Goal: Task Accomplishment & Management: Use online tool/utility

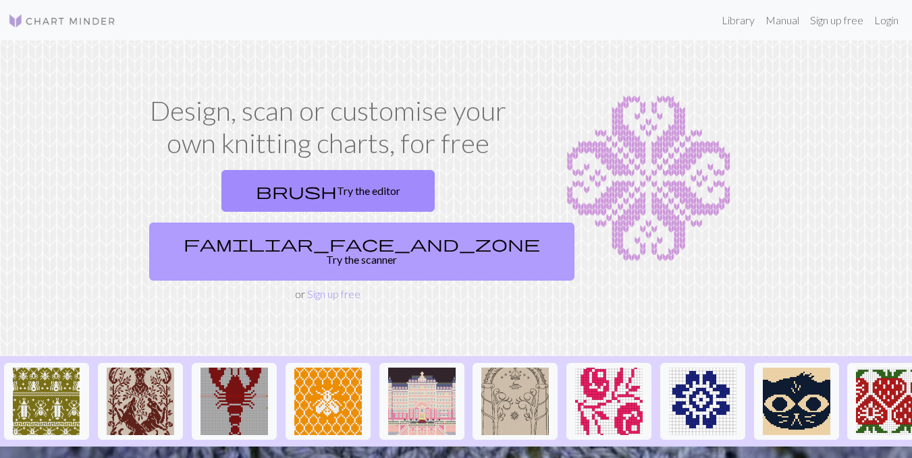
click at [435, 223] on link "familiar_face_and_zone Try the scanner" at bounding box center [361, 252] width 425 height 58
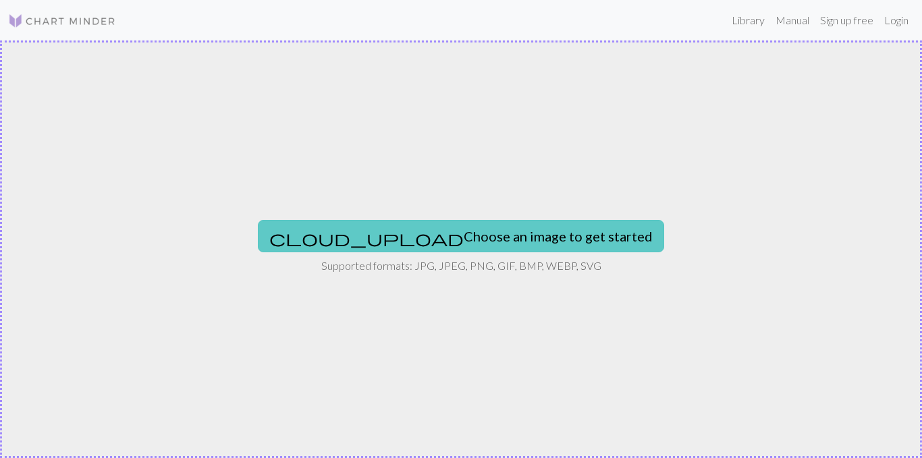
click at [460, 242] on button "cloud_upload Choose an image to get started" at bounding box center [461, 236] width 406 height 32
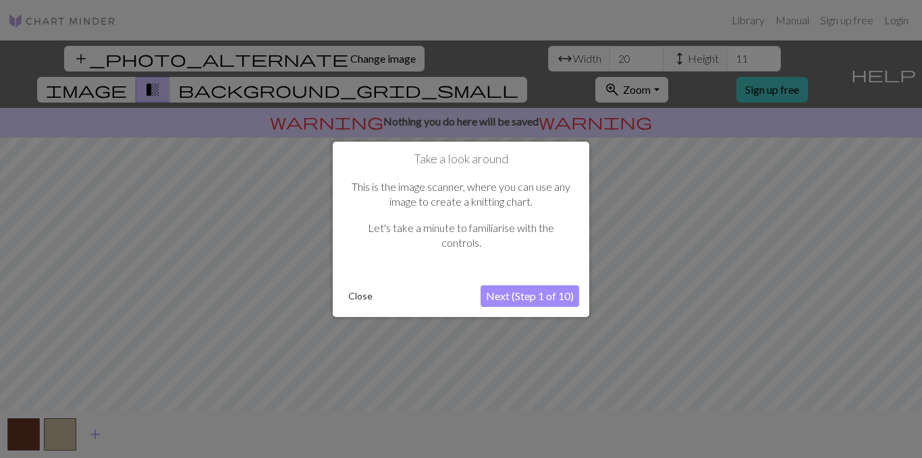
click at [511, 298] on button "Next (Step 1 of 10)" at bounding box center [530, 296] width 99 height 22
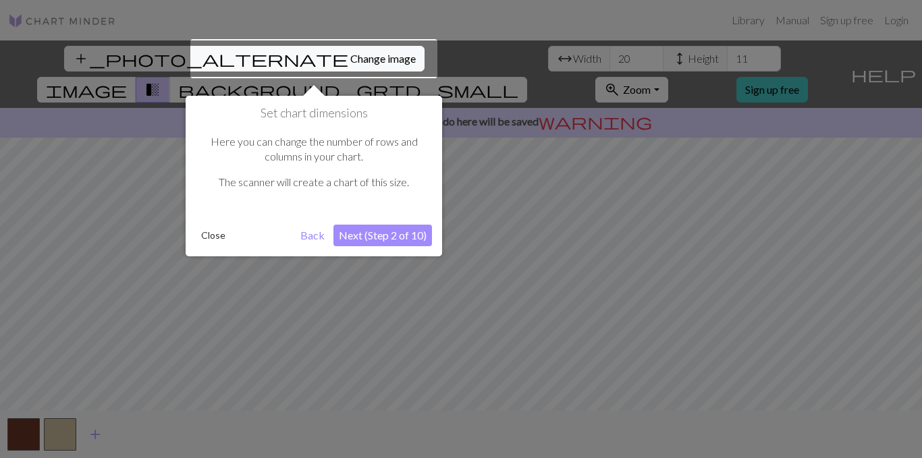
click at [273, 53] on div at bounding box center [313, 58] width 247 height 39
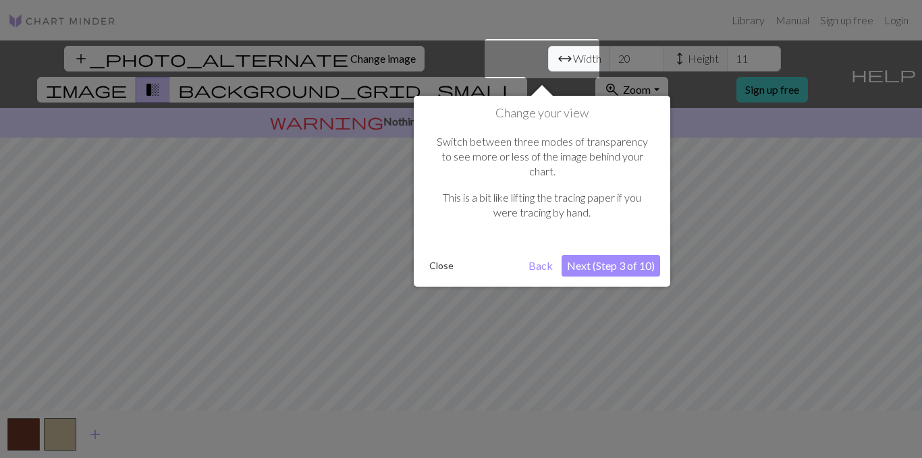
click at [600, 255] on button "Next (Step 3 of 10)" at bounding box center [611, 266] width 99 height 22
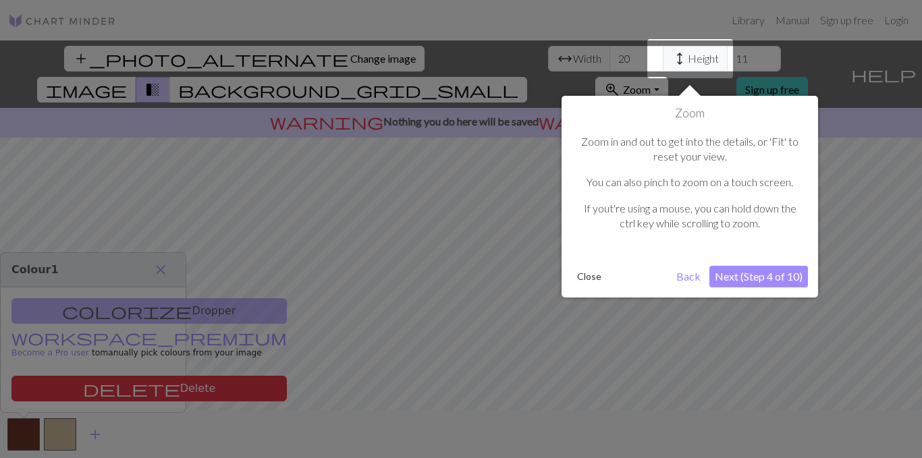
click at [759, 270] on button "Next (Step 4 of 10)" at bounding box center [758, 277] width 99 height 22
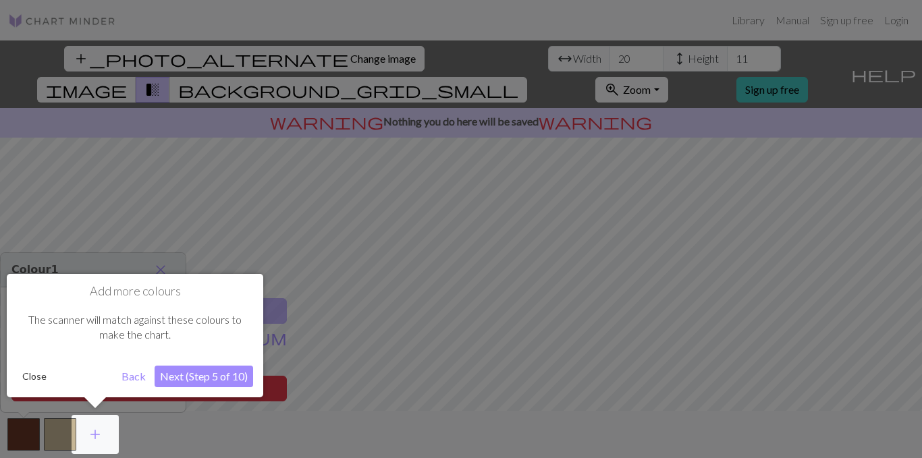
click at [200, 375] on button "Next (Step 5 of 10)" at bounding box center [204, 377] width 99 height 22
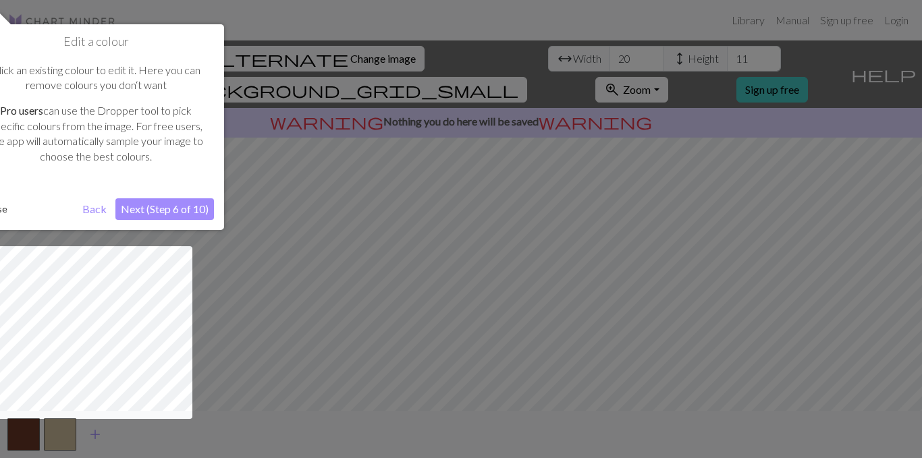
click at [169, 203] on button "Next (Step 6 of 10)" at bounding box center [164, 209] width 99 height 22
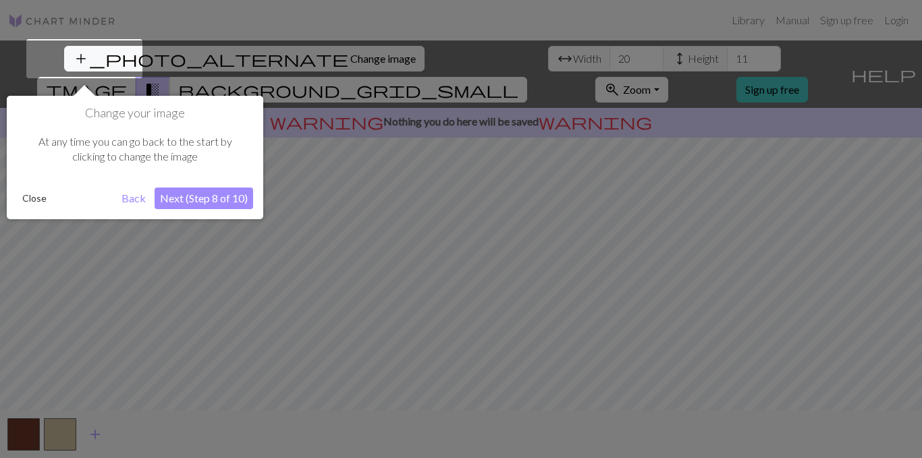
click at [231, 193] on button "Next (Step 8 of 10)" at bounding box center [204, 199] width 99 height 22
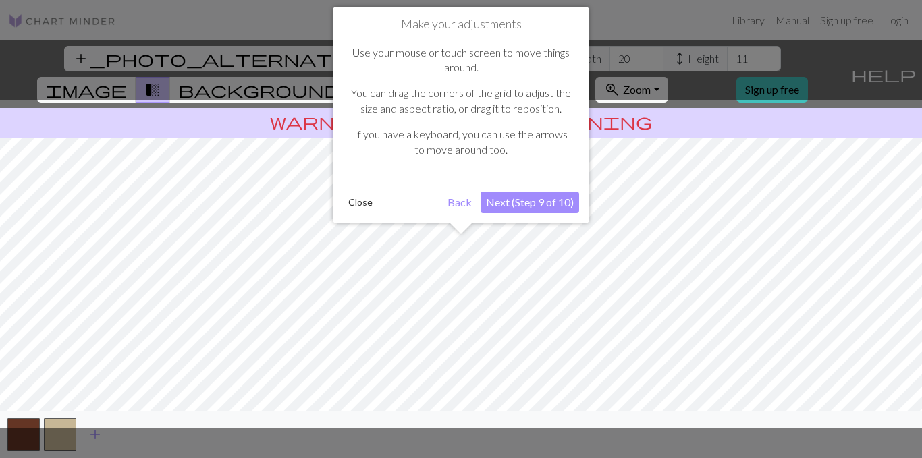
click at [570, 206] on button "Next (Step 9 of 10)" at bounding box center [530, 203] width 99 height 22
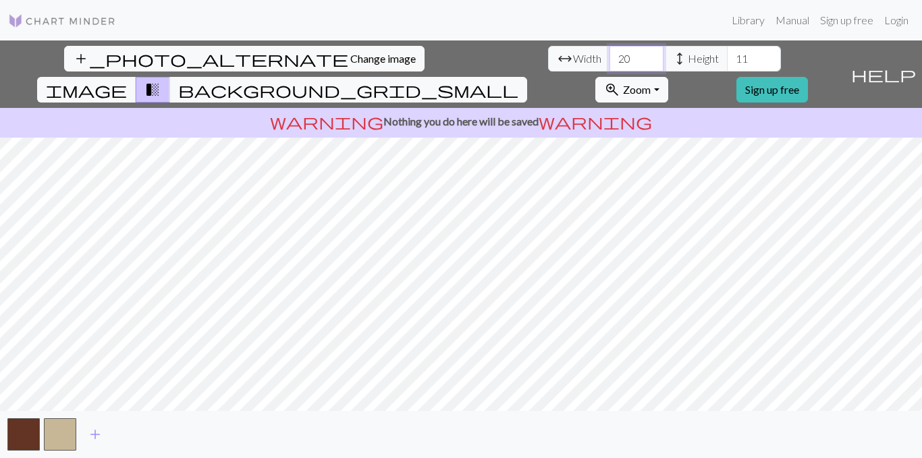
click at [609, 59] on input "20" at bounding box center [636, 59] width 54 height 26
type input "2"
type input "90"
click at [727, 52] on input "11" at bounding box center [754, 59] width 54 height 26
type input "1"
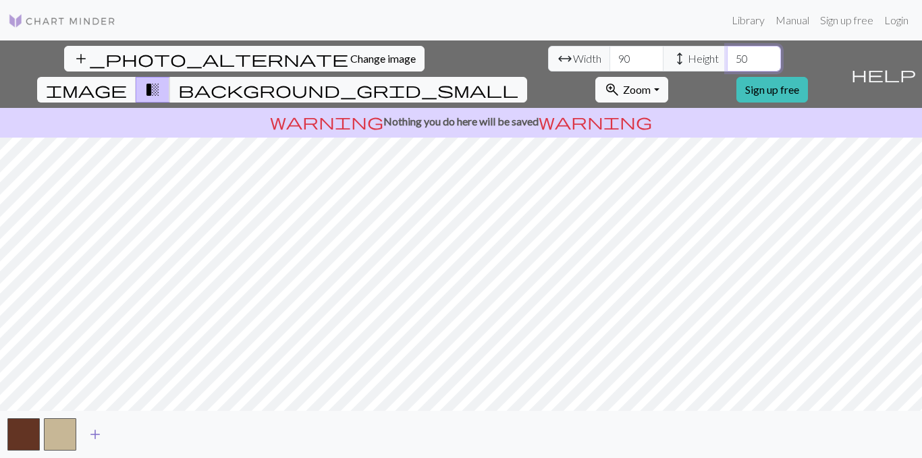
type input "50"
click at [93, 437] on span "add" at bounding box center [95, 434] width 16 height 19
click at [127, 437] on span "add" at bounding box center [132, 434] width 16 height 19
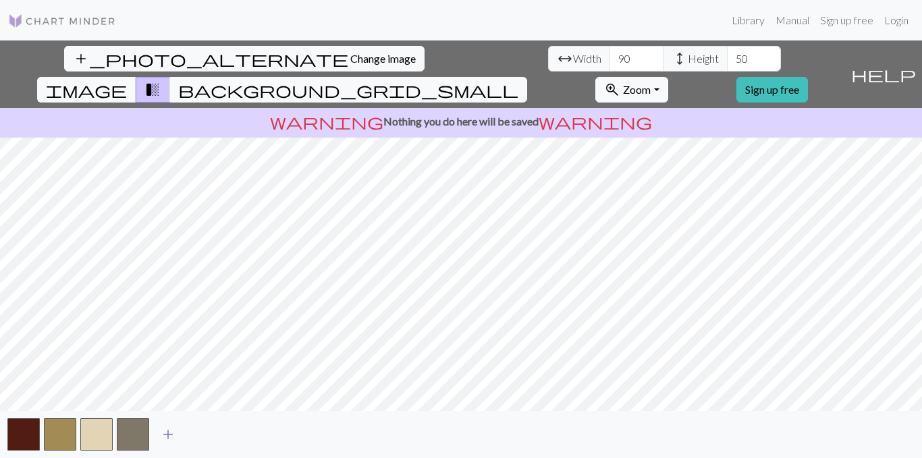
click at [167, 437] on span "add" at bounding box center [168, 434] width 16 height 19
click at [651, 83] on span "Zoom" at bounding box center [637, 89] width 28 height 13
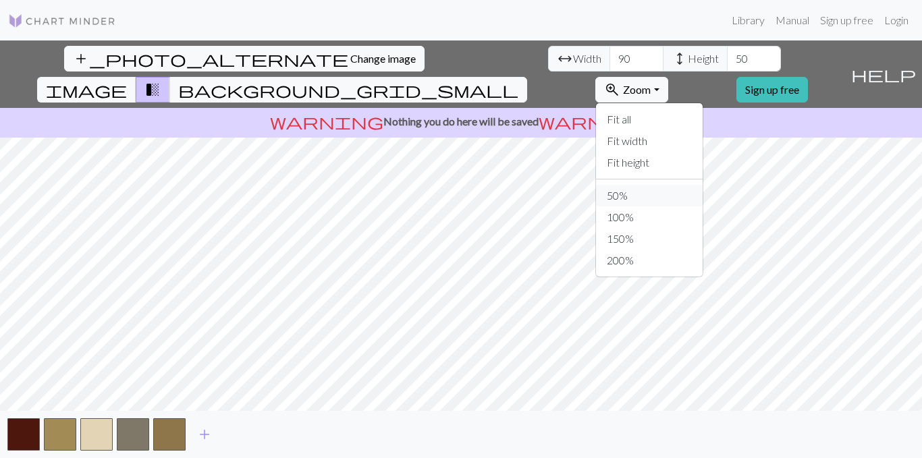
click at [703, 185] on button "50%" at bounding box center [649, 196] width 107 height 22
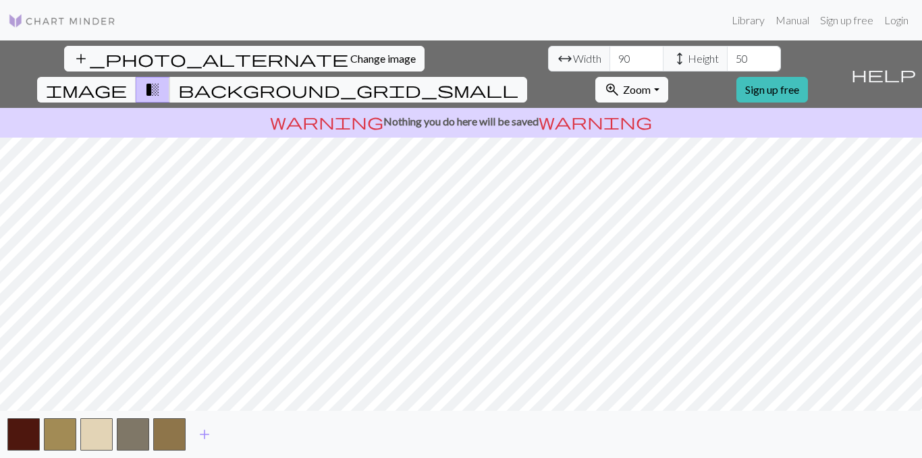
click at [667, 77] on button "zoom_in Zoom Zoom" at bounding box center [631, 90] width 72 height 26
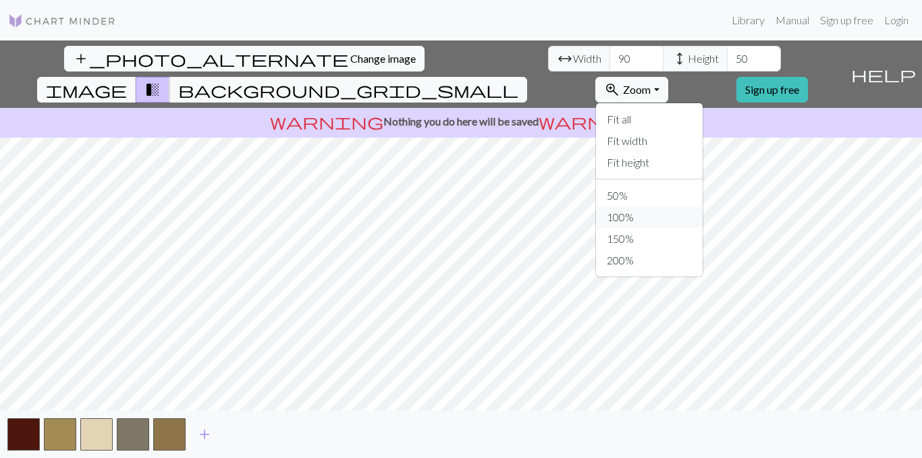
click at [690, 207] on button "100%" at bounding box center [649, 218] width 107 height 22
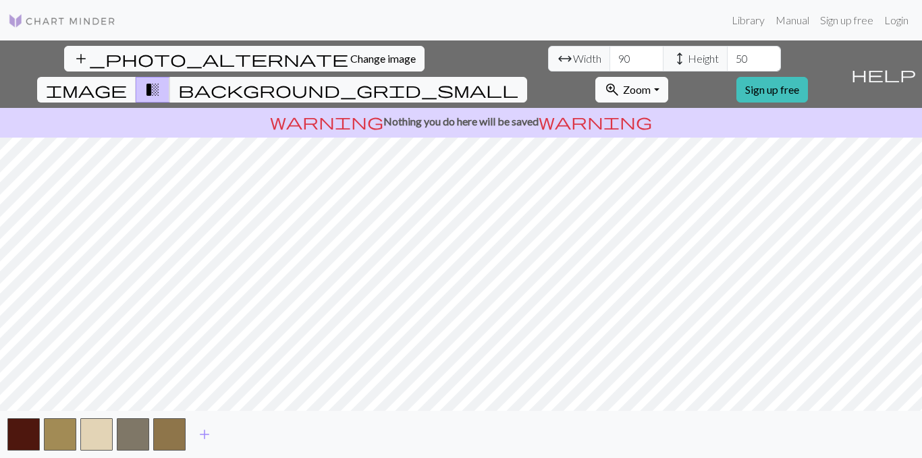
click at [651, 83] on span "Zoom" at bounding box center [637, 89] width 28 height 13
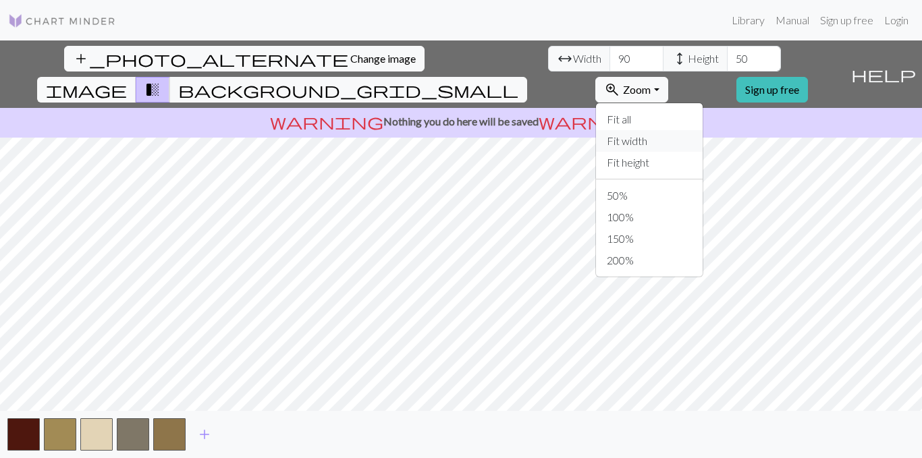
click at [703, 130] on button "Fit width" at bounding box center [649, 141] width 107 height 22
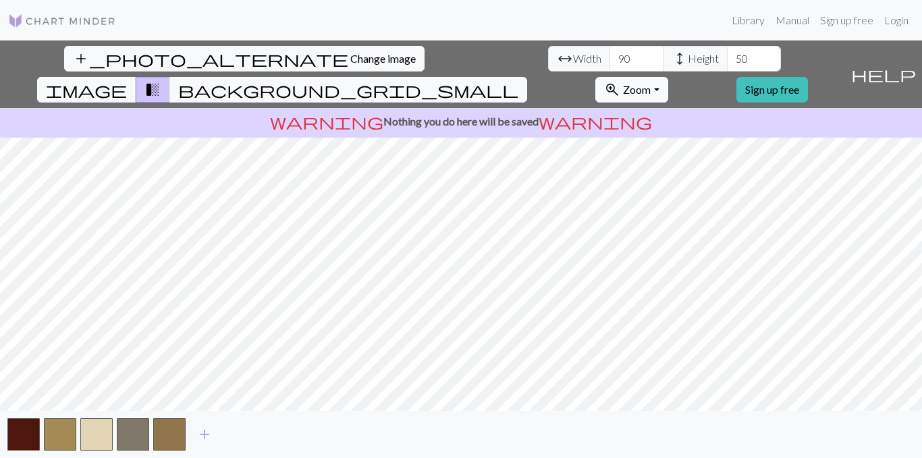
click at [667, 77] on button "zoom_in Zoom Zoom" at bounding box center [631, 90] width 72 height 26
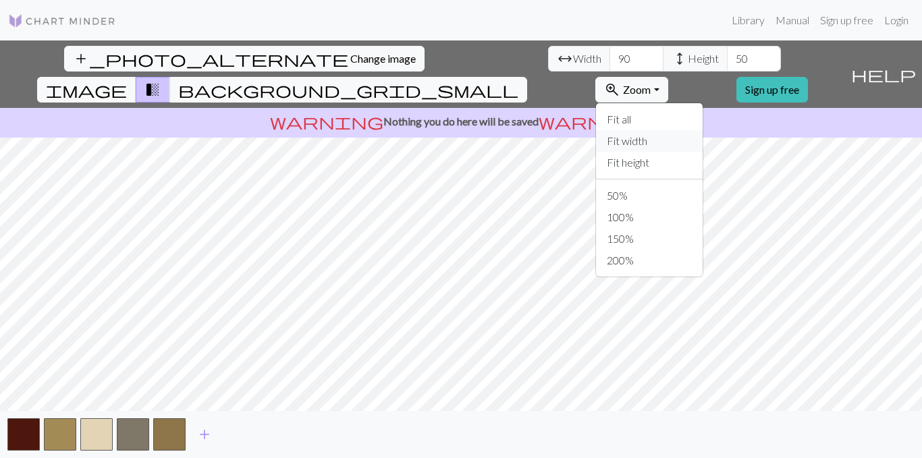
click at [703, 130] on button "Fit width" at bounding box center [649, 141] width 107 height 22
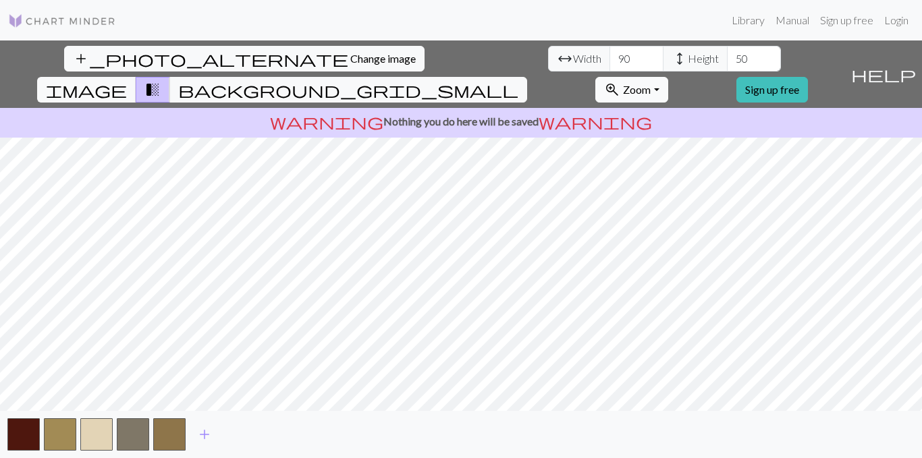
click at [651, 83] on span "Zoom" at bounding box center [637, 89] width 28 height 13
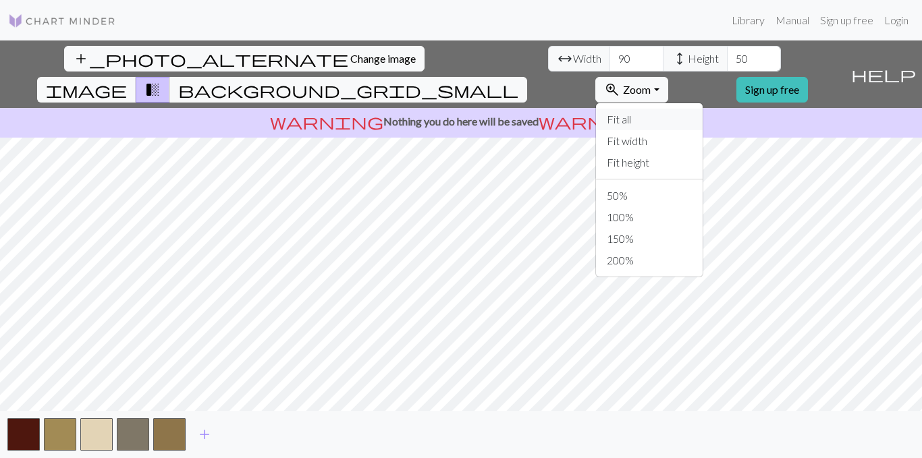
click at [699, 109] on button "Fit all" at bounding box center [649, 120] width 107 height 22
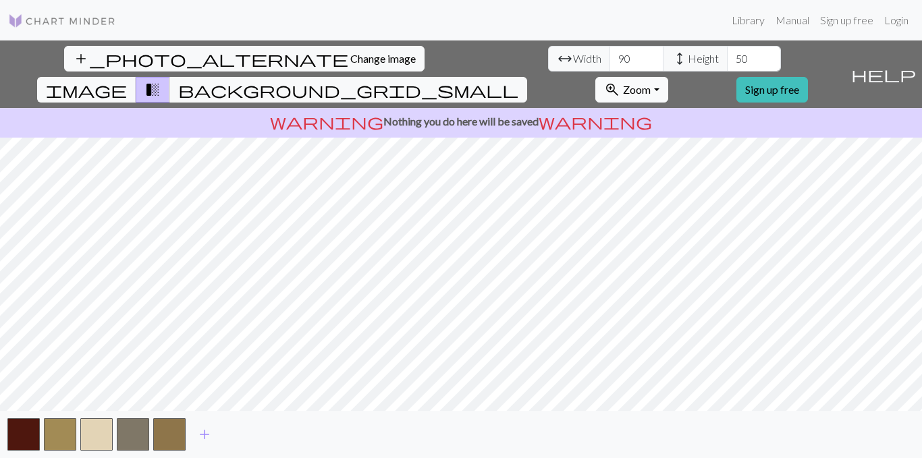
click at [651, 83] on span "Zoom" at bounding box center [637, 89] width 28 height 13
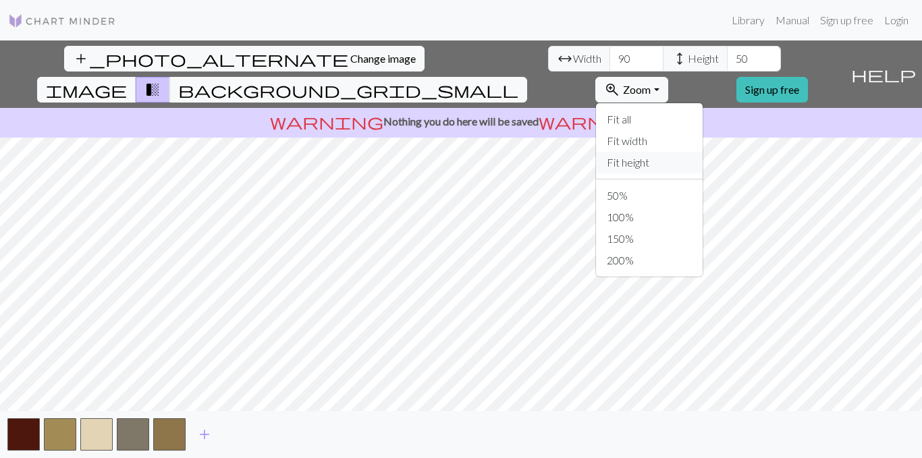
click at [703, 152] on button "Fit height" at bounding box center [649, 163] width 107 height 22
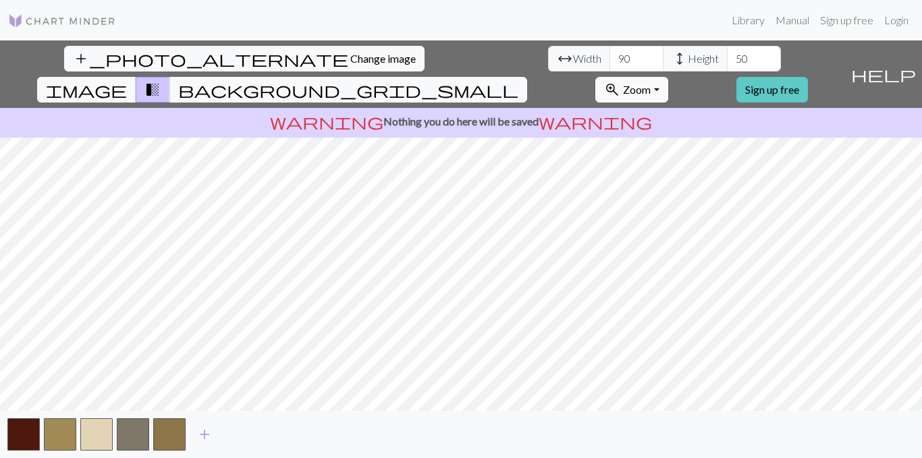
click at [808, 77] on link "Sign up free" at bounding box center [772, 90] width 72 height 26
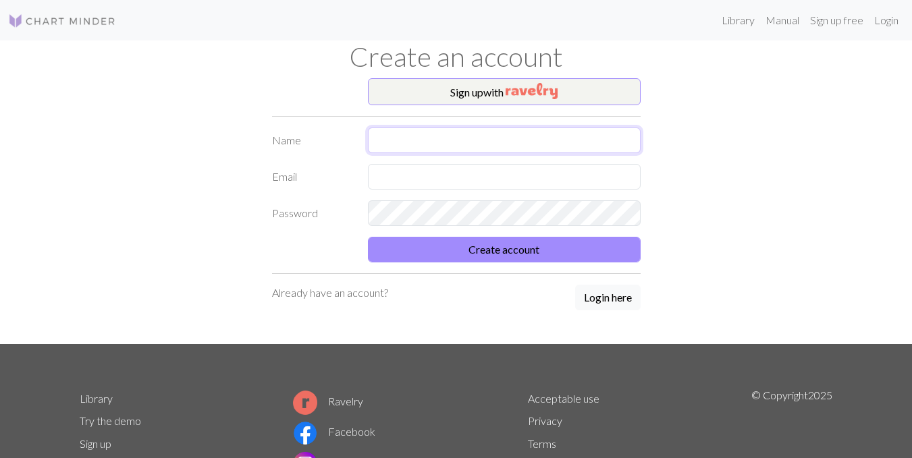
click at [499, 141] on input "text" at bounding box center [504, 141] width 273 height 26
type input "r"
type input "Rey"
click at [408, 179] on input "text" at bounding box center [504, 177] width 273 height 26
type input "reyulusoy@gmail.com"
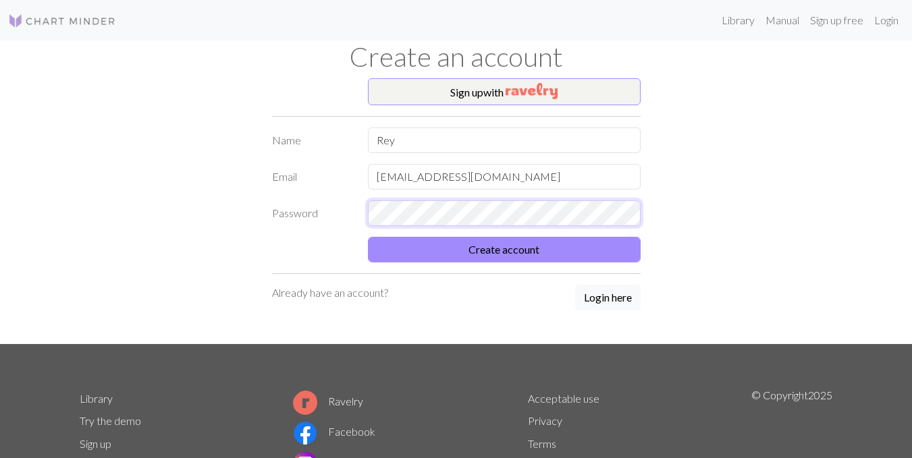
click at [368, 237] on button "Create account" at bounding box center [504, 250] width 273 height 26
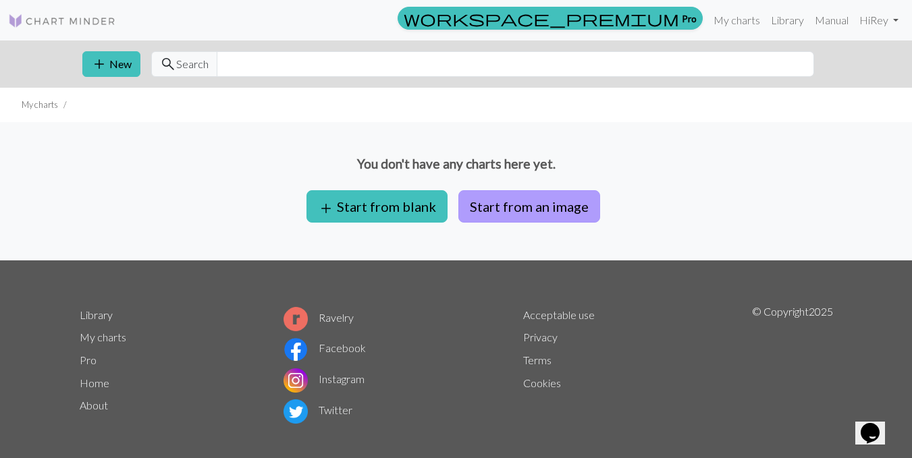
click at [546, 204] on button "Start from an image" at bounding box center [529, 206] width 142 height 32
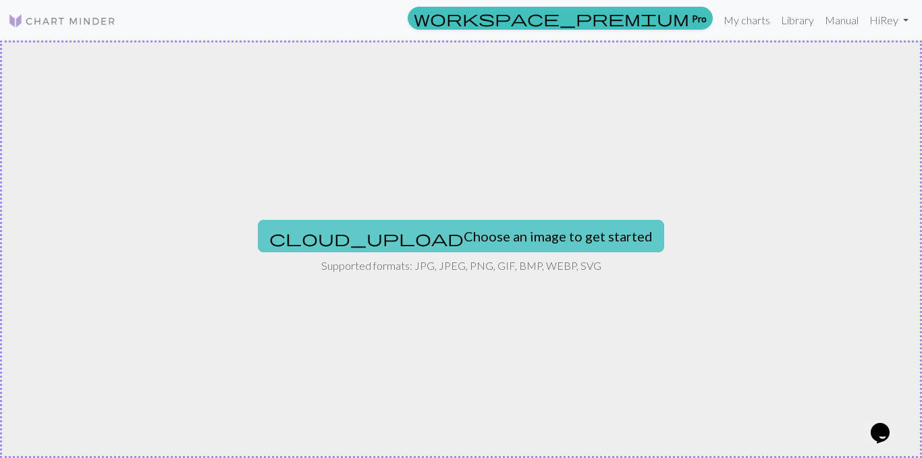
click at [482, 227] on button "cloud_upload Choose an image to get started" at bounding box center [461, 236] width 406 height 32
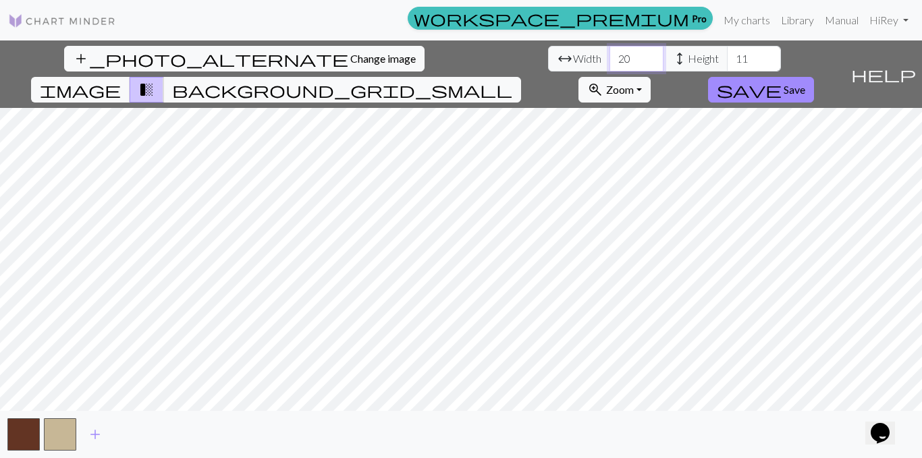
drag, startPoint x: 294, startPoint y: 57, endPoint x: 257, endPoint y: 63, distance: 37.7
click at [548, 62] on div "arrow_range Width 20 height Height 11" at bounding box center [664, 59] width 233 height 26
type input "0"
type input "90"
click at [727, 59] on input "11" at bounding box center [754, 59] width 54 height 26
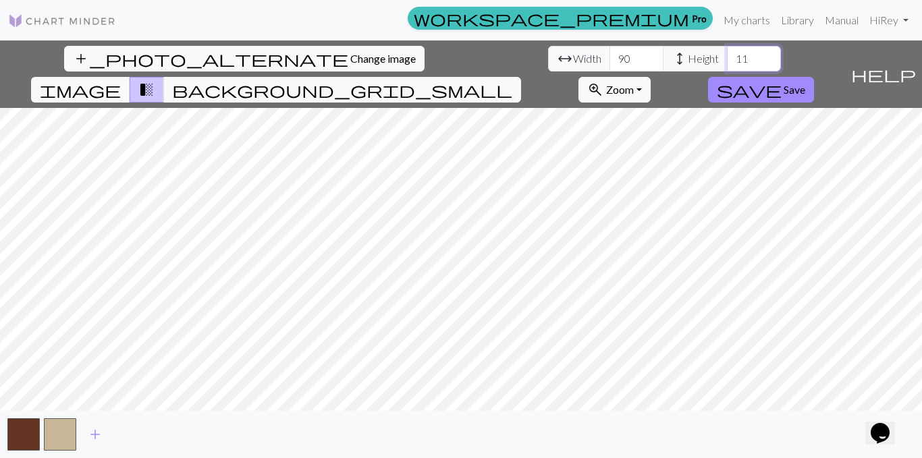
click at [727, 59] on input "11" at bounding box center [754, 59] width 54 height 26
type input "1"
type input "50"
click at [93, 435] on span "add" at bounding box center [95, 434] width 16 height 19
click at [92, 435] on button "button" at bounding box center [96, 434] width 32 height 32
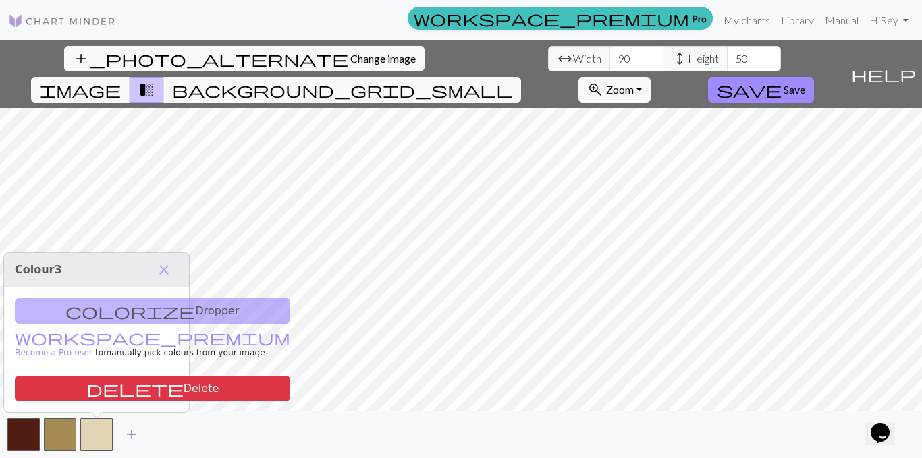
click at [130, 440] on span "add" at bounding box center [132, 434] width 16 height 19
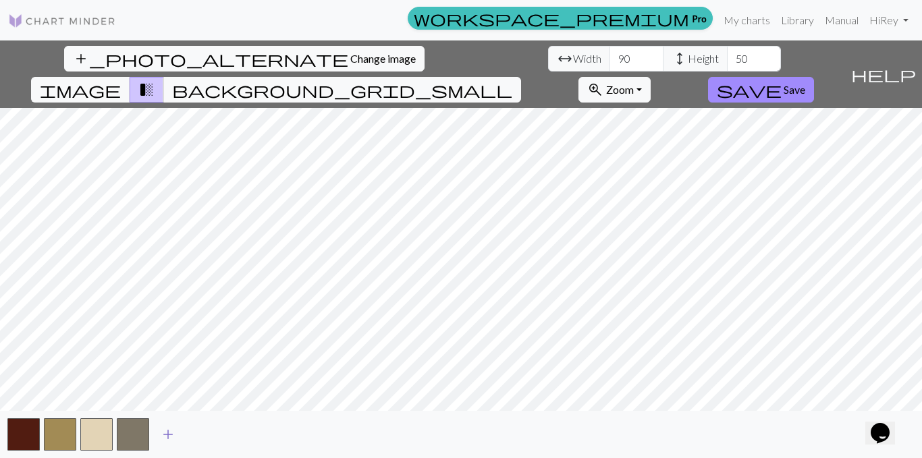
click at [165, 439] on span "add" at bounding box center [168, 434] width 16 height 19
click at [651, 77] on button "zoom_in Zoom Zoom" at bounding box center [614, 90] width 72 height 26
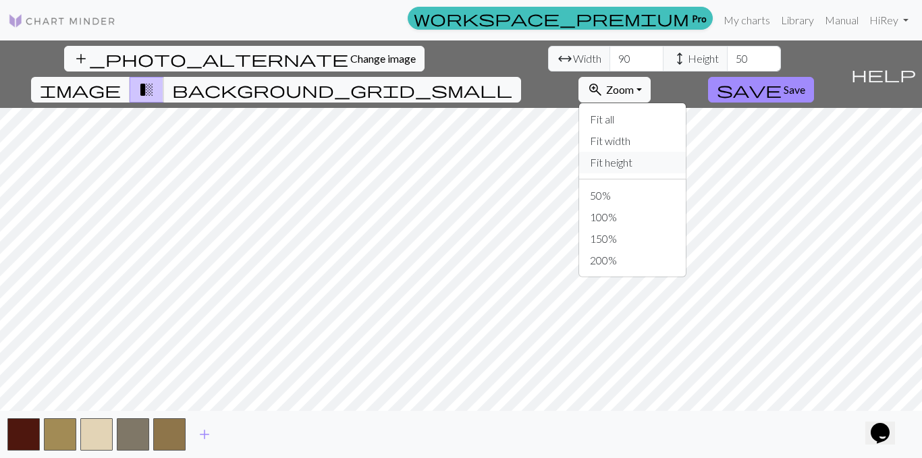
click at [686, 152] on button "Fit height" at bounding box center [632, 163] width 107 height 22
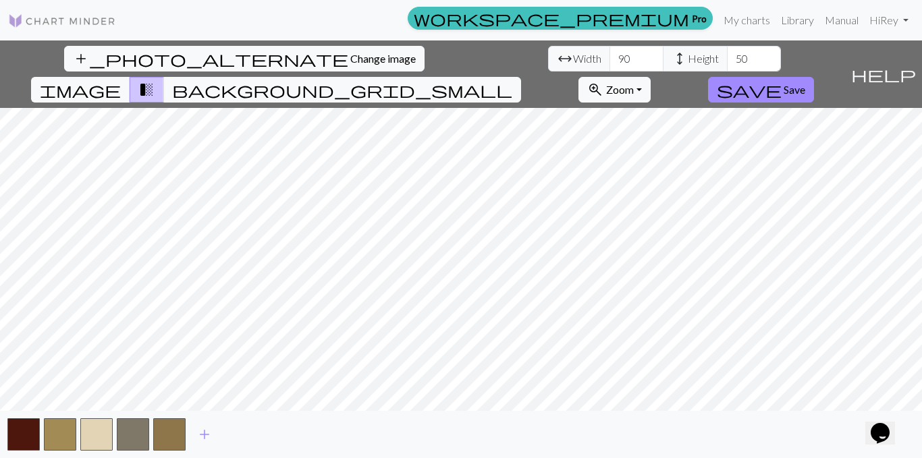
click at [141, 70] on div "add_photo_alternate Change image arrow_range Width 90 height Height 50 image tr…" at bounding box center [461, 249] width 922 height 418
click at [651, 77] on button "zoom_in Zoom Zoom" at bounding box center [614, 90] width 72 height 26
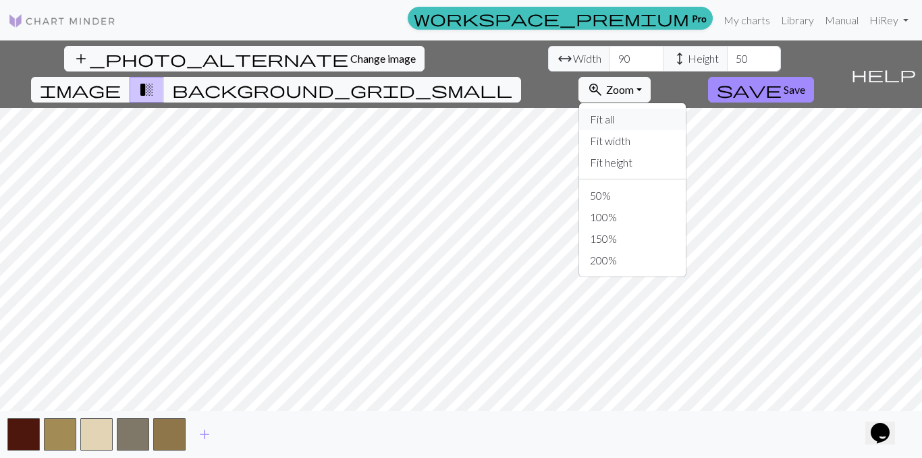
click at [686, 109] on button "Fit all" at bounding box center [632, 120] width 107 height 22
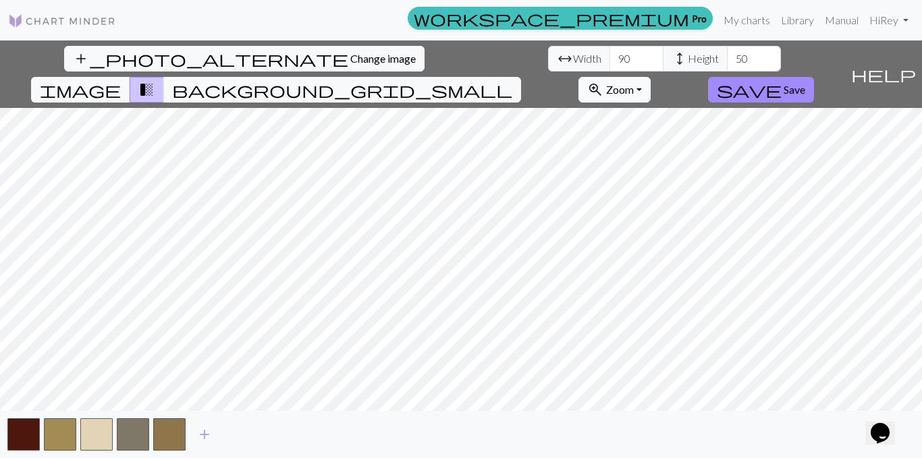
click at [634, 83] on span "Zoom" at bounding box center [620, 89] width 28 height 13
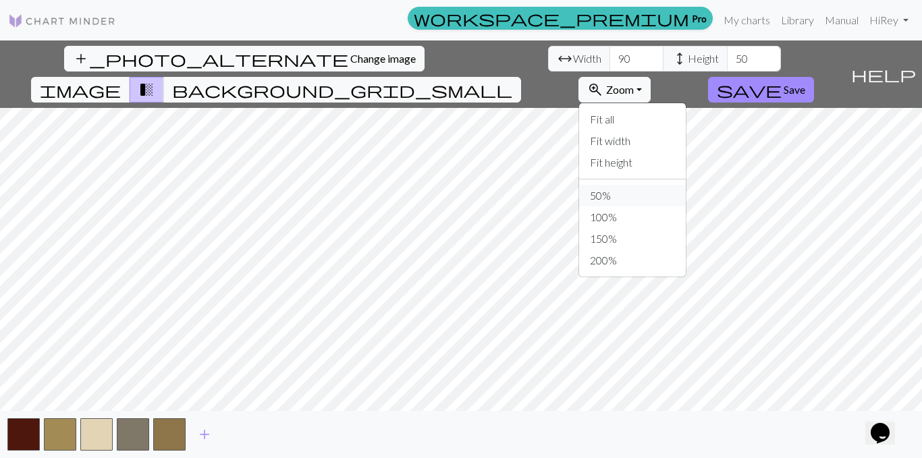
click at [686, 185] on button "50%" at bounding box center [632, 196] width 107 height 22
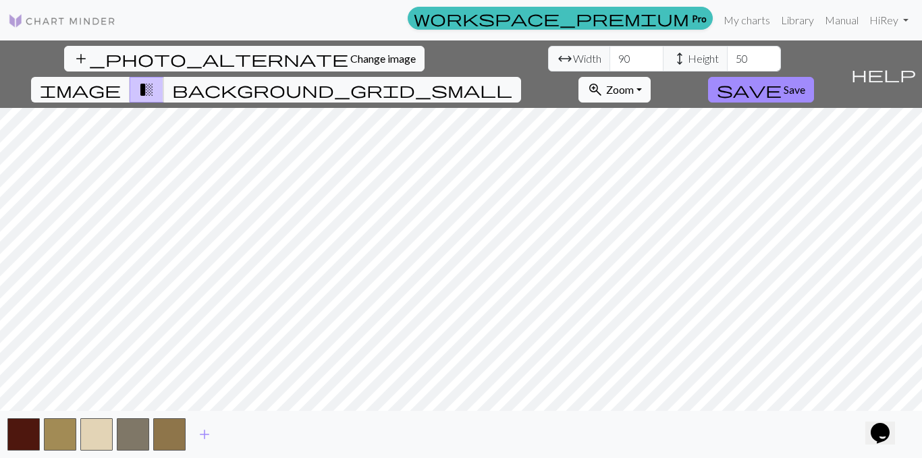
click at [634, 83] on span "Zoom" at bounding box center [620, 89] width 28 height 13
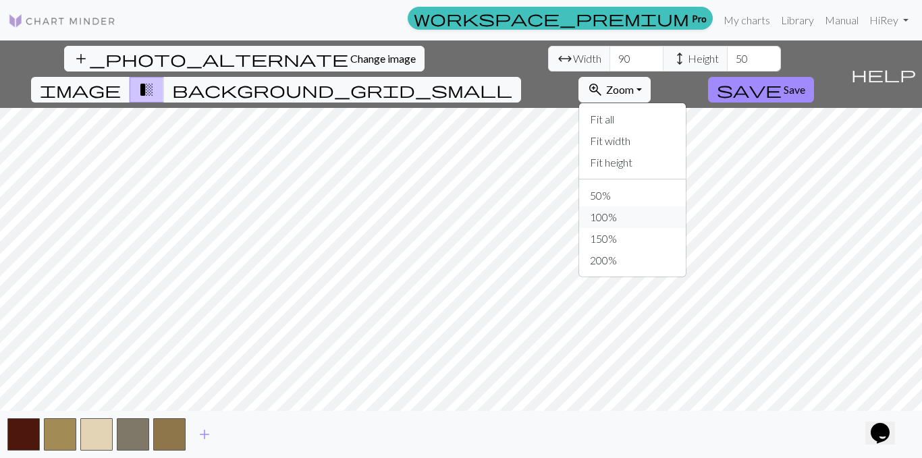
click at [686, 207] on button "100%" at bounding box center [632, 218] width 107 height 22
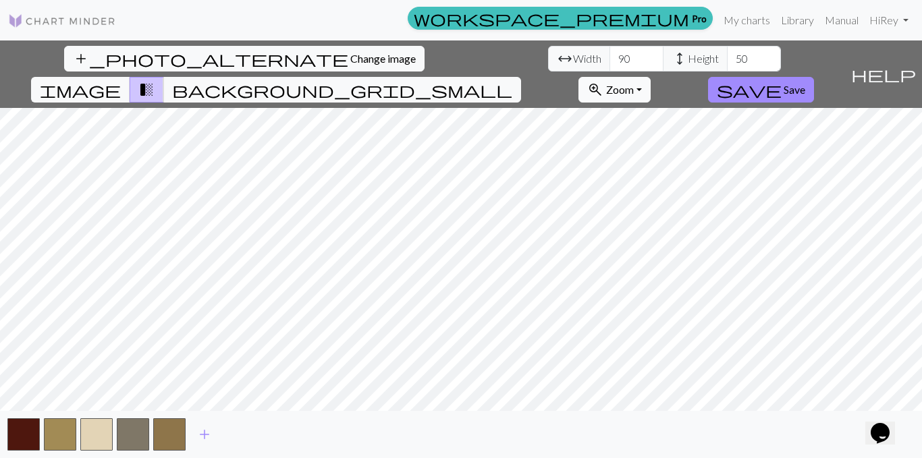
click at [634, 83] on span "Zoom" at bounding box center [620, 89] width 28 height 13
click at [805, 83] on span "Save" at bounding box center [795, 89] width 22 height 13
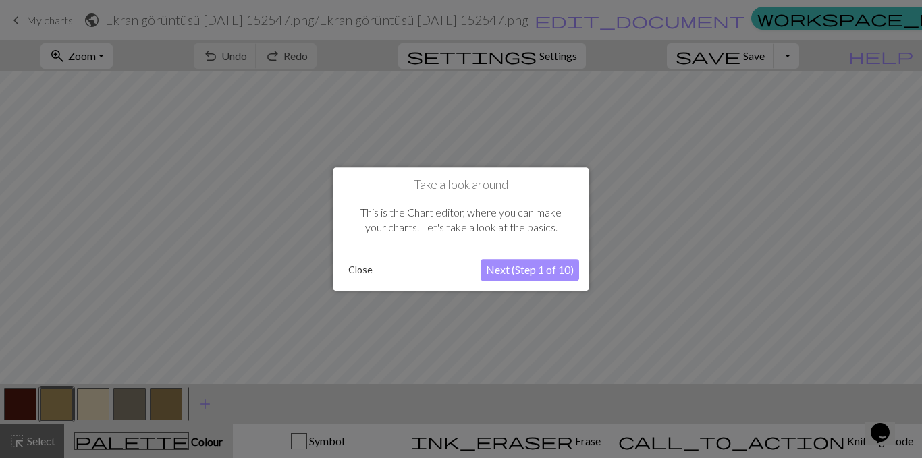
click at [530, 270] on button "Next (Step 1 of 10)" at bounding box center [530, 270] width 99 height 22
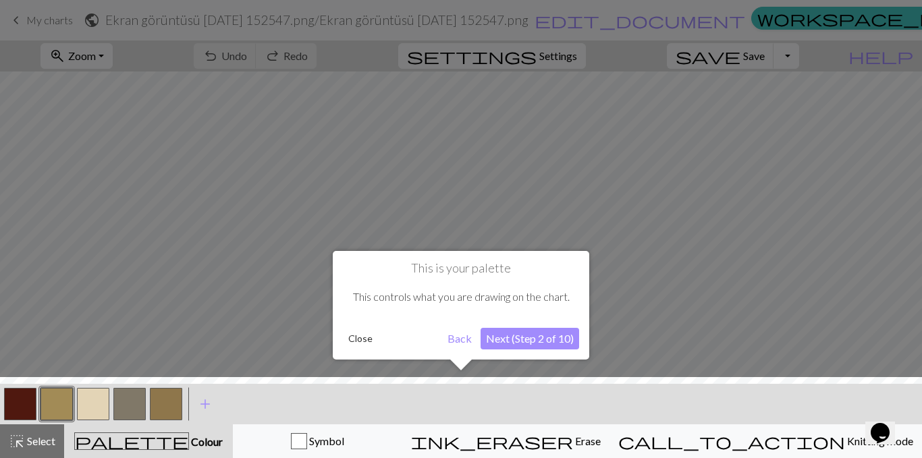
click at [519, 340] on button "Next (Step 2 of 10)" at bounding box center [530, 339] width 99 height 22
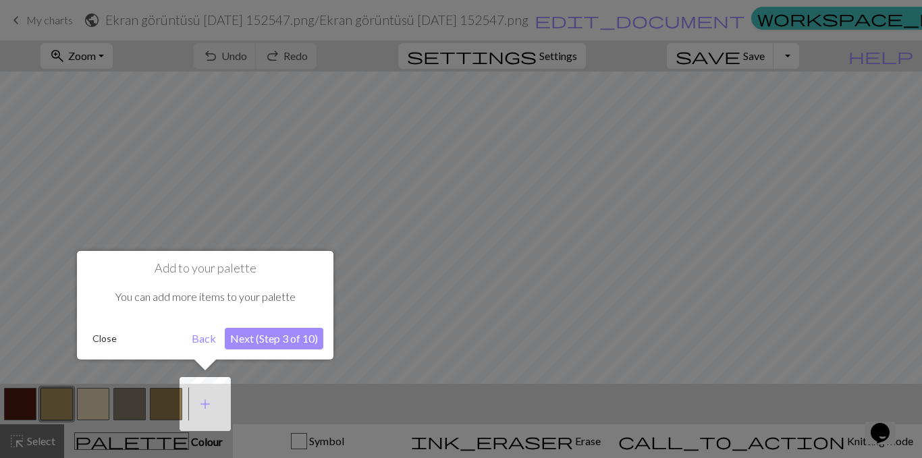
click at [267, 337] on button "Next (Step 3 of 10)" at bounding box center [274, 339] width 99 height 22
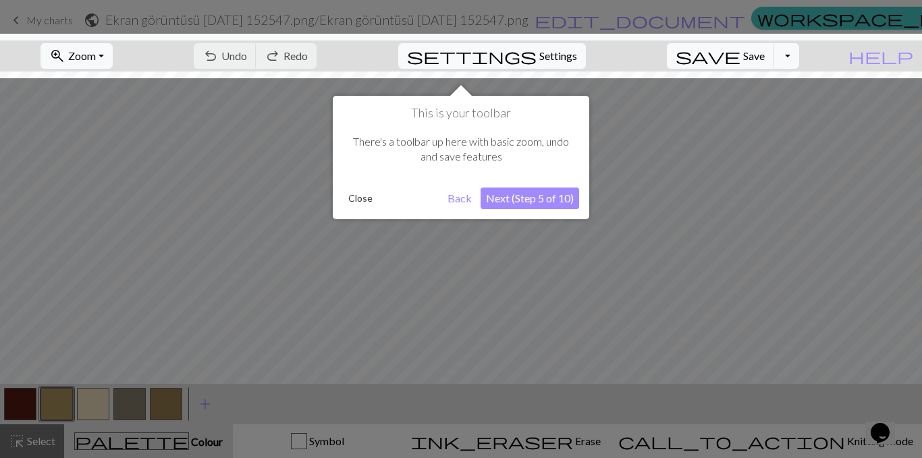
click at [549, 201] on button "Next (Step 5 of 10)" at bounding box center [530, 199] width 99 height 22
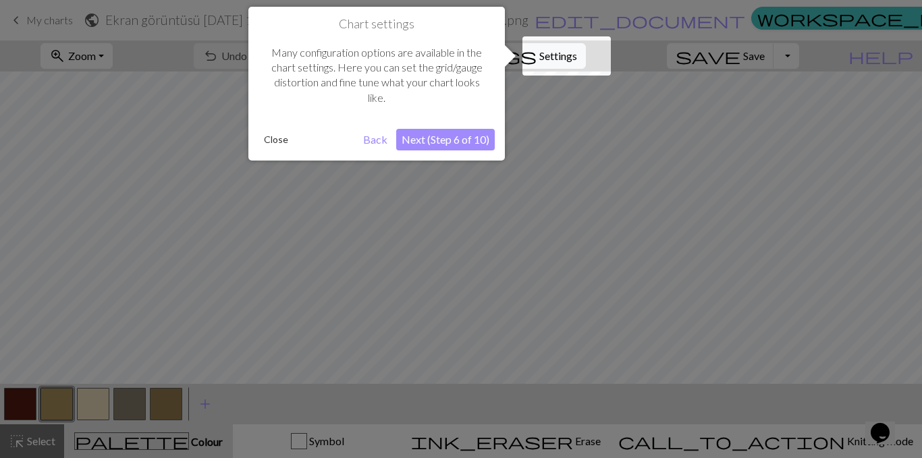
click at [466, 138] on button "Next (Step 6 of 10)" at bounding box center [445, 140] width 99 height 22
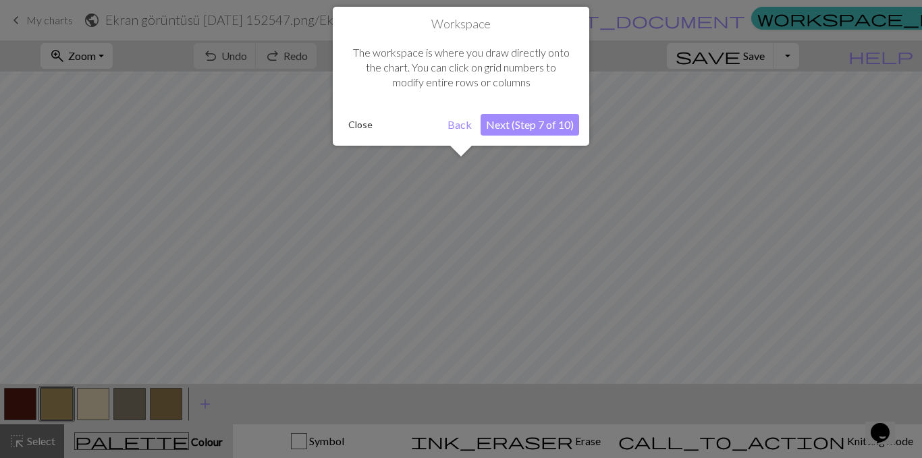
scroll to position [51, 0]
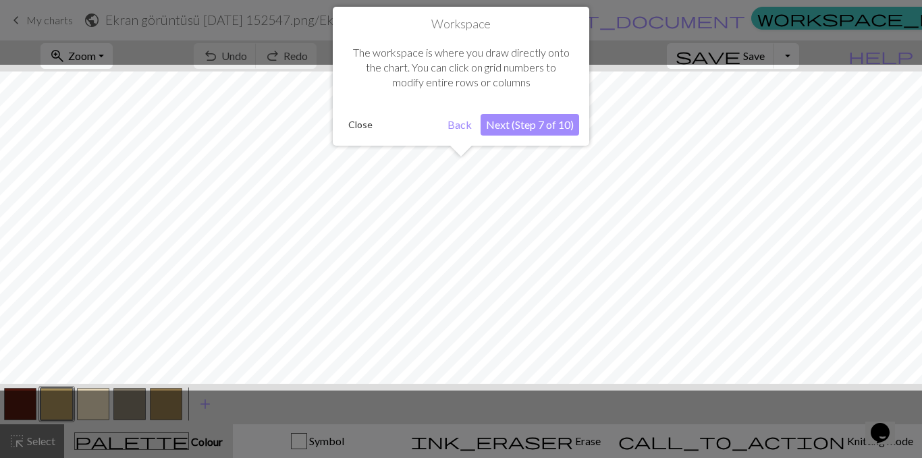
click at [503, 127] on button "Next (Step 7 of 10)" at bounding box center [530, 125] width 99 height 22
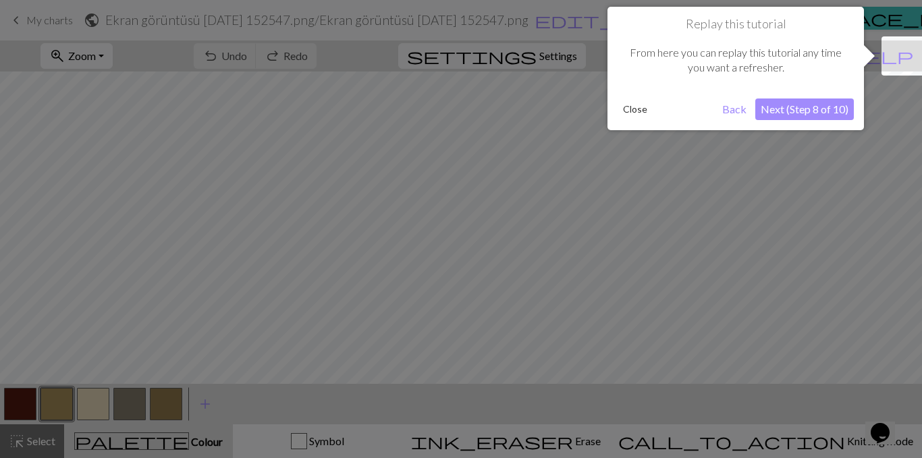
click at [818, 110] on button "Next (Step 8 of 10)" at bounding box center [804, 110] width 99 height 22
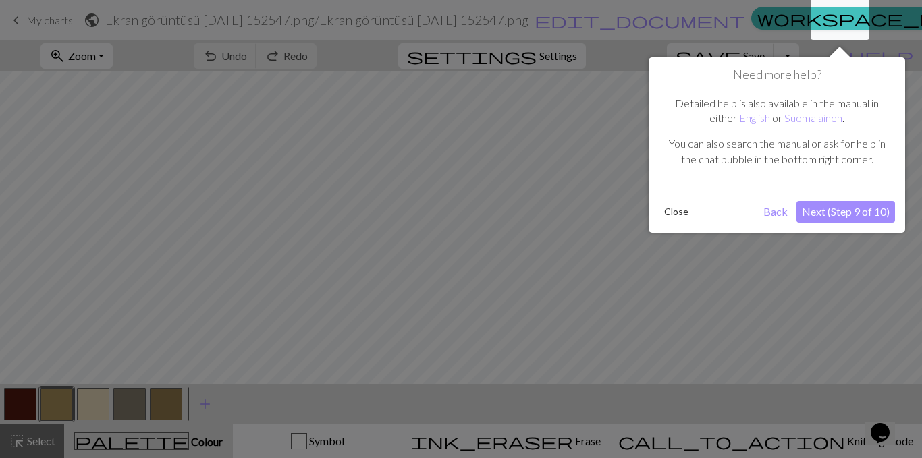
click at [833, 213] on button "Next (Step 9 of 10)" at bounding box center [845, 212] width 99 height 22
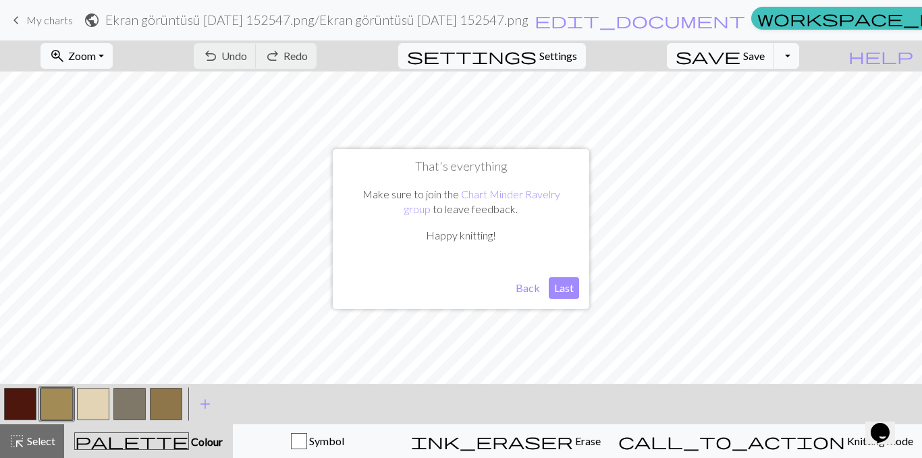
click at [562, 288] on button "Last" at bounding box center [564, 288] width 30 height 22
click at [98, 404] on button "button" at bounding box center [93, 404] width 32 height 32
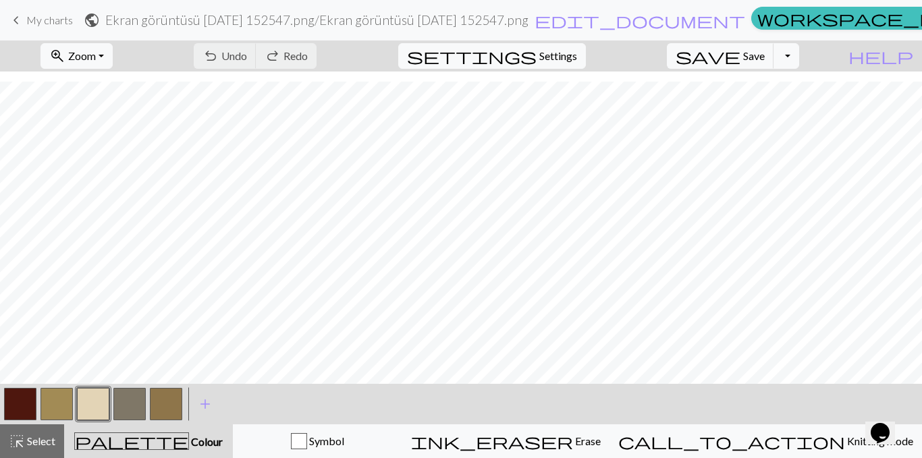
click at [99, 406] on button "button" at bounding box center [93, 404] width 32 height 32
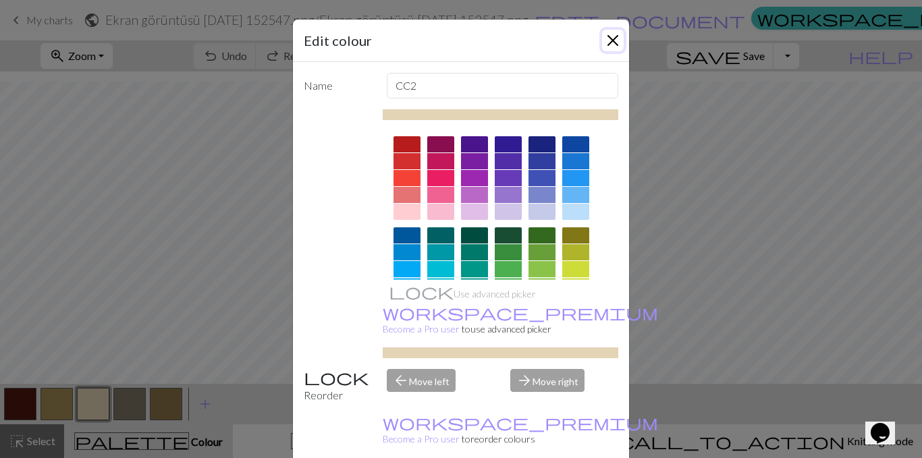
click at [614, 45] on button "Close" at bounding box center [613, 41] width 22 height 22
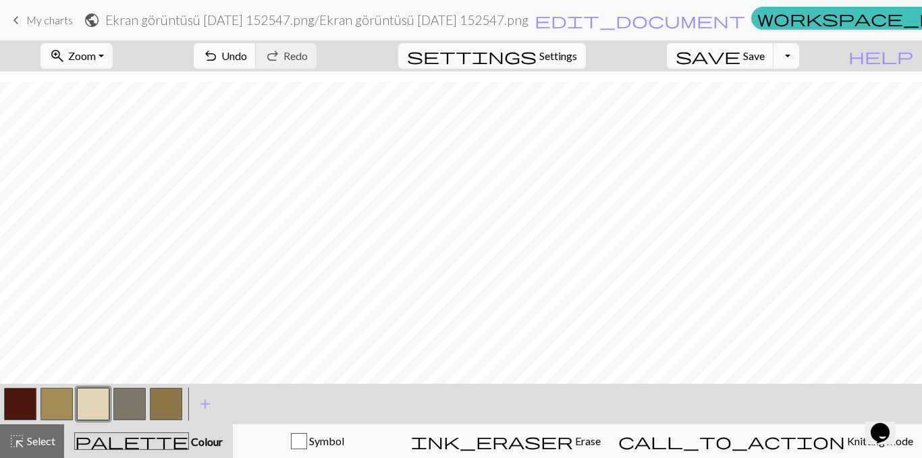
click at [18, 404] on button "button" at bounding box center [20, 404] width 32 height 32
click at [90, 405] on button "button" at bounding box center [93, 404] width 32 height 32
click at [219, 59] on span "undo" at bounding box center [210, 56] width 16 height 19
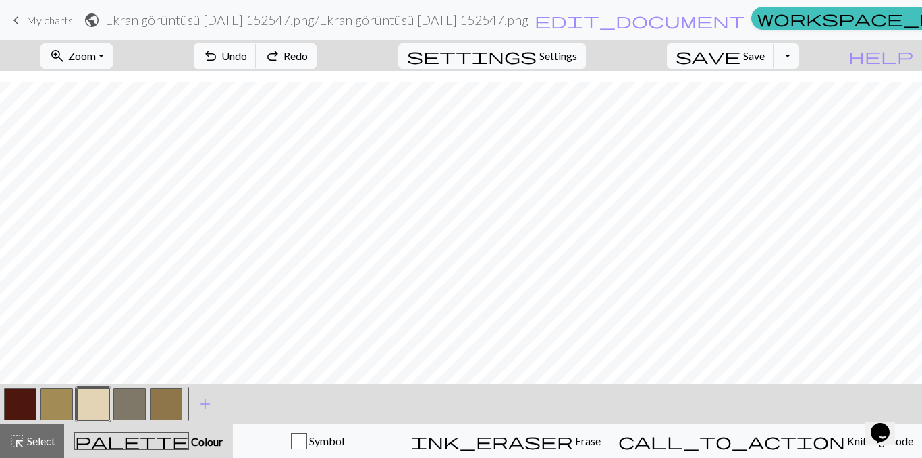
click at [219, 59] on span "undo" at bounding box center [210, 56] width 16 height 19
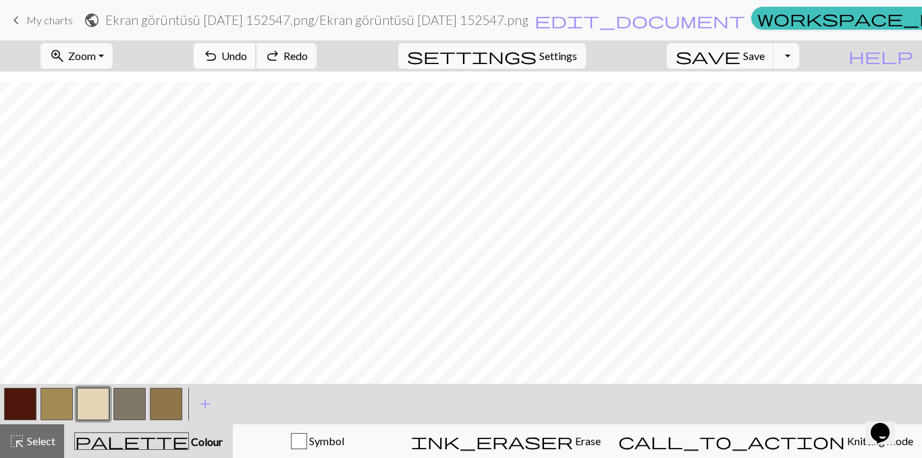
click at [219, 59] on span "undo" at bounding box center [210, 56] width 16 height 19
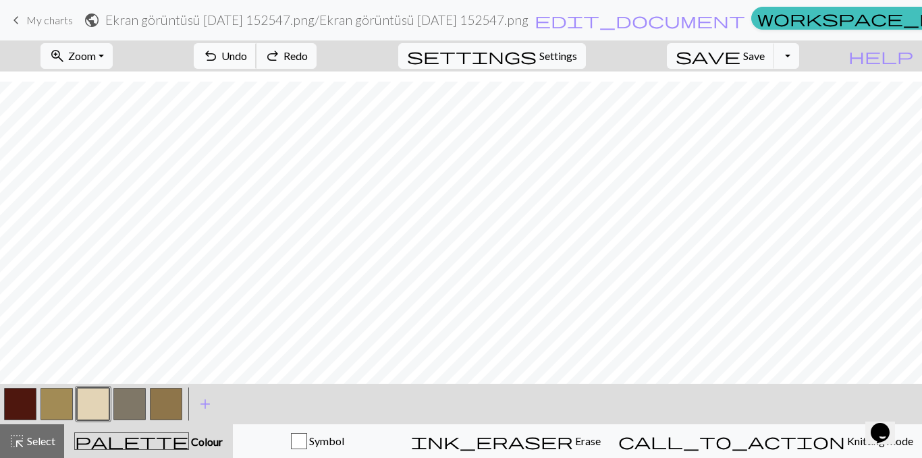
click at [219, 59] on span "undo" at bounding box center [210, 56] width 16 height 19
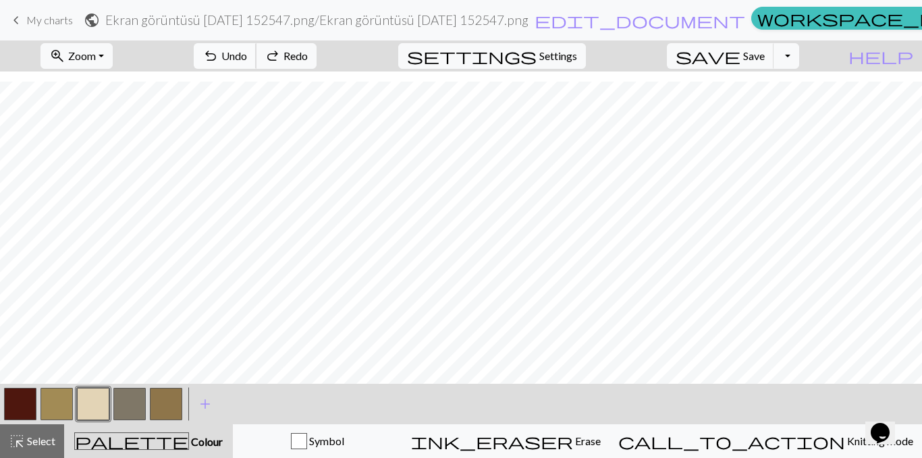
click at [219, 59] on span "undo" at bounding box center [210, 56] width 16 height 19
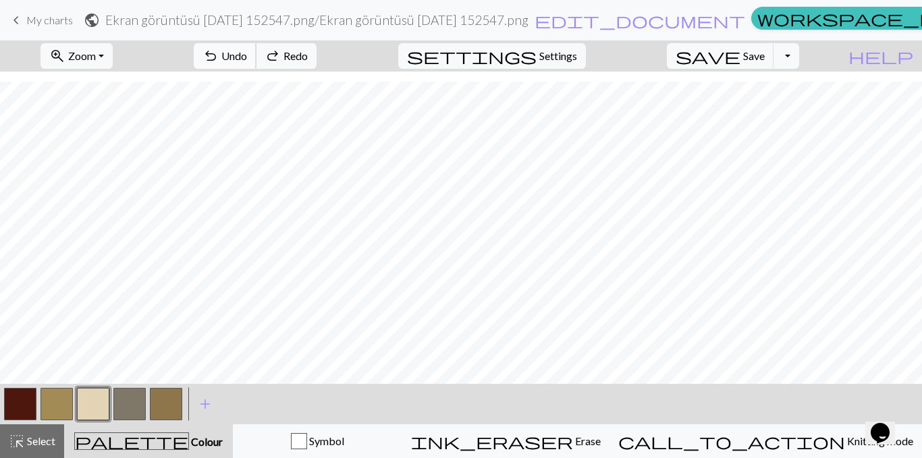
click at [219, 59] on span "undo" at bounding box center [210, 56] width 16 height 19
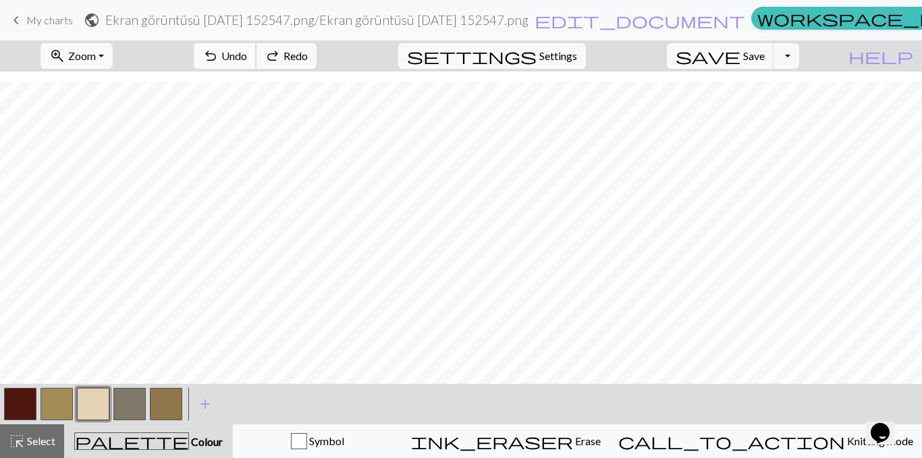
click at [219, 59] on span "undo" at bounding box center [210, 56] width 16 height 19
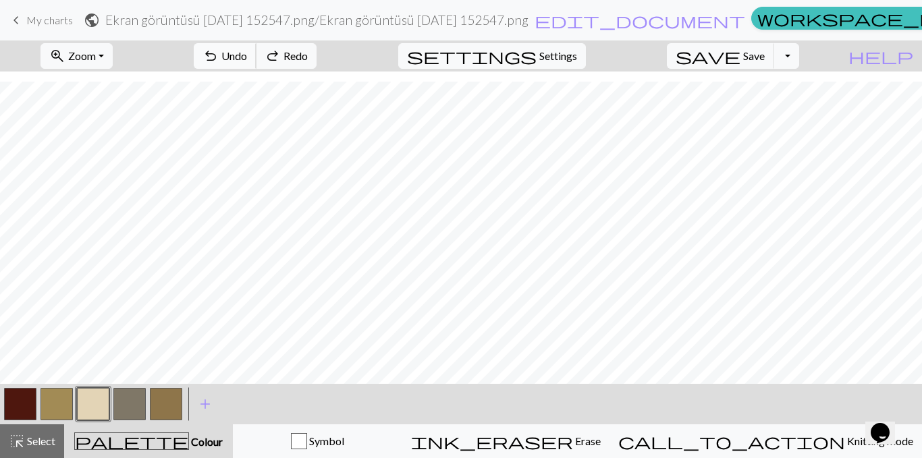
click at [219, 59] on span "undo" at bounding box center [210, 56] width 16 height 19
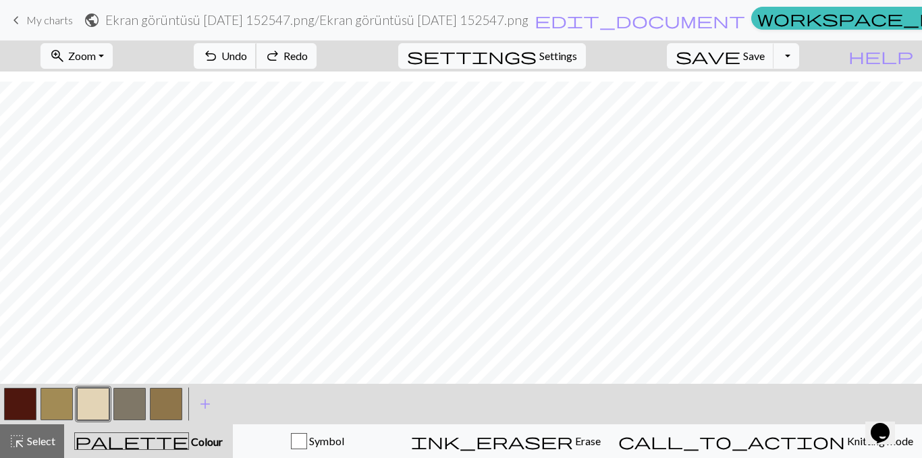
click at [219, 59] on span "undo" at bounding box center [210, 56] width 16 height 19
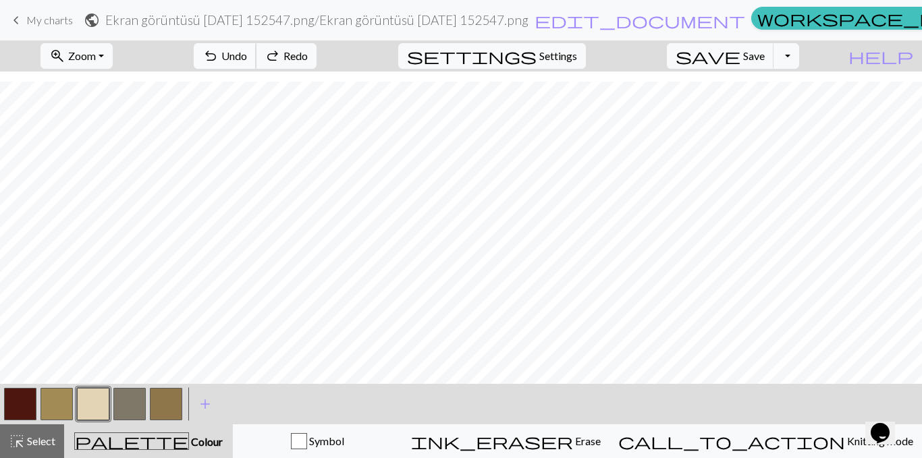
click at [219, 59] on span "undo" at bounding box center [210, 56] width 16 height 19
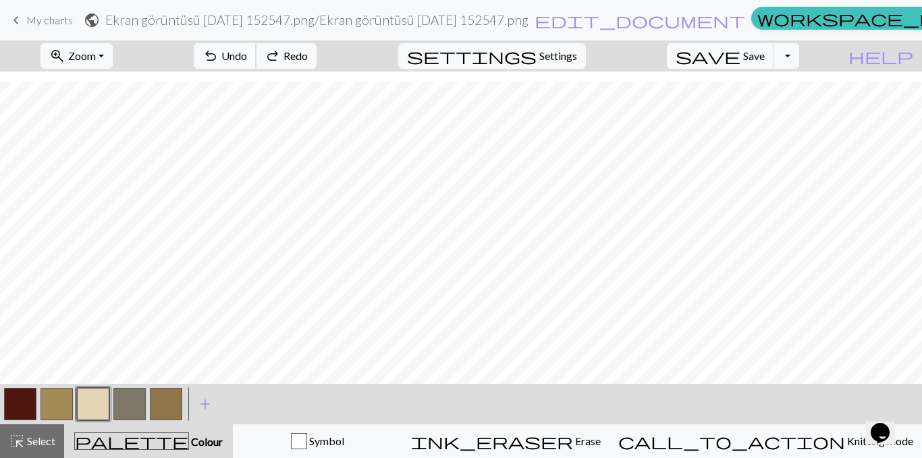
click at [219, 59] on span "undo" at bounding box center [210, 56] width 16 height 19
click at [295, 59] on div "undo Undo Undo redo Redo Redo" at bounding box center [255, 55] width 143 height 31
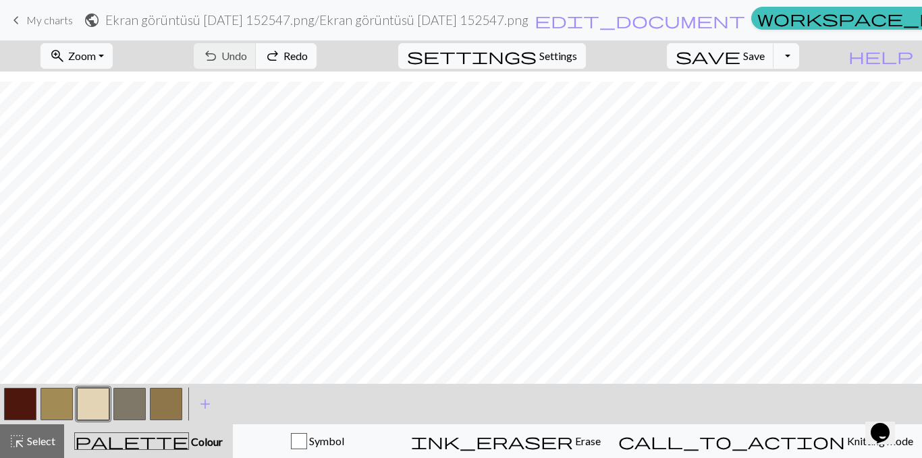
click at [295, 59] on div "undo Undo Undo redo Redo Redo" at bounding box center [255, 55] width 143 height 31
click at [312, 38] on nav "keyboard_arrow_left My charts public Ekran görüntüsü 2025-09-03 152547.png / Ek…" at bounding box center [461, 20] width 922 height 40
click at [420, 400] on div "< > add Add a colour" at bounding box center [461, 404] width 922 height 40
click at [163, 402] on button "button" at bounding box center [166, 404] width 32 height 32
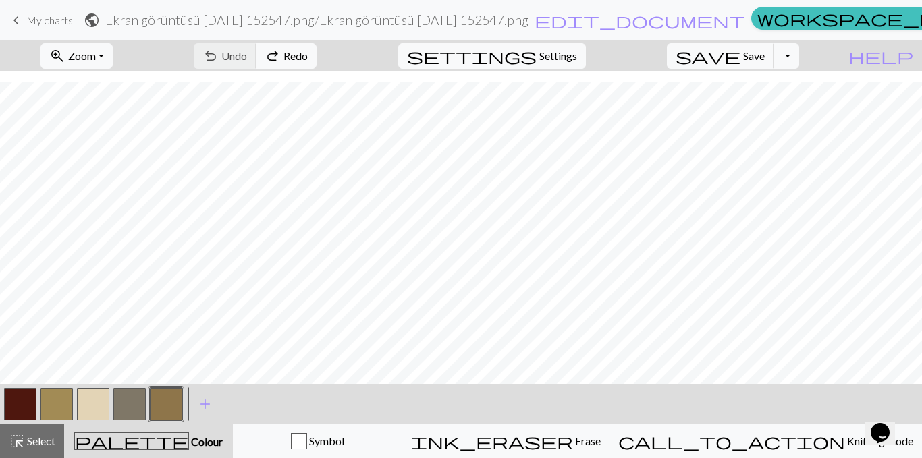
drag, startPoint x: 161, startPoint y: 402, endPoint x: 171, endPoint y: 416, distance: 18.4
click at [171, 416] on button "button" at bounding box center [166, 404] width 32 height 32
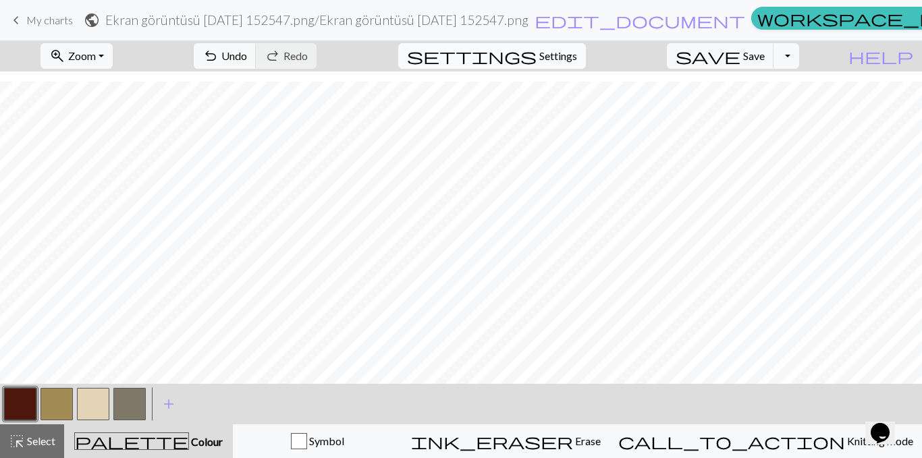
click at [571, 54] on span "Settings" at bounding box center [558, 56] width 38 height 16
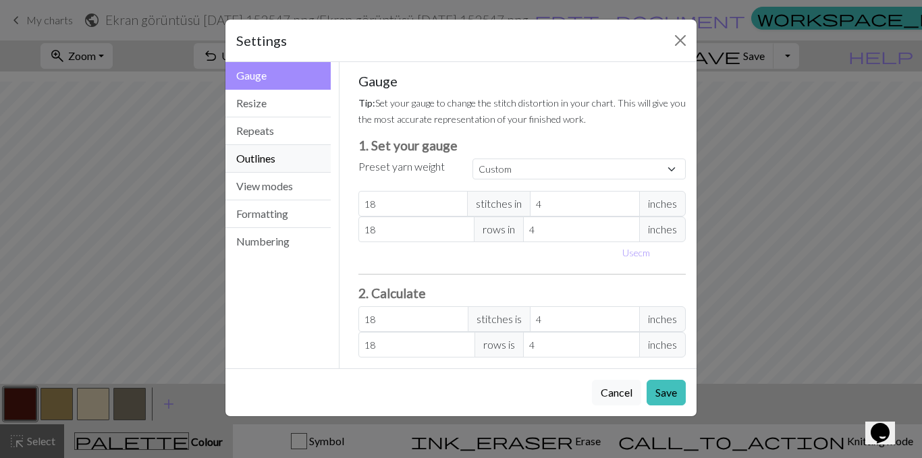
click at [272, 159] on button "Outlines" at bounding box center [277, 159] width 105 height 28
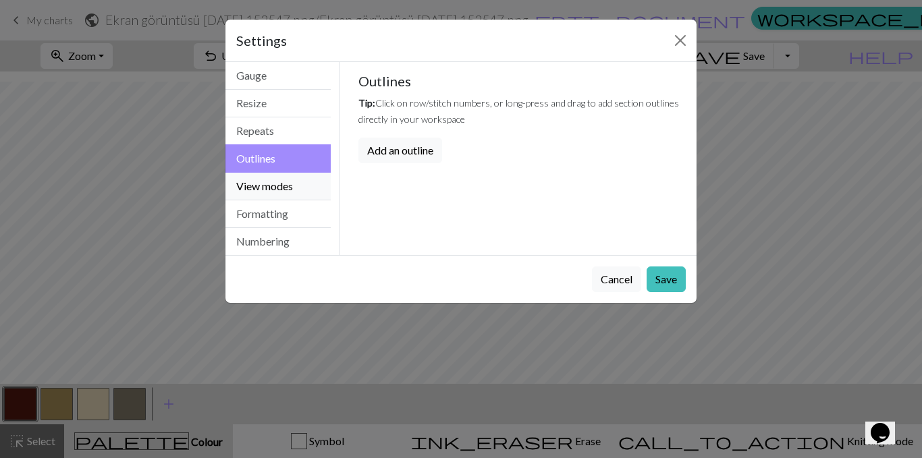
click at [283, 190] on button "View modes" at bounding box center [277, 187] width 105 height 28
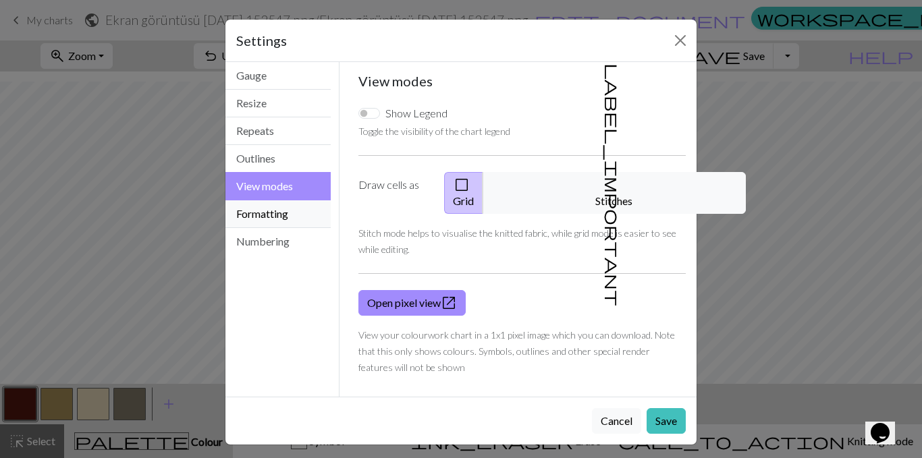
click at [277, 217] on button "Formatting" at bounding box center [277, 214] width 105 height 28
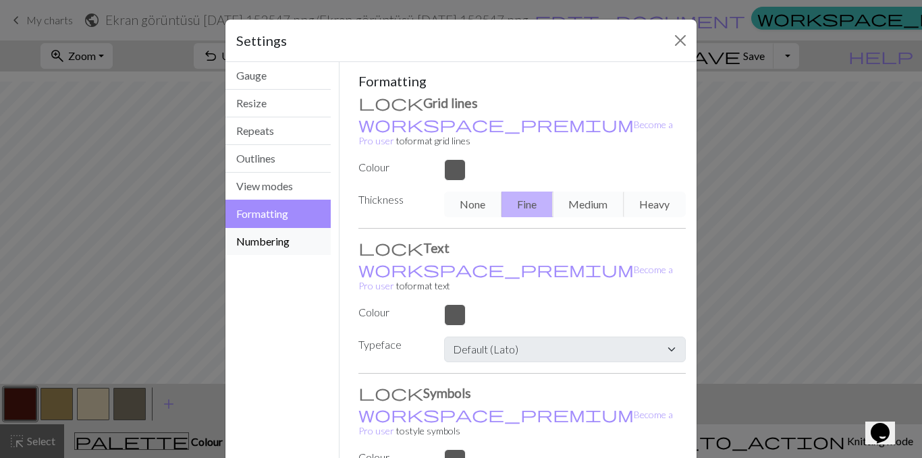
click at [280, 252] on button "Numbering" at bounding box center [277, 241] width 105 height 27
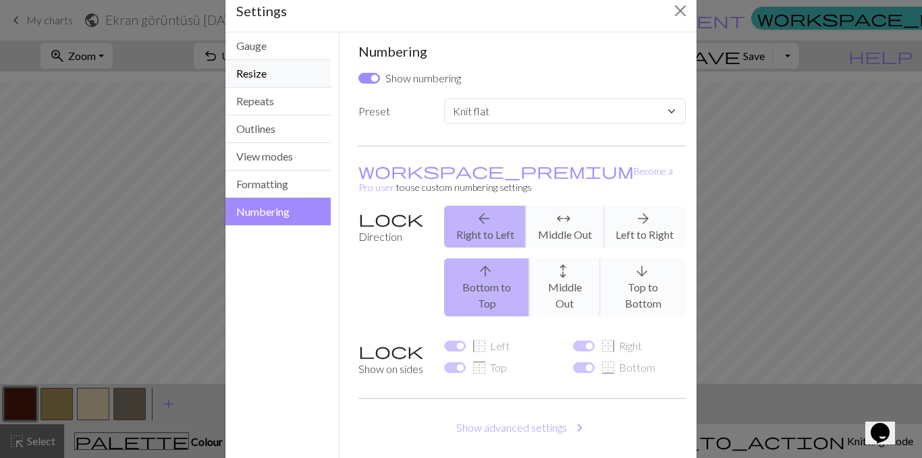
scroll to position [0, 0]
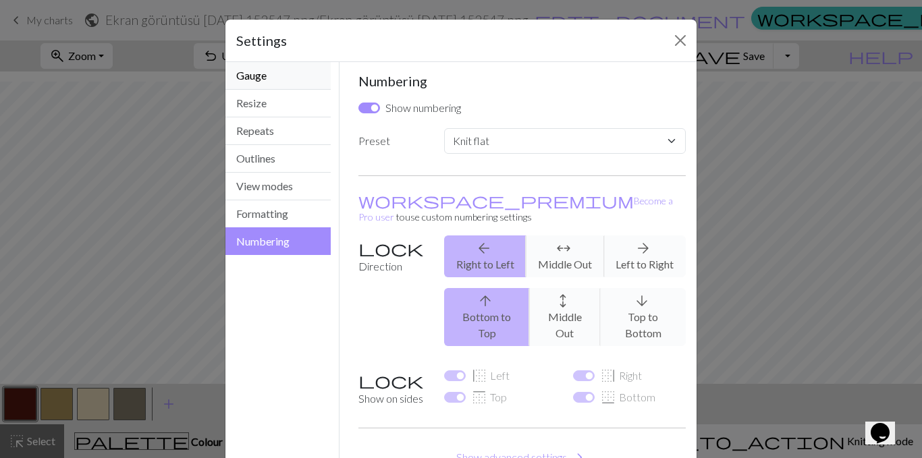
click at [281, 86] on button "Gauge" at bounding box center [277, 76] width 105 height 28
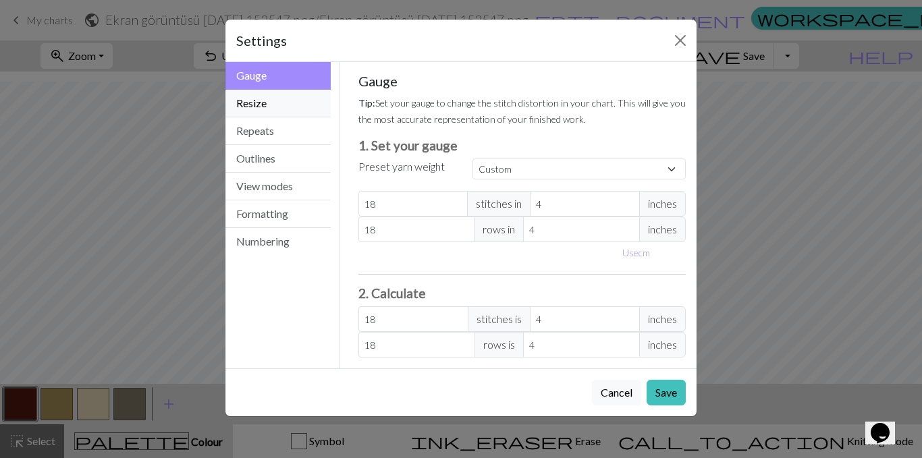
click at [281, 102] on button "Resize" at bounding box center [277, 104] width 105 height 28
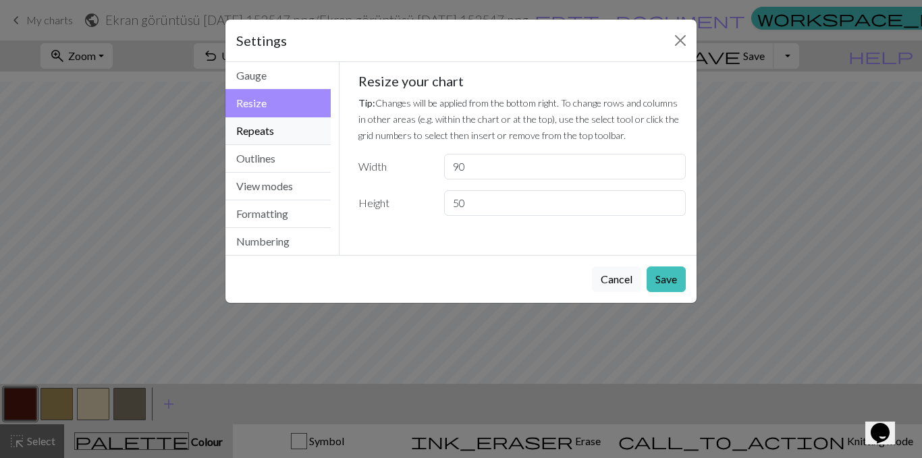
click at [284, 130] on button "Repeats" at bounding box center [277, 131] width 105 height 28
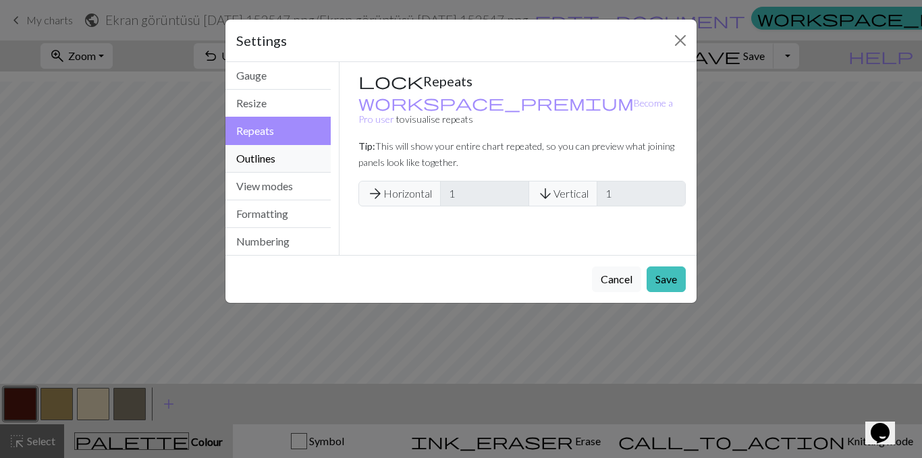
click at [288, 167] on button "Outlines" at bounding box center [277, 159] width 105 height 28
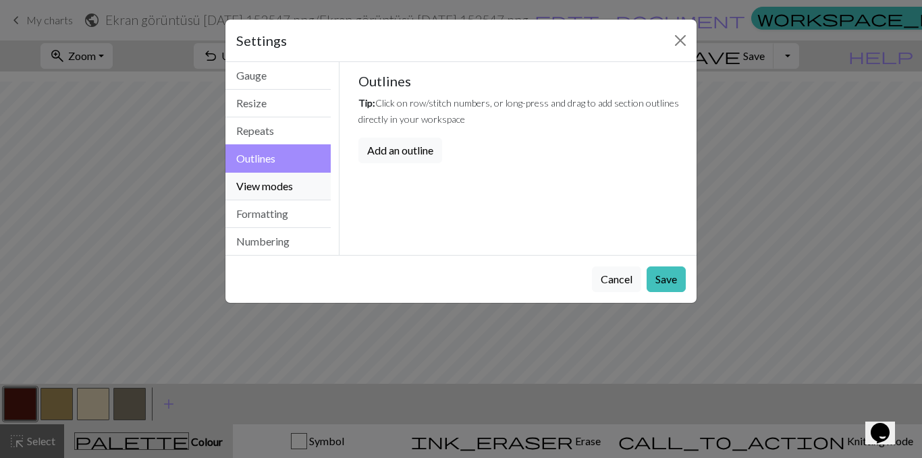
click at [263, 187] on button "View modes" at bounding box center [277, 187] width 105 height 28
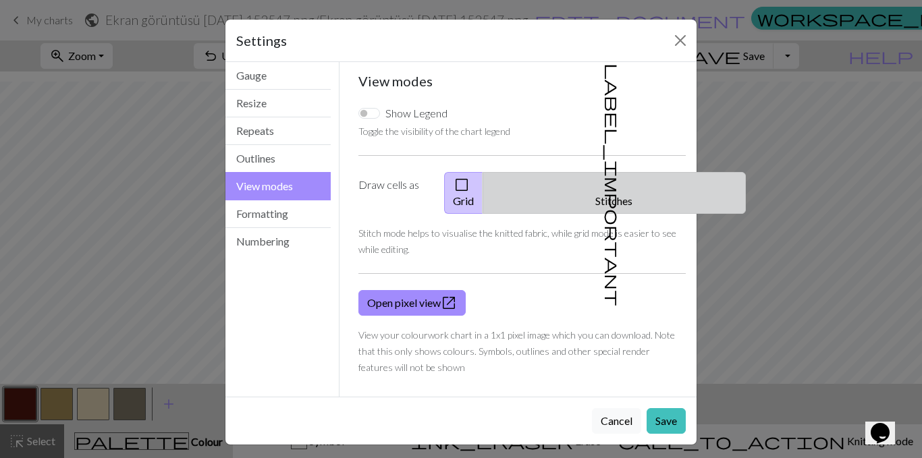
click at [614, 176] on button "label_important Stitches" at bounding box center [614, 193] width 263 height 42
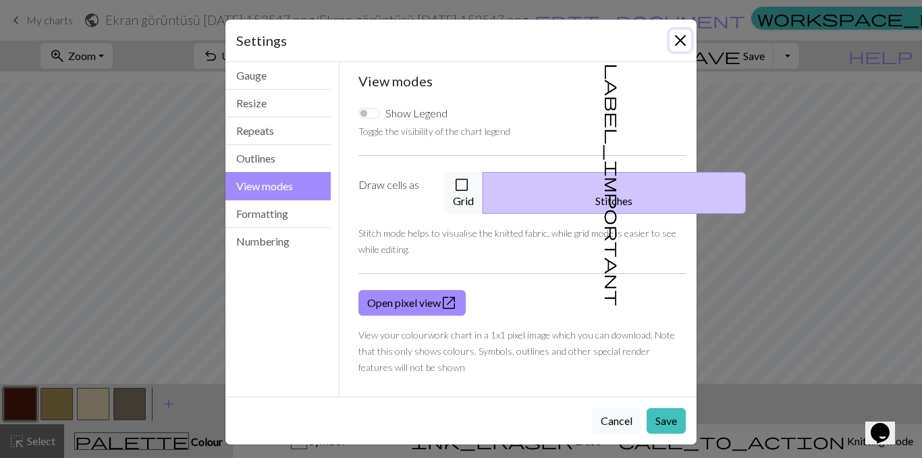
click at [681, 36] on button "Close" at bounding box center [681, 41] width 22 height 22
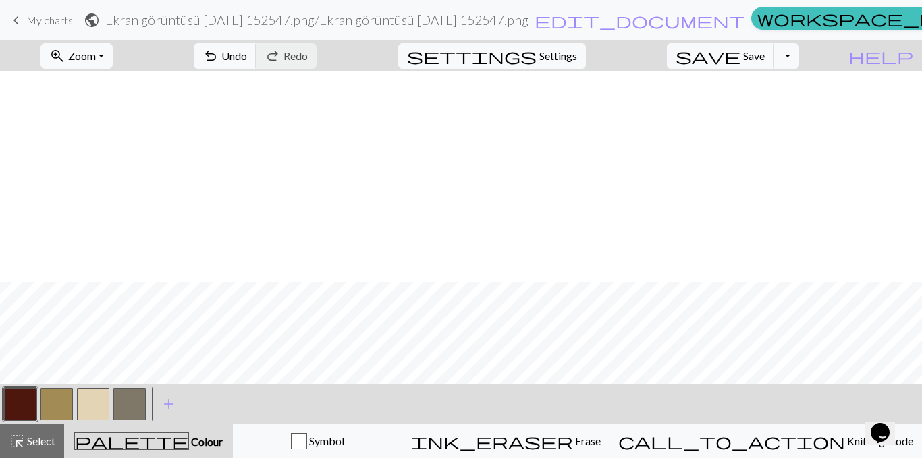
scroll to position [433, 0]
click at [557, 55] on span "Settings" at bounding box center [558, 56] width 38 height 16
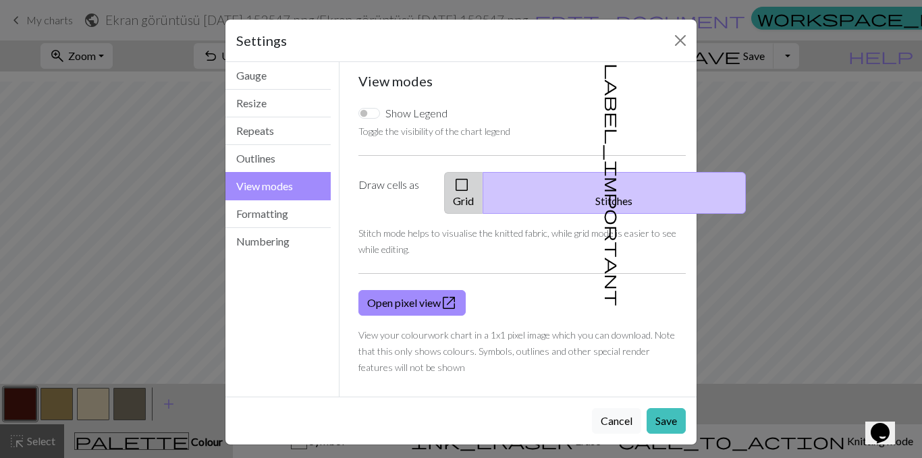
click at [483, 180] on button "check_box_outline_blank Grid" at bounding box center [463, 193] width 39 height 42
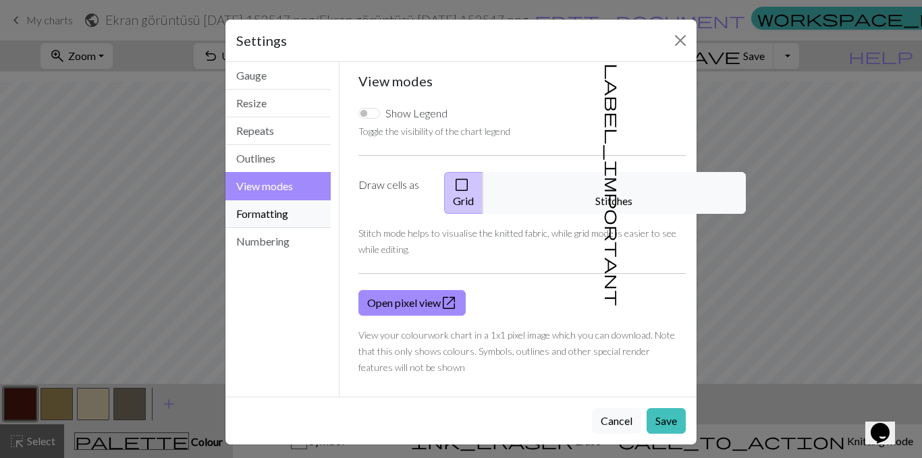
click at [260, 212] on button "Formatting" at bounding box center [277, 214] width 105 height 28
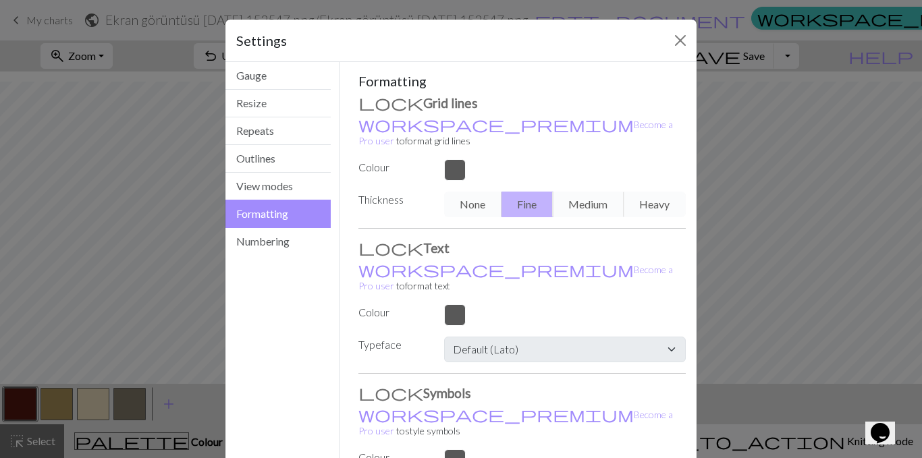
click at [451, 159] on div at bounding box center [565, 170] width 258 height 22
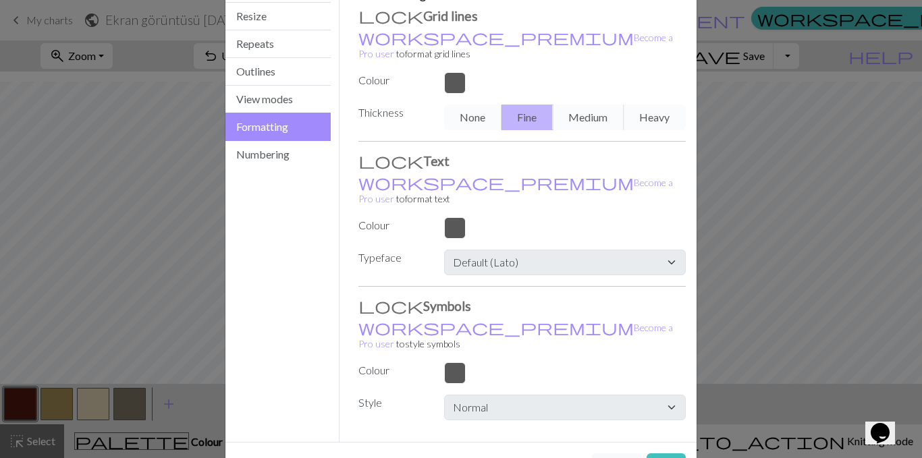
scroll to position [90, 0]
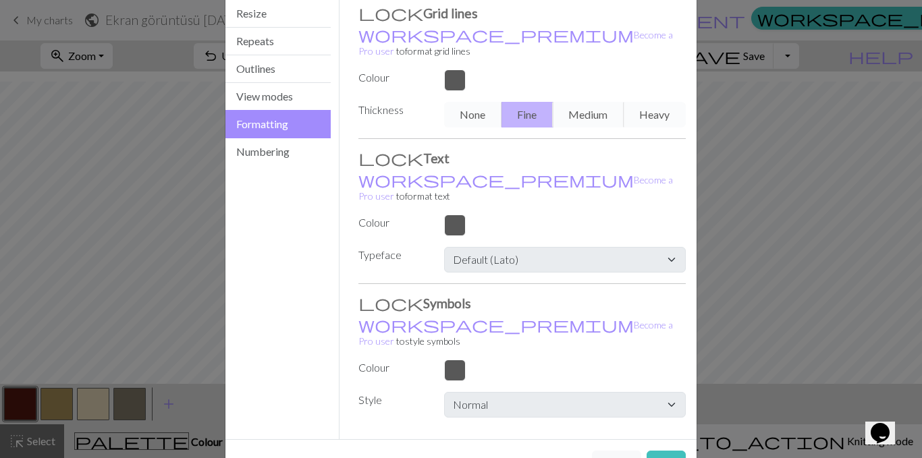
click at [644, 393] on div "Settings Formatting Gauge Resize Repeats Outlines View modes Formatting Numberi…" at bounding box center [461, 208] width 472 height 559
click at [653, 451] on button "Save" at bounding box center [666, 464] width 39 height 26
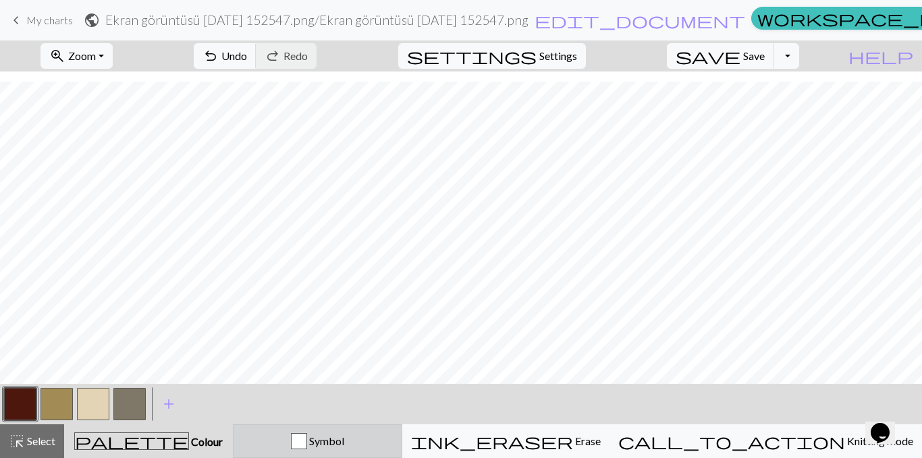
click at [344, 439] on span "Symbol" at bounding box center [325, 441] width 37 height 13
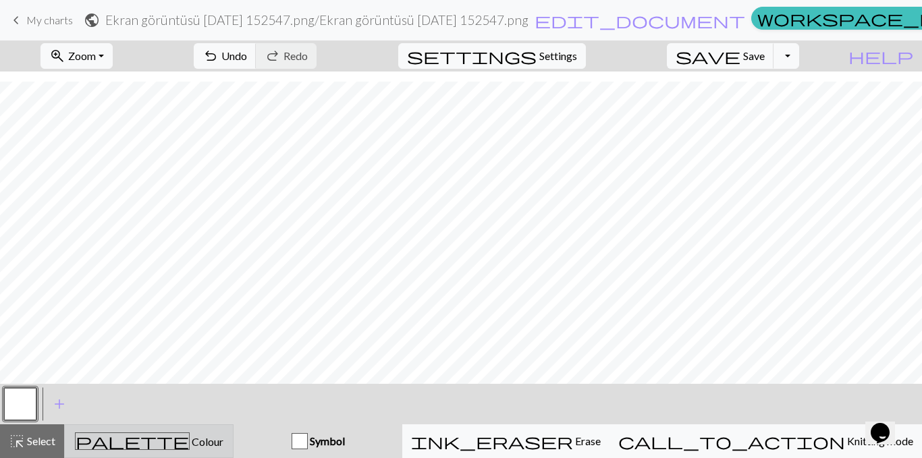
click at [222, 444] on div "palette Colour Colour" at bounding box center [149, 442] width 152 height 18
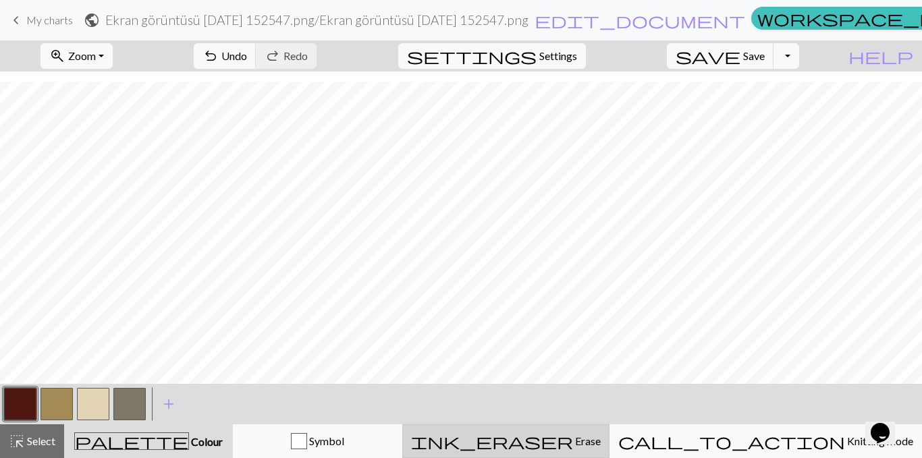
click at [601, 441] on div "ink_eraser Erase Erase" at bounding box center [506, 441] width 190 height 16
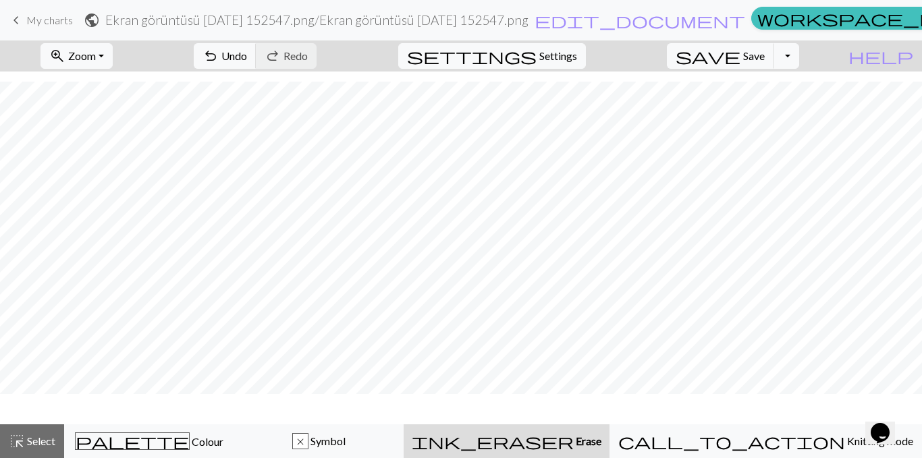
scroll to position [393, 0]
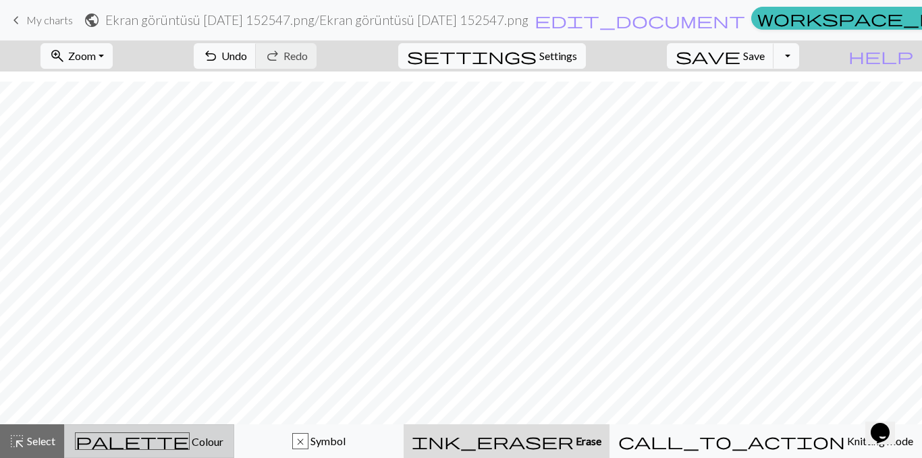
click at [190, 439] on span "Colour" at bounding box center [207, 441] width 34 height 13
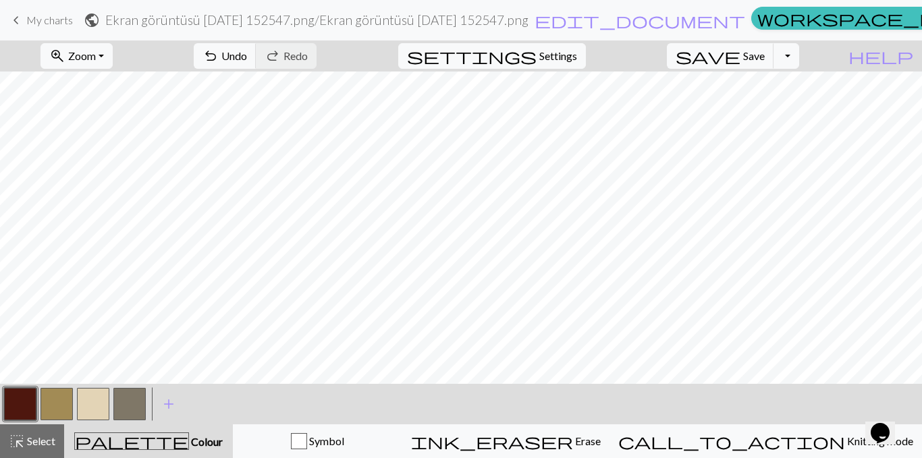
drag, startPoint x: 16, startPoint y: 404, endPoint x: 237, endPoint y: 412, distance: 221.5
click at [237, 412] on div "< > add Add a colour" at bounding box center [461, 404] width 922 height 40
click at [136, 404] on button "button" at bounding box center [129, 404] width 32 height 32
click at [134, 404] on button "button" at bounding box center [129, 404] width 32 height 32
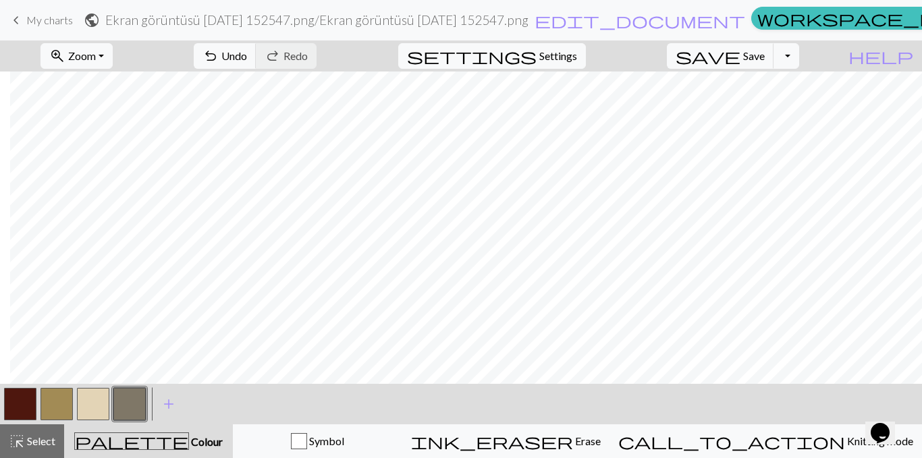
click at [133, 404] on div "Edit colour Name CC3 Use advanced picker workspace_premium Become a Pro user to…" at bounding box center [461, 229] width 922 height 458
click at [125, 406] on button "button" at bounding box center [129, 404] width 32 height 32
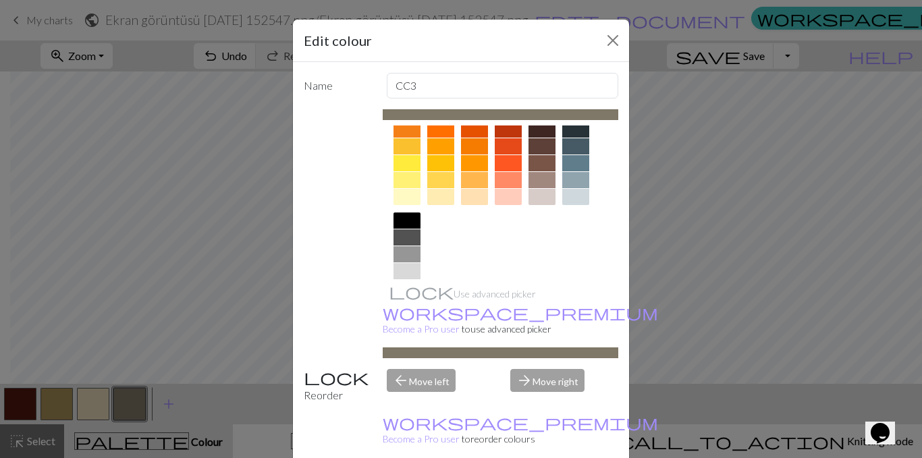
scroll to position [202, 0]
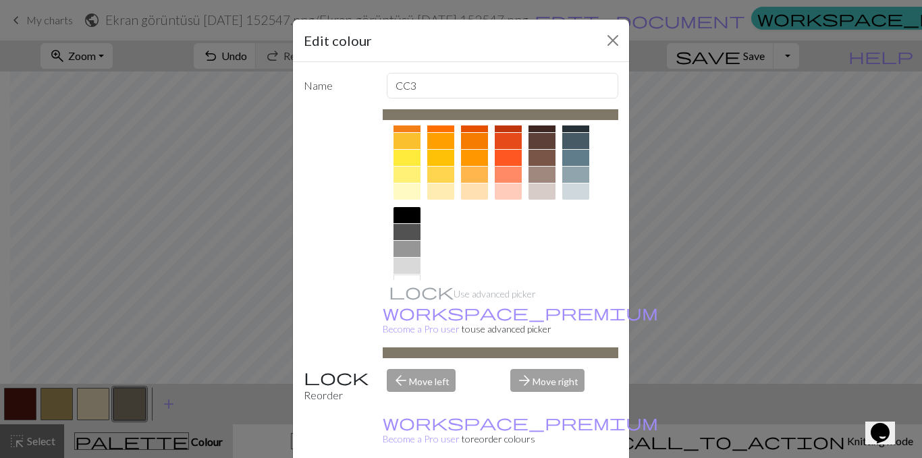
click at [402, 211] on div at bounding box center [406, 215] width 27 height 16
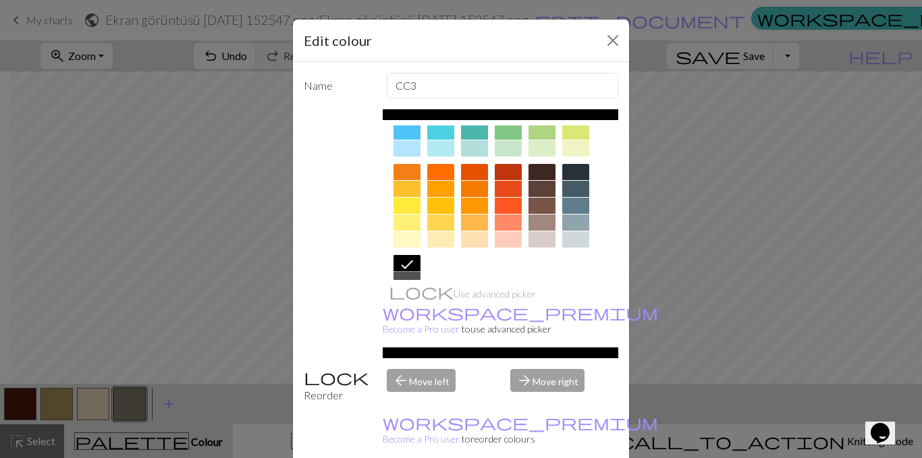
scroll to position [135, 0]
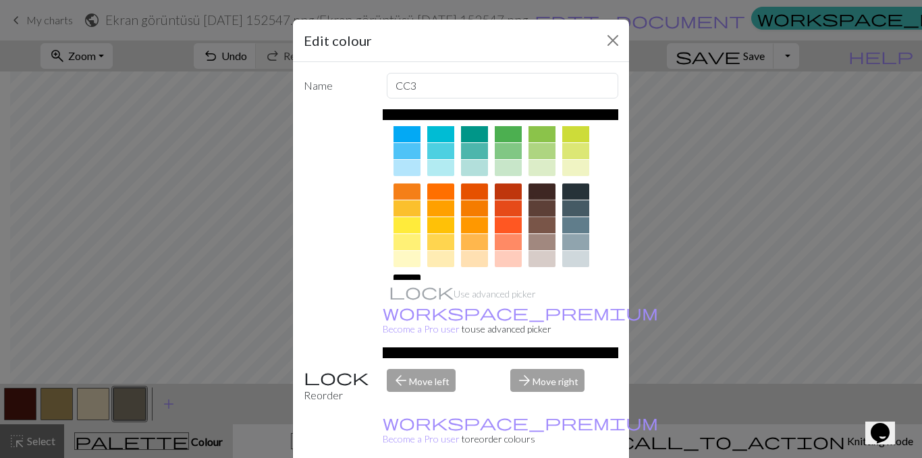
click at [536, 213] on div at bounding box center [541, 208] width 27 height 16
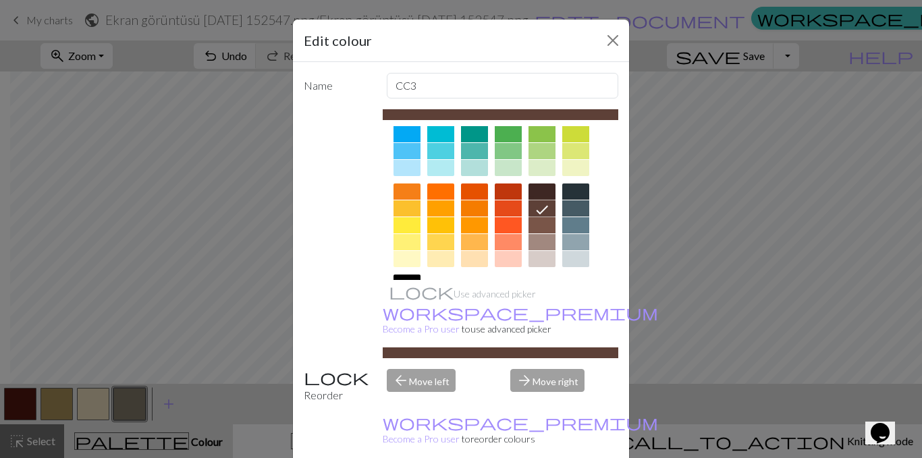
click at [536, 194] on div at bounding box center [541, 192] width 27 height 16
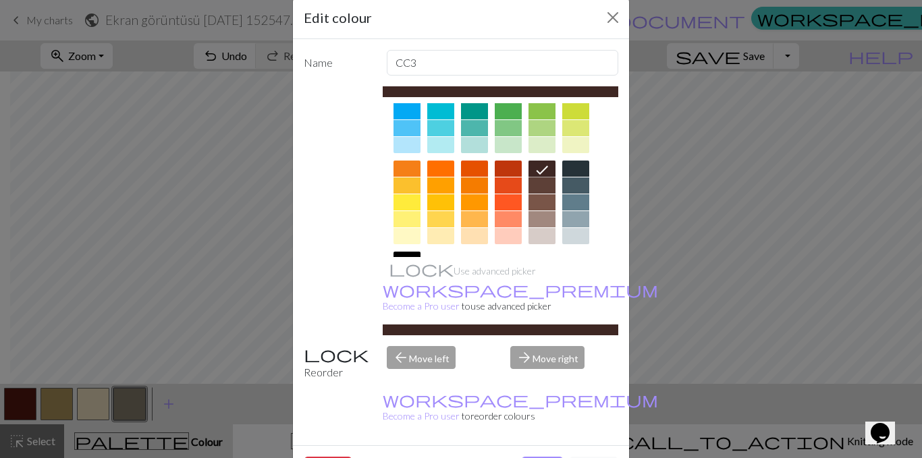
scroll to position [34, 0]
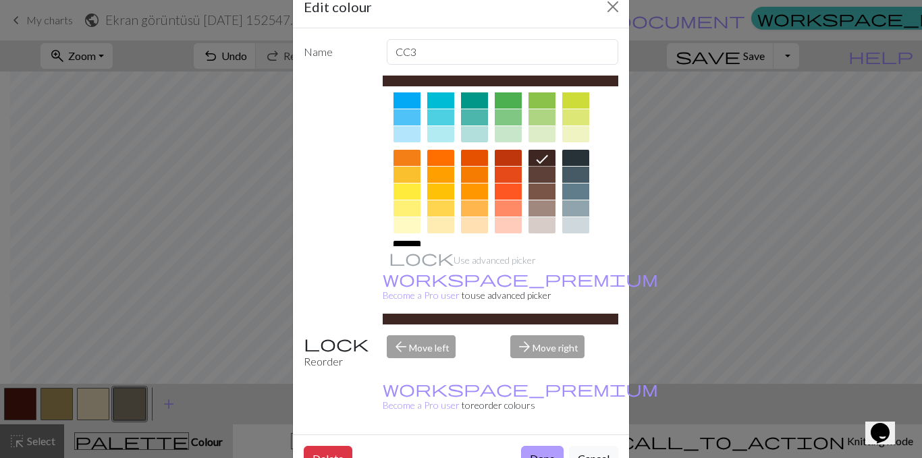
click at [539, 446] on button "Done" at bounding box center [542, 459] width 43 height 26
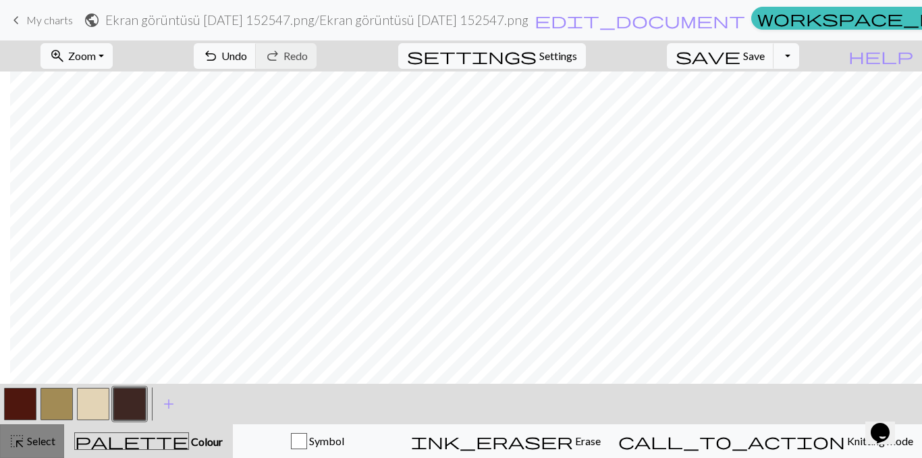
drag, startPoint x: 130, startPoint y: 406, endPoint x: 0, endPoint y: 444, distance: 135.2
click at [0, 444] on button "highlight_alt Select Select" at bounding box center [32, 442] width 64 height 34
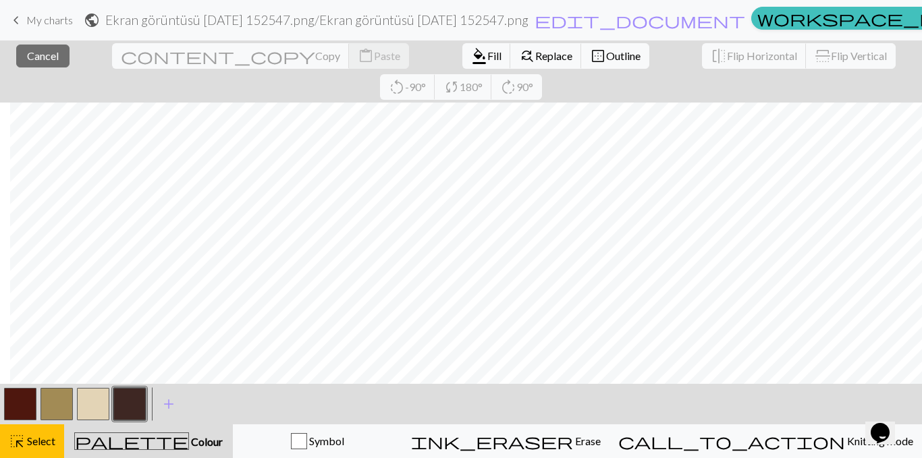
click at [138, 398] on button "button" at bounding box center [129, 404] width 32 height 32
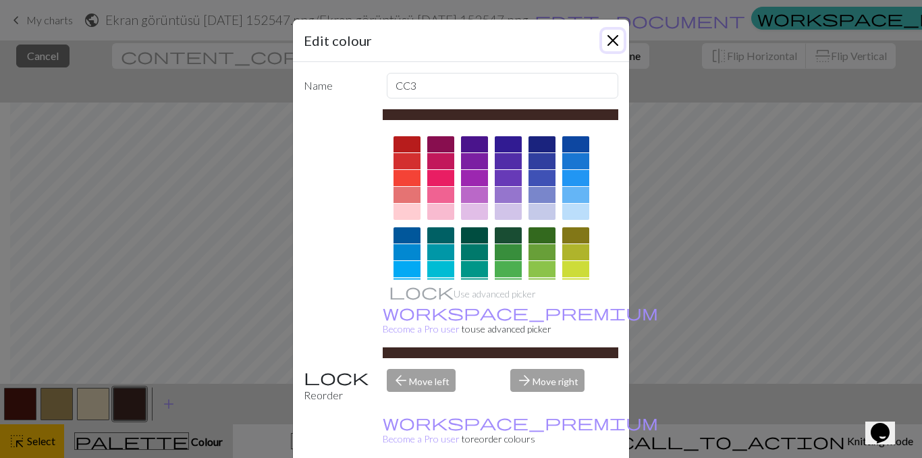
click at [611, 37] on button "Close" at bounding box center [613, 41] width 22 height 22
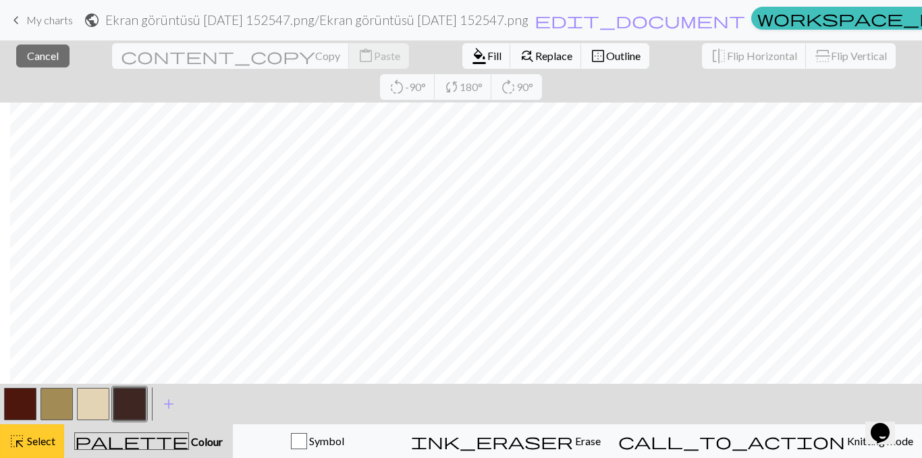
click at [33, 438] on span "Select" at bounding box center [40, 441] width 30 height 13
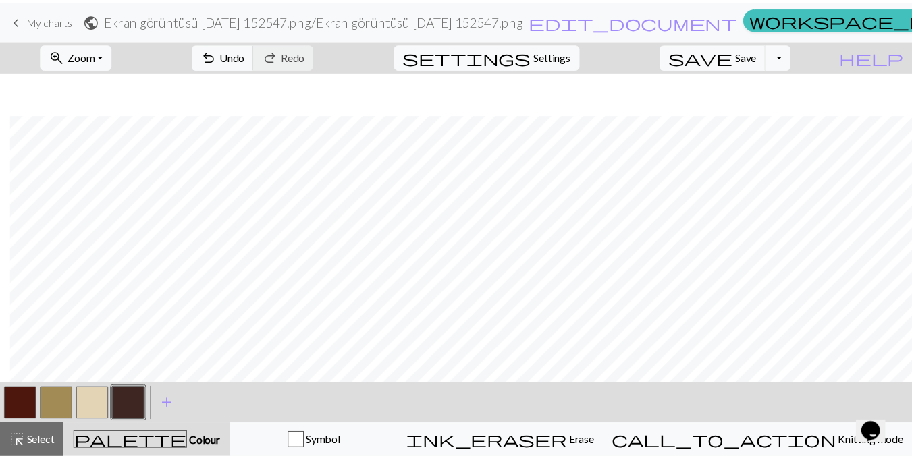
scroll to position [433, 364]
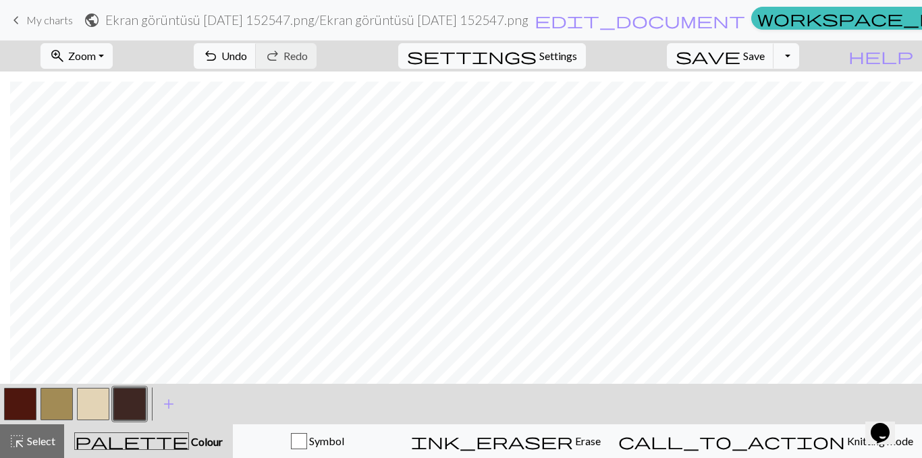
drag, startPoint x: 31, startPoint y: 13, endPoint x: 502, endPoint y: 58, distance: 473.3
click at [31, 13] on link "keyboard_arrow_left My charts" at bounding box center [40, 20] width 65 height 23
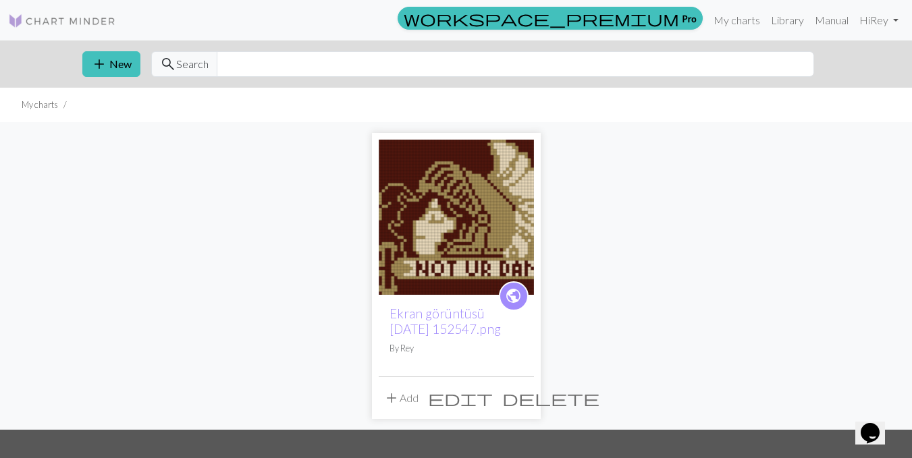
click at [516, 397] on span "delete" at bounding box center [550, 398] width 97 height 19
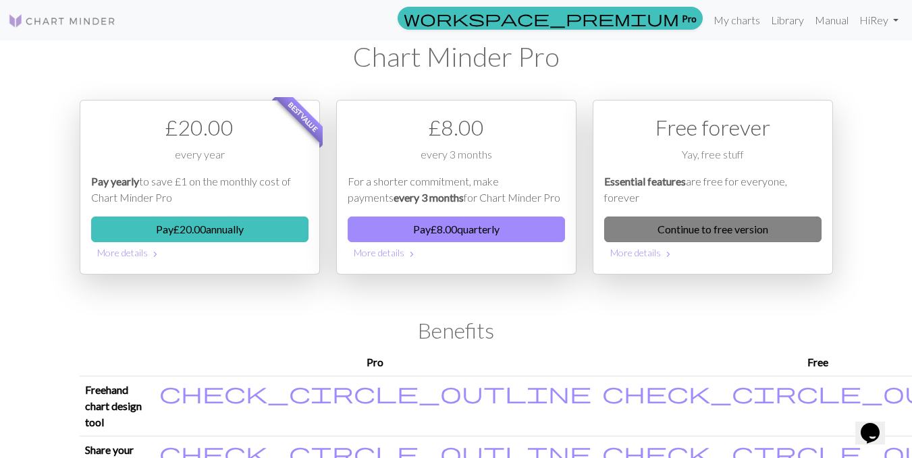
click at [721, 238] on link "Continue to free version" at bounding box center [712, 230] width 217 height 26
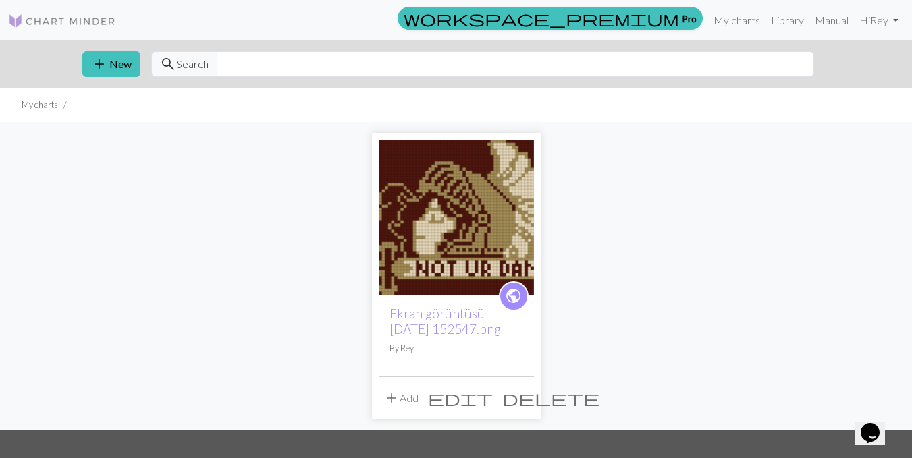
click at [522, 396] on span "delete" at bounding box center [550, 398] width 97 height 19
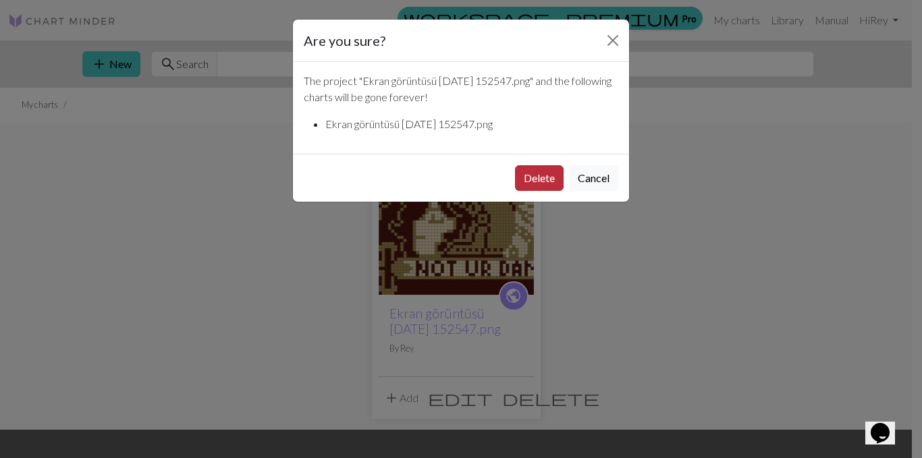
click at [541, 175] on button "Delete" at bounding box center [539, 178] width 49 height 26
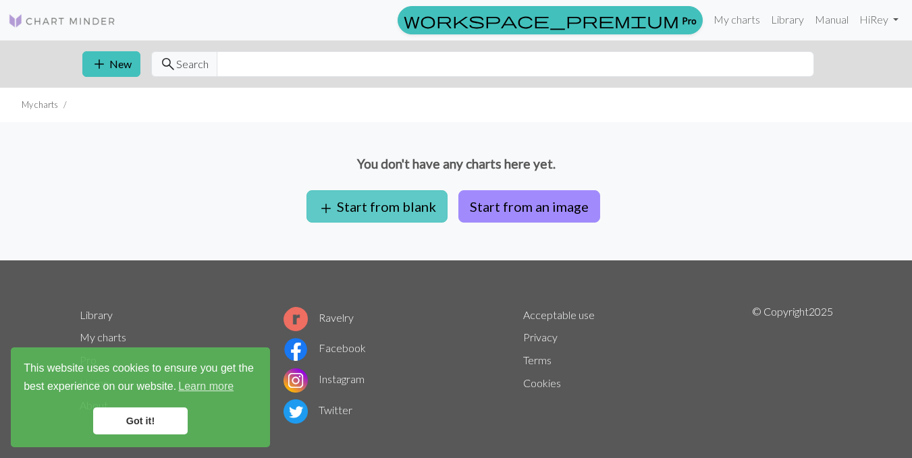
click at [358, 209] on button "add Start from blank" at bounding box center [376, 206] width 141 height 32
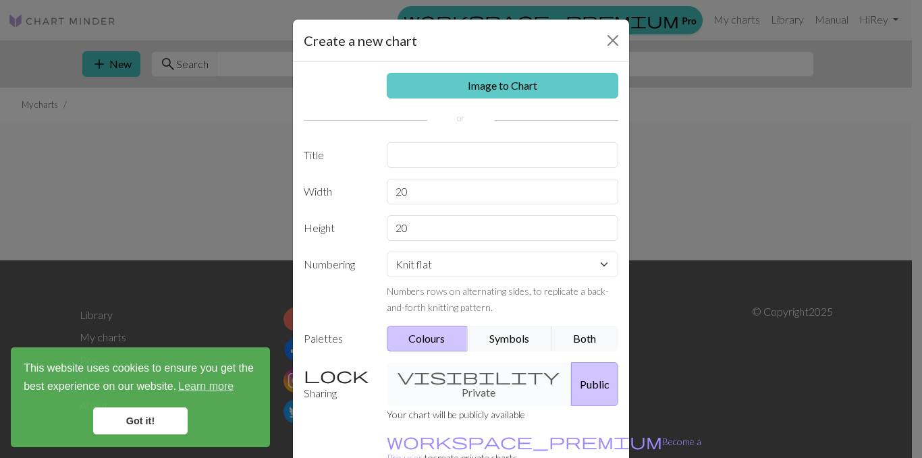
click at [470, 77] on link "Image to Chart" at bounding box center [503, 86] width 232 height 26
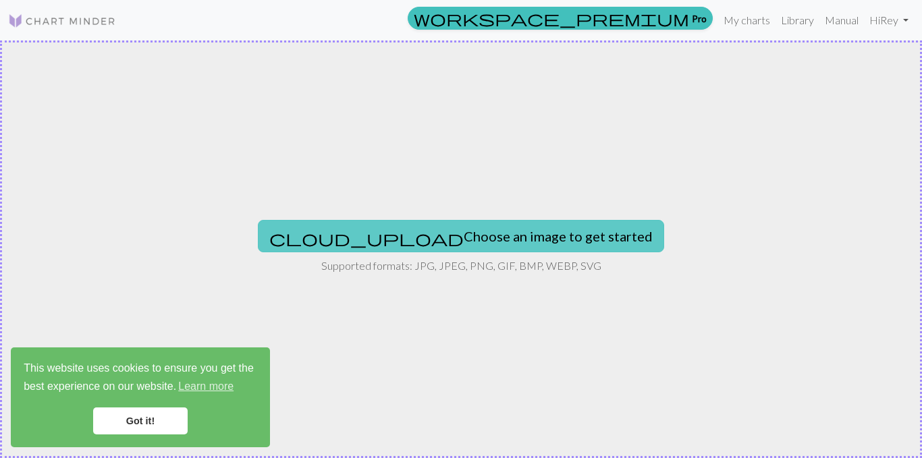
click at [427, 235] on button "cloud_upload Choose an image to get started" at bounding box center [461, 236] width 406 height 32
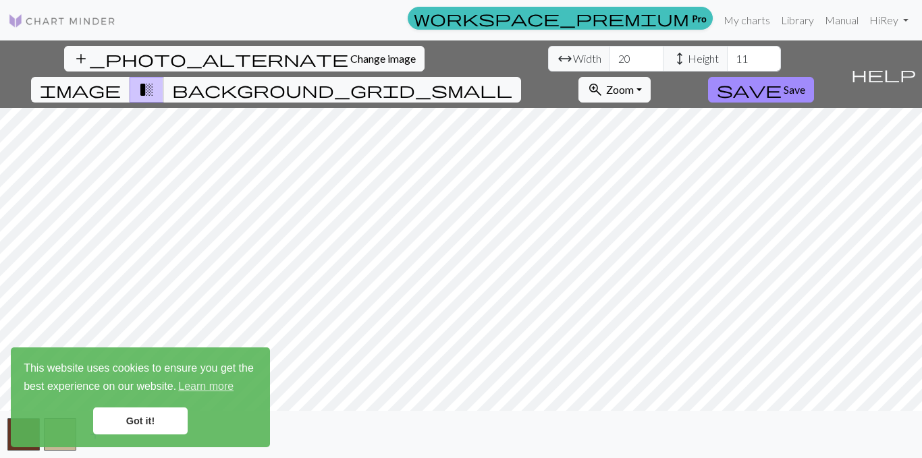
click at [155, 421] on link "Got it!" at bounding box center [140, 421] width 94 height 27
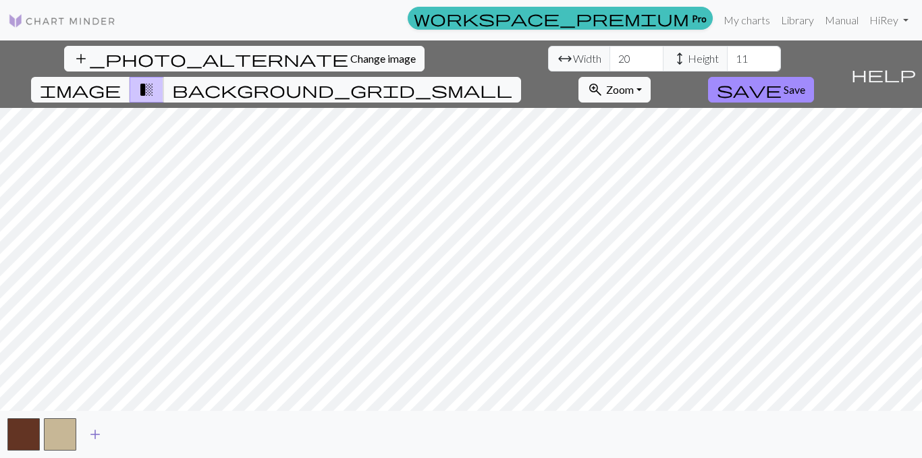
click at [99, 434] on span "add" at bounding box center [95, 434] width 16 height 19
click at [130, 439] on span "add" at bounding box center [132, 434] width 16 height 19
click at [19, 435] on button "button" at bounding box center [23, 434] width 32 height 32
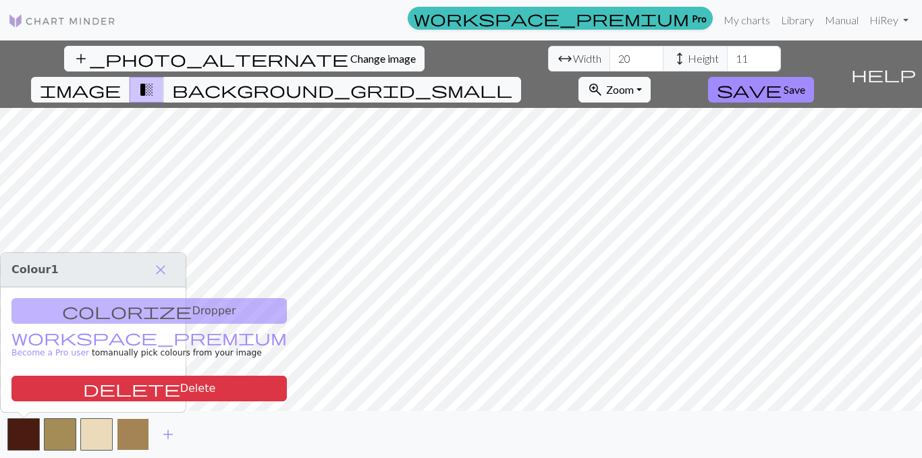
click at [131, 435] on button "button" at bounding box center [133, 434] width 32 height 32
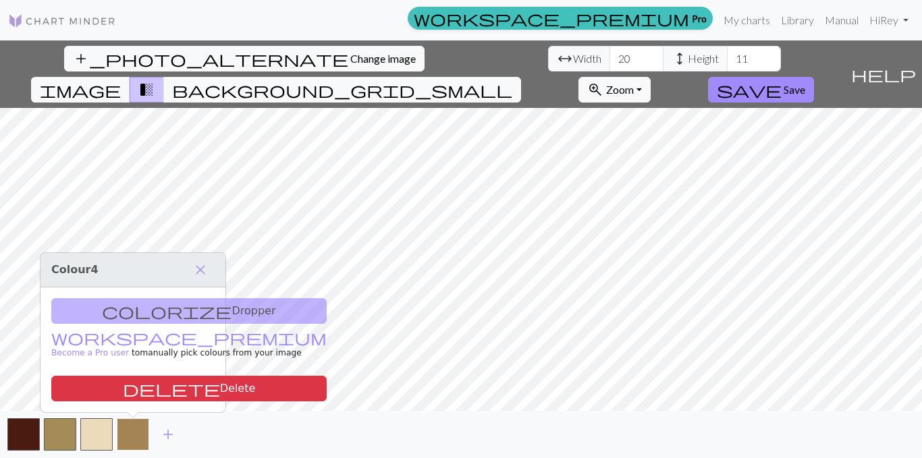
click at [126, 435] on button "button" at bounding box center [133, 434] width 32 height 32
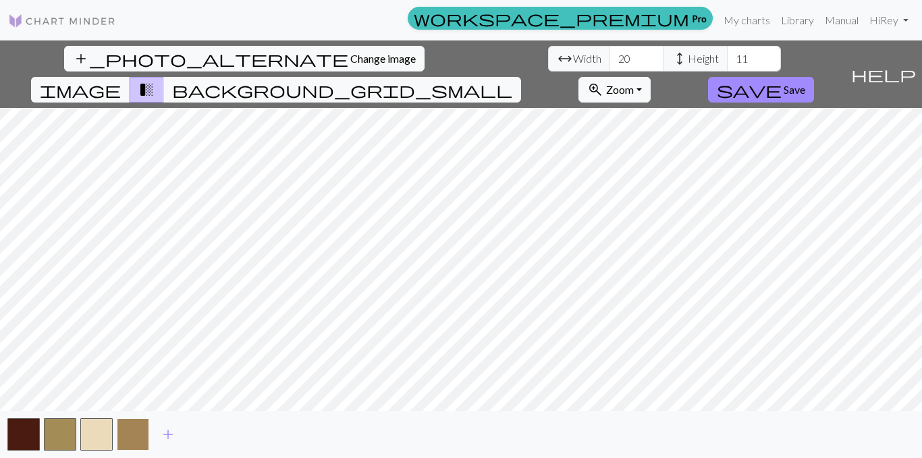
click at [137, 420] on button "button" at bounding box center [133, 434] width 32 height 32
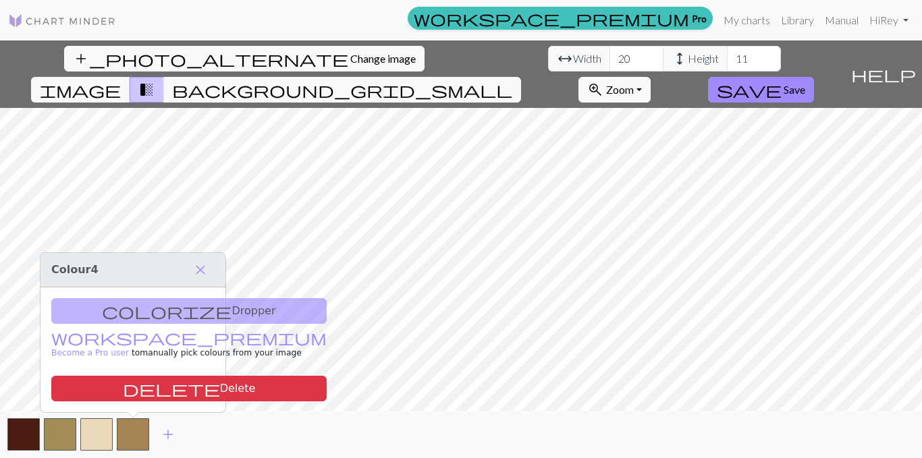
click at [136, 310] on div "colorize Dropper workspace_premium Become a Pro user to manually pick colours f…" at bounding box center [132, 350] width 185 height 125
click at [205, 268] on span "close" at bounding box center [200, 270] width 16 height 19
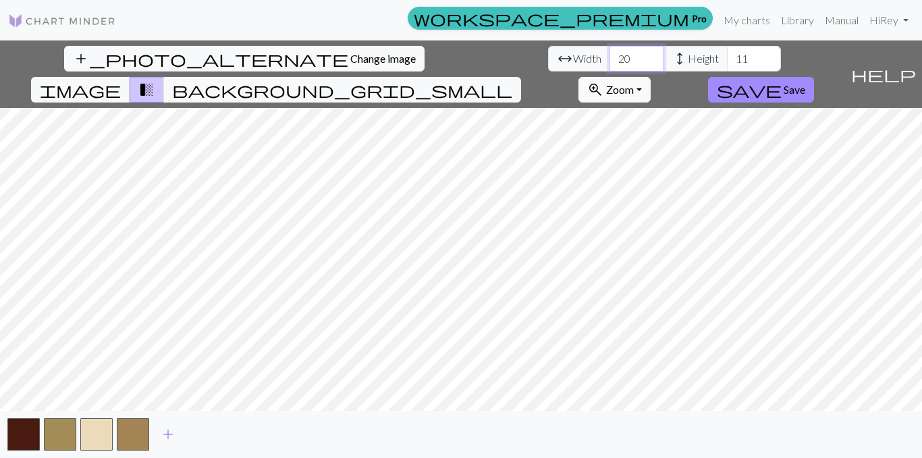
click at [609, 51] on input "20" at bounding box center [636, 59] width 54 height 26
type input "2"
type input "90"
click at [727, 55] on input "12" at bounding box center [754, 59] width 54 height 26
click at [727, 59] on input "12" at bounding box center [754, 59] width 54 height 26
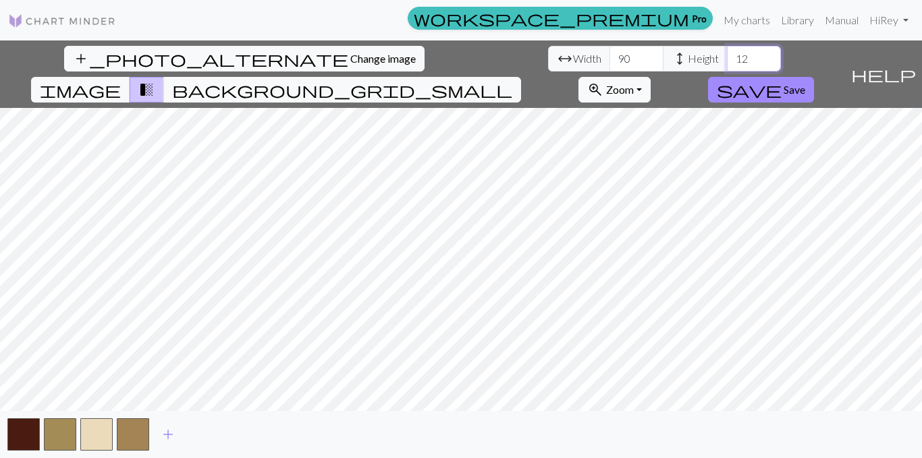
type input "1"
type input "50"
click at [124, 424] on button "button" at bounding box center [133, 434] width 32 height 32
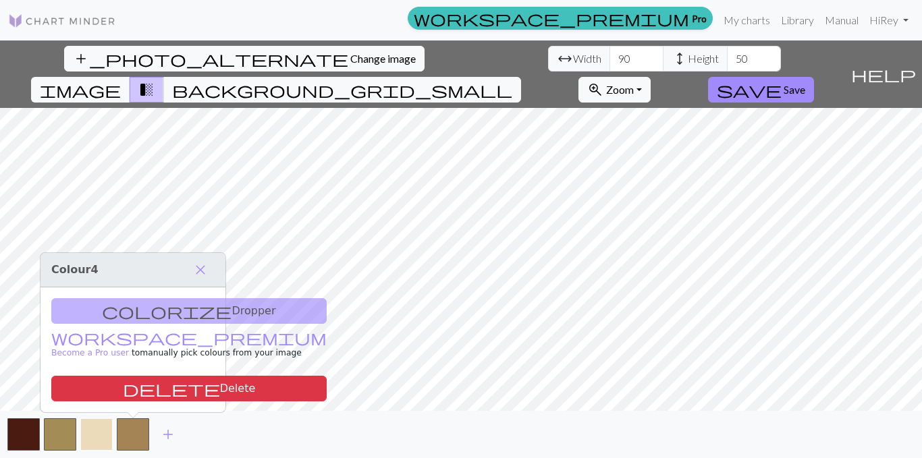
click at [89, 429] on button "button" at bounding box center [96, 434] width 32 height 32
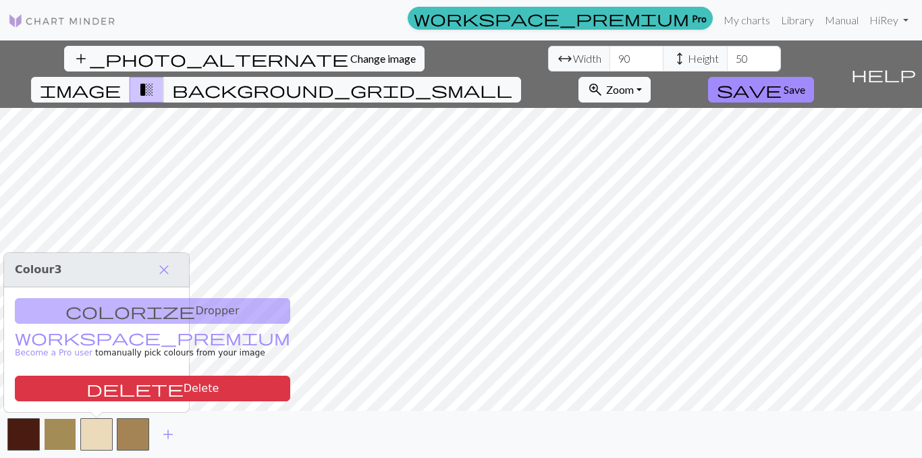
click at [52, 428] on button "button" at bounding box center [60, 434] width 32 height 32
click at [12, 431] on button "button" at bounding box center [23, 434] width 32 height 32
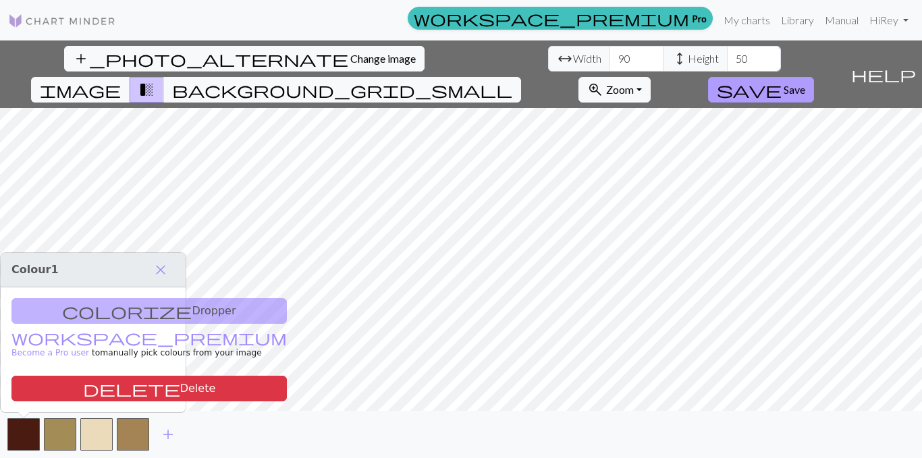
click at [814, 77] on button "save Save" at bounding box center [761, 90] width 106 height 26
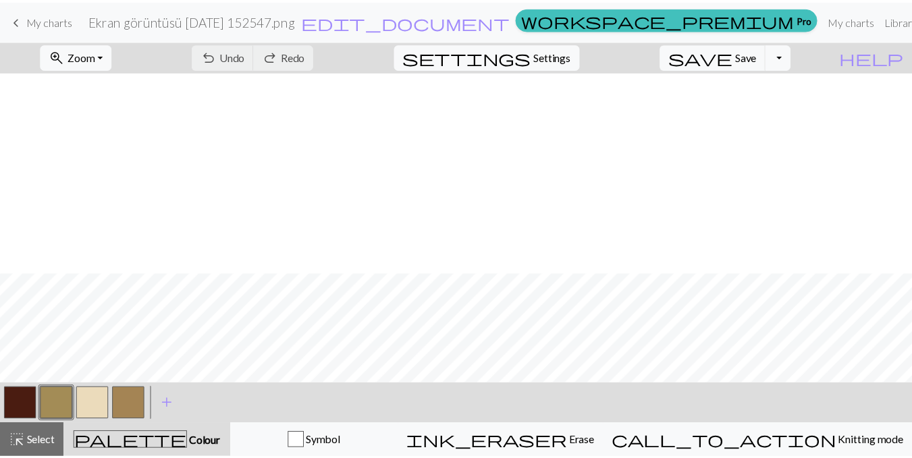
scroll to position [202, 0]
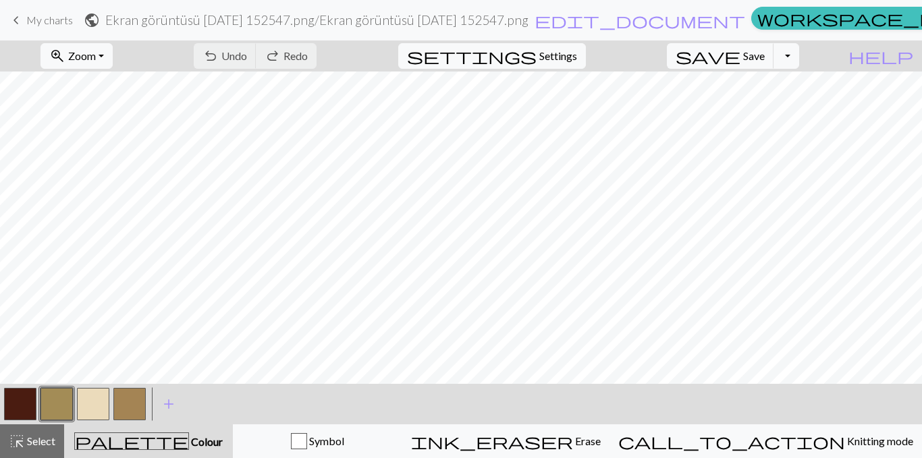
click at [13, 402] on button "button" at bounding box center [20, 404] width 32 height 32
click at [17, 17] on span "keyboard_arrow_left" at bounding box center [16, 20] width 16 height 19
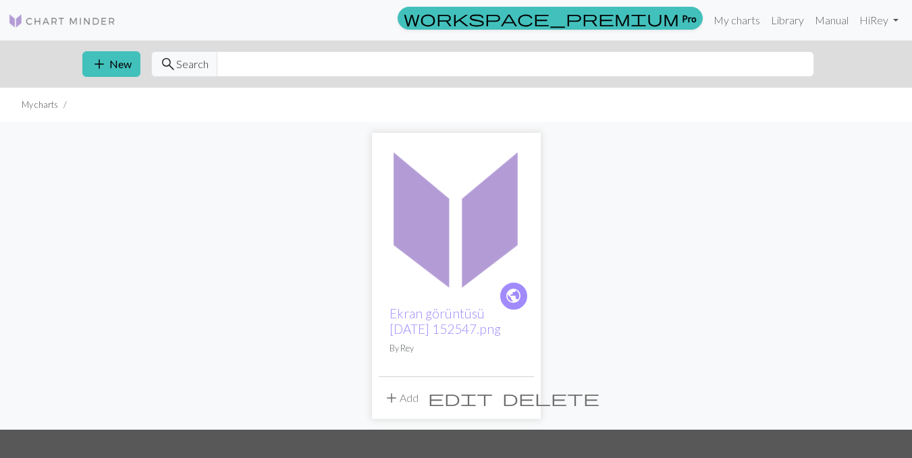
click at [520, 399] on span "delete" at bounding box center [550, 398] width 97 height 19
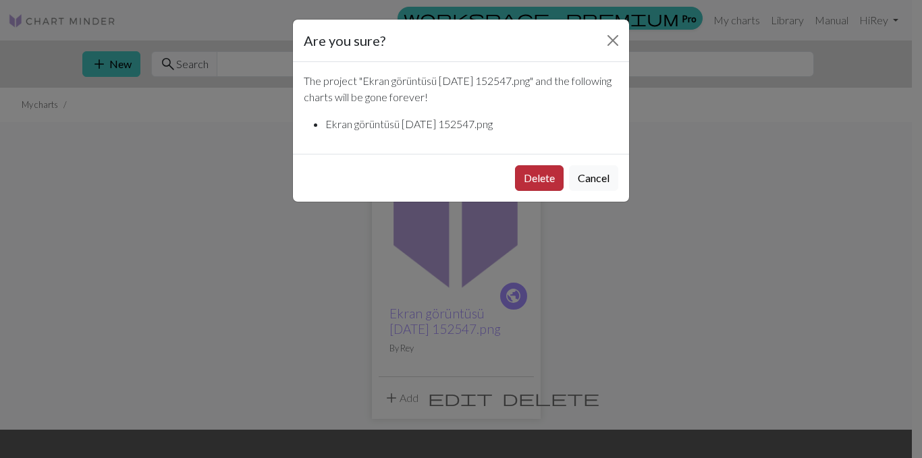
click at [543, 184] on button "Delete" at bounding box center [539, 178] width 49 height 26
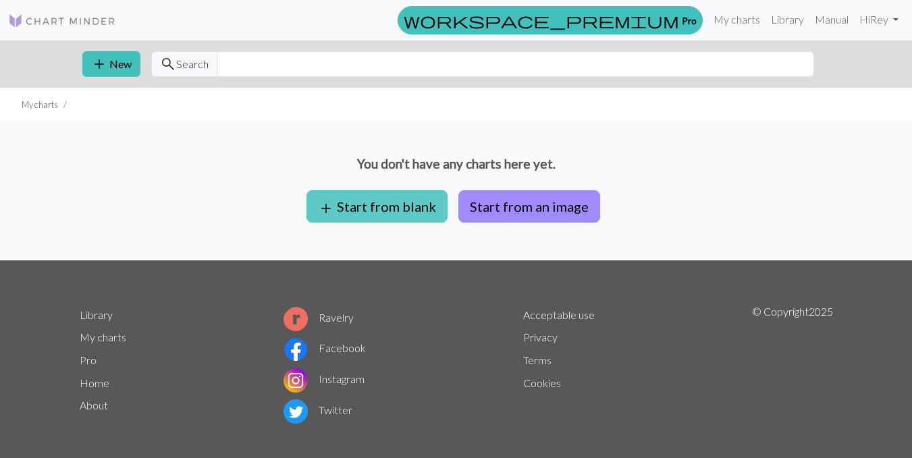
click at [385, 206] on button "add Start from blank" at bounding box center [376, 206] width 141 height 32
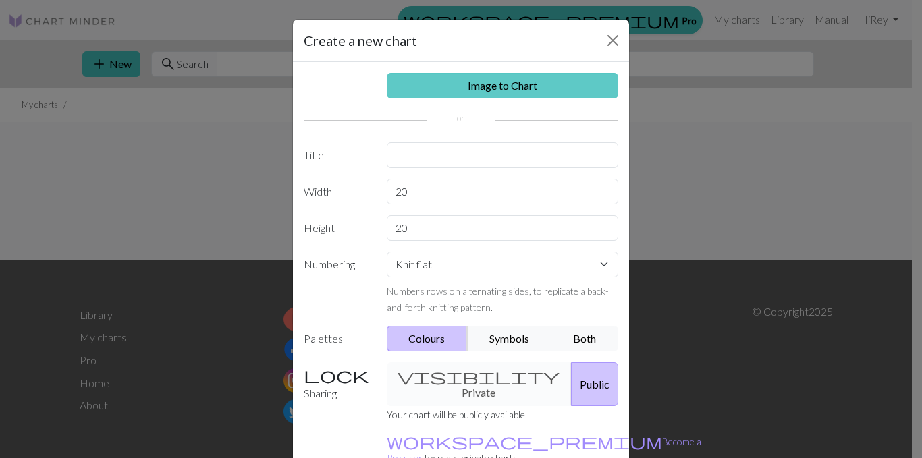
click at [520, 81] on link "Image to Chart" at bounding box center [503, 86] width 232 height 26
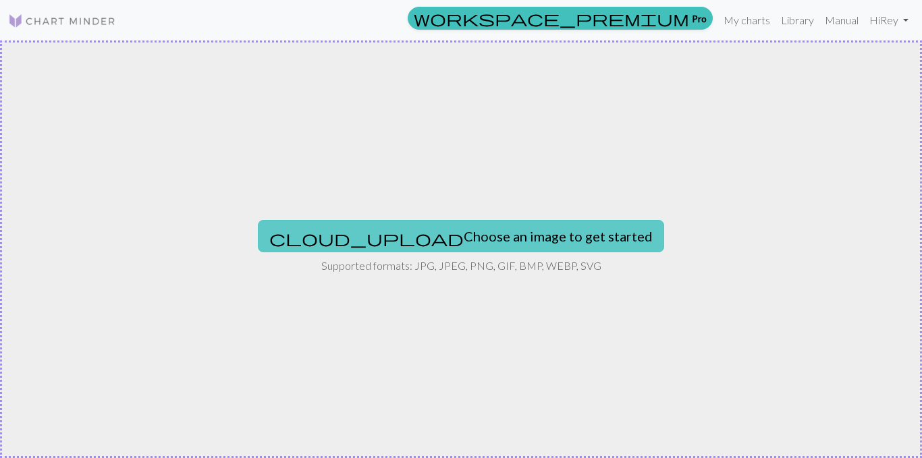
click at [410, 242] on button "cloud_upload Choose an image to get started" at bounding box center [461, 236] width 406 height 32
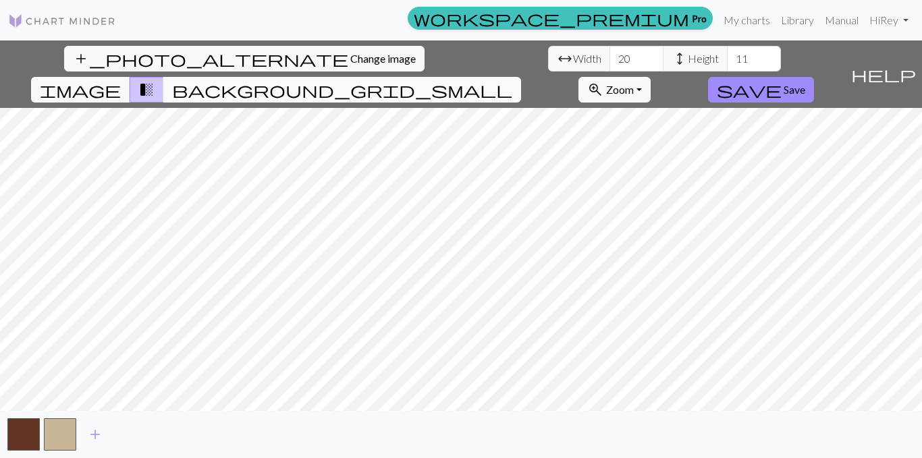
click at [512, 80] on span "background_grid_small" at bounding box center [342, 89] width 340 height 19
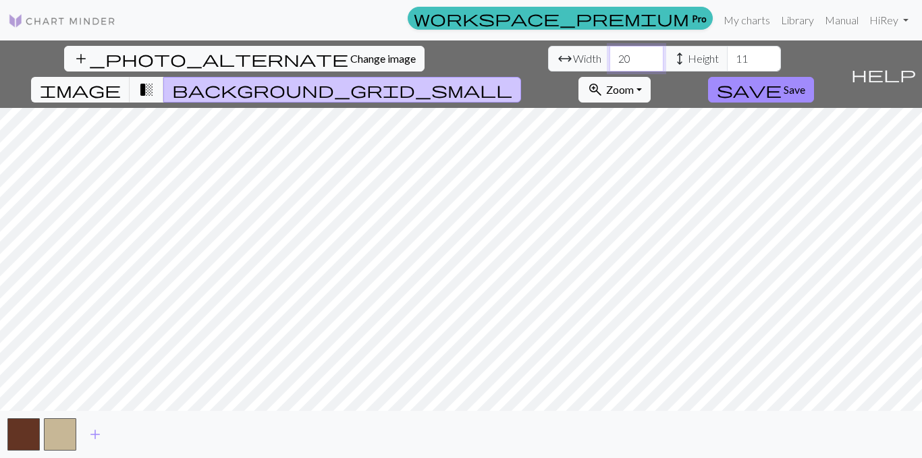
click at [609, 57] on input "20" at bounding box center [636, 59] width 54 height 26
type input "2"
type input "90"
click at [727, 57] on input "11" at bounding box center [754, 59] width 54 height 26
type input "1"
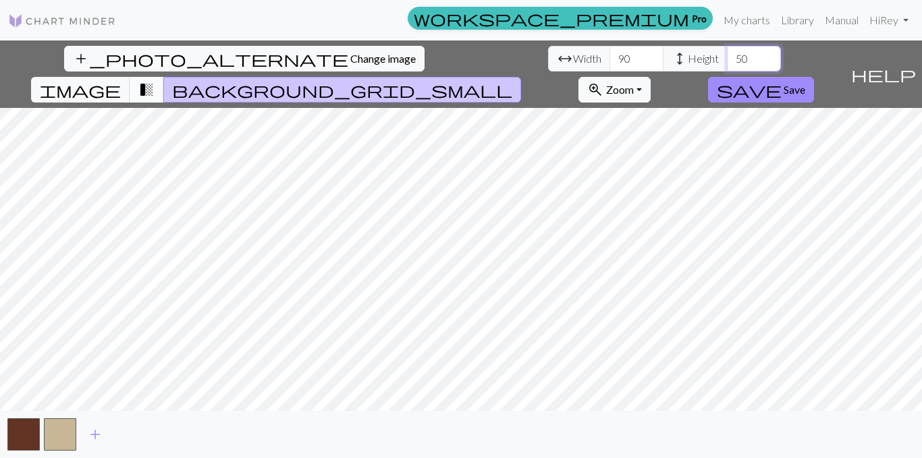
type input "50"
click at [155, 80] on span "transition_fade" at bounding box center [146, 89] width 16 height 19
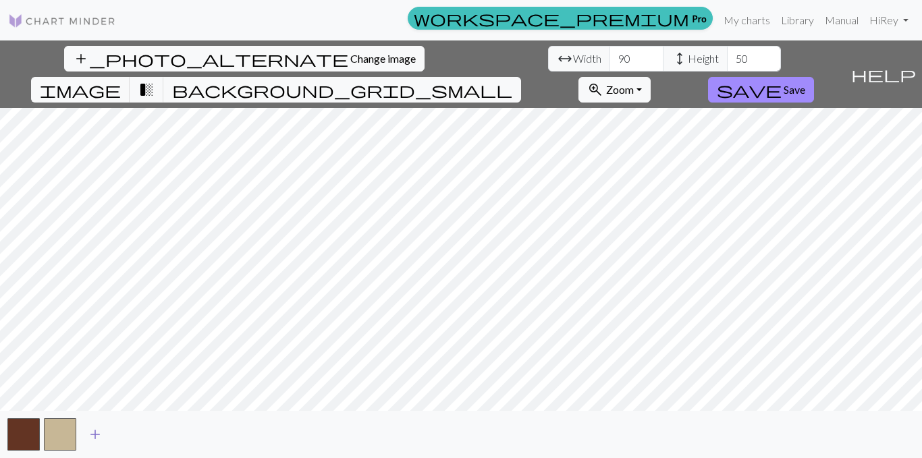
click at [91, 425] on button "add" at bounding box center [95, 435] width 34 height 26
click at [138, 437] on span "add" at bounding box center [132, 434] width 16 height 19
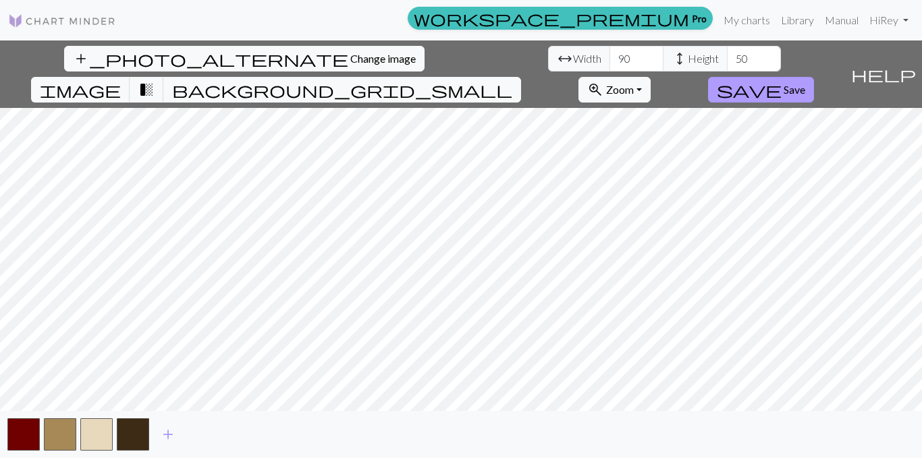
click at [805, 83] on span "Save" at bounding box center [795, 89] width 22 height 13
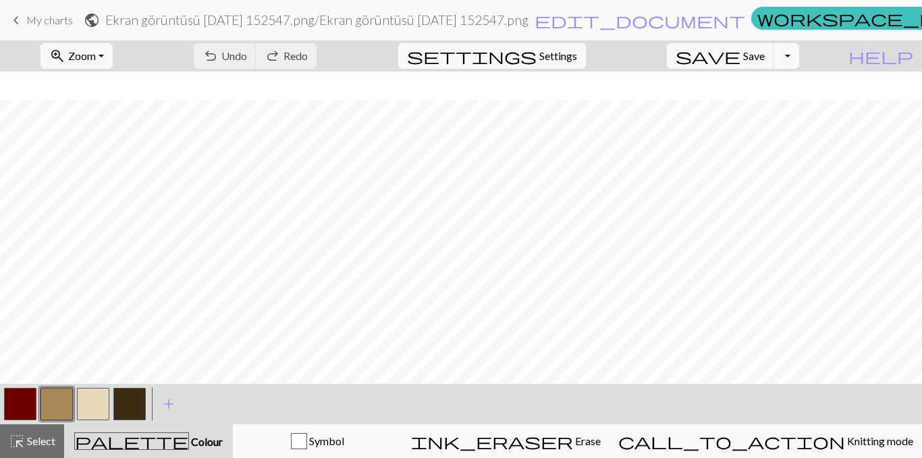
scroll to position [433, 0]
click at [799, 55] on button "Toggle Dropdown" at bounding box center [786, 56] width 26 height 26
click at [763, 55] on button "save Save Save" at bounding box center [720, 56] width 107 height 26
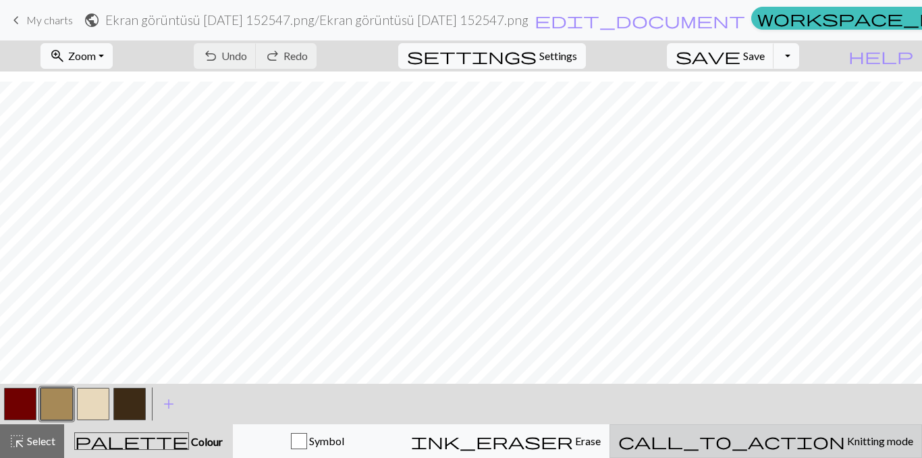
click at [773, 435] on span "call_to_action" at bounding box center [731, 441] width 227 height 19
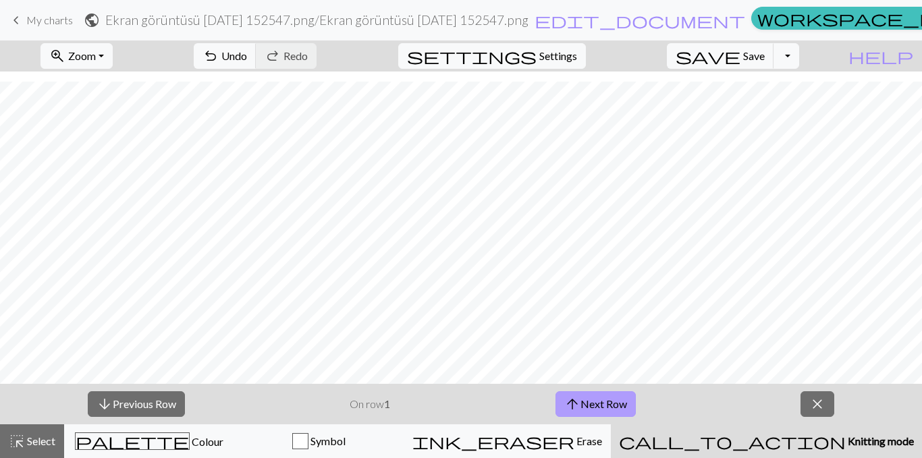
click at [596, 399] on button "arrow_upward Next Row" at bounding box center [595, 404] width 80 height 26
click at [146, 410] on button "arrow_downward Previous Row" at bounding box center [136, 404] width 97 height 26
click at [822, 404] on span "close" at bounding box center [817, 404] width 16 height 19
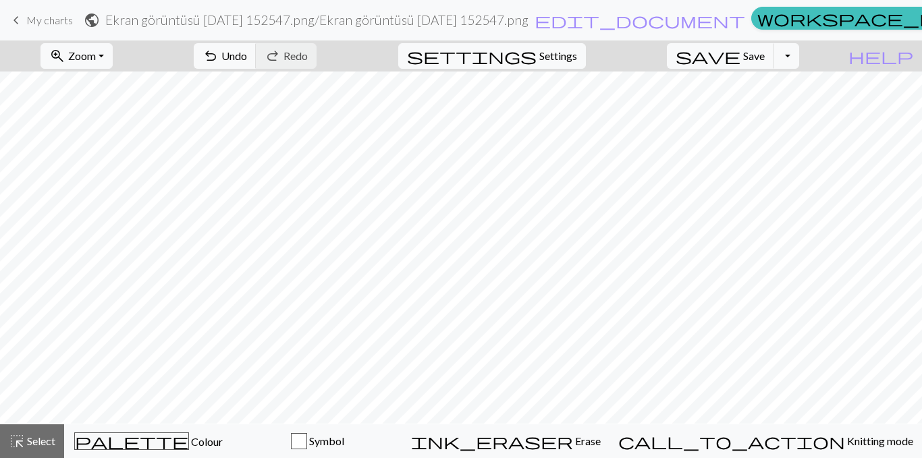
scroll to position [0, 0]
click at [537, 47] on span "settings" at bounding box center [472, 56] width 130 height 19
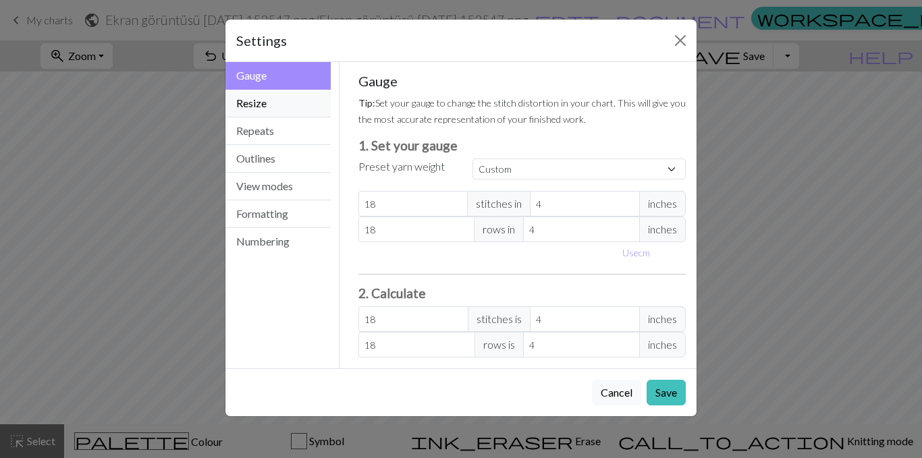
click at [265, 96] on button "Resize" at bounding box center [277, 104] width 105 height 28
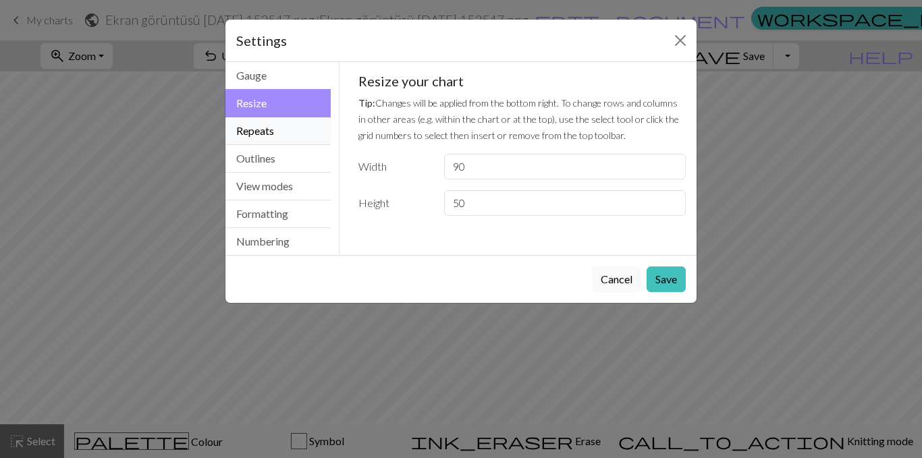
click at [269, 134] on button "Repeats" at bounding box center [277, 131] width 105 height 28
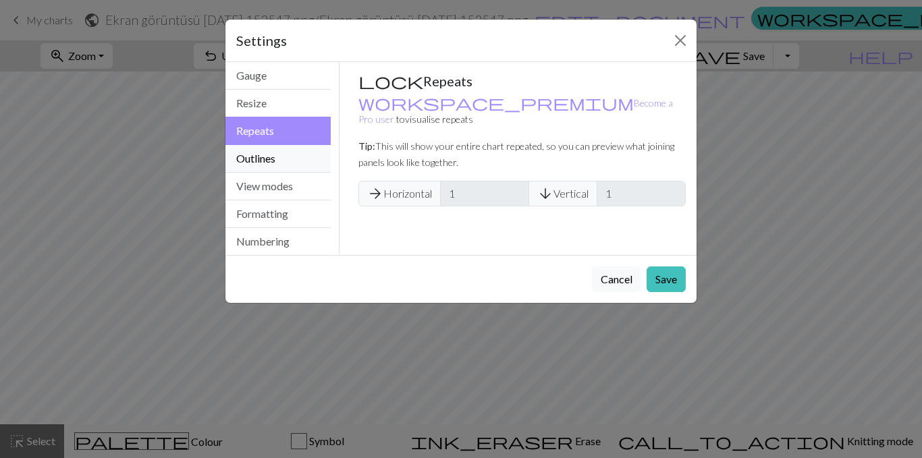
click at [267, 159] on button "Outlines" at bounding box center [277, 159] width 105 height 28
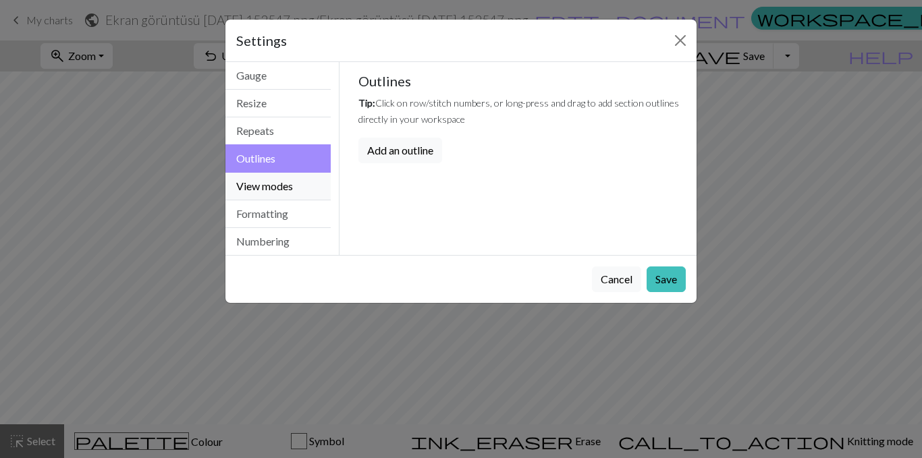
click at [282, 182] on button "View modes" at bounding box center [277, 187] width 105 height 28
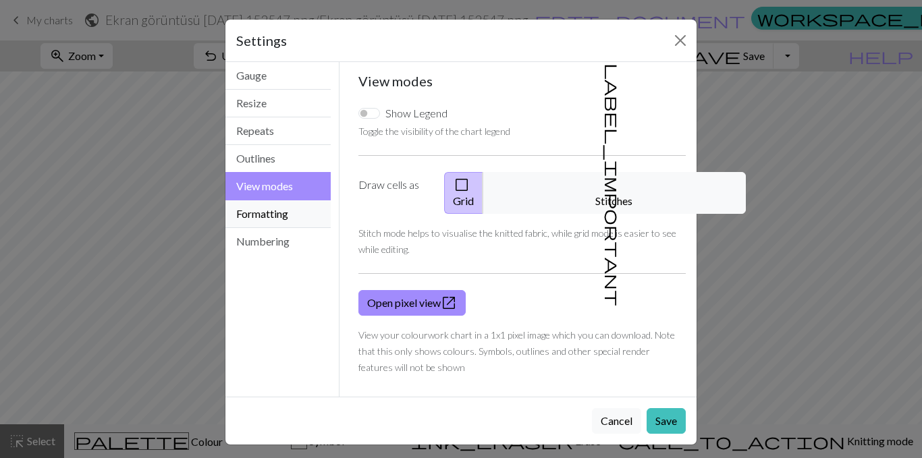
click at [282, 205] on button "Formatting" at bounding box center [277, 214] width 105 height 28
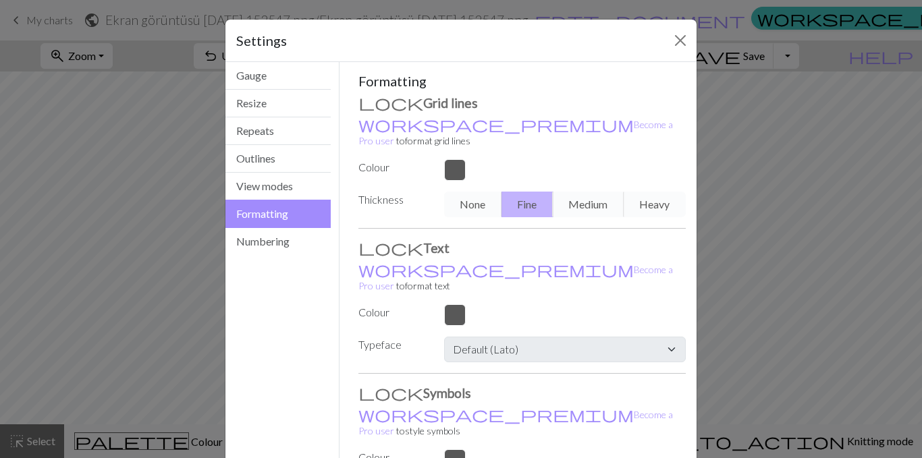
scroll to position [90, 0]
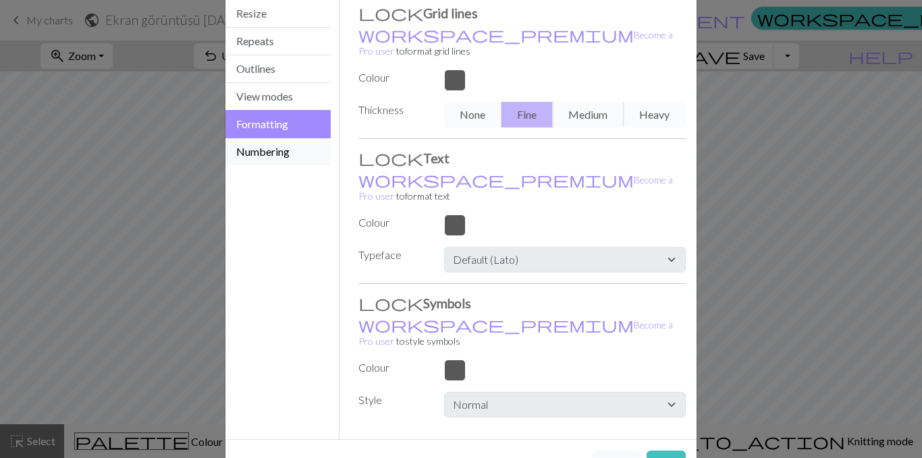
click at [262, 147] on button "Numbering" at bounding box center [277, 151] width 105 height 27
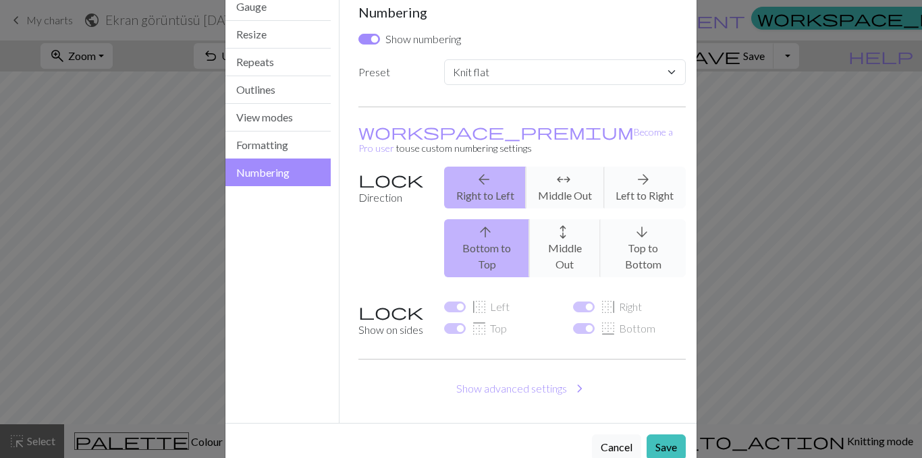
scroll to position [0, 0]
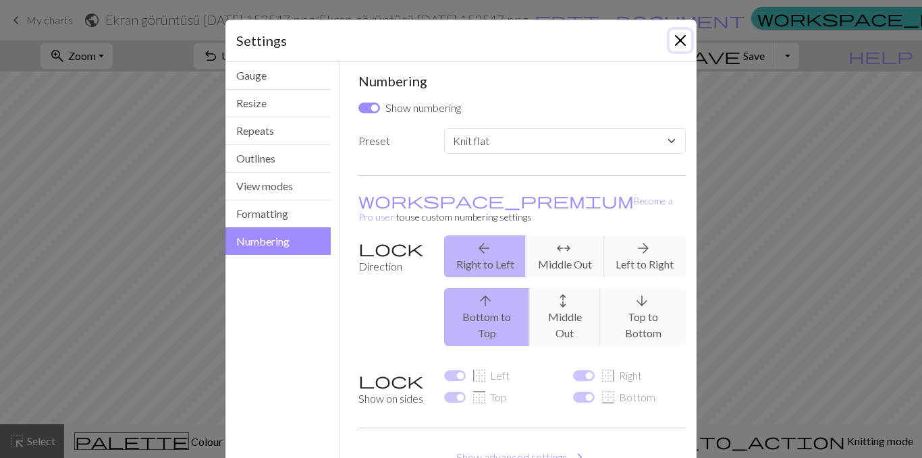
click at [670, 48] on button "Close" at bounding box center [681, 41] width 22 height 22
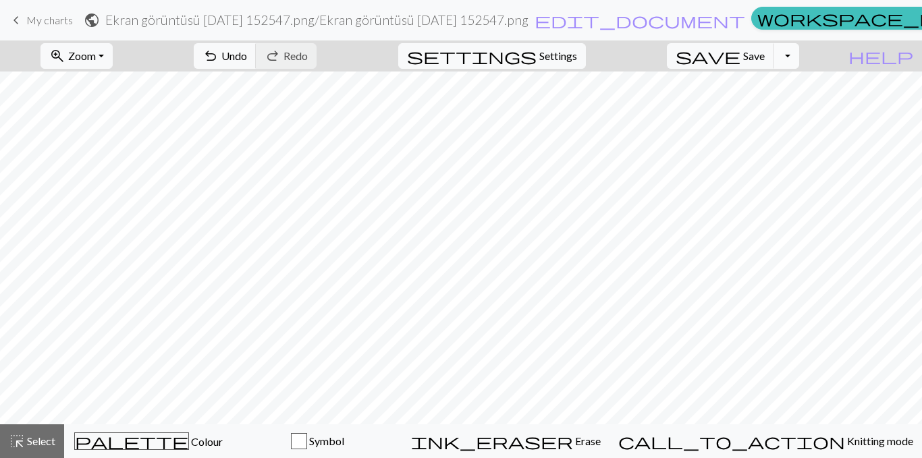
click at [799, 57] on button "Toggle Dropdown" at bounding box center [786, 56] width 26 height 26
click at [757, 111] on button "save_alt Download" at bounding box center [687, 108] width 223 height 22
click at [840, 61] on div "zoom_in Zoom Zoom Fit all Fit width Fit height 50% 100% 150% 200% undo Undo Und…" at bounding box center [420, 55] width 840 height 31
click at [809, 56] on div "Your download is ready! Download" at bounding box center [461, 39] width 922 height 79
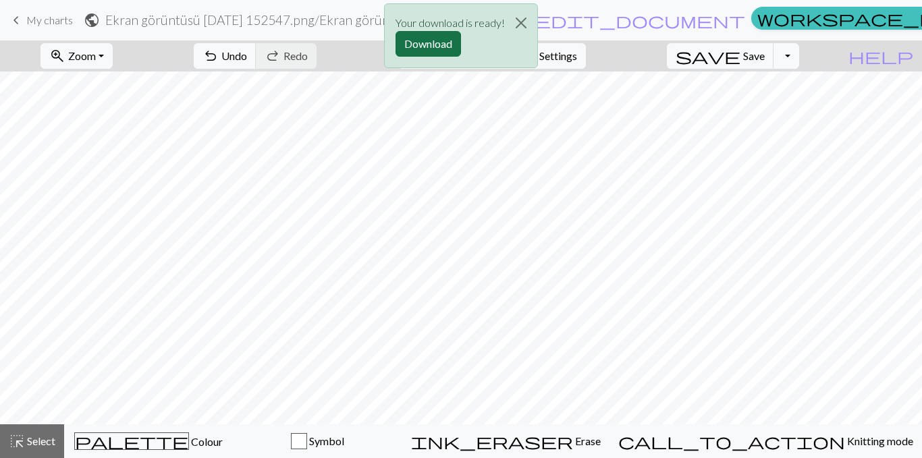
click at [431, 39] on button "Download" at bounding box center [428, 44] width 65 height 26
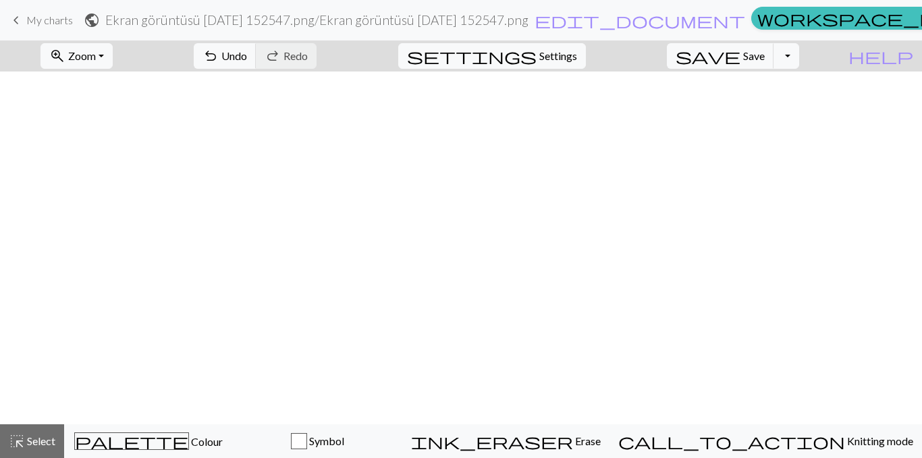
scroll to position [393, 0]
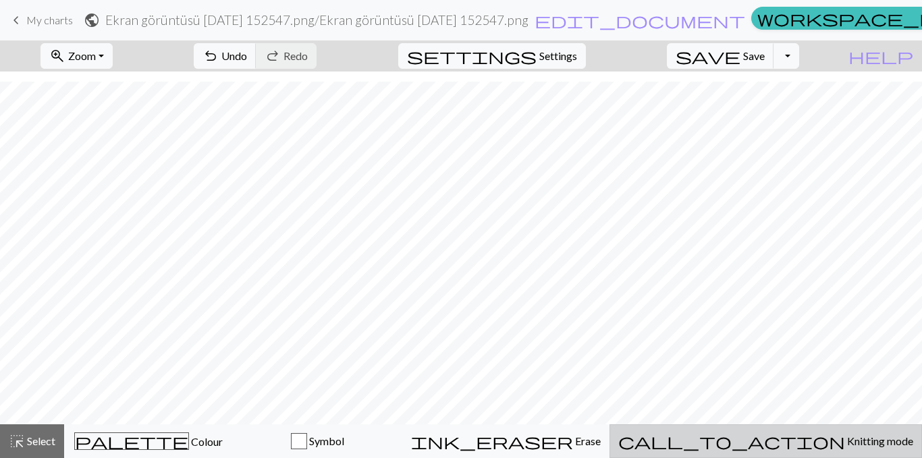
click at [770, 434] on div "call_to_action Knitting mode Knitting mode" at bounding box center [765, 441] width 295 height 16
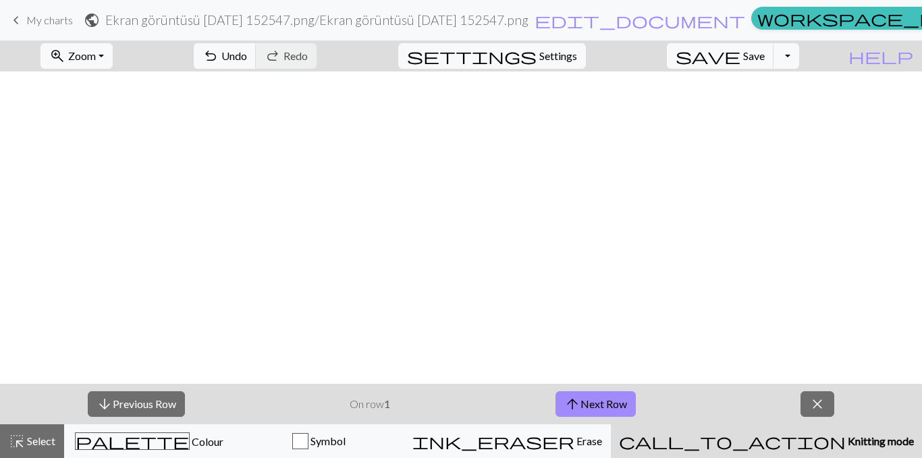
scroll to position [433, 0]
click at [96, 52] on span "Zoom" at bounding box center [82, 55] width 28 height 13
click at [126, 105] on button "Fit width" at bounding box center [94, 108] width 107 height 22
click at [96, 57] on span "Zoom" at bounding box center [82, 55] width 28 height 13
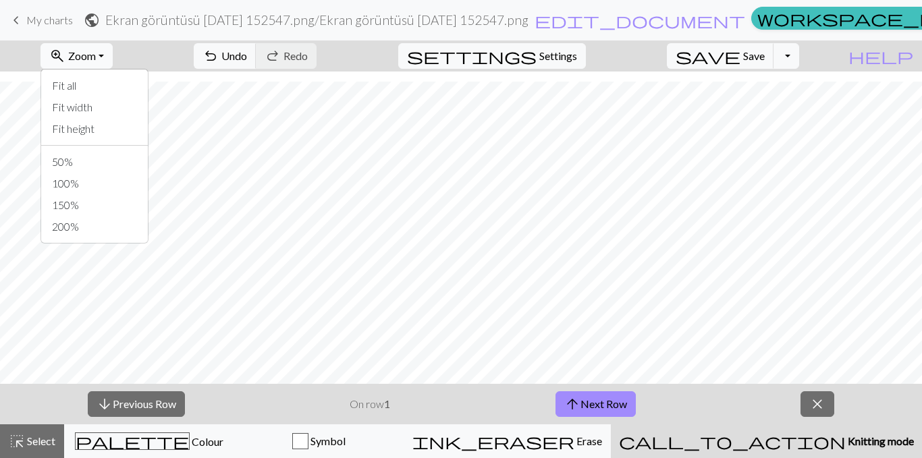
click at [96, 57] on span "Zoom" at bounding box center [82, 55] width 28 height 13
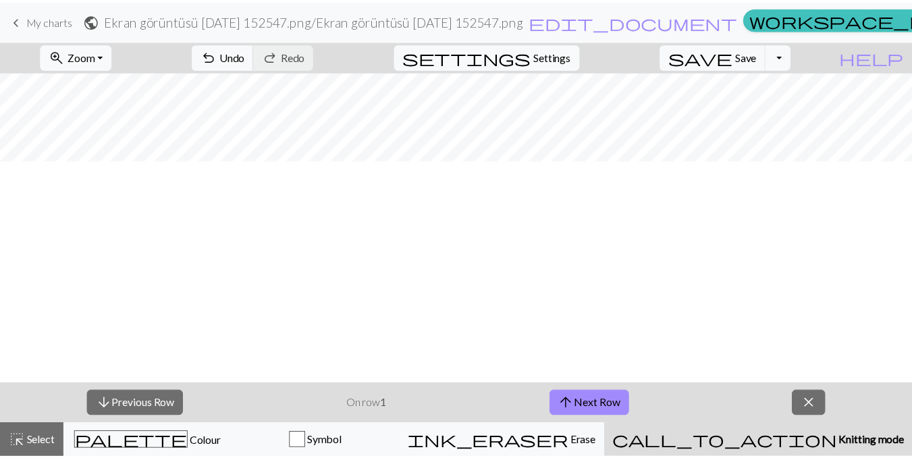
scroll to position [0, 0]
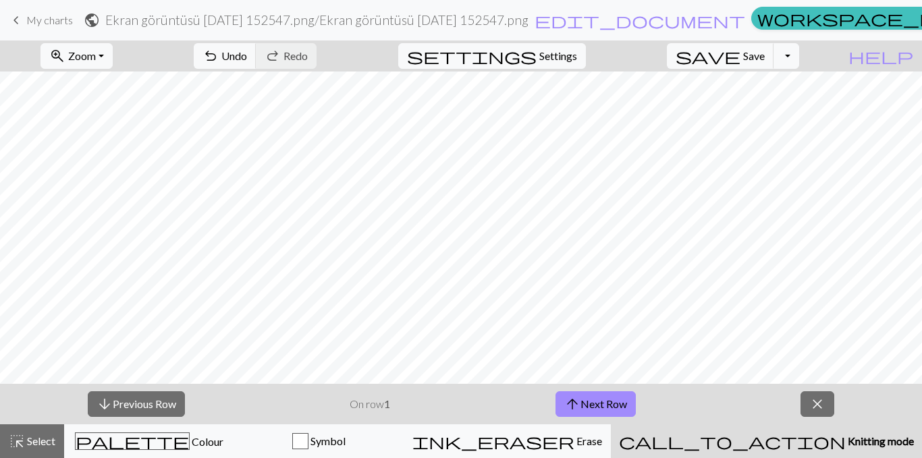
drag, startPoint x: 10, startPoint y: 9, endPoint x: 511, endPoint y: 65, distance: 503.8
click at [10, 9] on link "keyboard_arrow_left My charts" at bounding box center [40, 20] width 65 height 23
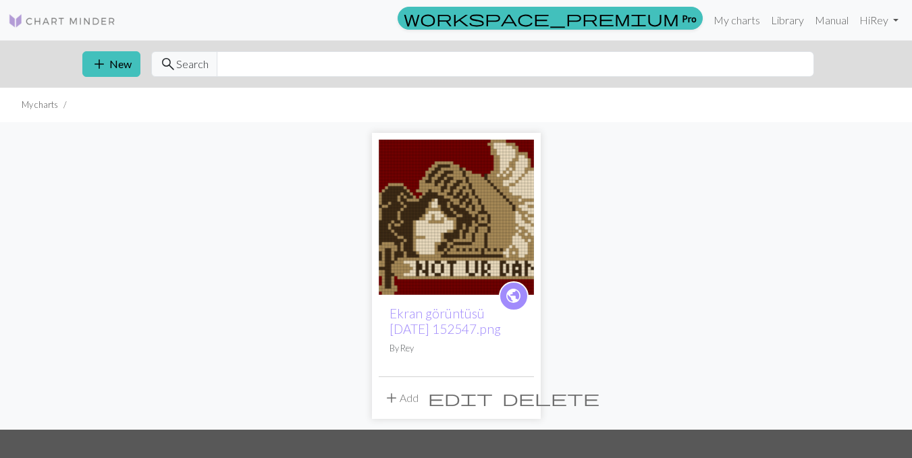
drag, startPoint x: 694, startPoint y: 179, endPoint x: 714, endPoint y: 119, distance: 63.4
click at [694, 178] on div "public Ekran görüntüsü 2025-09-03 152547.png By Rey add Add edit delete" at bounding box center [456, 276] width 769 height 308
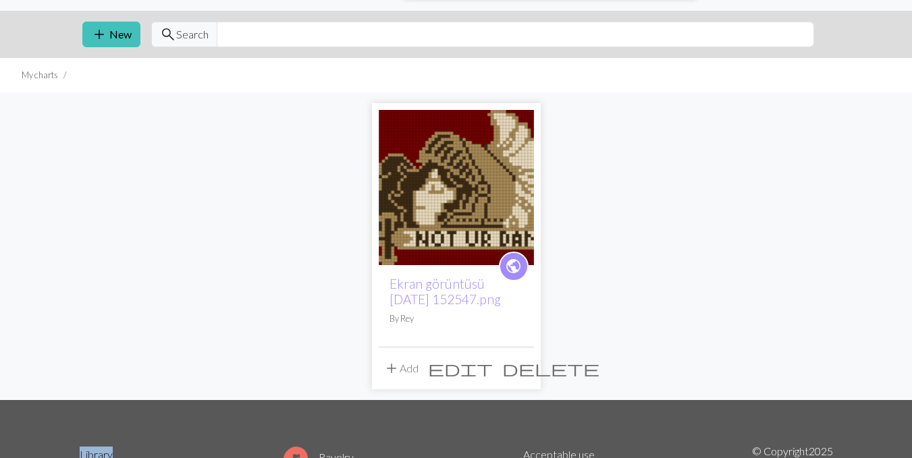
drag, startPoint x: 202, startPoint y: 459, endPoint x: 195, endPoint y: 458, distance: 6.9
click at [195, 429] on html "This website uses cookies to ensure you get the best experience on our website.…" at bounding box center [456, 199] width 912 height 458
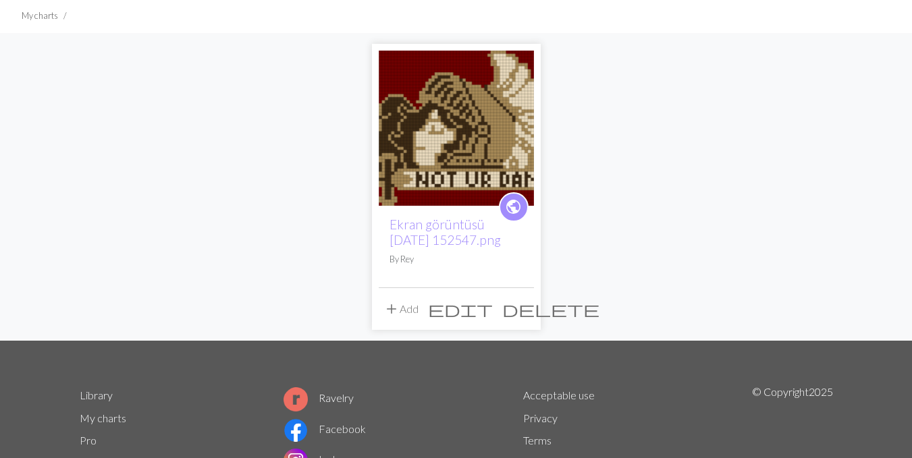
click at [778, 161] on div "public Ekran görüntüsü 2025-09-03 152547.png By Rey add Add edit delete" at bounding box center [456, 187] width 769 height 308
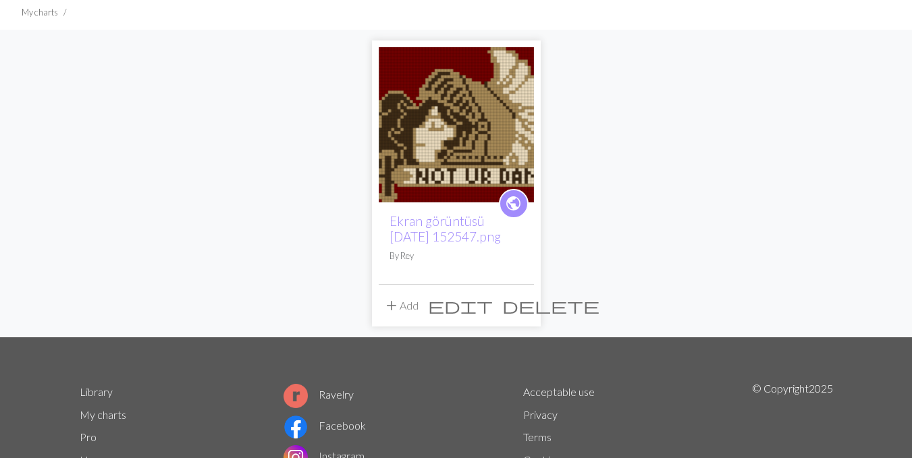
scroll to position [0, 0]
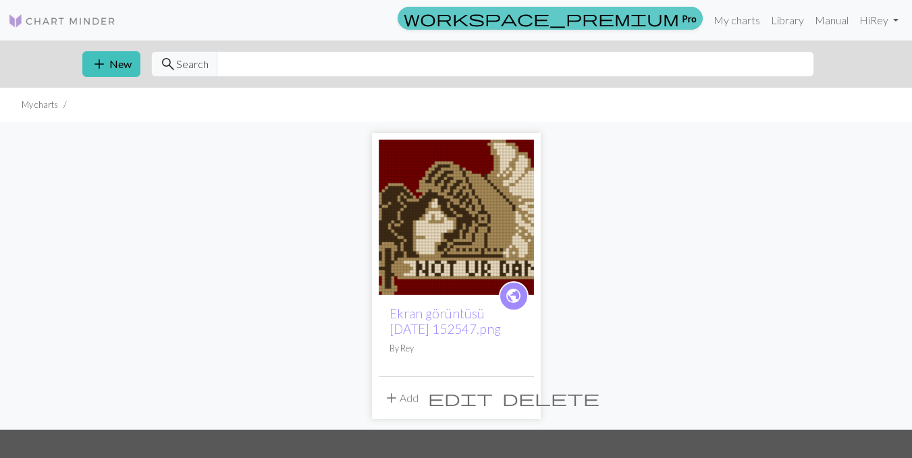
click at [680, 28] on link "workspace_premium Pro" at bounding box center [550, 18] width 305 height 23
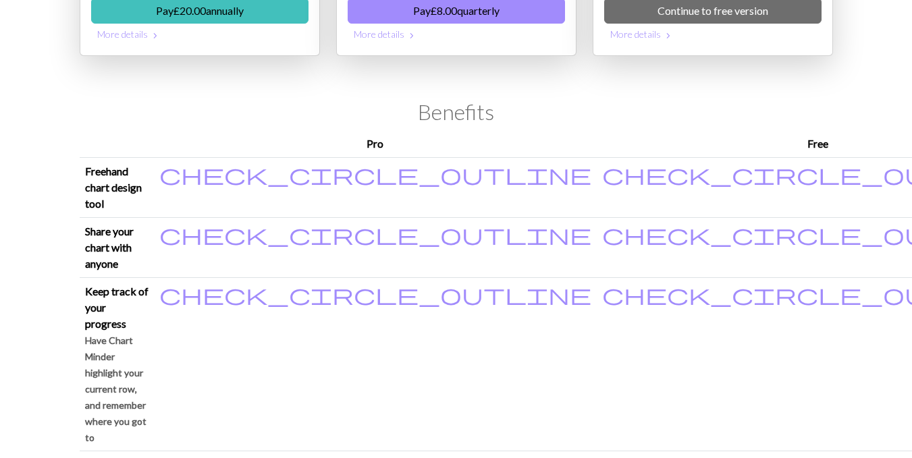
scroll to position [202, 0]
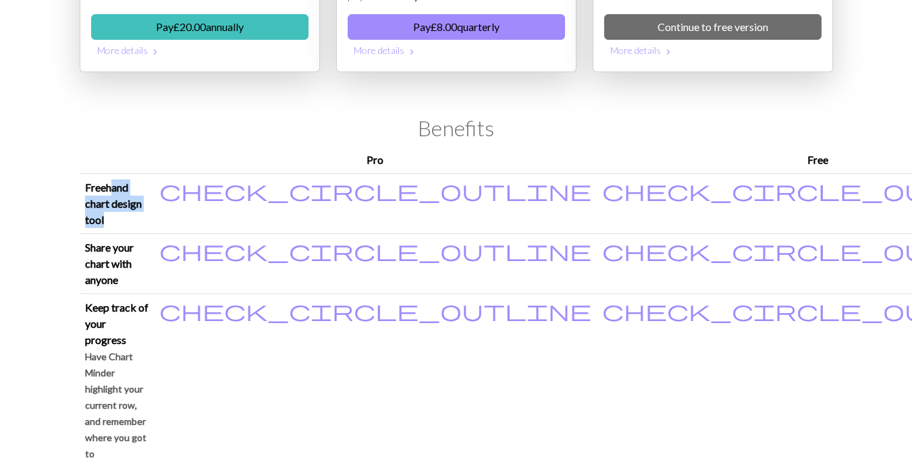
drag, startPoint x: 111, startPoint y: 180, endPoint x: 251, endPoint y: 186, distance: 140.5
click at [148, 186] on p "Freehand chart design tool" at bounding box center [116, 204] width 63 height 49
drag, startPoint x: 94, startPoint y: 219, endPoint x: 323, endPoint y: 218, distance: 229.5
click at [148, 240] on p "Share your chart with anyone" at bounding box center [116, 264] width 63 height 49
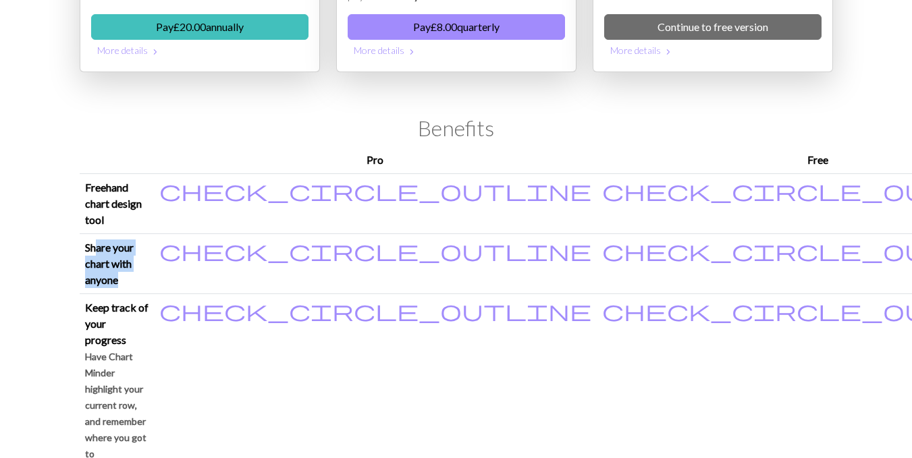
click at [148, 240] on p "Share your chart with anyone" at bounding box center [116, 264] width 63 height 49
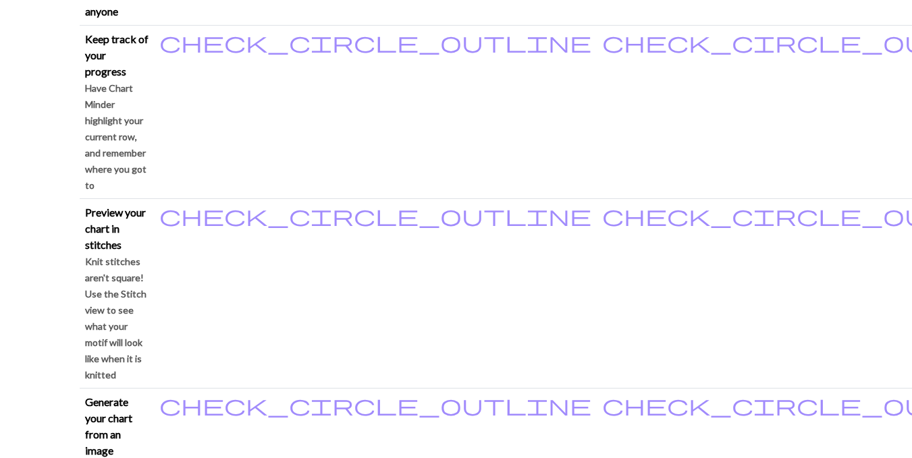
scroll to position [472, 0]
drag, startPoint x: 99, startPoint y: 253, endPoint x: 447, endPoint y: 267, distance: 348.5
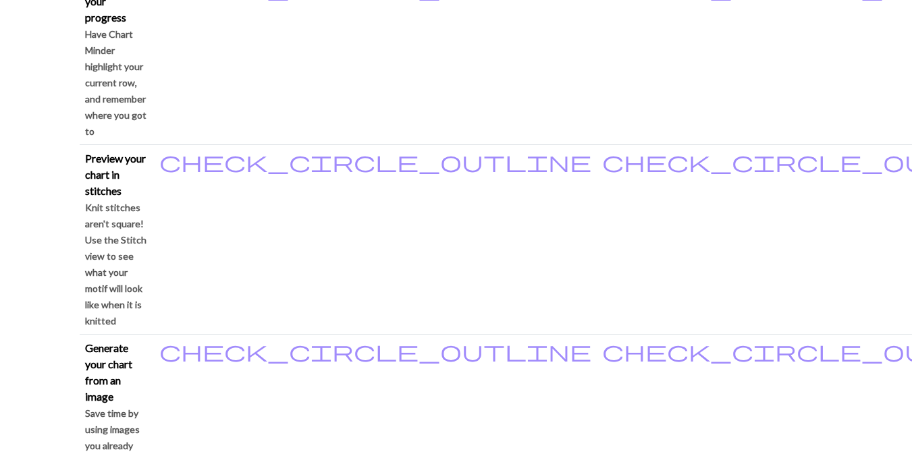
scroll to position [607, 0]
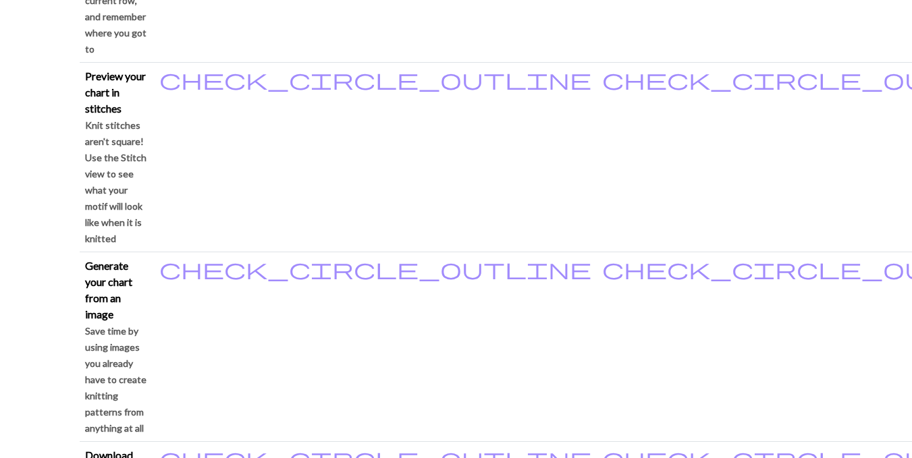
drag, startPoint x: 197, startPoint y: 224, endPoint x: 344, endPoint y: 225, distance: 147.1
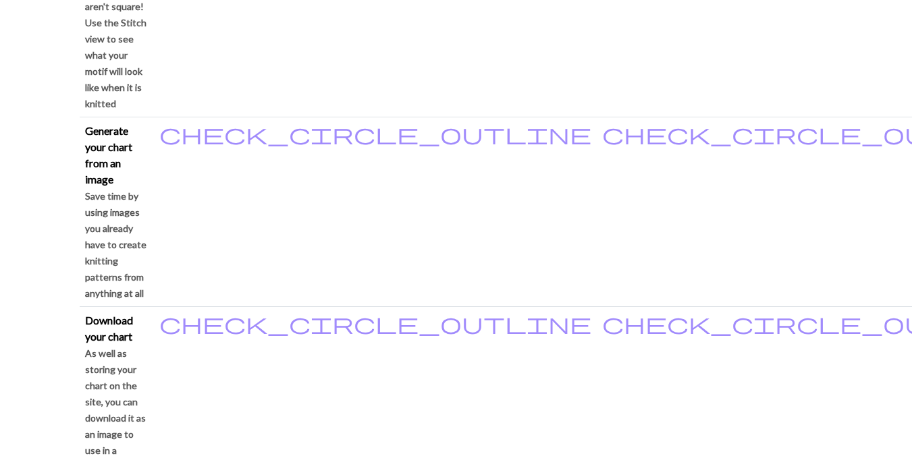
drag, startPoint x: 256, startPoint y: 194, endPoint x: 398, endPoint y: 221, distance: 145.1
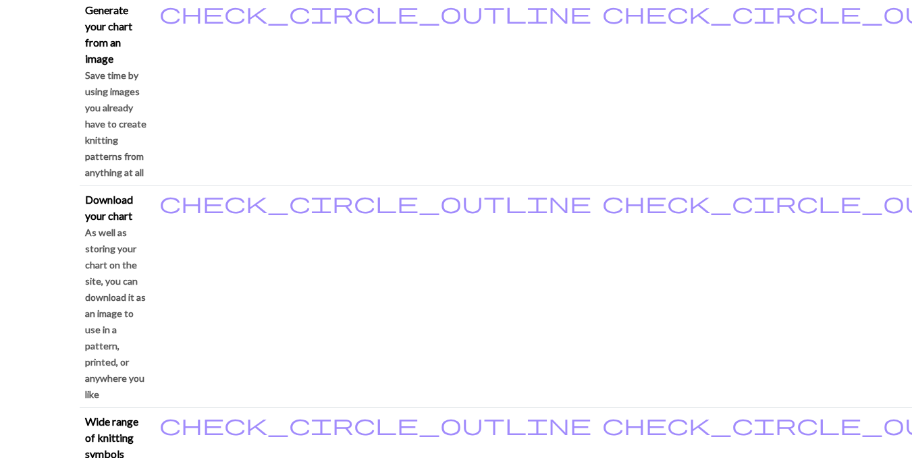
scroll to position [877, 0]
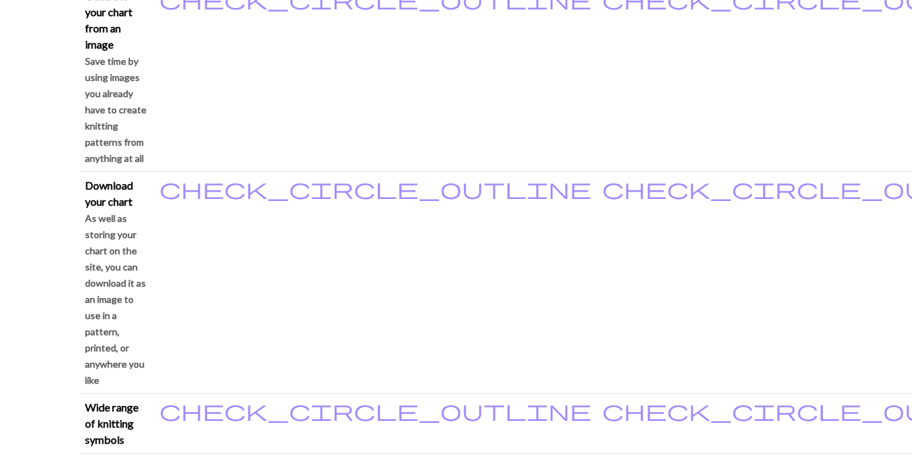
drag, startPoint x: 231, startPoint y: 118, endPoint x: 350, endPoint y: 134, distance: 119.1
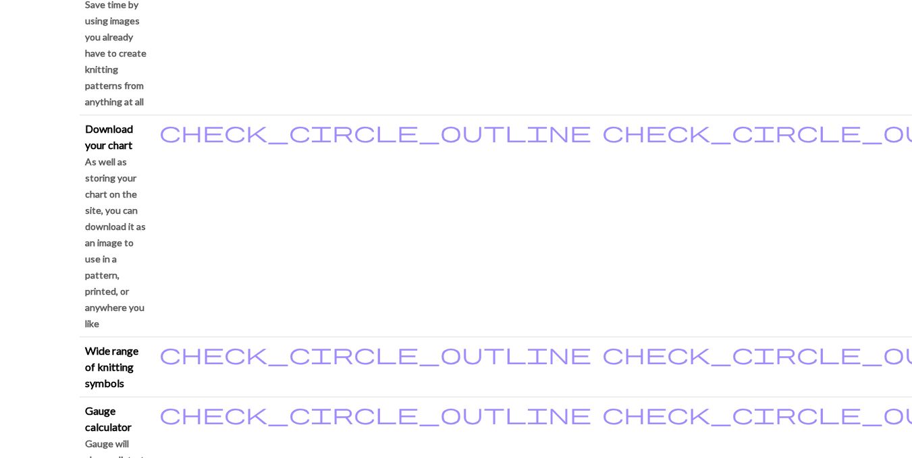
scroll to position [1012, 0]
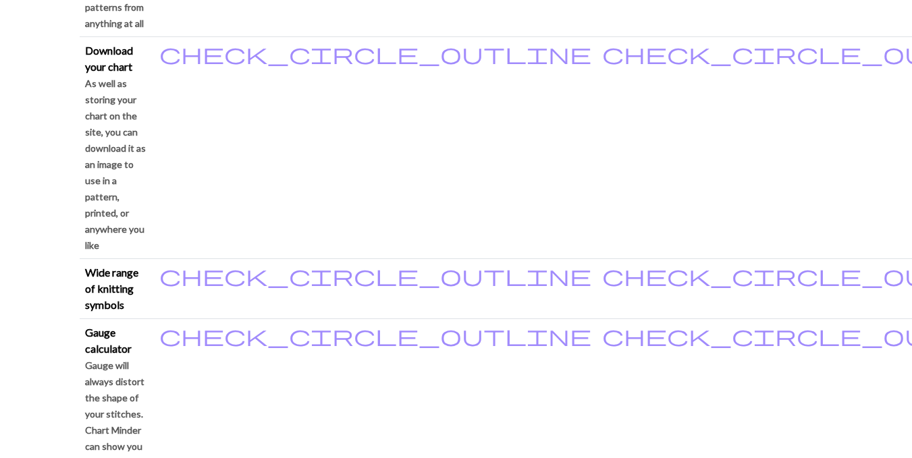
drag, startPoint x: 86, startPoint y: 48, endPoint x: 453, endPoint y: 57, distance: 367.3
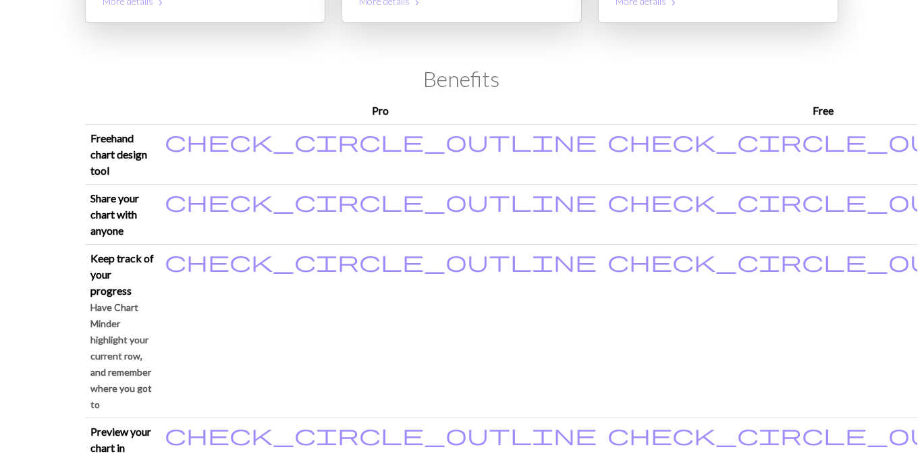
scroll to position [0, 0]
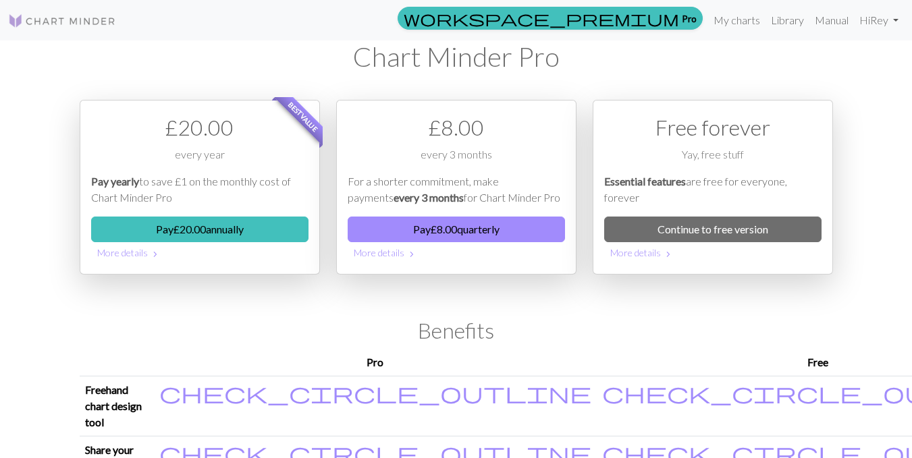
click at [71, 20] on img at bounding box center [62, 21] width 108 height 16
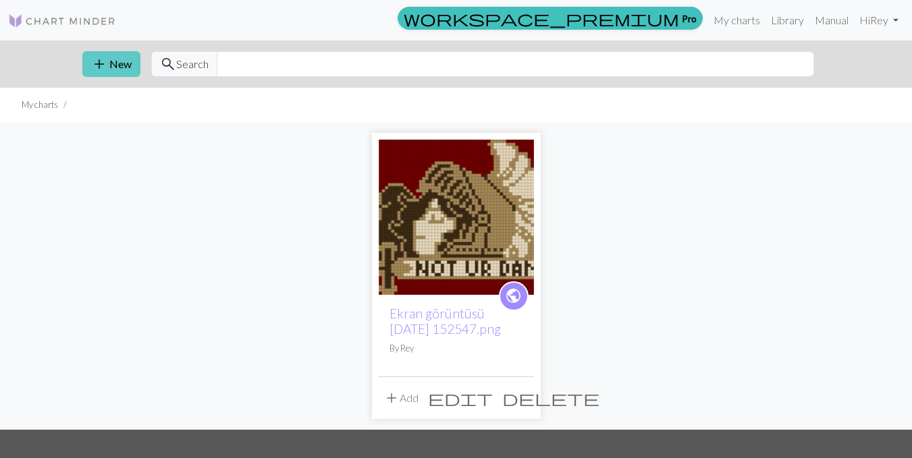
click at [92, 74] on button "add New" at bounding box center [111, 64] width 58 height 26
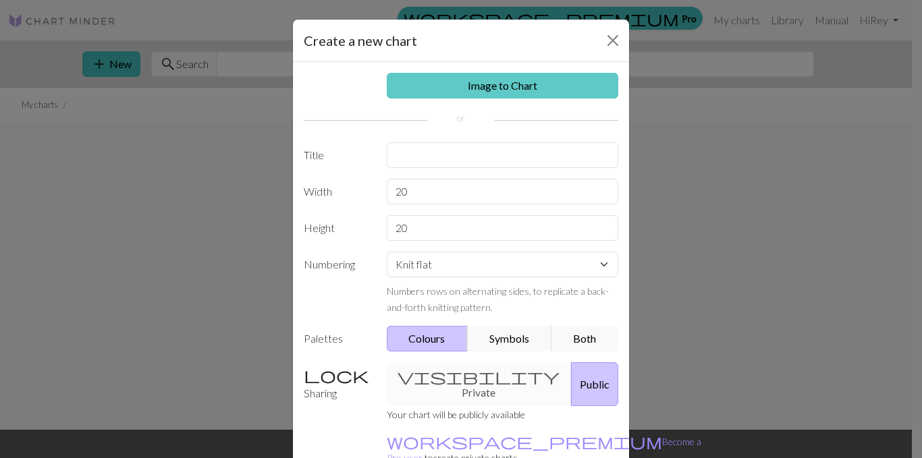
click at [452, 89] on link "Image to Chart" at bounding box center [503, 86] width 232 height 26
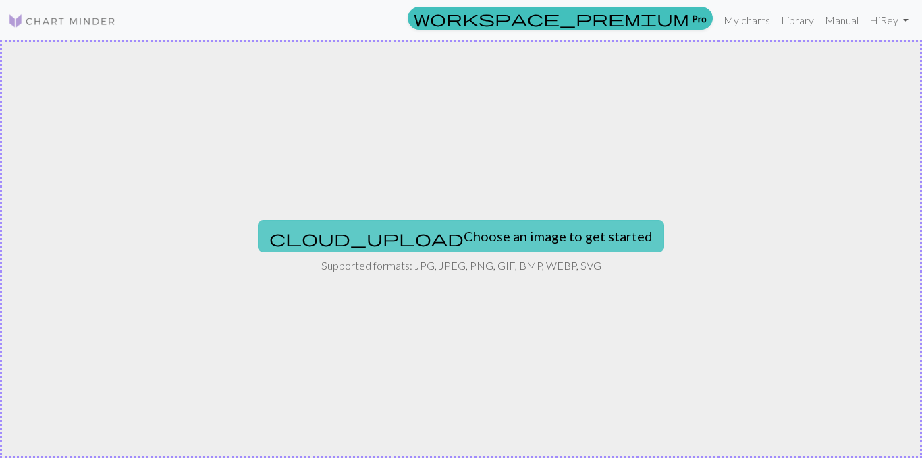
click at [425, 246] on button "cloud_upload Choose an image to get started" at bounding box center [461, 236] width 406 height 32
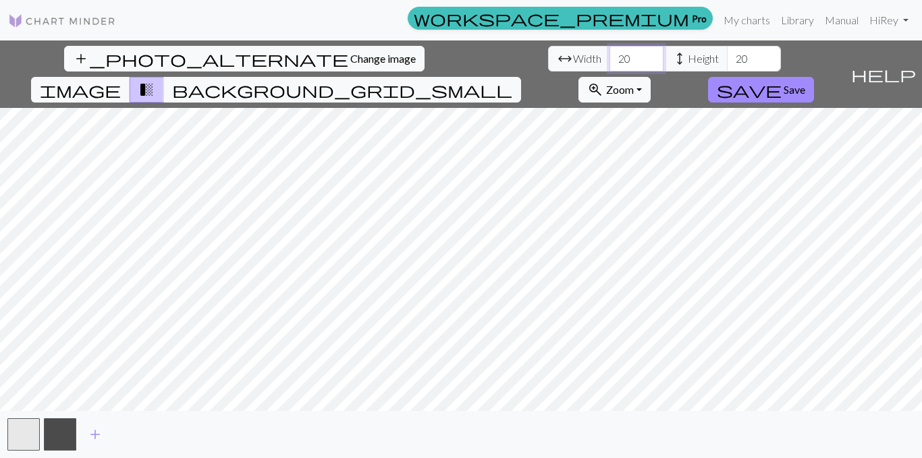
click at [609, 57] on input "20" at bounding box center [636, 59] width 54 height 26
type input "2"
type input "50"
click at [727, 60] on input "20" at bounding box center [754, 59] width 54 height 26
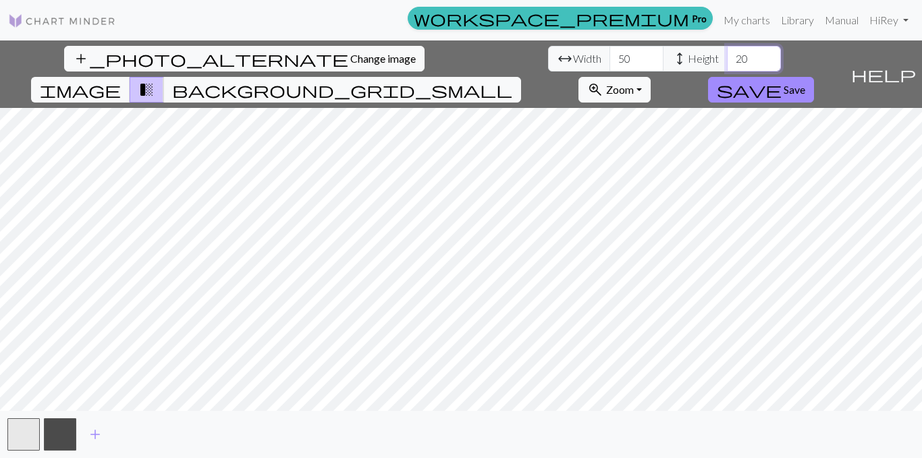
type input "2"
type input "50"
drag, startPoint x: 272, startPoint y: 65, endPoint x: 256, endPoint y: 67, distance: 15.7
click at [548, 67] on div "arrow_range Width 50 height Height 50" at bounding box center [664, 59] width 233 height 26
type input "90"
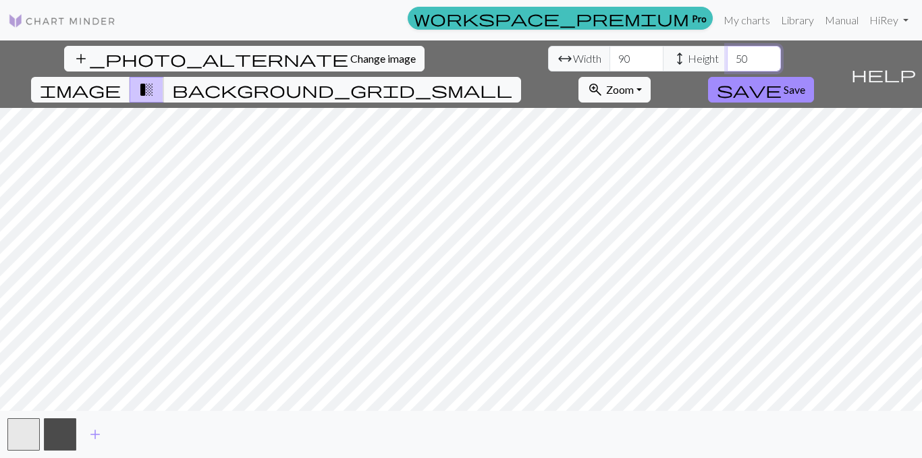
drag, startPoint x: 377, startPoint y: 63, endPoint x: 352, endPoint y: 72, distance: 26.3
click at [548, 67] on div "arrow_range Width 90 height Height 50" at bounding box center [664, 59] width 233 height 26
type input "90"
click at [512, 80] on span "background_grid_small" at bounding box center [342, 89] width 340 height 19
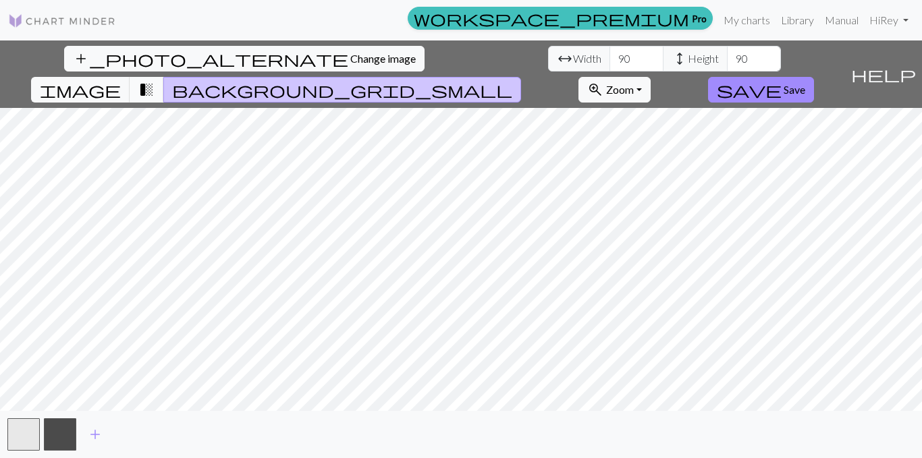
click at [155, 80] on span "transition_fade" at bounding box center [146, 89] width 16 height 19
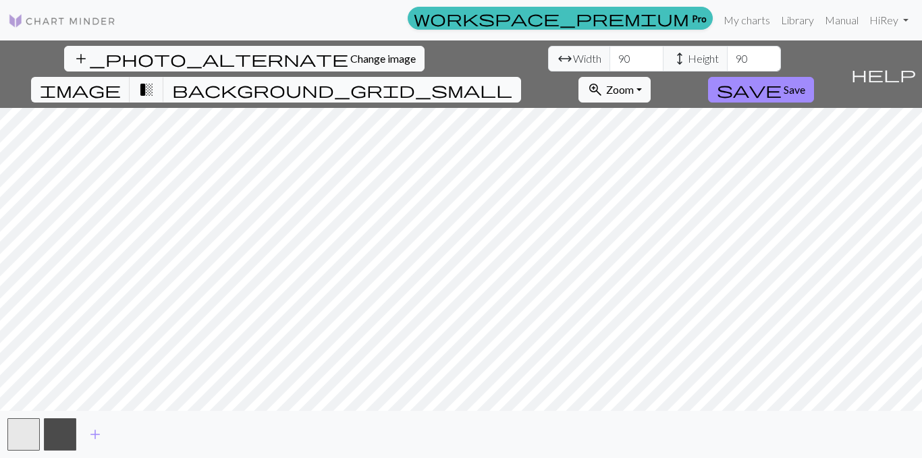
click at [512, 80] on span "background_grid_small" at bounding box center [342, 89] width 340 height 19
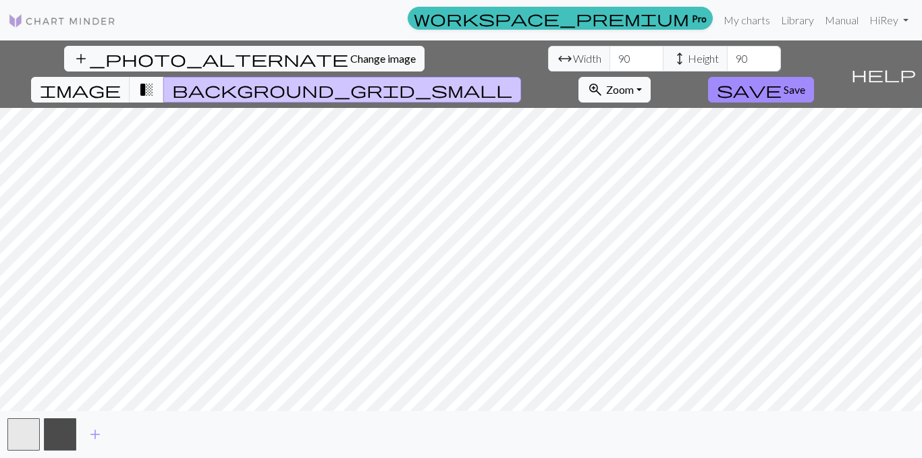
click at [155, 80] on span "transition_fade" at bounding box center [146, 89] width 16 height 19
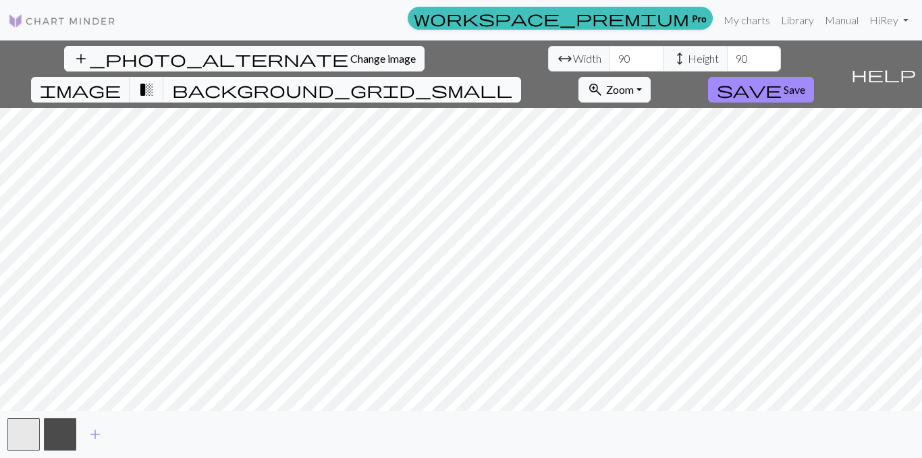
click at [512, 80] on span "background_grid_small" at bounding box center [342, 89] width 340 height 19
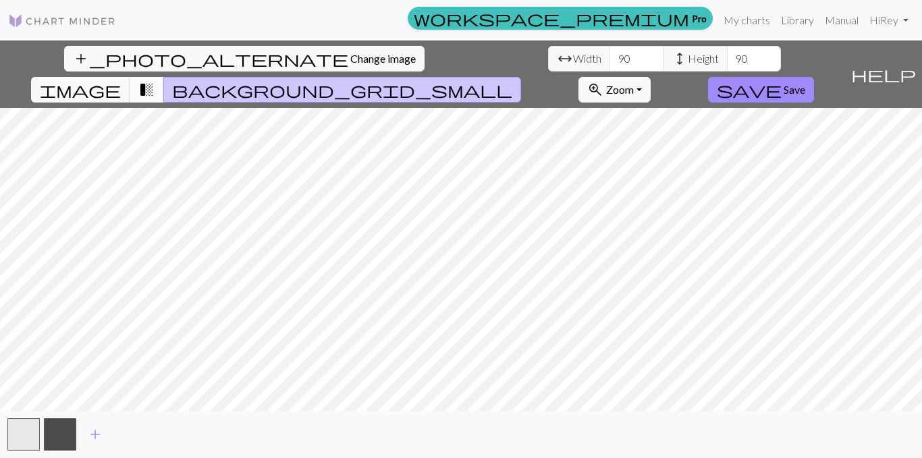
click at [155, 80] on span "transition_fade" at bounding box center [146, 89] width 16 height 19
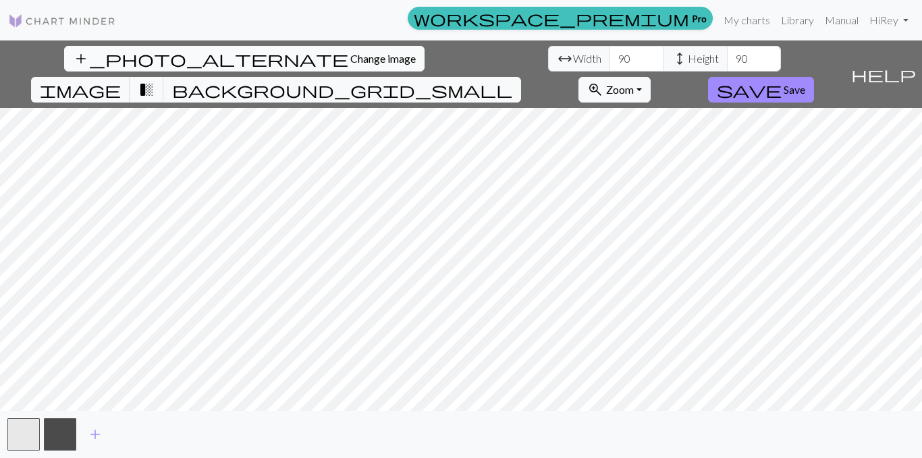
click at [350, 58] on span "Change image" at bounding box center [382, 58] width 65 height 13
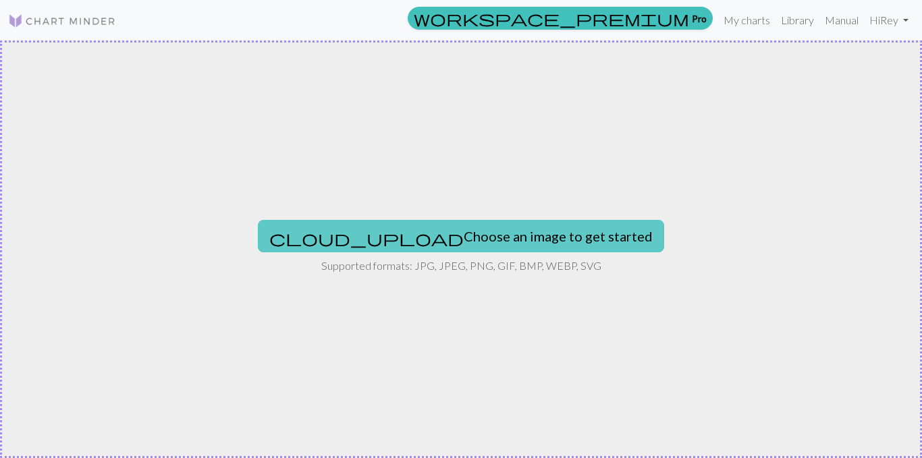
click at [384, 239] on button "cloud_upload Choose an image to get started" at bounding box center [461, 236] width 406 height 32
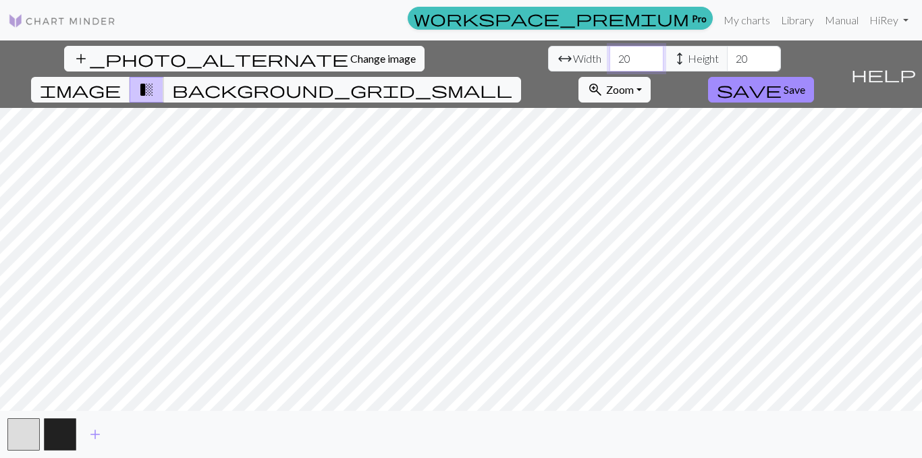
drag, startPoint x: 296, startPoint y: 61, endPoint x: 254, endPoint y: 57, distance: 42.0
click at [609, 57] on input "21" at bounding box center [636, 59] width 54 height 26
drag, startPoint x: 280, startPoint y: 57, endPoint x: 288, endPoint y: 61, distance: 8.5
click at [609, 58] on input "21" at bounding box center [636, 59] width 54 height 26
click at [609, 58] on input "290" at bounding box center [636, 59] width 54 height 26
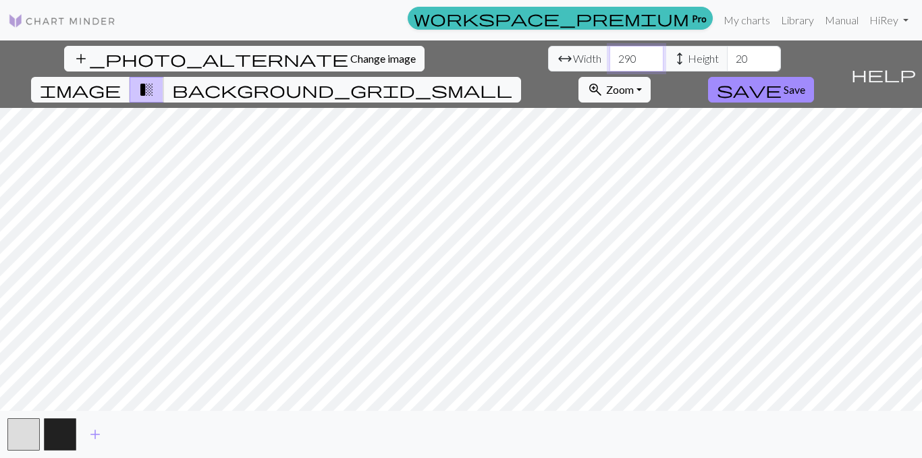
click at [609, 57] on input "290" at bounding box center [636, 59] width 54 height 26
type input "90"
click at [727, 56] on input "20" at bounding box center [754, 59] width 54 height 26
type input "2"
type input "90"
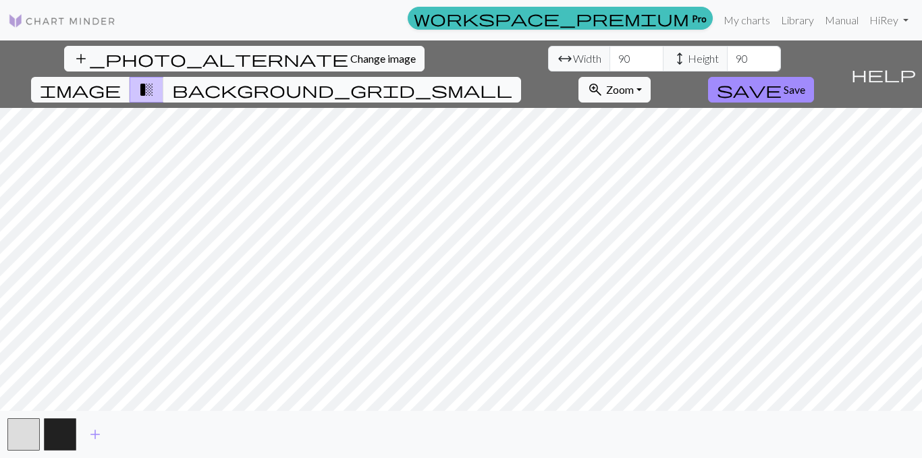
click at [512, 80] on span "background_grid_small" at bounding box center [342, 89] width 340 height 19
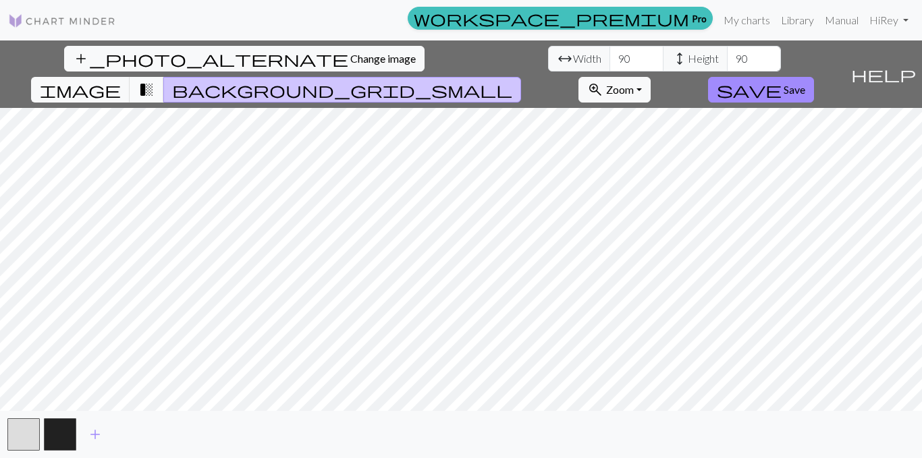
click at [164, 77] on button "transition_fade" at bounding box center [147, 90] width 34 height 26
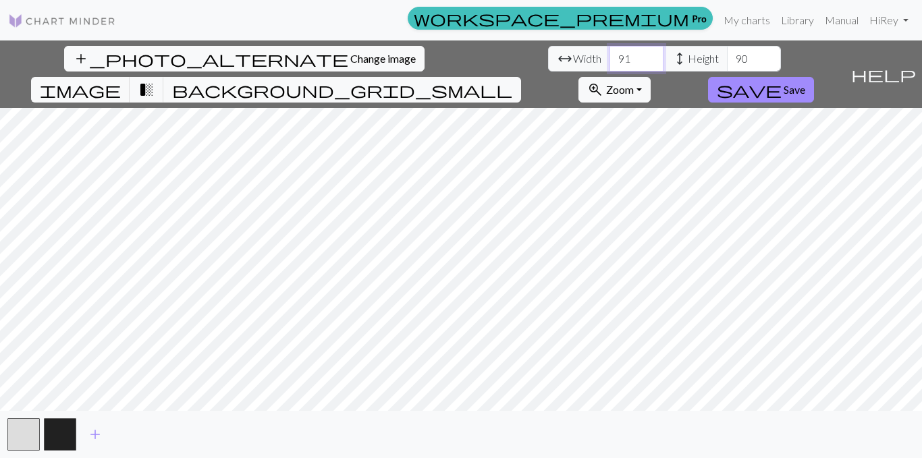
click at [609, 54] on input "91" at bounding box center [636, 59] width 54 height 26
click at [609, 54] on input "92" at bounding box center [636, 59] width 54 height 26
click at [609, 54] on input "93" at bounding box center [636, 59] width 54 height 26
click at [609, 54] on input "94" at bounding box center [636, 59] width 54 height 26
click at [609, 54] on input "95" at bounding box center [636, 59] width 54 height 26
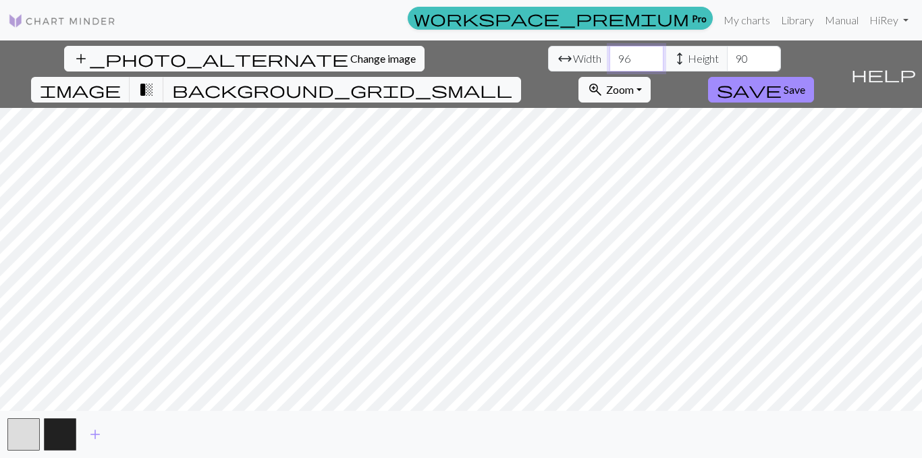
click at [609, 54] on input "96" at bounding box center [636, 59] width 54 height 26
click at [609, 54] on input "97" at bounding box center [636, 59] width 54 height 26
click at [609, 54] on input "98" at bounding box center [636, 59] width 54 height 26
click at [609, 54] on input "99" at bounding box center [636, 59] width 54 height 26
type input "100"
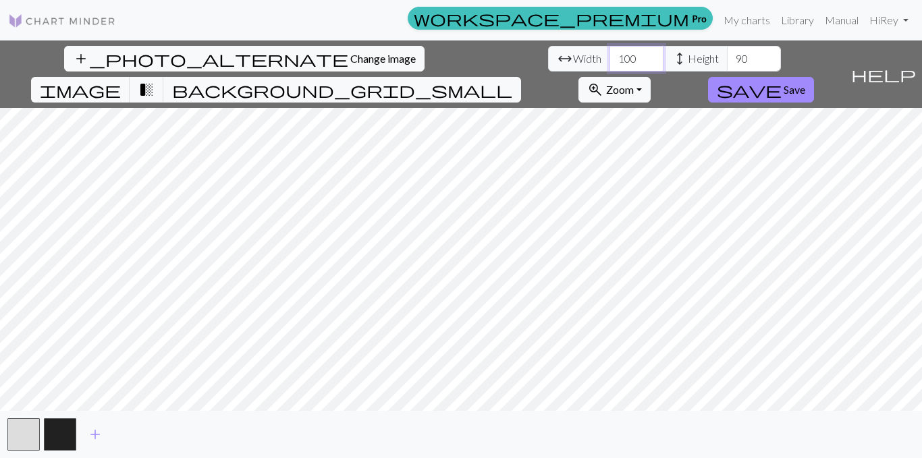
click at [609, 54] on input "100" at bounding box center [636, 59] width 54 height 26
click at [727, 55] on input "91" at bounding box center [754, 59] width 54 height 26
click at [727, 55] on input "92" at bounding box center [754, 59] width 54 height 26
click at [727, 55] on input "93" at bounding box center [754, 59] width 54 height 26
click at [727, 55] on input "94" at bounding box center [754, 59] width 54 height 26
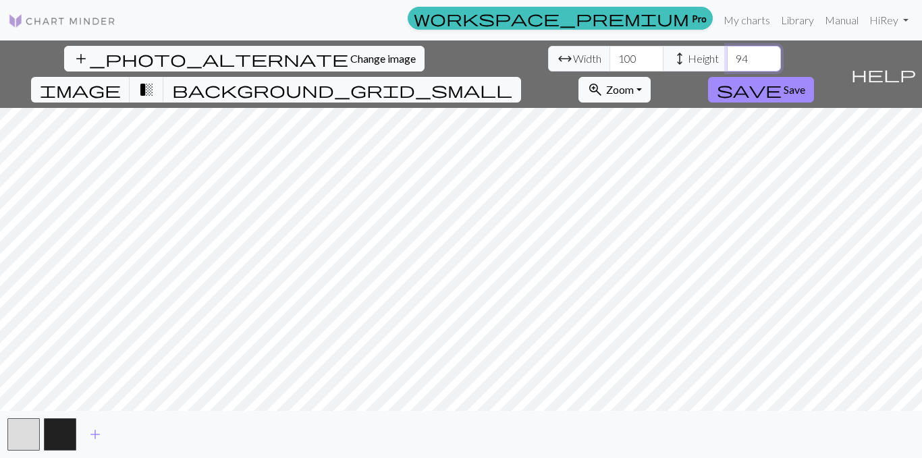
click at [727, 55] on input "95" at bounding box center [754, 59] width 54 height 26
click at [727, 55] on input "96" at bounding box center [754, 59] width 54 height 26
click at [727, 55] on input "97" at bounding box center [754, 59] width 54 height 26
click at [727, 55] on input "98" at bounding box center [754, 59] width 54 height 26
click at [727, 55] on input "99" at bounding box center [754, 59] width 54 height 26
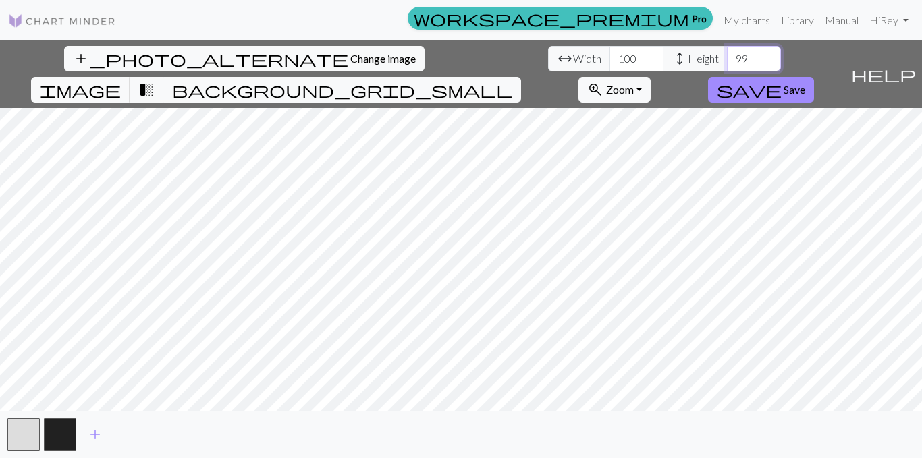
type input "100"
click at [727, 55] on input "100" at bounding box center [754, 59] width 54 height 26
click at [350, 57] on span "Change image" at bounding box center [382, 58] width 65 height 13
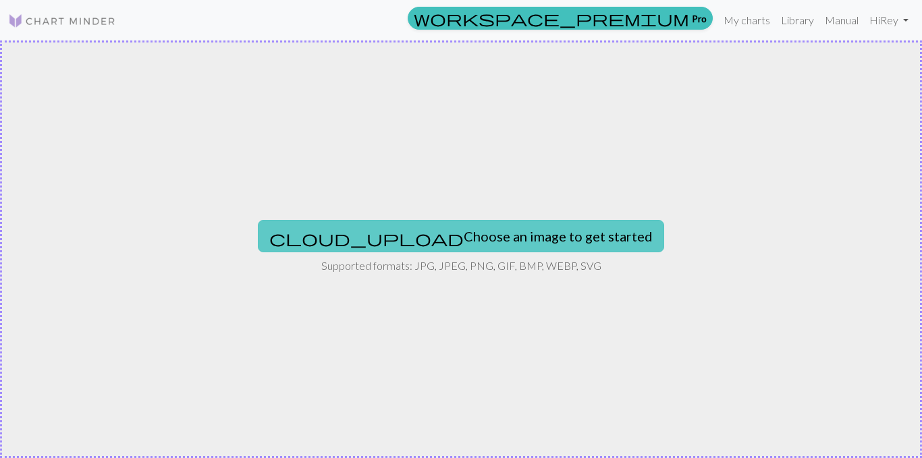
click at [425, 224] on button "cloud_upload Choose an image to get started" at bounding box center [461, 236] width 406 height 32
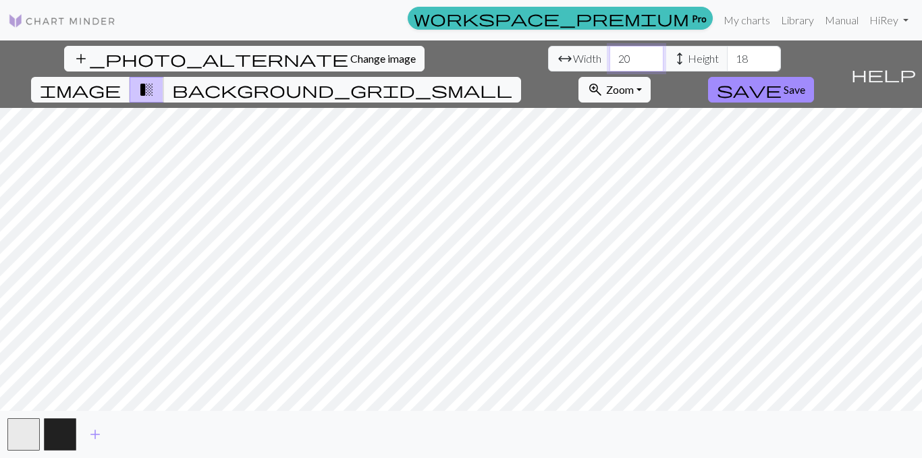
drag, startPoint x: 284, startPoint y: 60, endPoint x: 260, endPoint y: 65, distance: 24.8
click at [548, 65] on div "arrow_range Width 20 height Height 18" at bounding box center [664, 59] width 233 height 26
type input "90"
click at [727, 61] on input "18" at bounding box center [754, 59] width 54 height 26
type input "1"
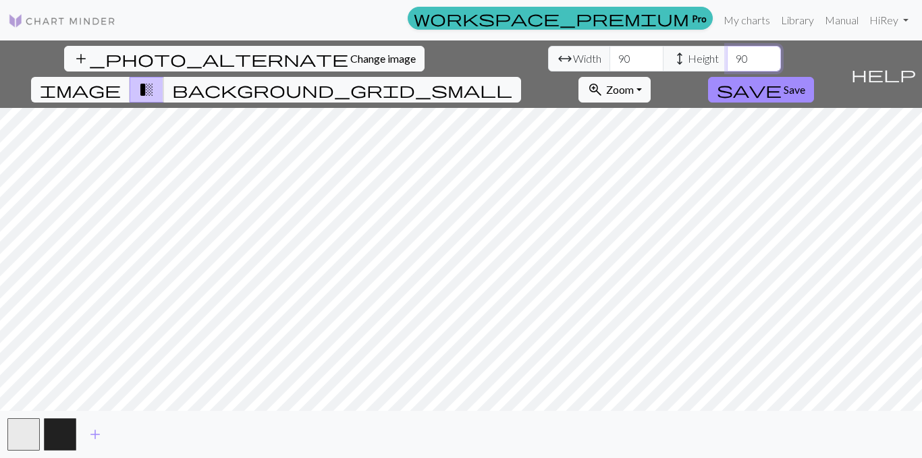
type input "90"
click at [512, 80] on span "background_grid_small" at bounding box center [342, 89] width 340 height 19
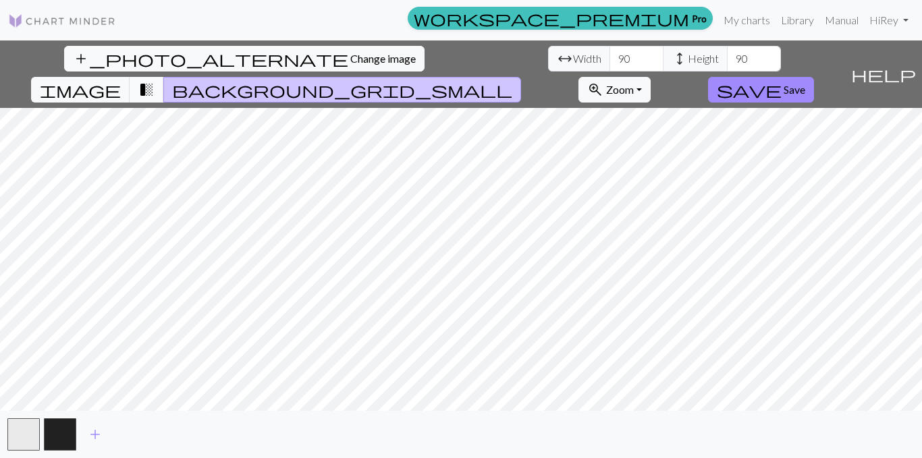
click at [155, 80] on span "transition_fade" at bounding box center [146, 89] width 16 height 19
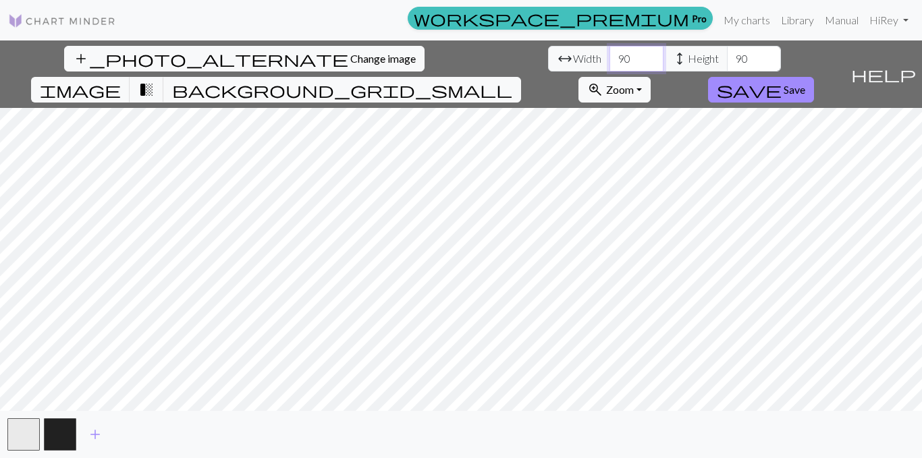
click at [609, 64] on input "89" at bounding box center [636, 59] width 54 height 26
click at [609, 63] on input "88" at bounding box center [636, 59] width 54 height 26
click at [609, 63] on input "87" at bounding box center [636, 59] width 54 height 26
click at [609, 63] on input "86" at bounding box center [636, 59] width 54 height 26
click at [609, 63] on input "85" at bounding box center [636, 59] width 54 height 26
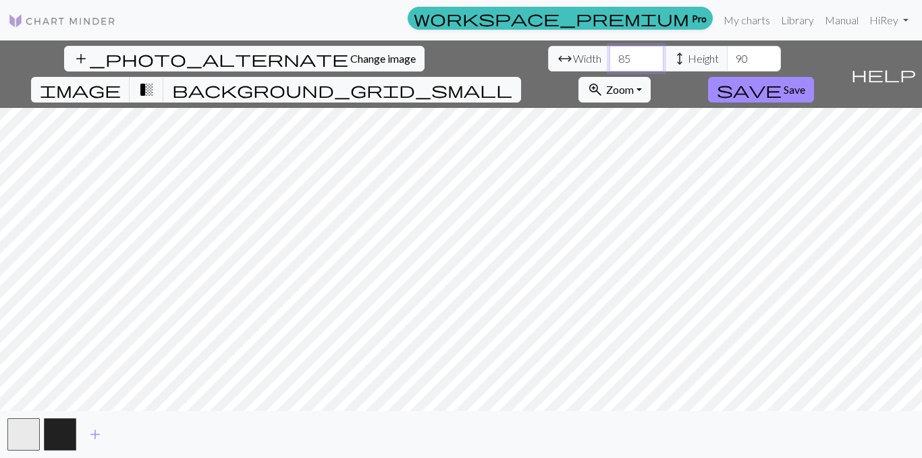
click at [609, 63] on input "84" at bounding box center [636, 59] width 54 height 26
click at [609, 63] on input "83" at bounding box center [636, 59] width 54 height 26
click at [609, 63] on input "82" at bounding box center [636, 59] width 54 height 26
click at [609, 63] on input "81" at bounding box center [636, 59] width 54 height 26
type input "80"
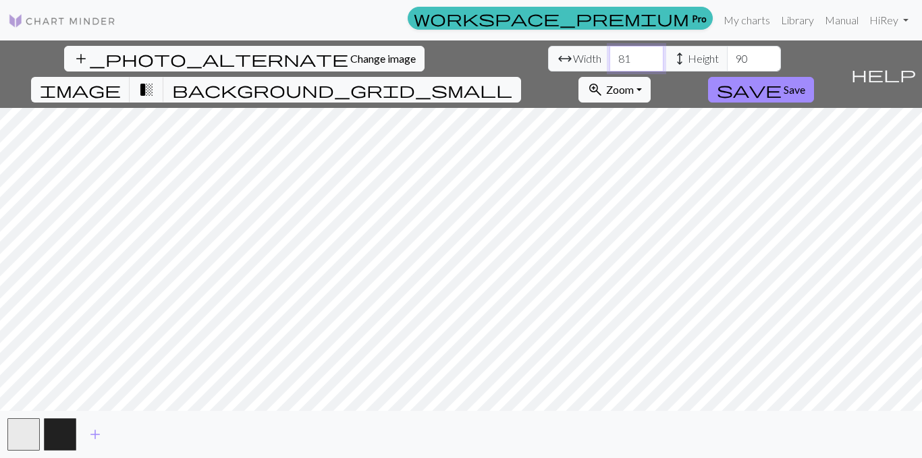
click at [609, 63] on input "80" at bounding box center [636, 59] width 54 height 26
click at [727, 58] on input "90" at bounding box center [754, 59] width 54 height 26
type input "80"
click at [521, 77] on button "background_grid_small" at bounding box center [342, 90] width 358 height 26
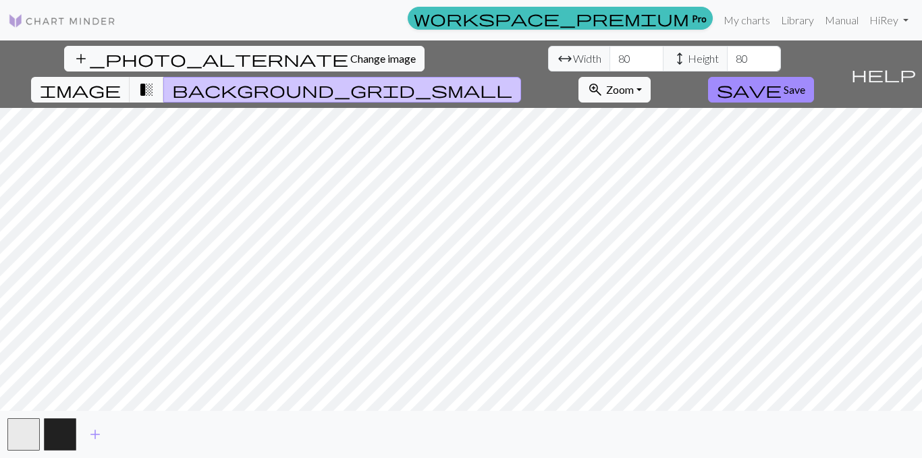
click at [512, 80] on span "background_grid_small" at bounding box center [342, 89] width 340 height 19
click at [609, 67] on input "80" at bounding box center [636, 59] width 54 height 26
click at [609, 64] on input "79" at bounding box center [636, 59] width 54 height 26
click at [609, 64] on input "78" at bounding box center [636, 59] width 54 height 26
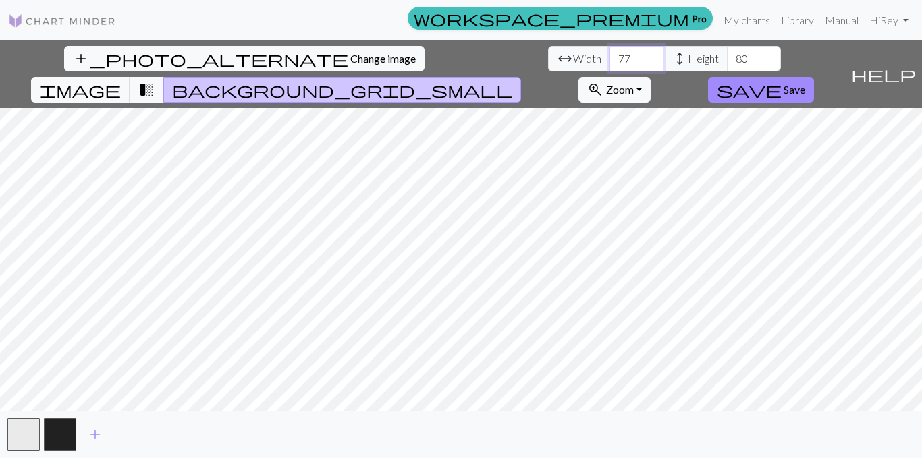
click at [609, 64] on input "77" at bounding box center [636, 59] width 54 height 26
click at [609, 64] on input "76" at bounding box center [636, 59] width 54 height 26
click at [609, 64] on input "75" at bounding box center [636, 59] width 54 height 26
click at [609, 64] on input "74" at bounding box center [636, 59] width 54 height 26
click at [609, 64] on input "73" at bounding box center [636, 59] width 54 height 26
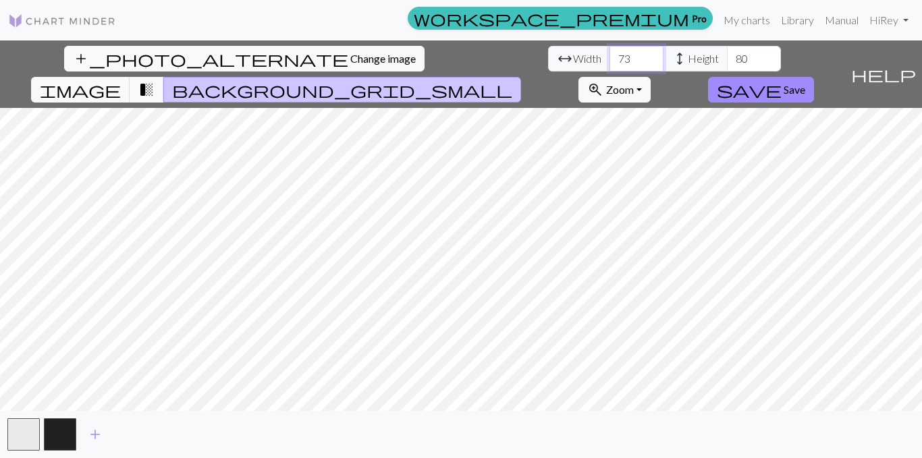
click at [609, 64] on input "72" at bounding box center [636, 59] width 54 height 26
click at [609, 64] on input "71" at bounding box center [636, 59] width 54 height 26
click at [609, 64] on input "70" at bounding box center [636, 59] width 54 height 26
click at [609, 64] on input "69" at bounding box center [636, 59] width 54 height 26
type input "68"
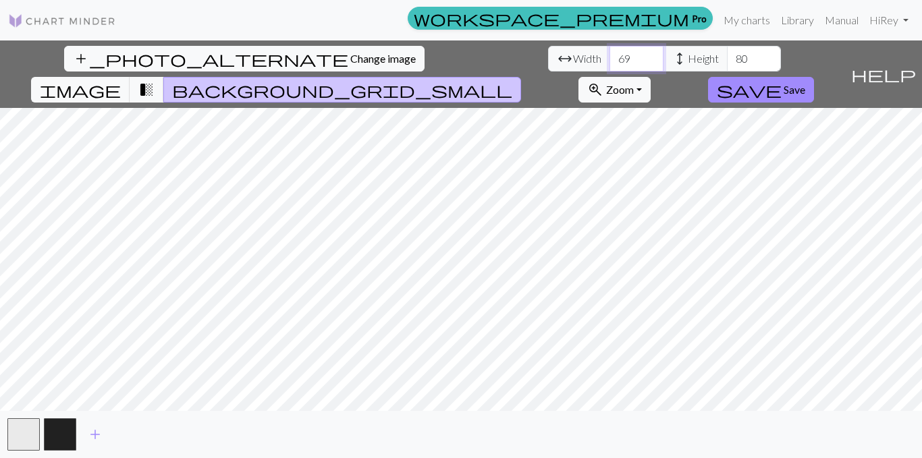
click at [609, 64] on input "68" at bounding box center [636, 59] width 54 height 26
click at [727, 64] on input "79" at bounding box center [754, 59] width 54 height 26
click at [727, 64] on input "78" at bounding box center [754, 59] width 54 height 26
click at [727, 64] on input "77" at bounding box center [754, 59] width 54 height 26
click at [727, 64] on input "76" at bounding box center [754, 59] width 54 height 26
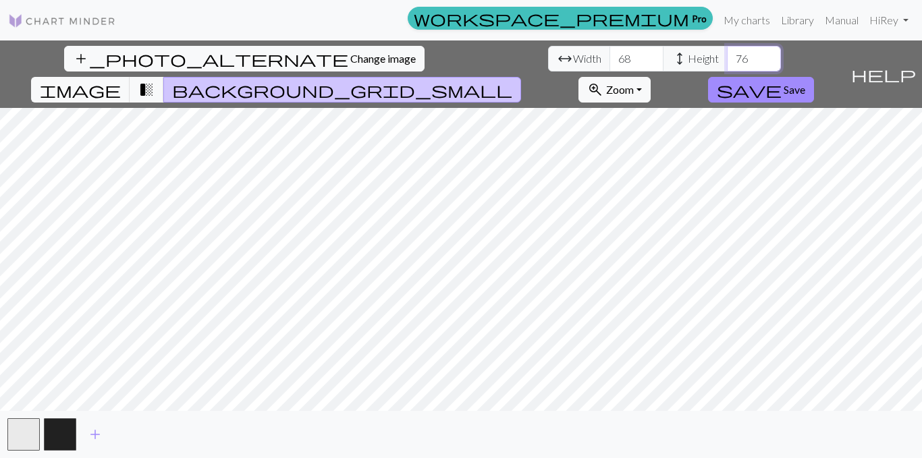
click at [727, 64] on input "75" at bounding box center [754, 59] width 54 height 26
click at [727, 64] on input "74" at bounding box center [754, 59] width 54 height 26
click at [727, 64] on input "73" at bounding box center [754, 59] width 54 height 26
click at [727, 64] on input "72" at bounding box center [754, 59] width 54 height 26
click at [727, 64] on input "71" at bounding box center [754, 59] width 54 height 26
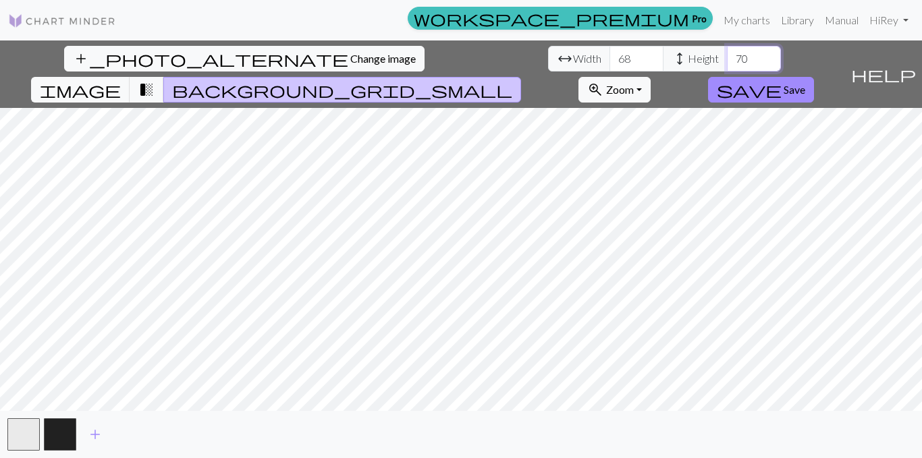
click at [727, 64] on input "70" at bounding box center [754, 59] width 54 height 26
type input "69"
click at [727, 64] on input "69" at bounding box center [754, 59] width 54 height 26
drag, startPoint x: 278, startPoint y: 59, endPoint x: 262, endPoint y: 62, distance: 16.5
click at [548, 62] on div "arrow_range Width 68 height Height 69" at bounding box center [664, 59] width 233 height 26
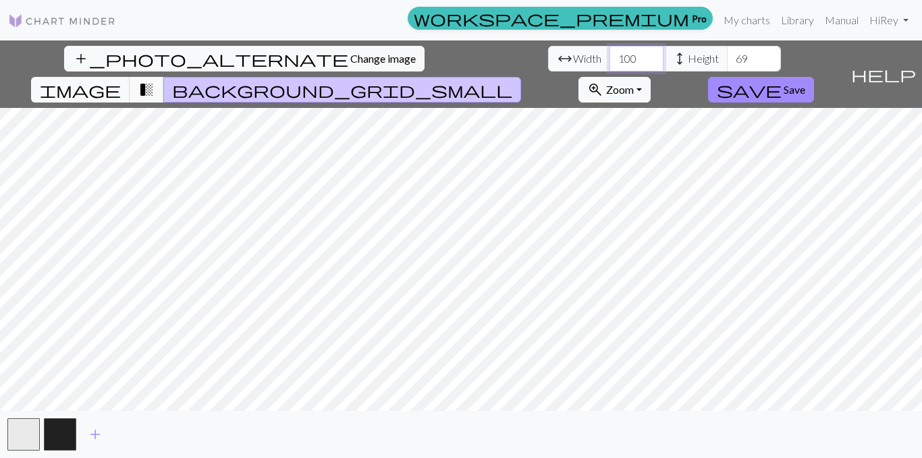
type input "100"
click at [548, 61] on div "arrow_range Width 100 height Height 69" at bounding box center [664, 59] width 233 height 26
click at [155, 80] on span "transition_fade" at bounding box center [146, 89] width 16 height 19
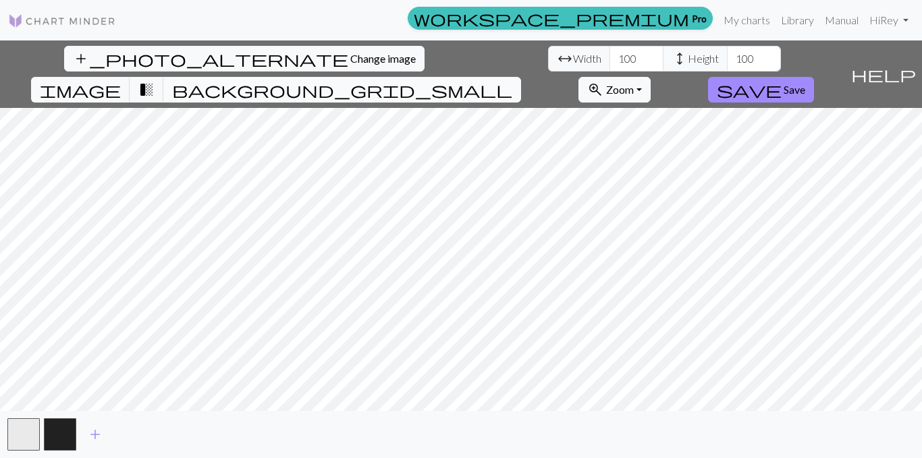
click at [512, 80] on span "background_grid_small" at bounding box center [342, 89] width 340 height 19
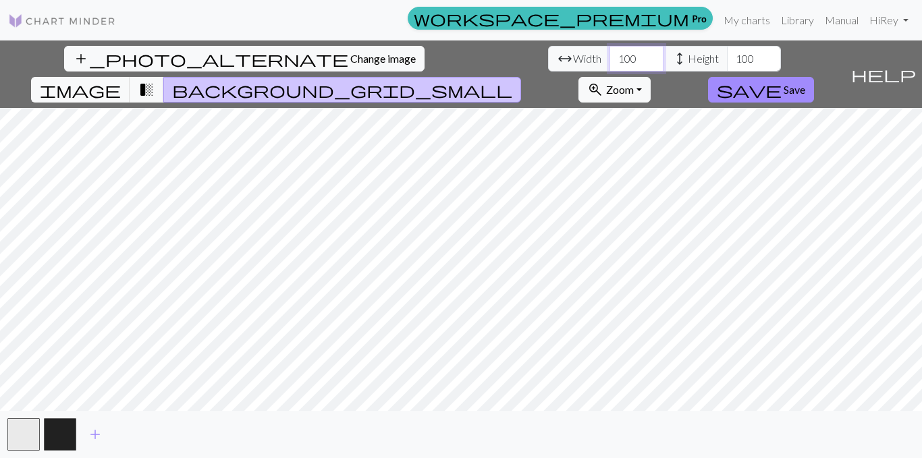
click at [609, 57] on input "100" at bounding box center [636, 59] width 54 height 26
click at [727, 59] on input "99" at bounding box center [754, 59] width 54 height 26
click at [727, 58] on input "99" at bounding box center [754, 59] width 54 height 26
type input "9"
type input "100"
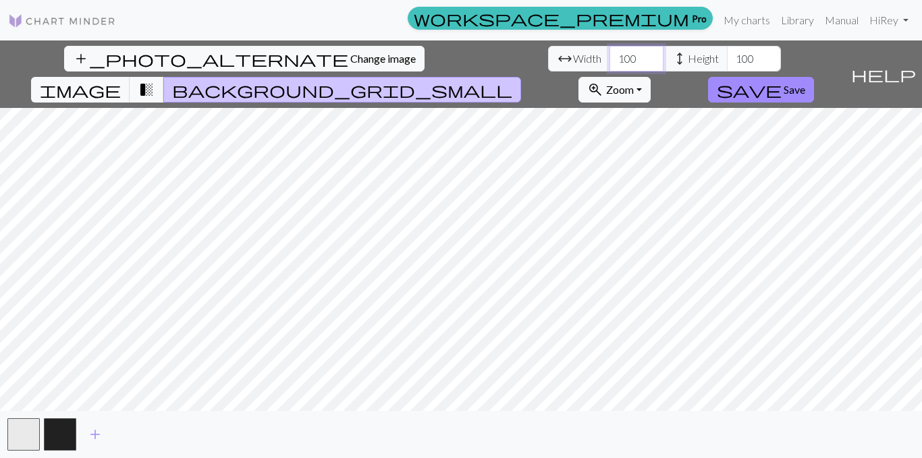
click at [609, 57] on input "100" at bounding box center [636, 59] width 54 height 26
click at [609, 54] on input "101" at bounding box center [636, 59] width 54 height 26
type input "100"
click at [609, 65] on input "100" at bounding box center [636, 59] width 54 height 26
drag, startPoint x: 266, startPoint y: 62, endPoint x: 241, endPoint y: 70, distance: 26.3
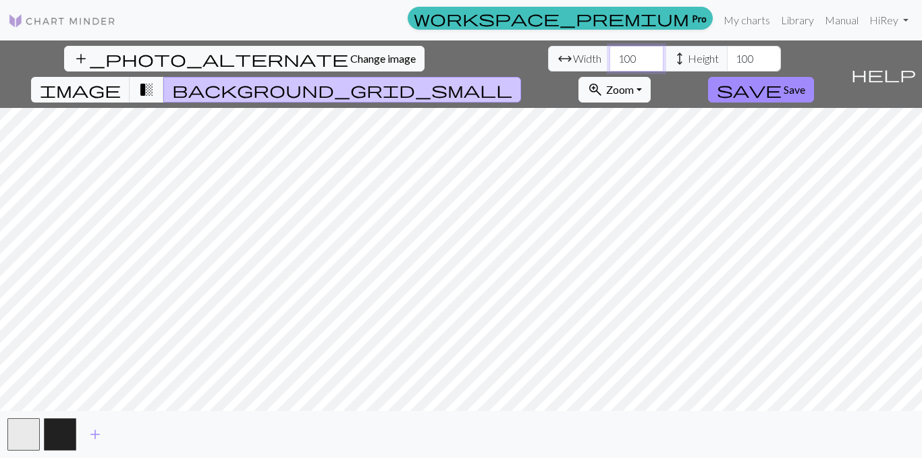
click at [548, 67] on div "arrow_range Width 100 height Height 100" at bounding box center [664, 59] width 233 height 26
type input "100"
click at [634, 83] on span "Zoom" at bounding box center [620, 89] width 28 height 13
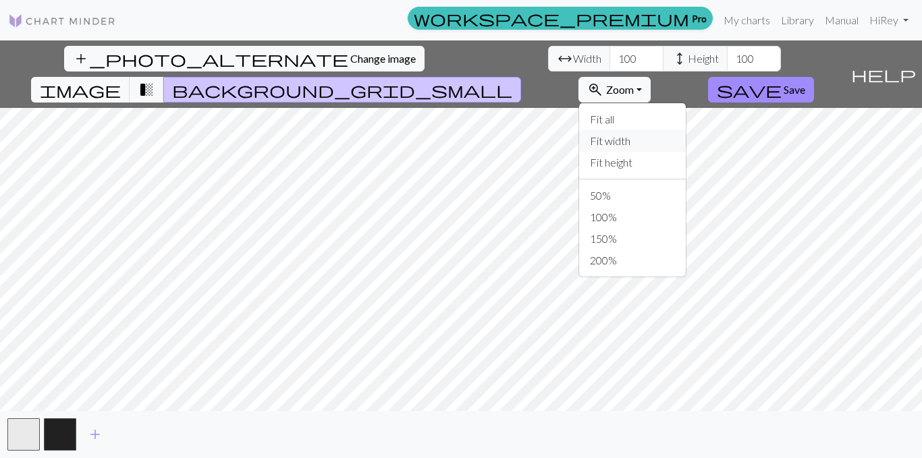
click at [686, 130] on button "Fit width" at bounding box center [632, 141] width 107 height 22
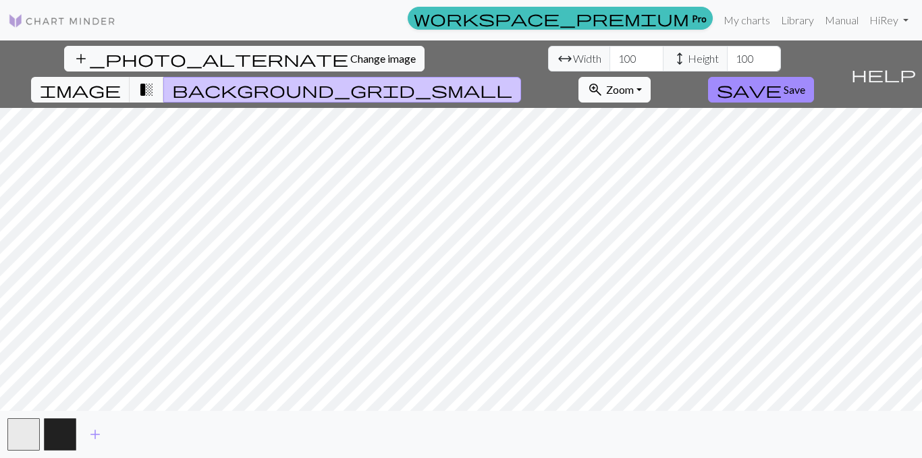
click at [651, 77] on button "zoom_in Zoom Zoom" at bounding box center [614, 90] width 72 height 26
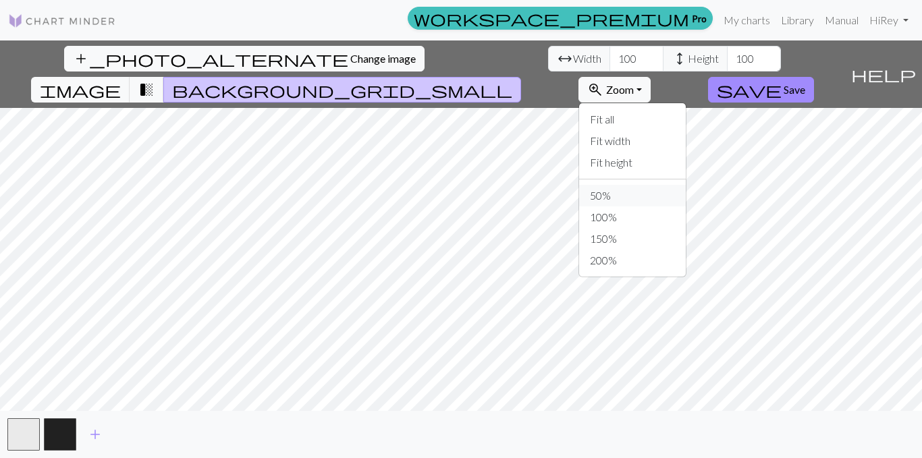
click at [686, 185] on button "50%" at bounding box center [632, 196] width 107 height 22
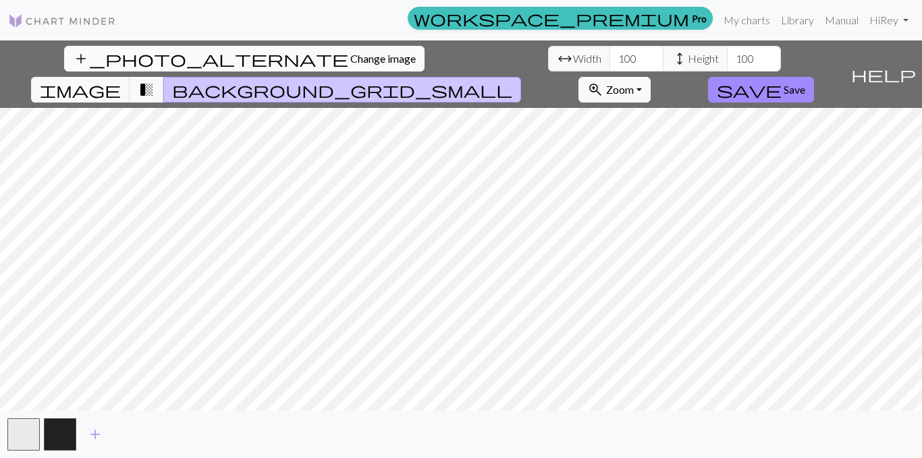
click at [350, 58] on span "Change image" at bounding box center [382, 58] width 65 height 13
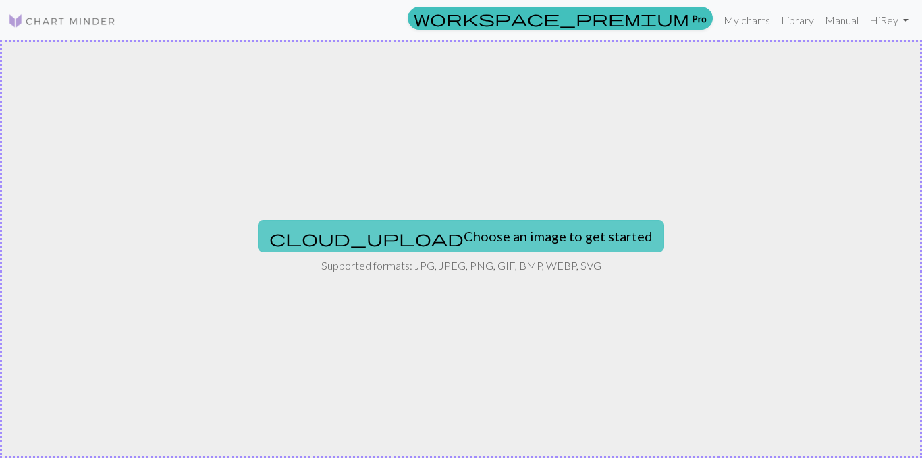
click at [446, 236] on button "cloud_upload Choose an image to get started" at bounding box center [461, 236] width 406 height 32
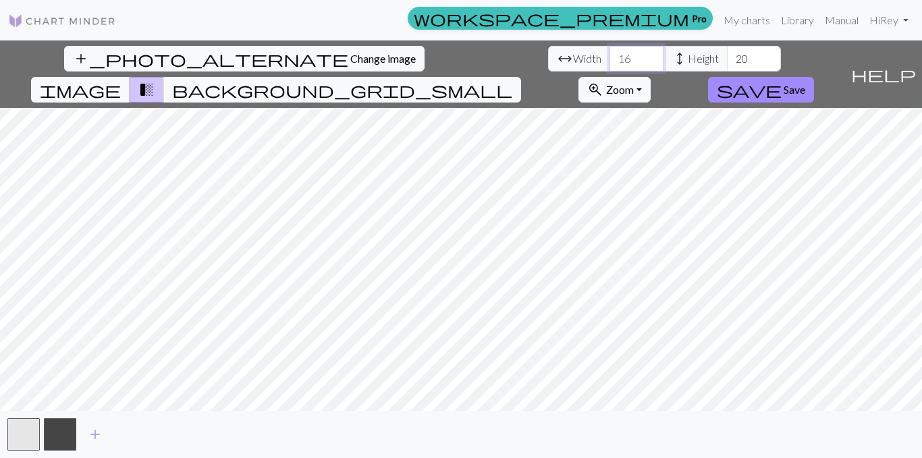
click at [609, 63] on input "16" at bounding box center [636, 59] width 54 height 26
drag, startPoint x: 284, startPoint y: 61, endPoint x: 242, endPoint y: 63, distance: 41.9
click at [548, 63] on div "arrow_range Width 16 height Height 20" at bounding box center [664, 59] width 233 height 26
type input "50"
drag, startPoint x: 397, startPoint y: 61, endPoint x: 384, endPoint y: 62, distance: 12.8
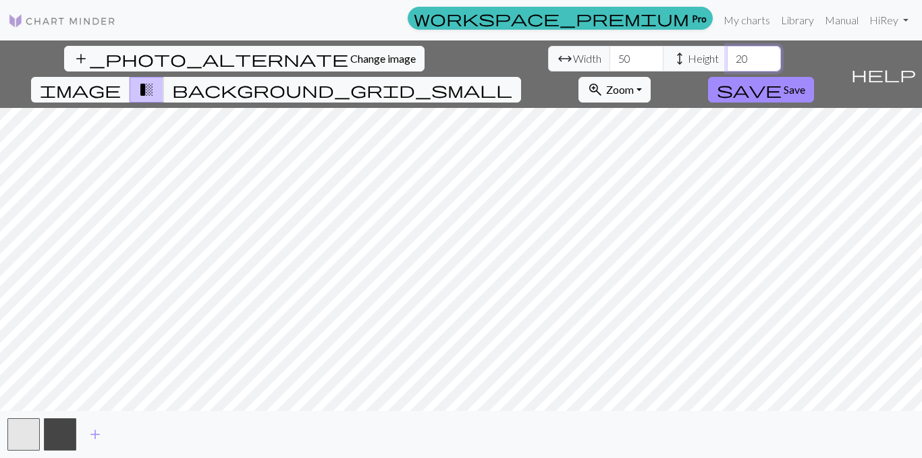
click at [727, 62] on input "20" at bounding box center [754, 59] width 54 height 26
type input "50"
click at [512, 80] on span "background_grid_small" at bounding box center [342, 89] width 340 height 19
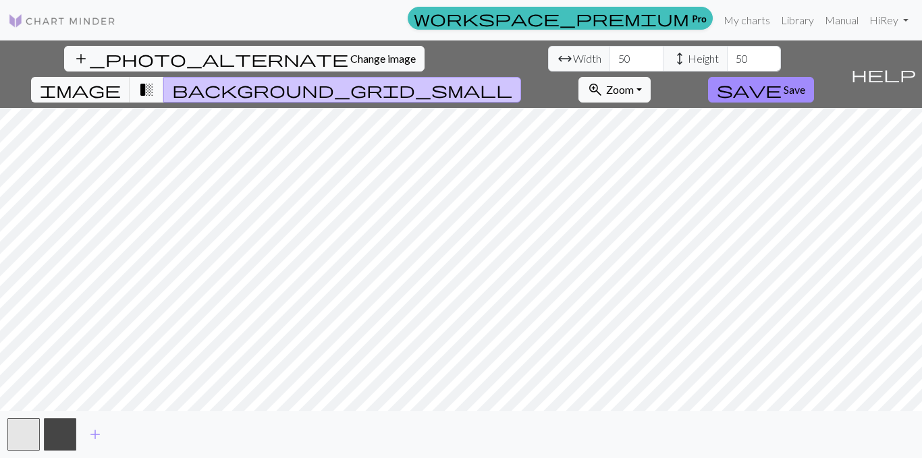
click at [155, 80] on span "transition_fade" at bounding box center [146, 89] width 16 height 19
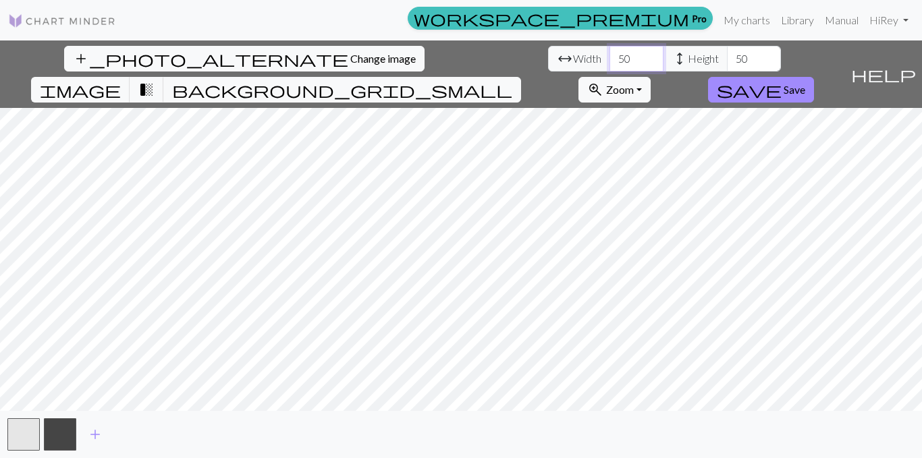
drag, startPoint x: 281, startPoint y: 56, endPoint x: 265, endPoint y: 59, distance: 16.5
click at [609, 59] on input "50" at bounding box center [636, 59] width 54 height 26
type input "100"
drag, startPoint x: 404, startPoint y: 62, endPoint x: 346, endPoint y: 63, distance: 58.0
click at [548, 63] on div "arrow_range Width 100 height Height 50" at bounding box center [664, 59] width 233 height 26
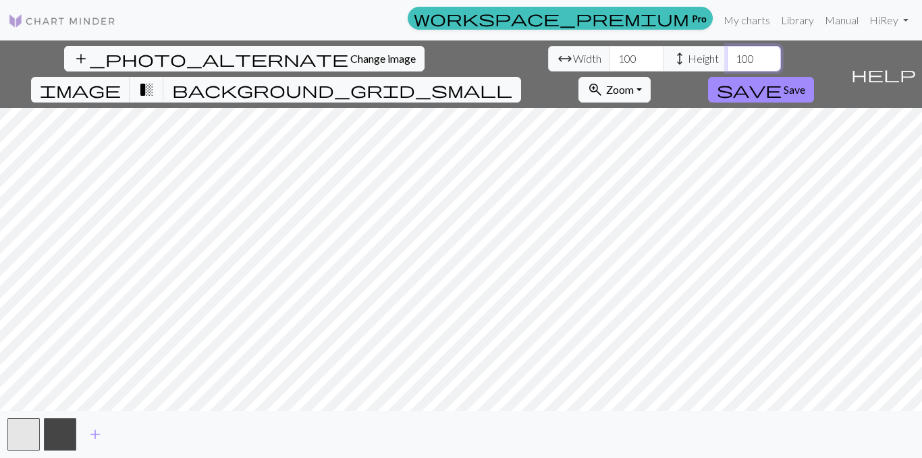
type input "100"
click at [609, 59] on input "100" at bounding box center [636, 59] width 54 height 26
type input "150"
click at [727, 60] on input "100" at bounding box center [754, 59] width 54 height 26
click at [727, 59] on input "100" at bounding box center [754, 59] width 54 height 26
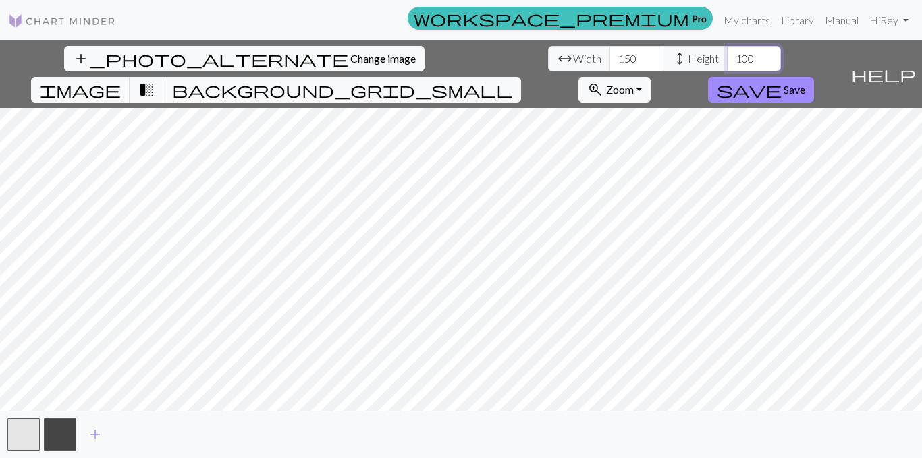
click at [727, 59] on input "100" at bounding box center [754, 59] width 54 height 26
type input "150"
click at [464, 59] on div "add_photo_alternate Change image arrow_range Width 150 height Height 150 image …" at bounding box center [422, 73] width 845 height 67
click at [512, 80] on span "background_grid_small" at bounding box center [342, 89] width 340 height 19
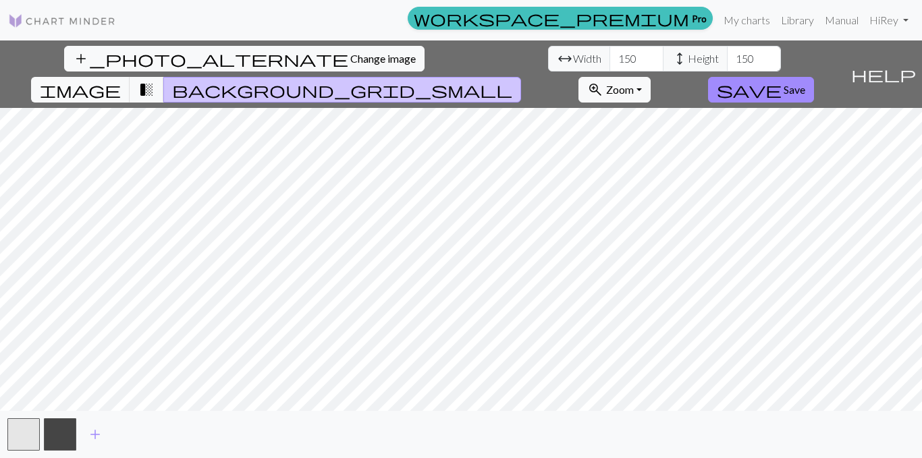
click at [512, 80] on span "background_grid_small" at bounding box center [342, 89] width 340 height 19
click at [609, 57] on input "150" at bounding box center [636, 59] width 54 height 26
click at [155, 80] on span "transition_fade" at bounding box center [146, 89] width 16 height 19
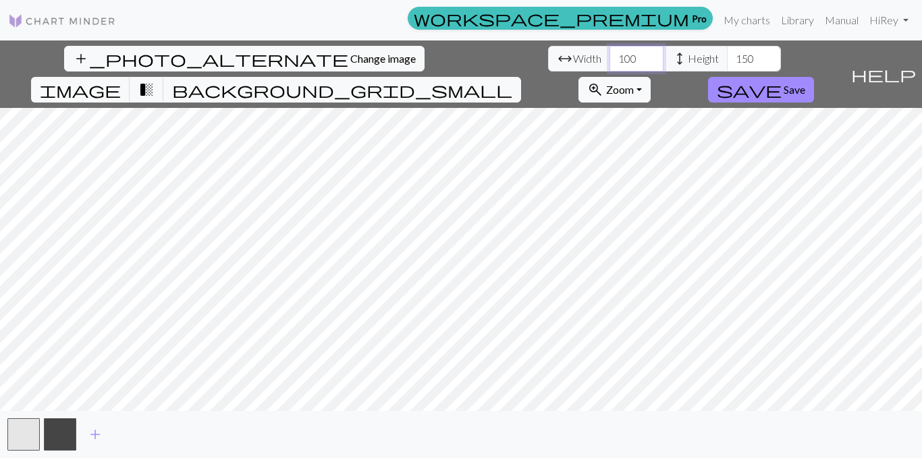
type input "99"
click at [609, 61] on input "99" at bounding box center [636, 59] width 54 height 26
click at [350, 59] on span "Change image" at bounding box center [382, 58] width 65 height 13
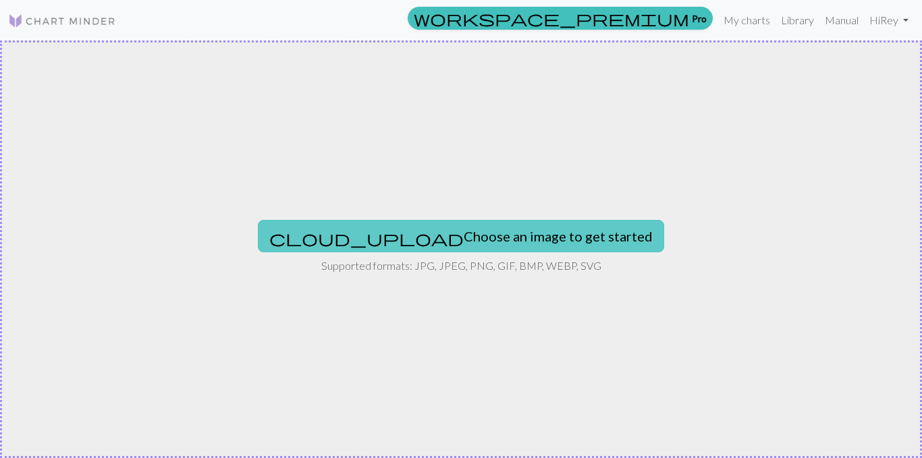
click at [456, 236] on button "cloud_upload Choose an image to get started" at bounding box center [461, 236] width 406 height 32
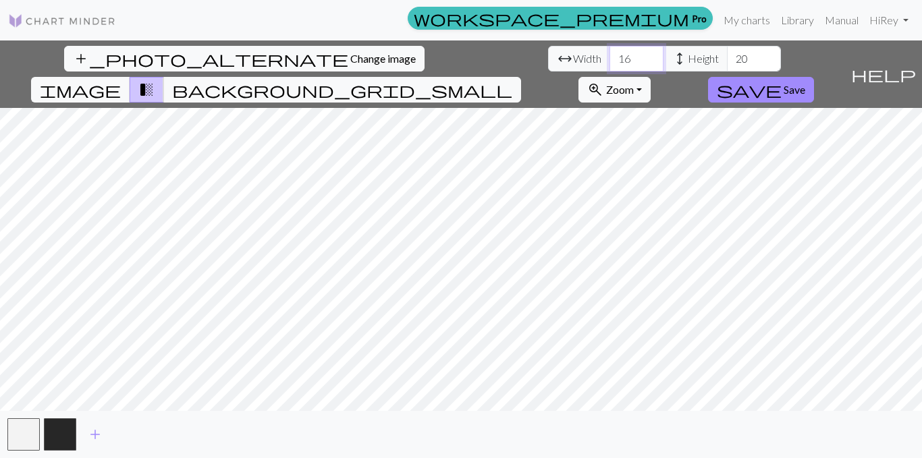
drag, startPoint x: 288, startPoint y: 57, endPoint x: 245, endPoint y: 67, distance: 43.6
click at [548, 65] on div "arrow_range Width 16 height Height 20" at bounding box center [664, 59] width 233 height 26
type input "100"
click at [727, 59] on input "20" at bounding box center [754, 59] width 54 height 26
type input "2"
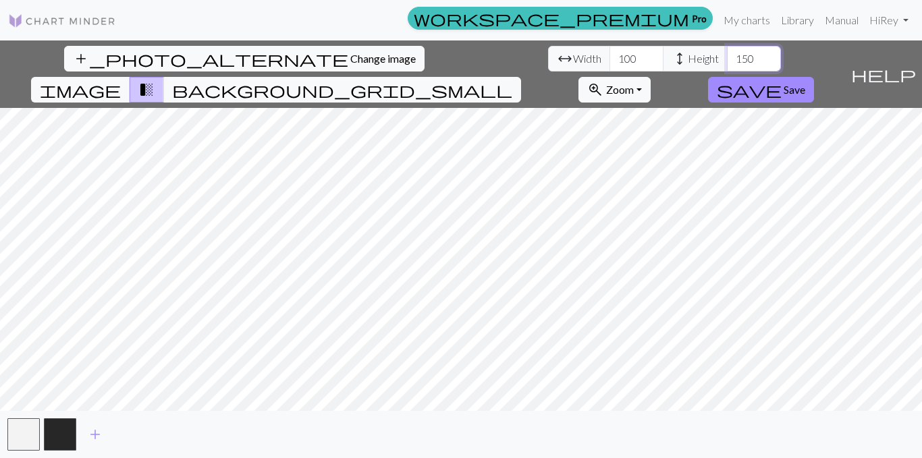
type input "150"
click at [453, 55] on div "add_photo_alternate Change image arrow_range Width 100 height Height 150 image …" at bounding box center [422, 73] width 845 height 67
click at [512, 80] on span "background_grid_small" at bounding box center [342, 89] width 340 height 19
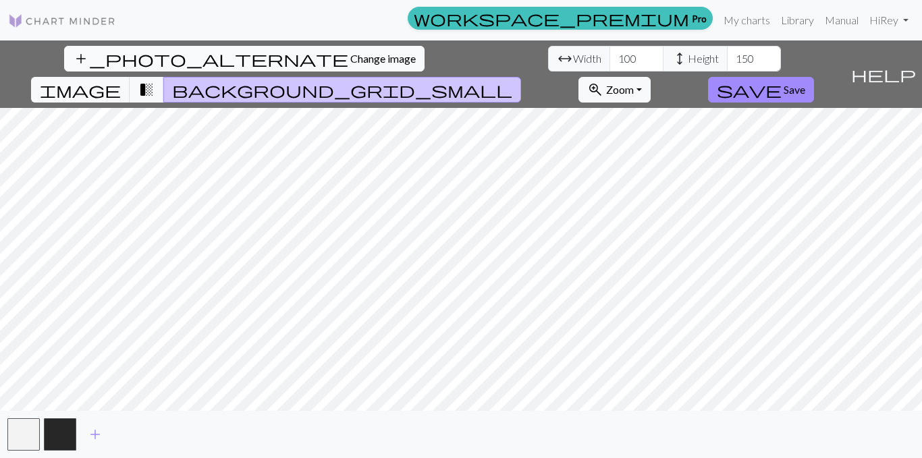
click at [350, 57] on span "Change image" at bounding box center [382, 58] width 65 height 13
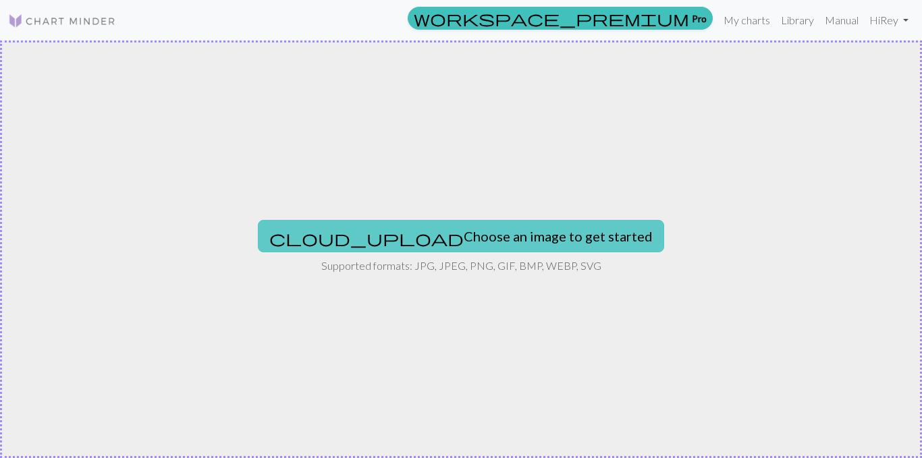
click at [408, 246] on button "cloud_upload Choose an image to get started" at bounding box center [461, 236] width 406 height 32
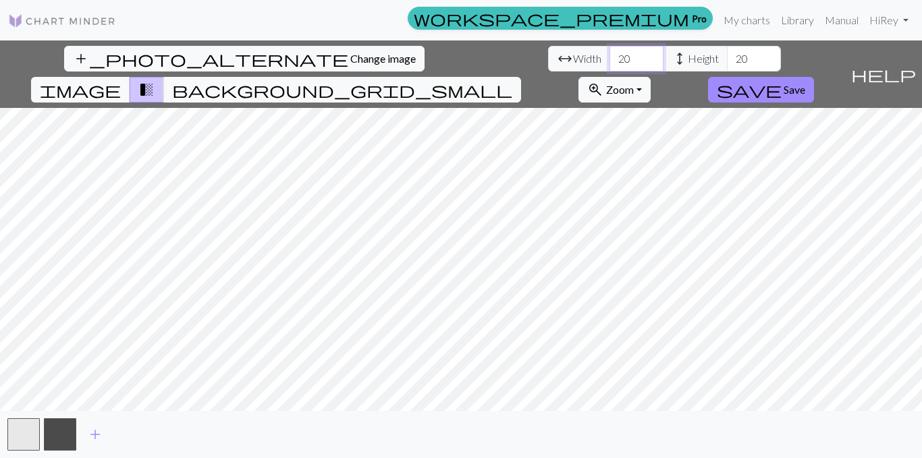
click at [609, 58] on input "20" at bounding box center [636, 59] width 54 height 26
type input "2"
type input "100"
click at [727, 61] on input "20" at bounding box center [754, 59] width 54 height 26
type input "2"
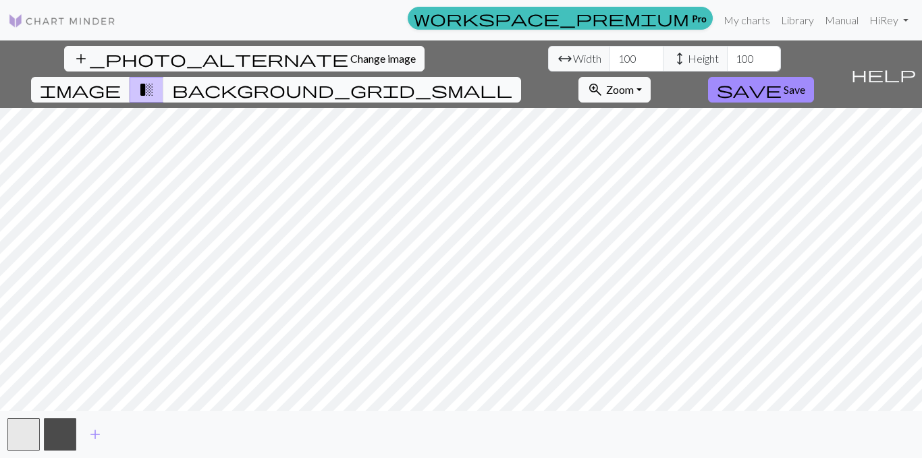
click at [512, 80] on span "background_grid_small" at bounding box center [342, 89] width 340 height 19
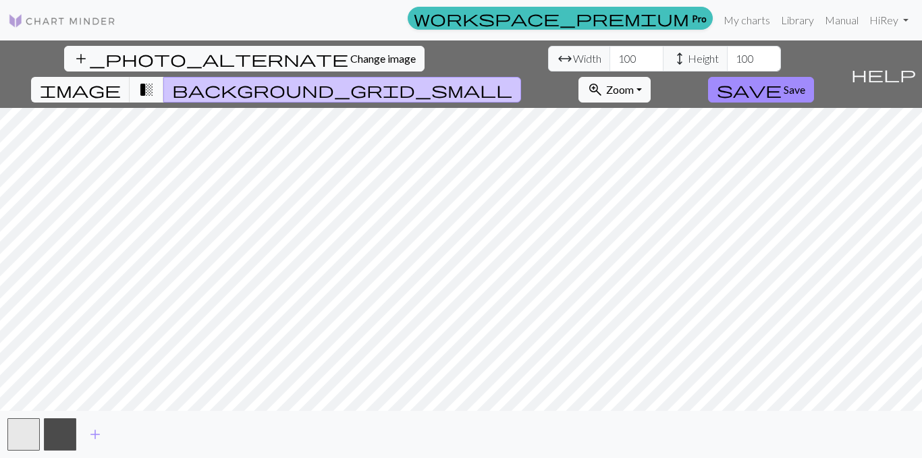
click at [155, 80] on span "transition_fade" at bounding box center [146, 89] width 16 height 19
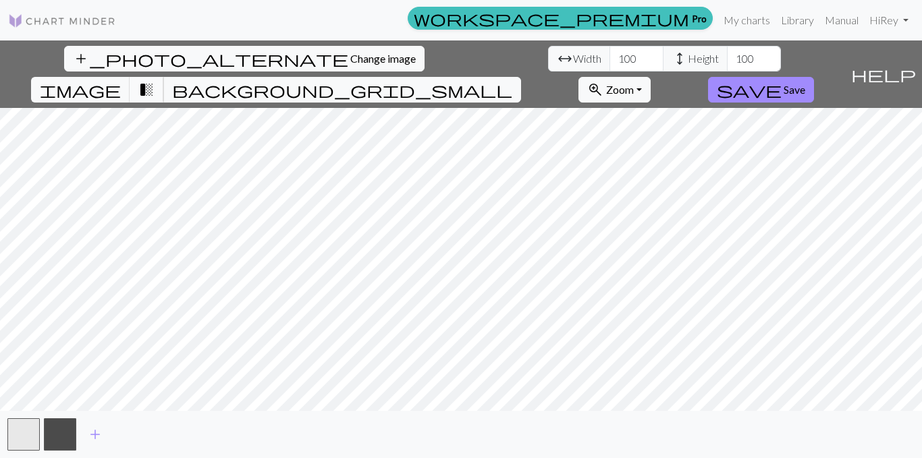
click at [155, 80] on span "transition_fade" at bounding box center [146, 89] width 16 height 19
click at [86, 433] on button "add" at bounding box center [95, 435] width 34 height 26
click at [94, 431] on button "button" at bounding box center [96, 434] width 32 height 32
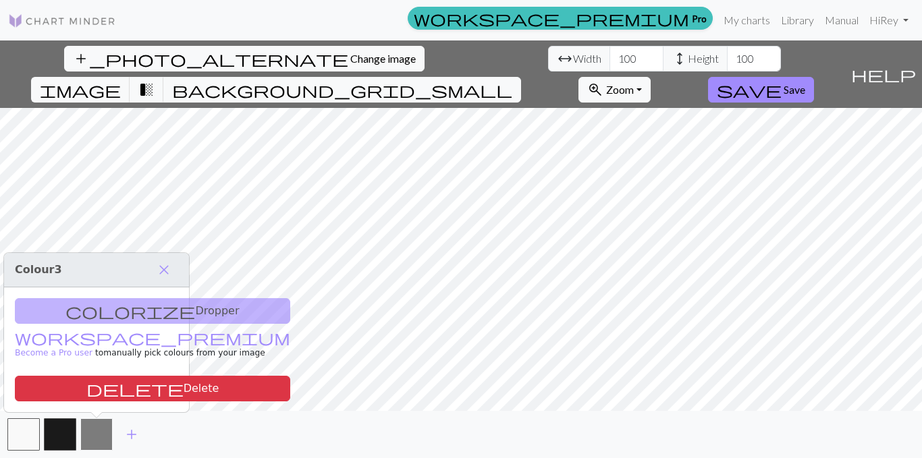
click at [93, 434] on button "button" at bounding box center [96, 434] width 32 height 32
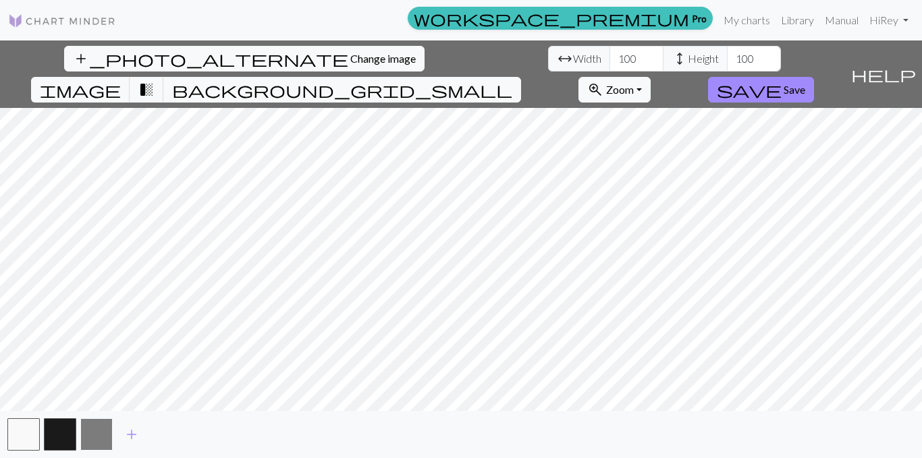
click at [98, 421] on button "button" at bounding box center [96, 434] width 32 height 32
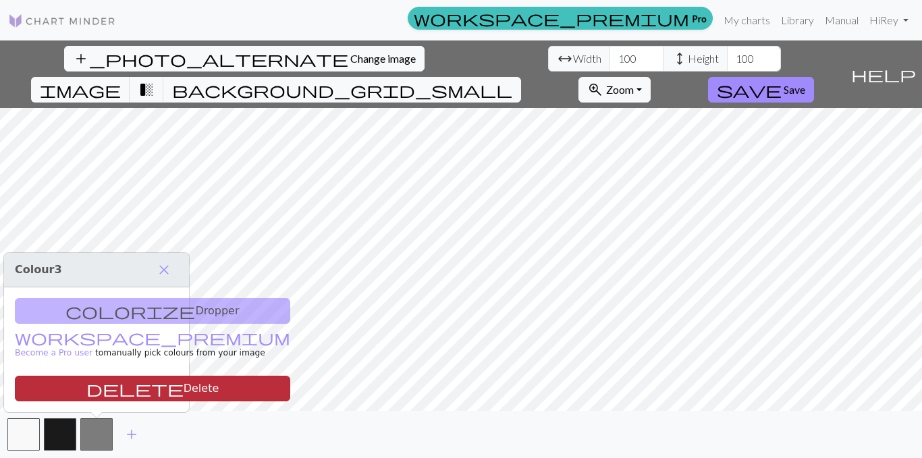
click at [97, 389] on button "delete Delete" at bounding box center [152, 389] width 275 height 26
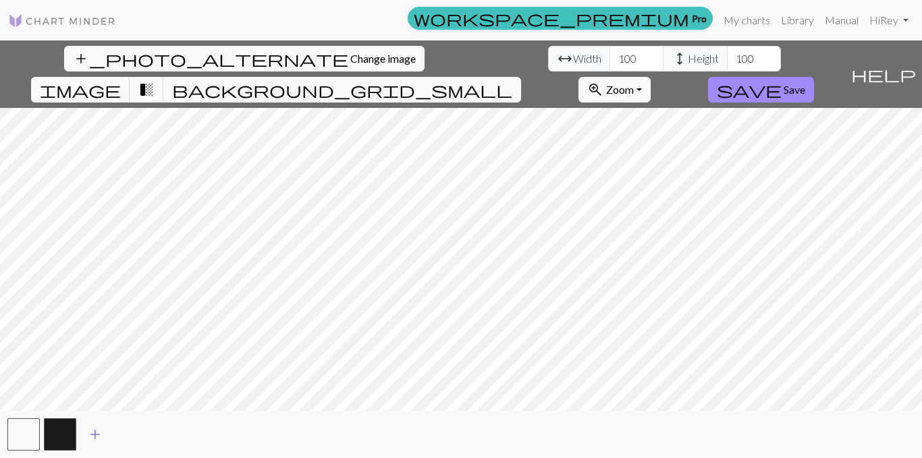
click at [88, 433] on span "add" at bounding box center [95, 434] width 16 height 19
click at [130, 433] on span "add" at bounding box center [132, 434] width 16 height 19
click at [138, 433] on button "button" at bounding box center [133, 434] width 32 height 32
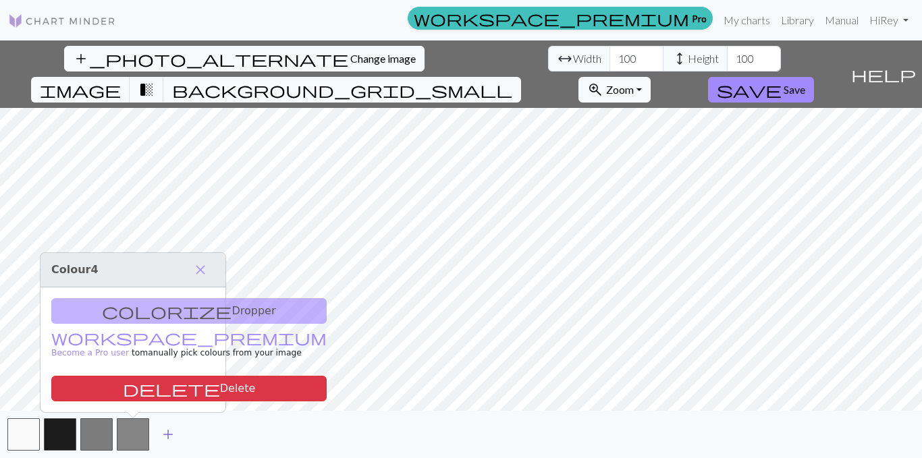
click at [169, 436] on span "add" at bounding box center [168, 434] width 16 height 19
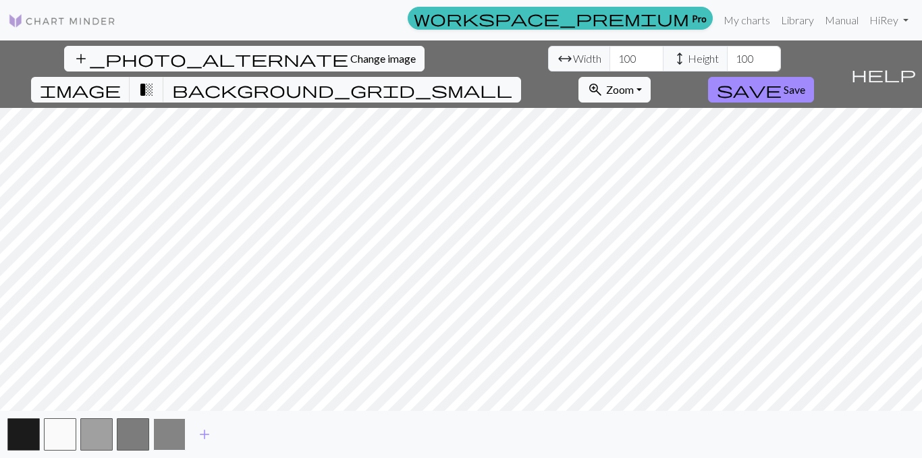
drag, startPoint x: 147, startPoint y: 431, endPoint x: 170, endPoint y: 431, distance: 23.0
drag, startPoint x: 170, startPoint y: 431, endPoint x: 153, endPoint y: 431, distance: 17.5
click at [151, 430] on div "add" at bounding box center [461, 434] width 922 height 47
click at [171, 431] on button "button" at bounding box center [169, 434] width 32 height 32
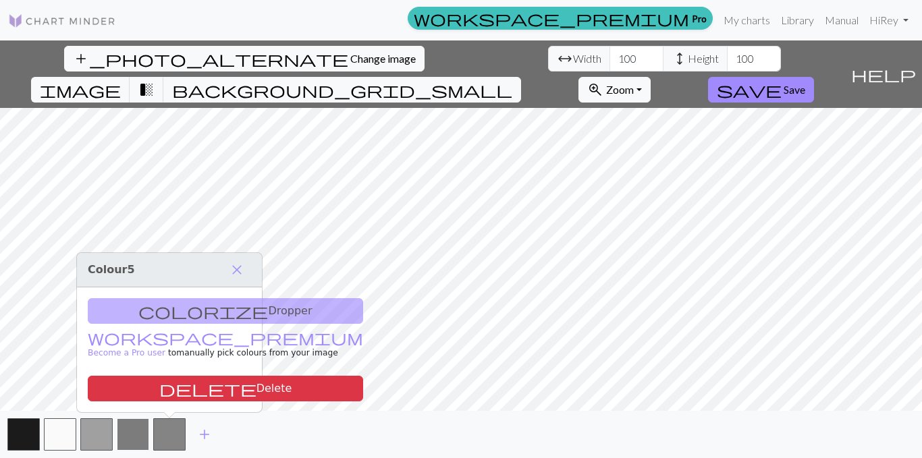
drag, startPoint x: 182, startPoint y: 387, endPoint x: 126, endPoint y: 431, distance: 70.7
click at [182, 387] on button "delete Delete" at bounding box center [225, 389] width 275 height 26
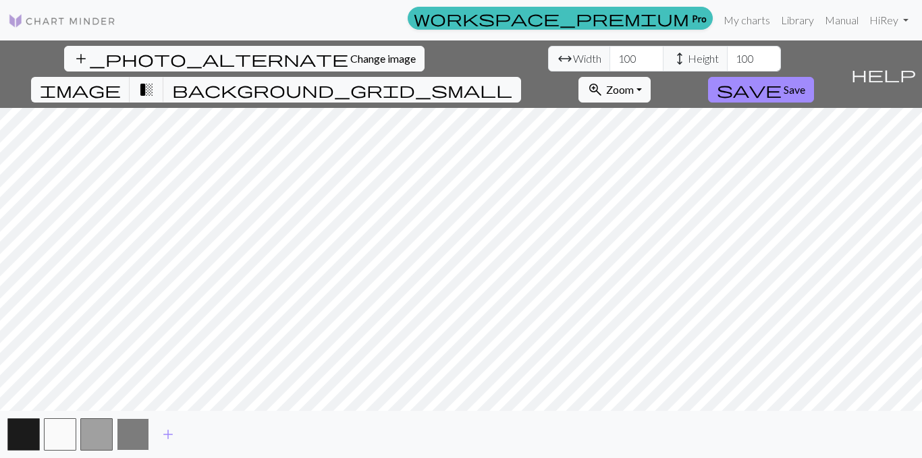
click at [130, 430] on button "button" at bounding box center [133, 434] width 32 height 32
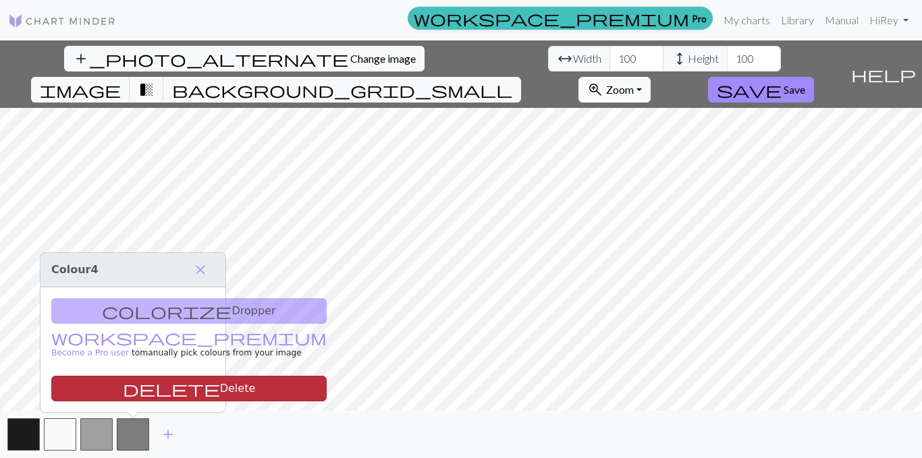
click at [143, 388] on button "delete Delete" at bounding box center [188, 389] width 275 height 26
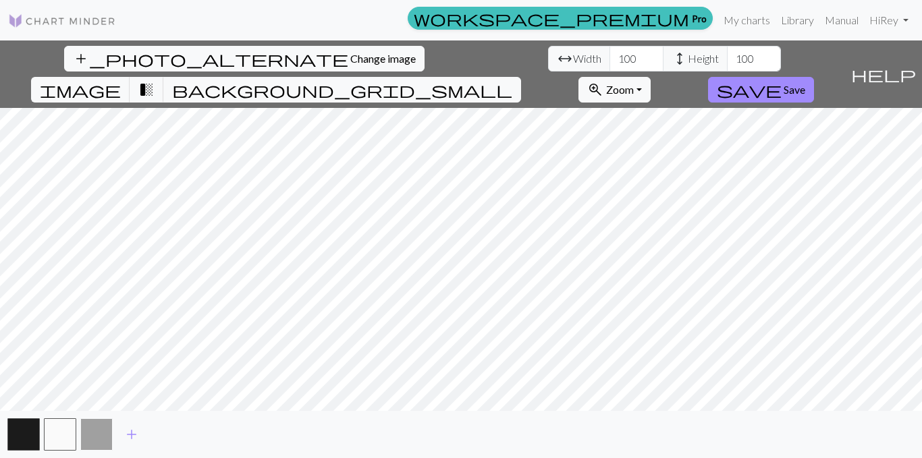
click at [102, 431] on button "button" at bounding box center [96, 434] width 32 height 32
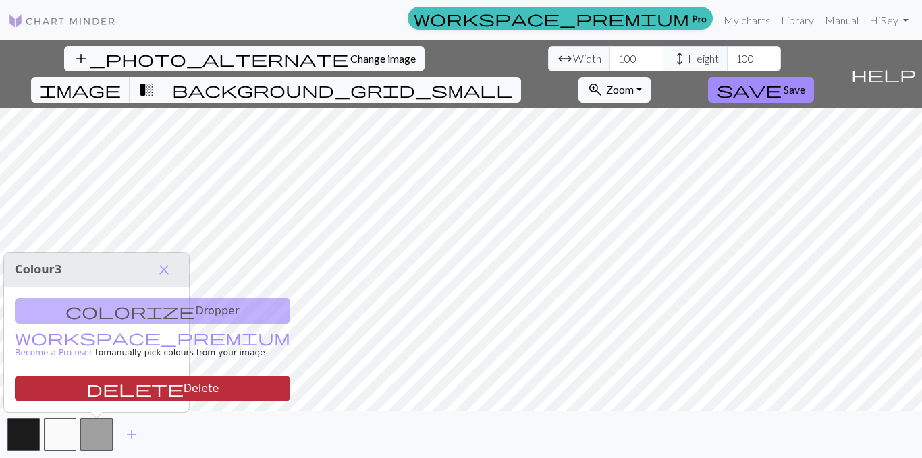
click at [130, 389] on button "delete Delete" at bounding box center [152, 389] width 275 height 26
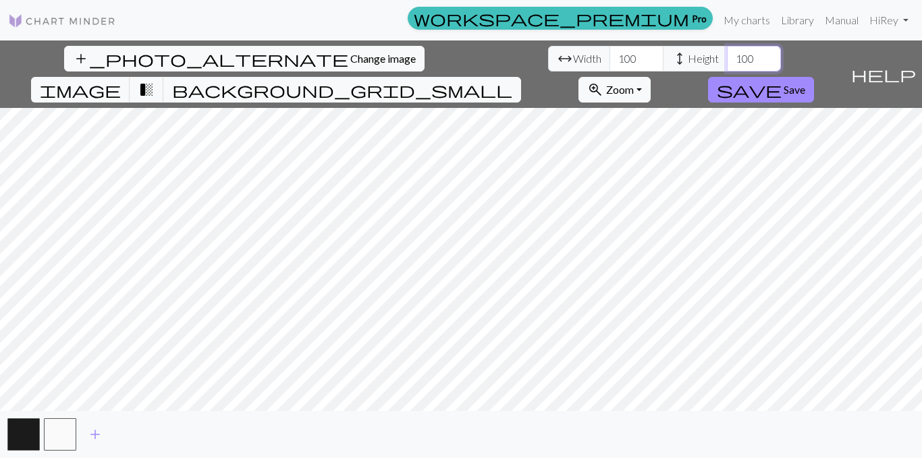
click at [727, 67] on input "100" at bounding box center [754, 59] width 54 height 26
click at [727, 64] on input "99" at bounding box center [754, 59] width 54 height 26
click at [727, 61] on input "98" at bounding box center [754, 59] width 54 height 26
click at [727, 61] on input "97" at bounding box center [754, 59] width 54 height 26
click at [727, 61] on input "96" at bounding box center [754, 59] width 54 height 26
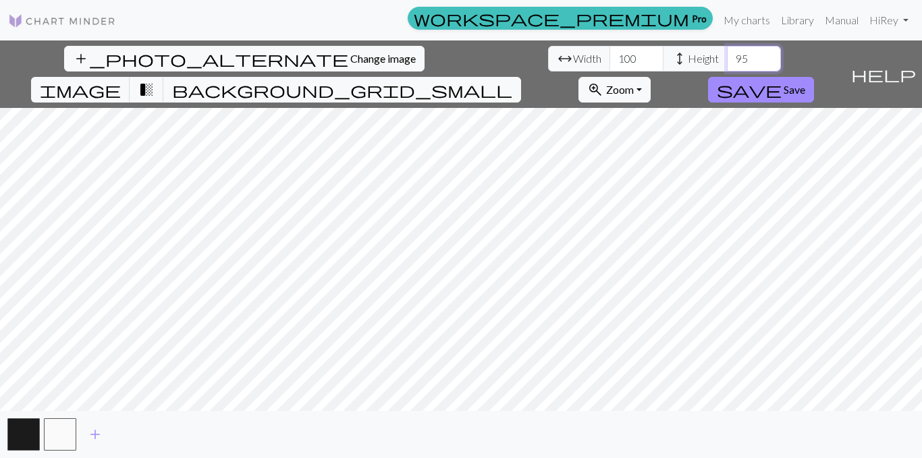
click at [727, 61] on input "95" at bounding box center [754, 59] width 54 height 26
click at [727, 61] on input "94" at bounding box center [754, 59] width 54 height 26
click at [727, 61] on input "93" at bounding box center [754, 59] width 54 height 26
click at [727, 61] on input "92" at bounding box center [754, 59] width 54 height 26
click at [727, 61] on input "91" at bounding box center [754, 59] width 54 height 26
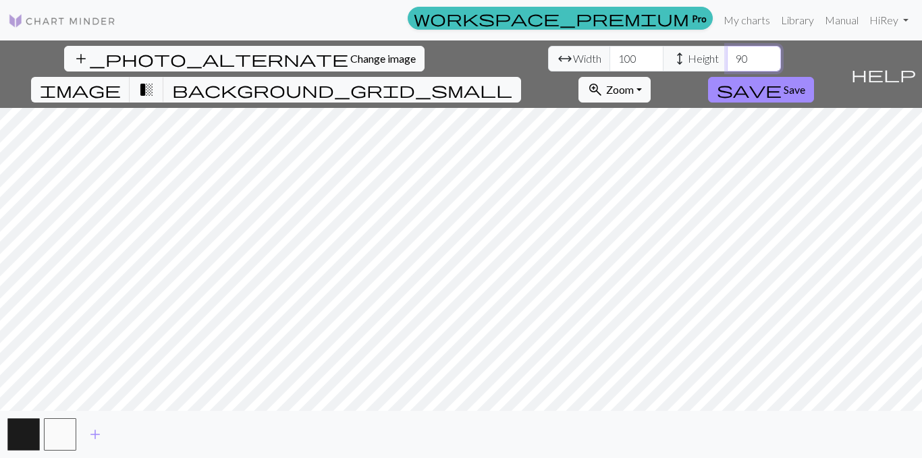
click at [727, 61] on input "90" at bounding box center [754, 59] width 54 height 26
click at [727, 61] on input "89" at bounding box center [754, 59] width 54 height 26
click at [727, 61] on input "88" at bounding box center [754, 59] width 54 height 26
click at [727, 61] on input "87" at bounding box center [754, 59] width 54 height 26
click at [727, 61] on input "86" at bounding box center [754, 59] width 54 height 26
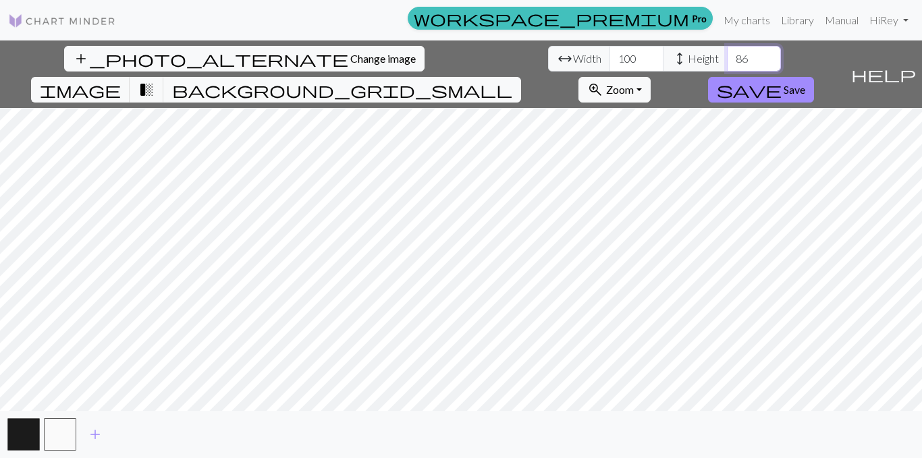
click at [727, 61] on input "85" at bounding box center [754, 59] width 54 height 26
click at [727, 61] on input "84" at bounding box center [754, 59] width 54 height 26
click at [727, 61] on input "83" at bounding box center [754, 59] width 54 height 26
click at [727, 61] on input "82" at bounding box center [754, 59] width 54 height 26
click at [727, 57] on input "83" at bounding box center [754, 59] width 54 height 26
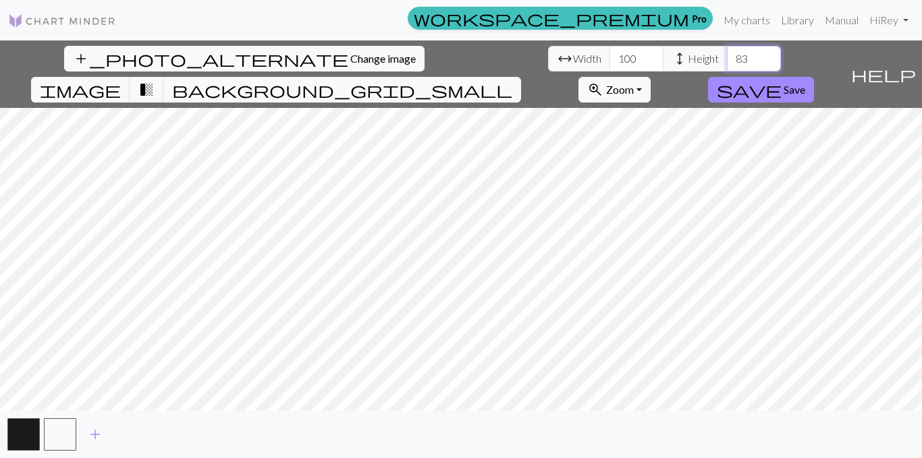
click at [727, 57] on input "84" at bounding box center [754, 59] width 54 height 26
click at [727, 57] on input "85" at bounding box center [754, 59] width 54 height 26
click at [727, 57] on input "86" at bounding box center [754, 59] width 54 height 26
click at [727, 57] on input "87" at bounding box center [754, 59] width 54 height 26
click at [727, 57] on input "88" at bounding box center [754, 59] width 54 height 26
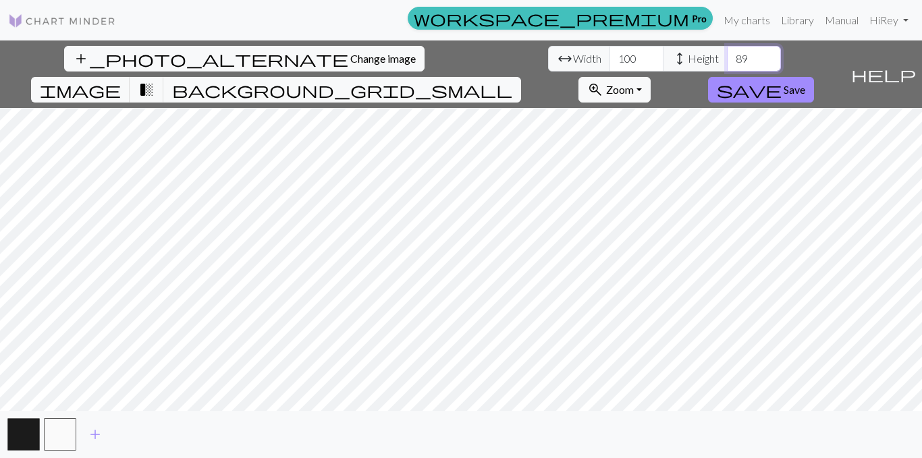
click at [727, 57] on input "89" at bounding box center [754, 59] width 54 height 26
click at [727, 57] on input "90" at bounding box center [754, 59] width 54 height 26
click at [727, 57] on input "91" at bounding box center [754, 59] width 54 height 26
click at [727, 56] on input "92" at bounding box center [754, 59] width 54 height 26
click at [727, 56] on input "93" at bounding box center [754, 59] width 54 height 26
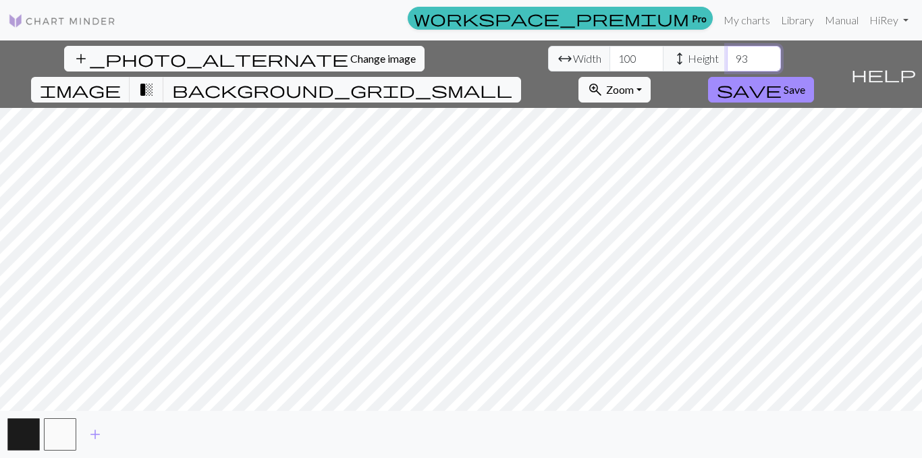
click at [727, 57] on input "94" at bounding box center [754, 59] width 54 height 26
click at [727, 57] on input "95" at bounding box center [754, 59] width 54 height 26
click at [727, 57] on input "96" at bounding box center [754, 59] width 54 height 26
click at [727, 57] on input "97" at bounding box center [754, 59] width 54 height 26
click at [727, 57] on input "98" at bounding box center [754, 59] width 54 height 26
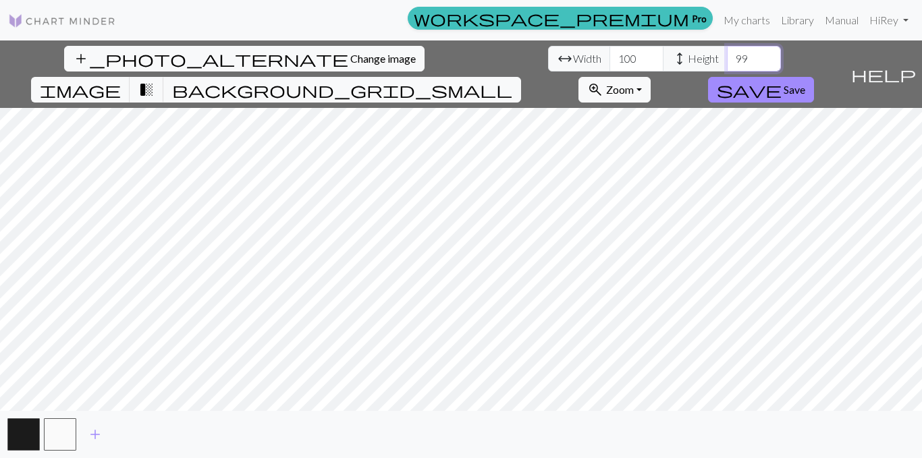
click at [727, 57] on input "99" at bounding box center [754, 59] width 54 height 26
type input "100"
click at [727, 57] on input "100" at bounding box center [754, 59] width 54 height 26
click at [97, 447] on button "add" at bounding box center [95, 435] width 34 height 26
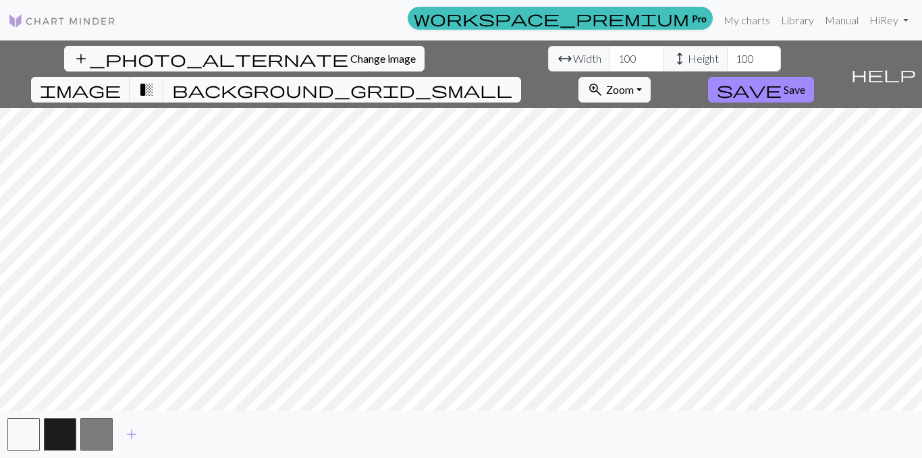
click at [521, 77] on button "background_grid_small" at bounding box center [342, 90] width 358 height 26
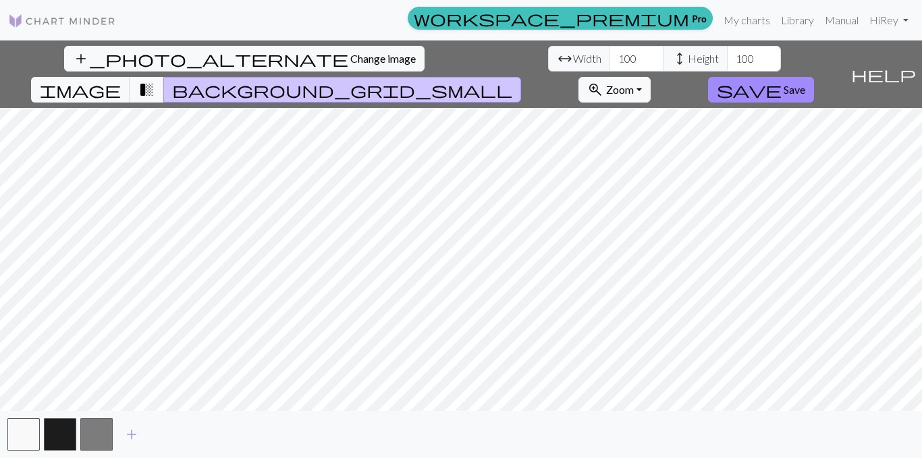
click at [512, 80] on span "background_grid_small" at bounding box center [342, 89] width 340 height 19
click at [82, 431] on button "button" at bounding box center [96, 434] width 32 height 32
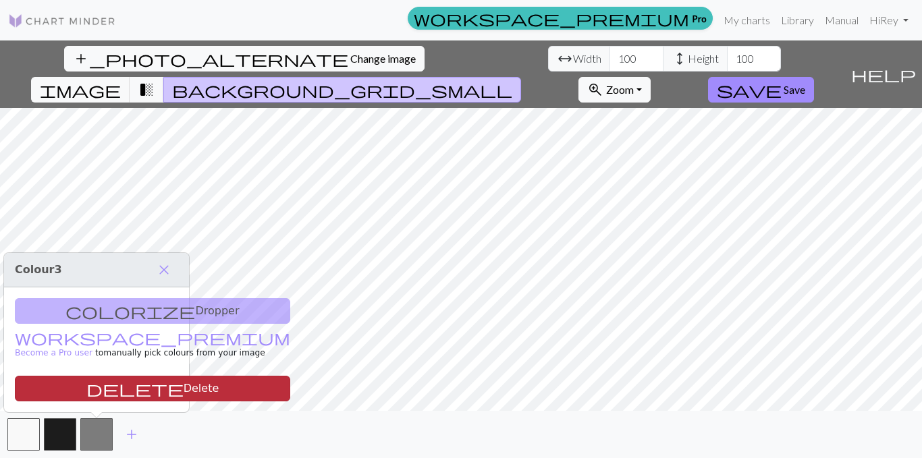
click at [123, 393] on button "delete Delete" at bounding box center [152, 389] width 275 height 26
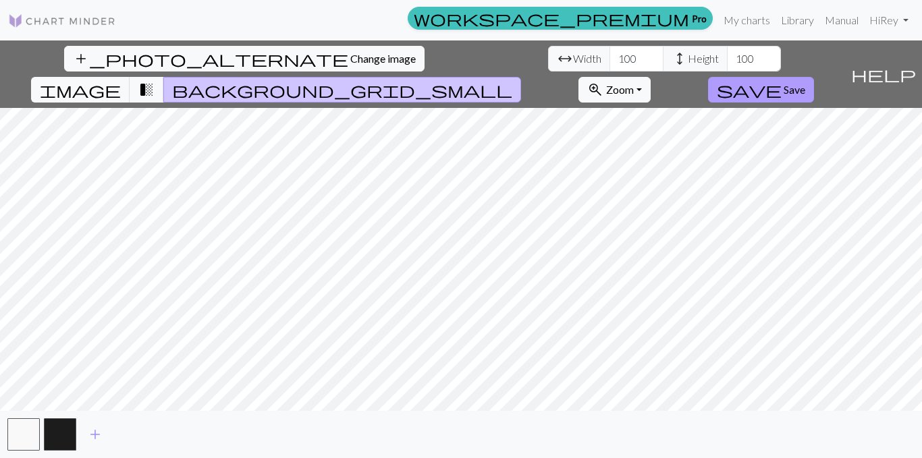
click at [782, 80] on span "save" at bounding box center [749, 89] width 65 height 19
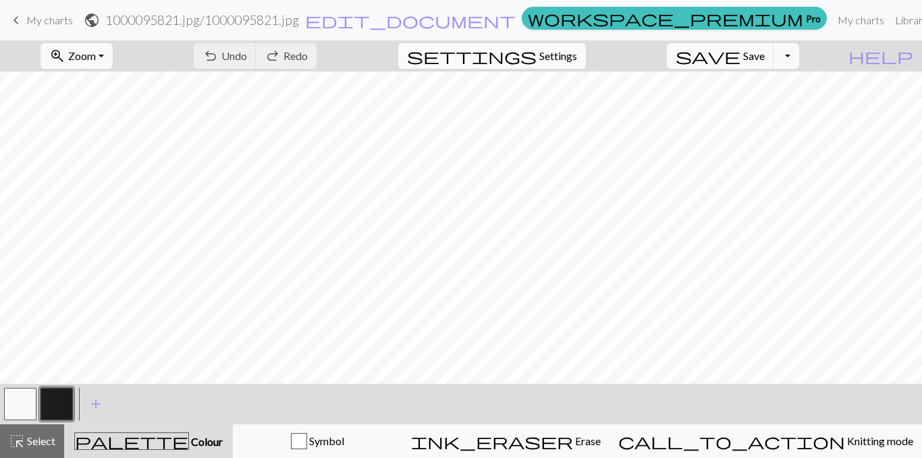
click at [577, 49] on span "Settings" at bounding box center [558, 56] width 38 height 16
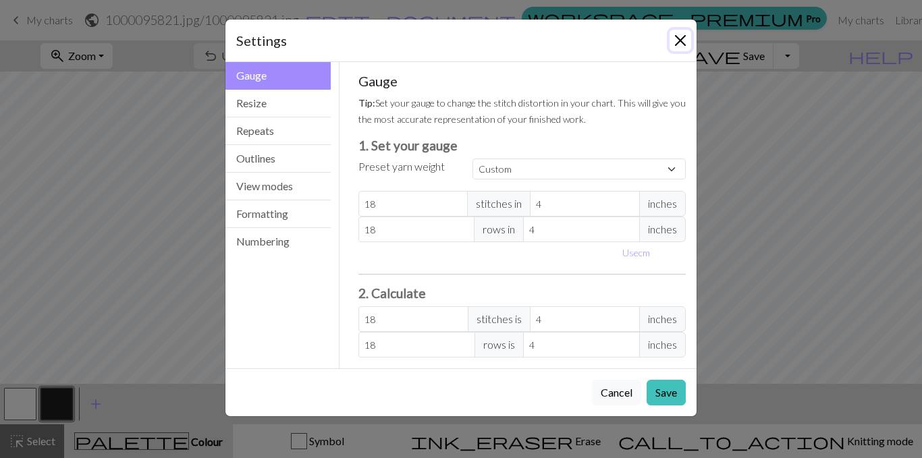
drag, startPoint x: 678, startPoint y: 38, endPoint x: 599, endPoint y: 65, distance: 83.5
click at [678, 37] on button "Close" at bounding box center [681, 41] width 22 height 22
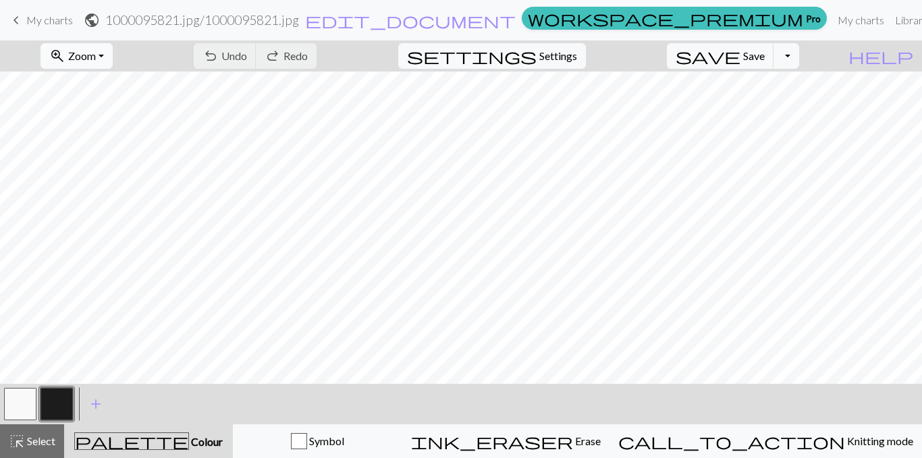
click at [96, 51] on span "Zoom" at bounding box center [82, 55] width 28 height 13
click at [109, 87] on button "Fit all" at bounding box center [94, 86] width 107 height 22
click at [12, 404] on button "button" at bounding box center [20, 404] width 32 height 32
click at [47, 436] on span "Select" at bounding box center [40, 441] width 30 height 13
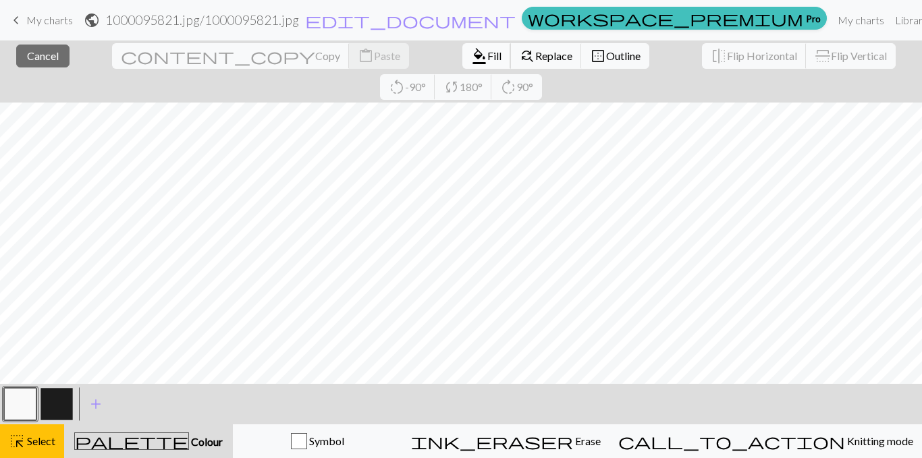
click at [487, 55] on span "Fill" at bounding box center [494, 55] width 14 height 13
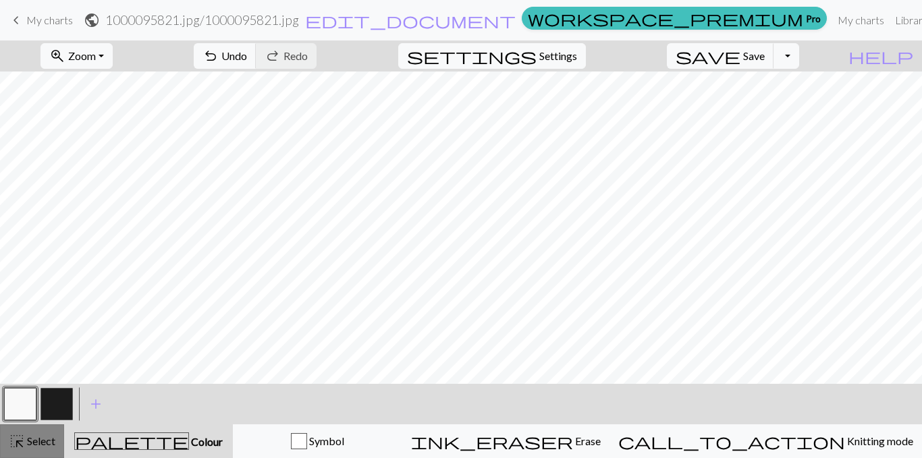
click at [34, 438] on span "Select" at bounding box center [40, 441] width 30 height 13
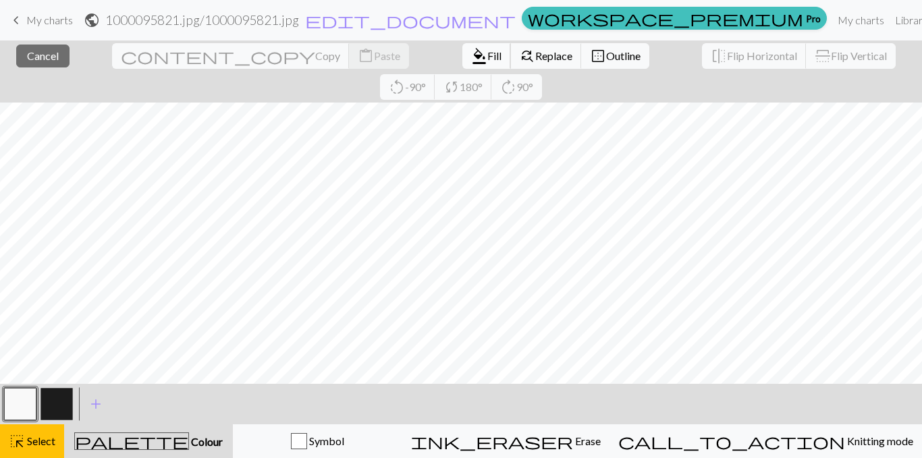
click at [487, 57] on span "Fill" at bounding box center [494, 55] width 14 height 13
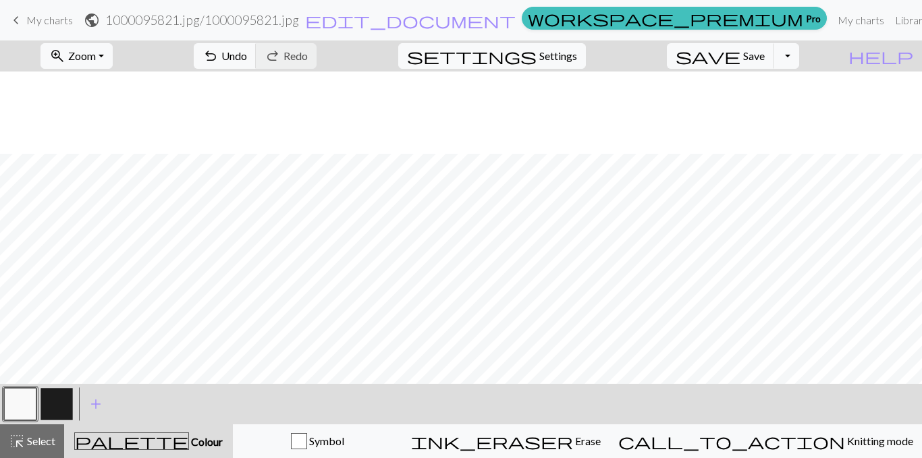
scroll to position [420, 0]
click at [33, 447] on div "highlight_alt Select Select" at bounding box center [32, 441] width 47 height 16
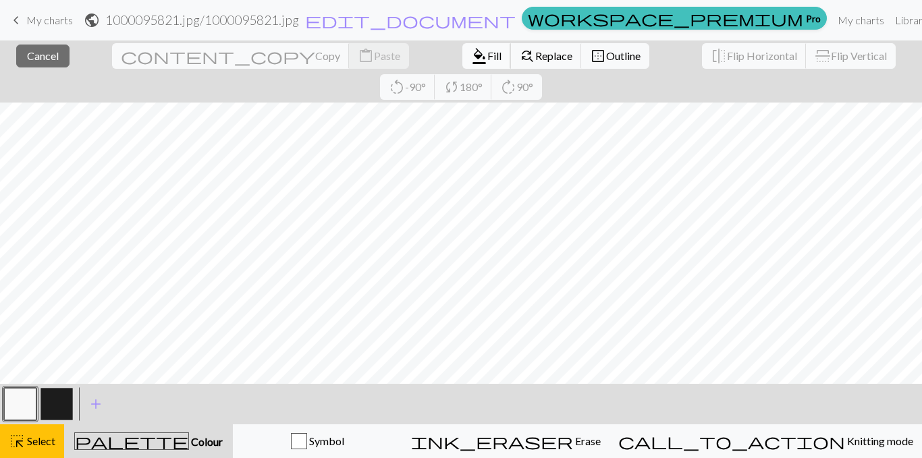
click at [487, 59] on span "Fill" at bounding box center [494, 55] width 14 height 13
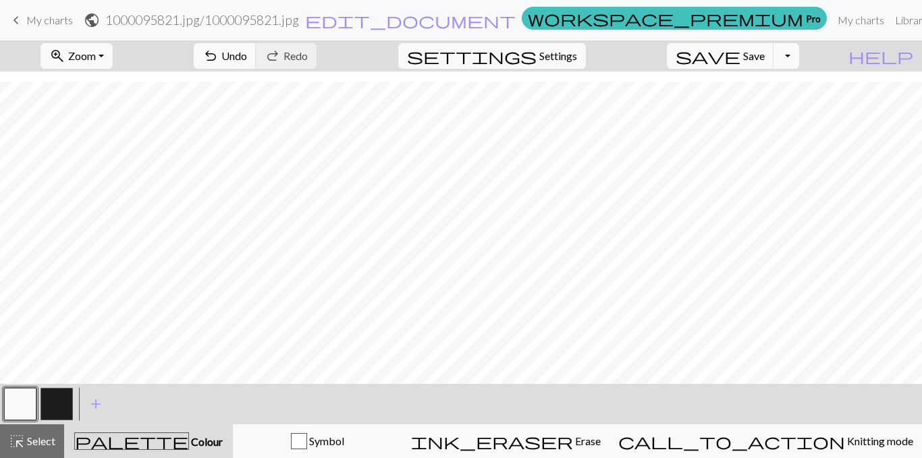
click at [51, 408] on button "button" at bounding box center [56, 404] width 32 height 32
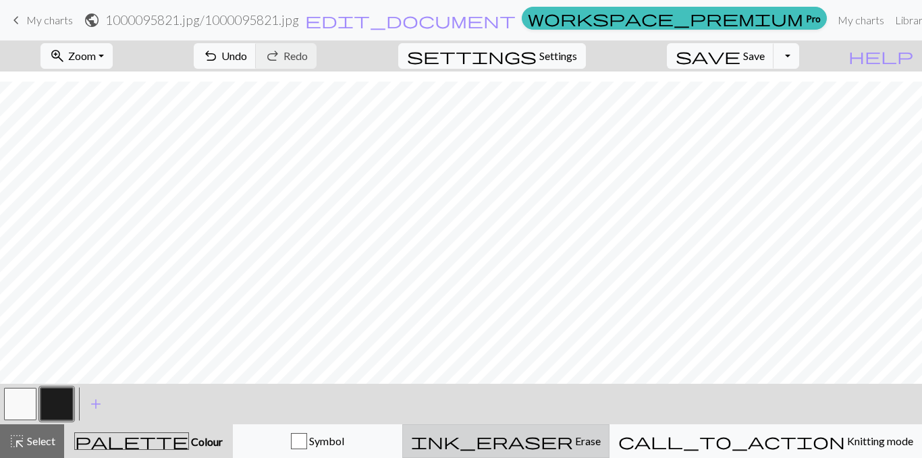
drag, startPoint x: 634, startPoint y: 432, endPoint x: 620, endPoint y: 448, distance: 21.5
click at [609, 443] on button "ink_eraser Erase Erase" at bounding box center [505, 442] width 207 height 34
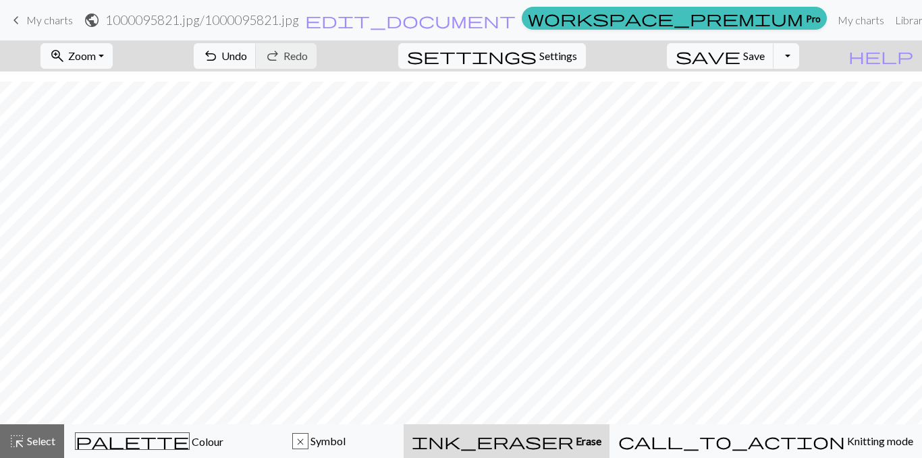
click at [601, 442] on span "Erase" at bounding box center [588, 441] width 28 height 13
click at [47, 441] on span "Select" at bounding box center [40, 441] width 30 height 13
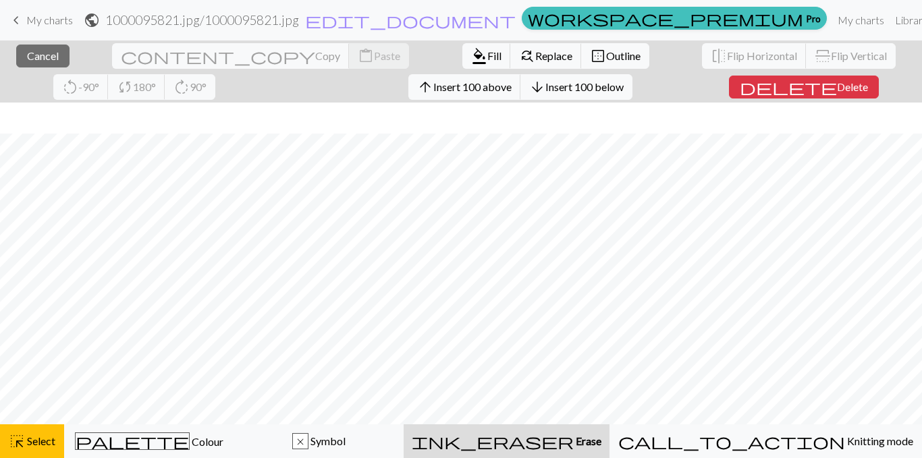
scroll to position [410, 0]
click at [46, 52] on span "Cancel" at bounding box center [43, 55] width 32 height 13
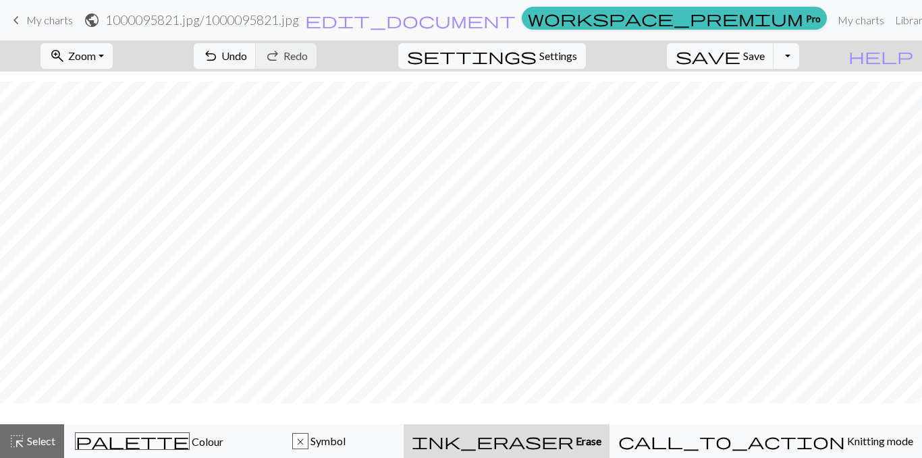
scroll to position [379, 0]
click at [5, 437] on button "highlight_alt Select Select" at bounding box center [32, 442] width 64 height 34
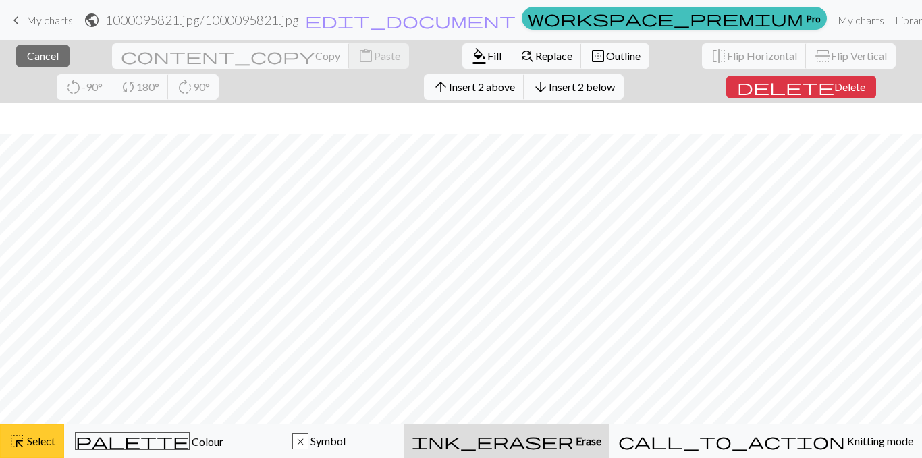
scroll to position [410, 0]
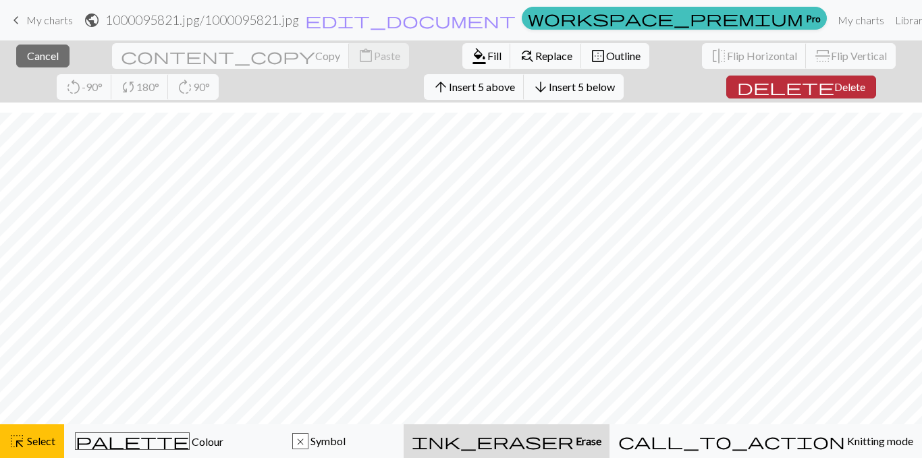
click at [834, 85] on span "Delete" at bounding box center [849, 86] width 31 height 13
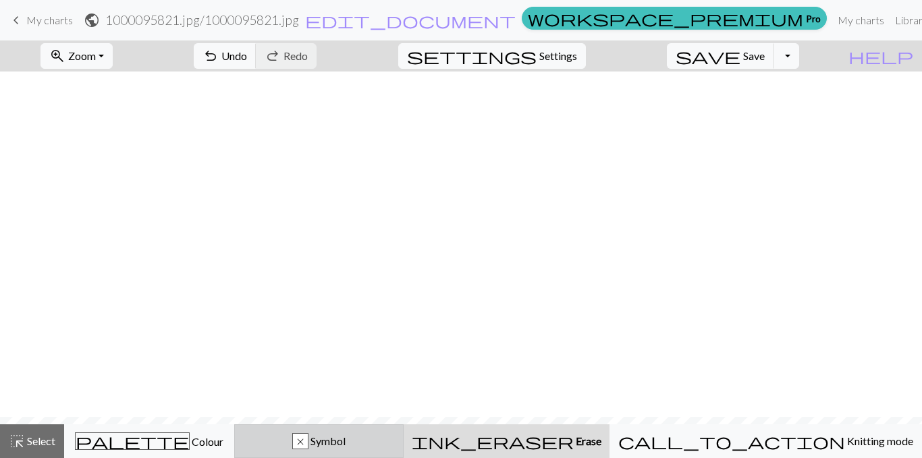
scroll to position [346, 0]
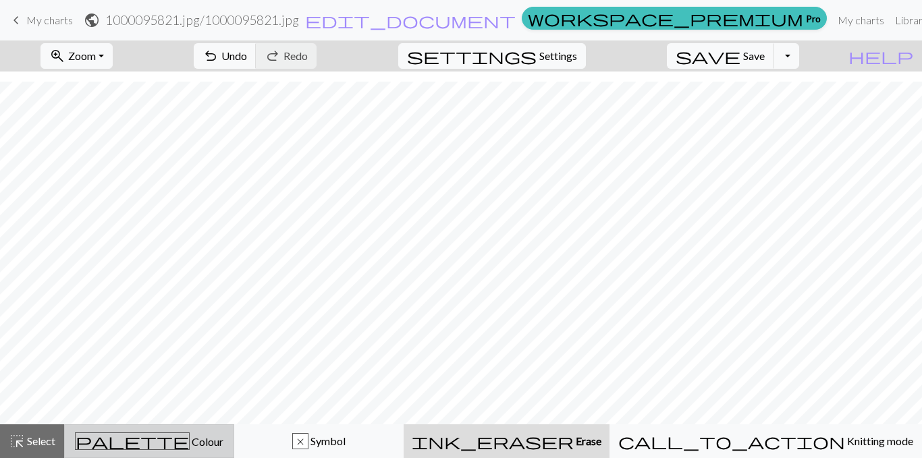
click at [190, 439] on span "Colour" at bounding box center [207, 441] width 34 height 13
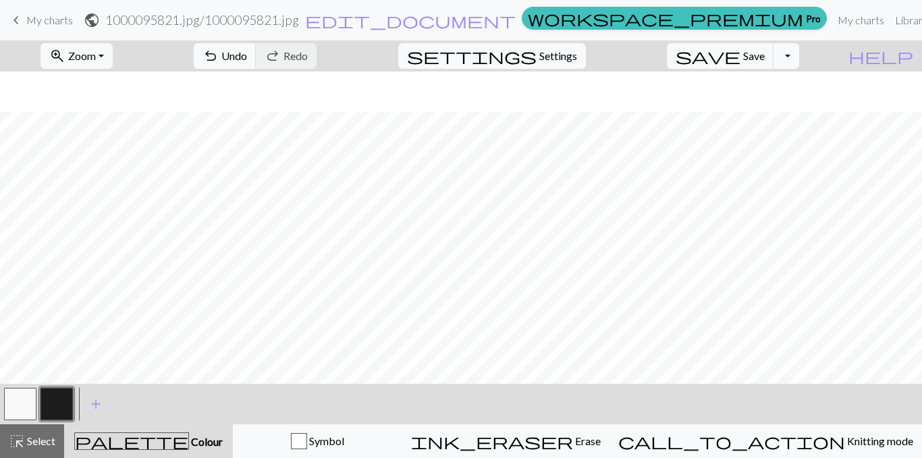
scroll to position [386, 0]
click at [24, 403] on button "button" at bounding box center [20, 404] width 32 height 32
click at [29, 425] on button "highlight_alt Select Select" at bounding box center [32, 442] width 64 height 34
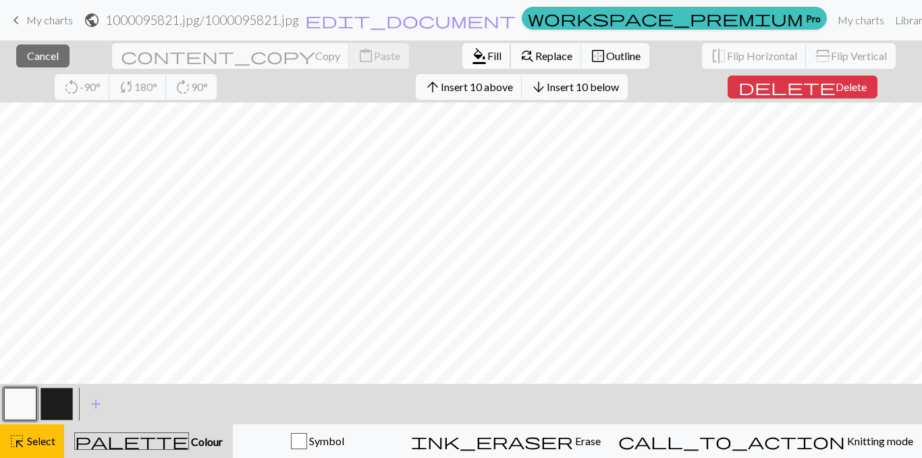
click at [471, 51] on span "format_color_fill" at bounding box center [479, 56] width 16 height 19
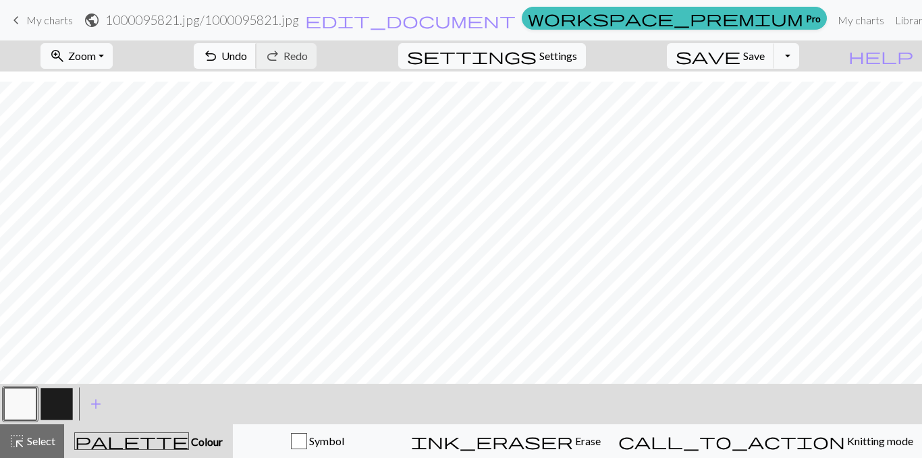
click at [247, 54] on span "Undo" at bounding box center [234, 55] width 26 height 13
click at [39, 441] on span "Select" at bounding box center [40, 441] width 30 height 13
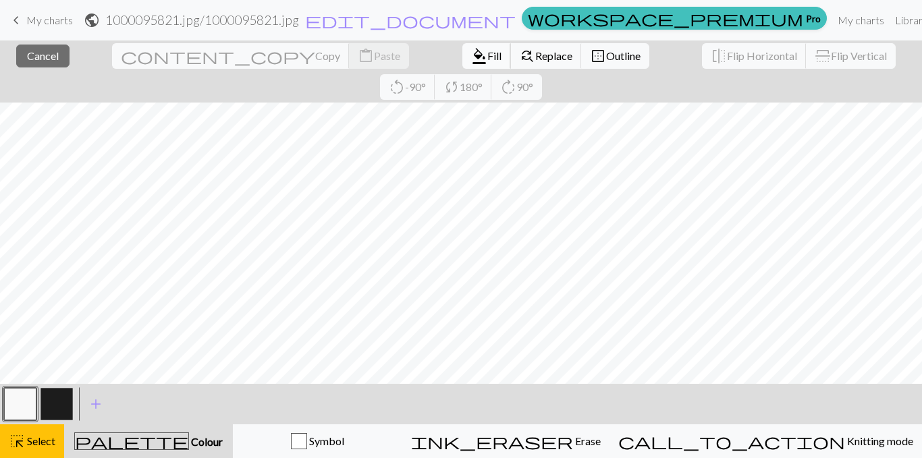
click at [471, 53] on span "format_color_fill" at bounding box center [479, 56] width 16 height 19
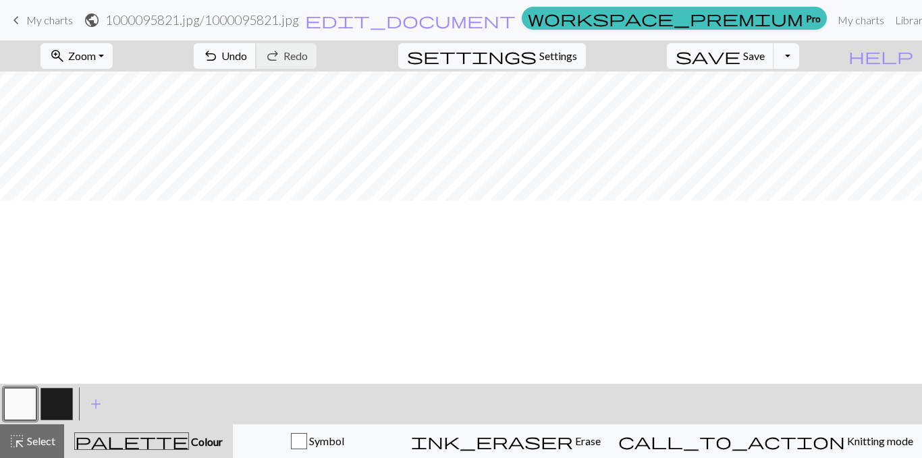
scroll to position [0, 0]
click at [20, 402] on button "button" at bounding box center [20, 404] width 32 height 32
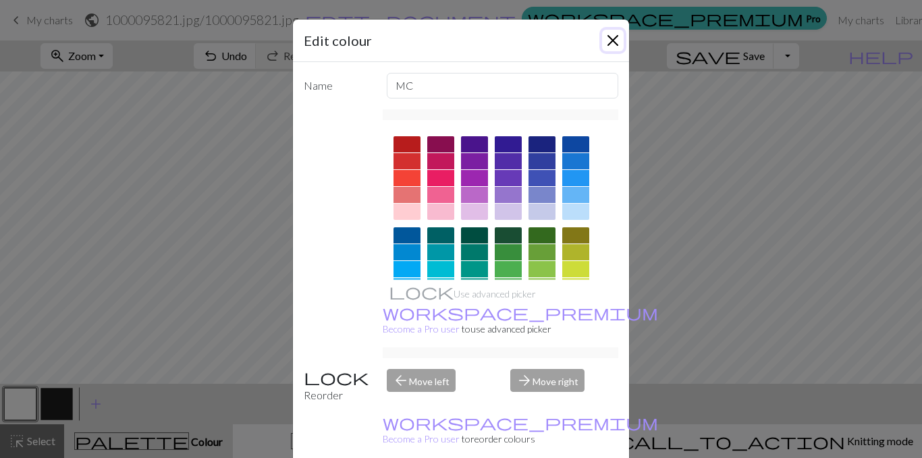
click at [605, 38] on button "Close" at bounding box center [613, 41] width 22 height 22
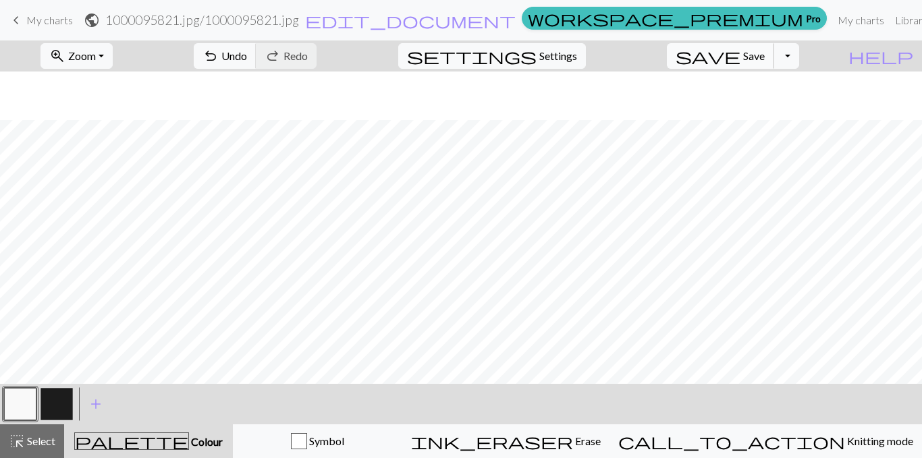
scroll to position [386, 0]
click at [740, 53] on span "save" at bounding box center [708, 56] width 65 height 19
click at [11, 27] on span "keyboard_arrow_left" at bounding box center [16, 20] width 16 height 19
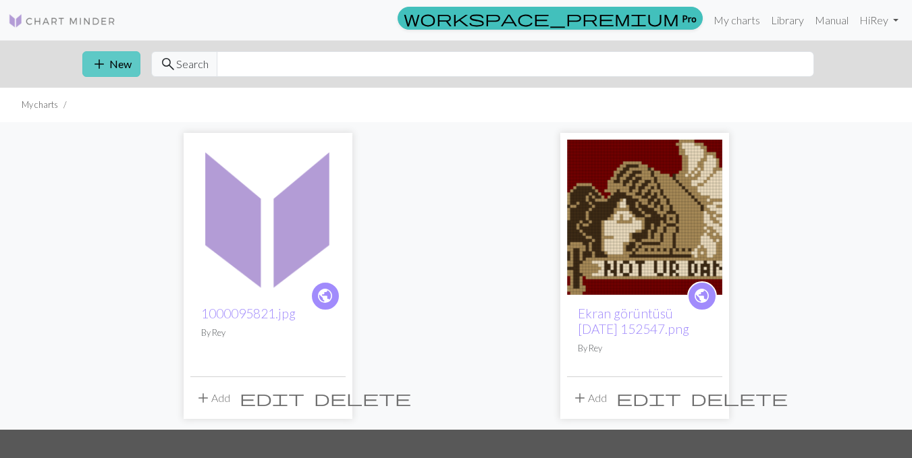
click at [98, 58] on span "add" at bounding box center [99, 64] width 16 height 19
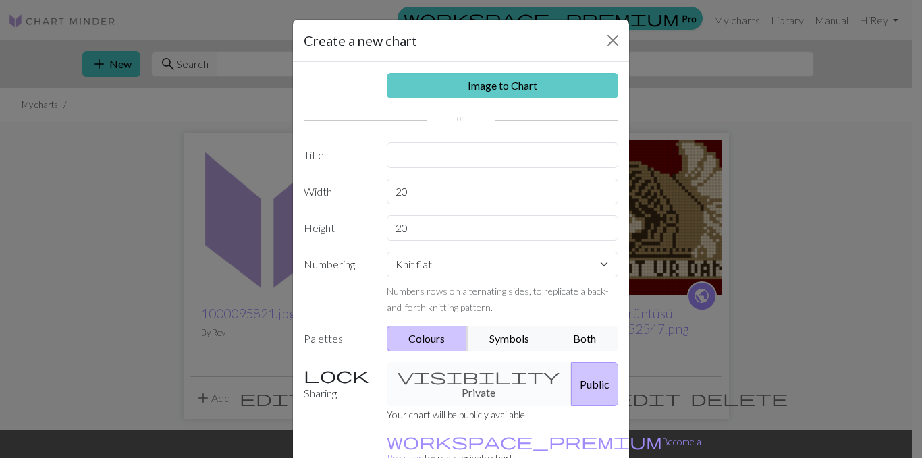
click at [439, 82] on link "Image to Chart" at bounding box center [503, 86] width 232 height 26
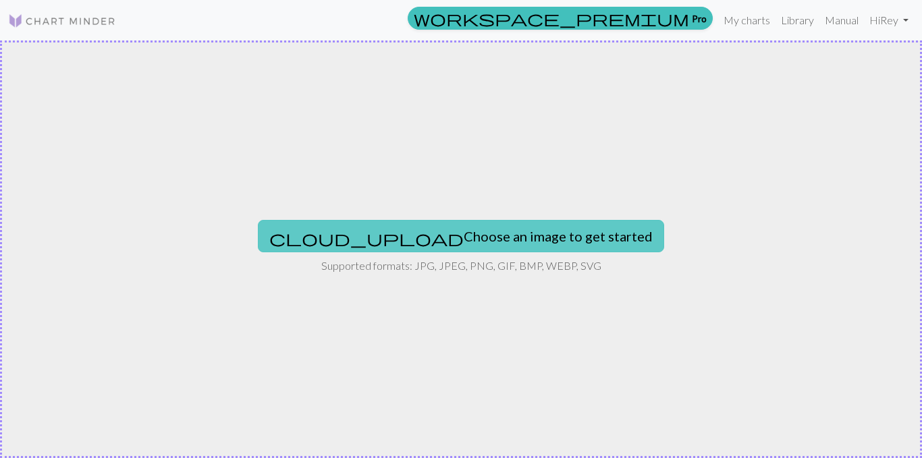
click at [410, 236] on button "cloud_upload Choose an image to get started" at bounding box center [461, 236] width 406 height 32
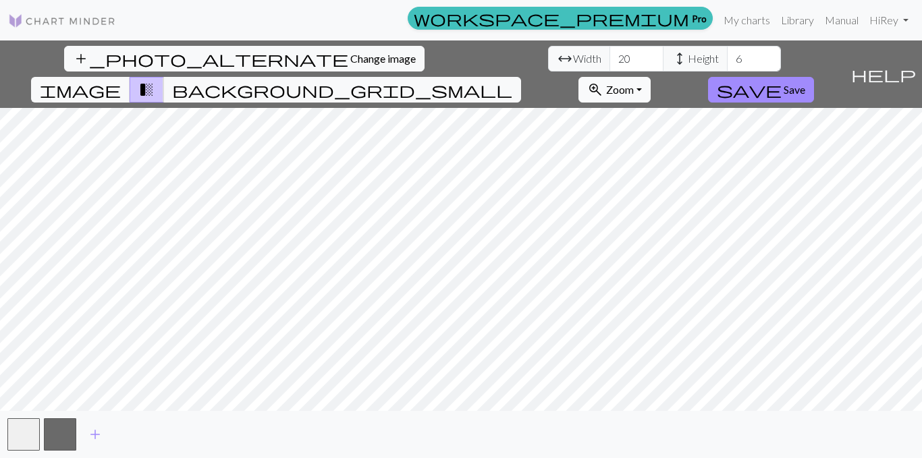
click at [651, 77] on button "zoom_in Zoom Zoom" at bounding box center [614, 90] width 72 height 26
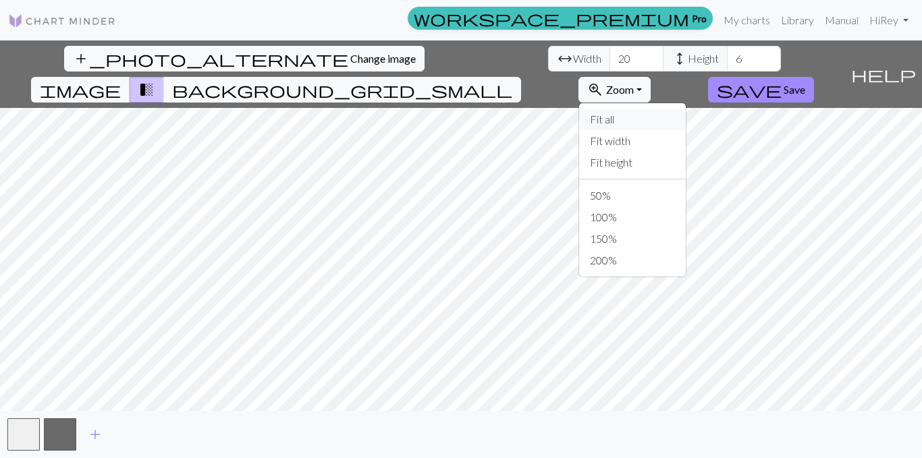
click at [686, 109] on button "Fit all" at bounding box center [632, 120] width 107 height 22
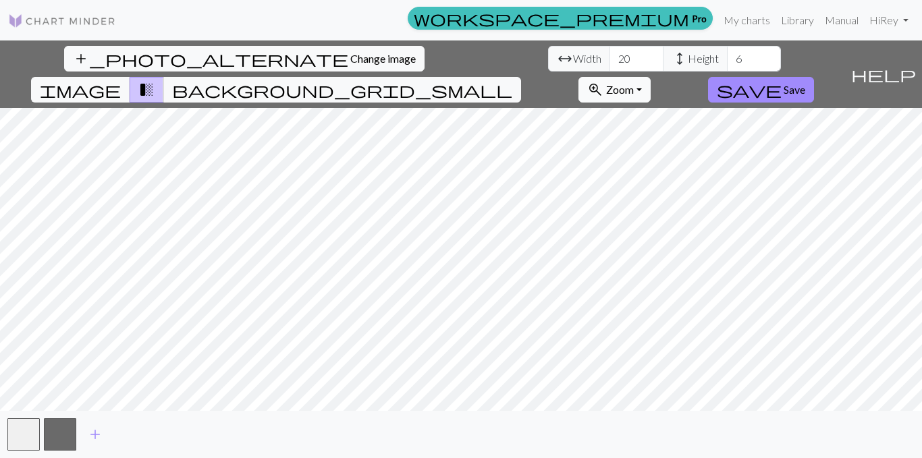
click at [634, 83] on span "Zoom" at bounding box center [620, 89] width 28 height 13
click at [454, 421] on div "add_photo_alternate Change image arrow_range Width 20 height Height 6 image tra…" at bounding box center [461, 249] width 922 height 418
click at [609, 54] on input "20" at bounding box center [636, 59] width 54 height 26
type input "2"
type input "100"
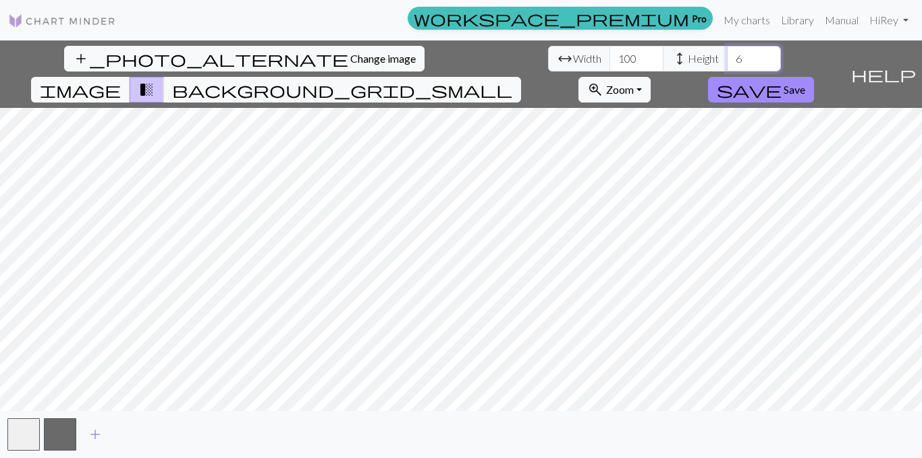
click at [727, 56] on input "6" at bounding box center [754, 59] width 54 height 26
click at [727, 56] on input "104" at bounding box center [754, 59] width 54 height 26
click at [727, 51] on input "105" at bounding box center [754, 59] width 54 height 26
click at [727, 51] on input "106" at bounding box center [754, 59] width 54 height 26
click at [727, 51] on input "107" at bounding box center [754, 59] width 54 height 26
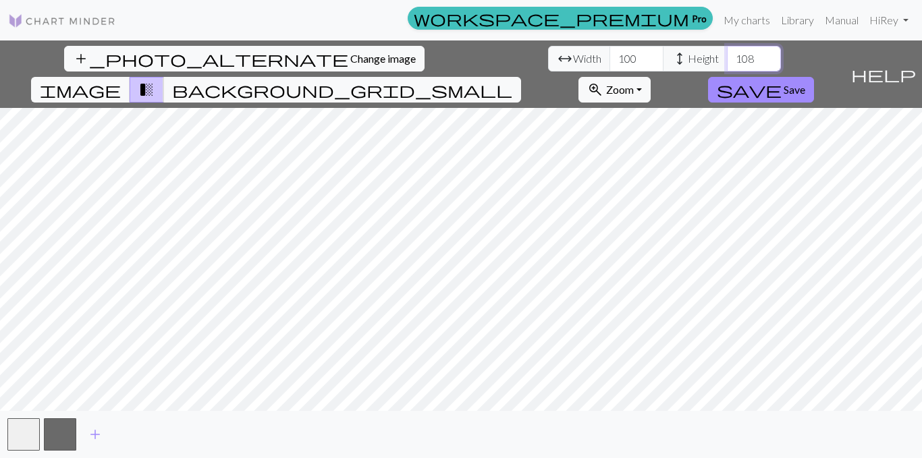
click at [727, 51] on input "108" at bounding box center [754, 59] width 54 height 26
click at [727, 51] on input "109" at bounding box center [754, 59] width 54 height 26
click at [727, 51] on input "110" at bounding box center [754, 59] width 54 height 26
click at [727, 51] on input "111" at bounding box center [754, 59] width 54 height 26
click at [727, 51] on input "112" at bounding box center [754, 59] width 54 height 26
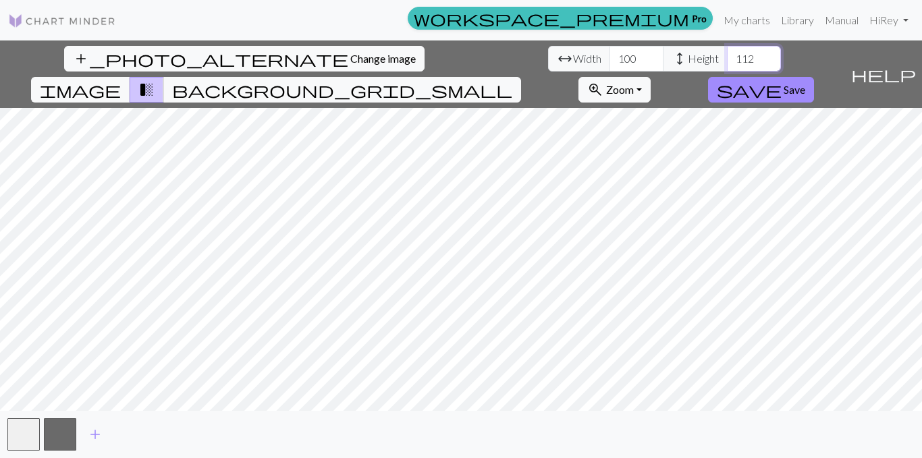
click at [727, 51] on input "113" at bounding box center [754, 59] width 54 height 26
click at [727, 51] on input "114" at bounding box center [754, 59] width 54 height 26
click at [727, 51] on input "115" at bounding box center [754, 59] width 54 height 26
click at [727, 51] on input "116" at bounding box center [754, 59] width 54 height 26
click at [727, 51] on input "117" at bounding box center [754, 59] width 54 height 26
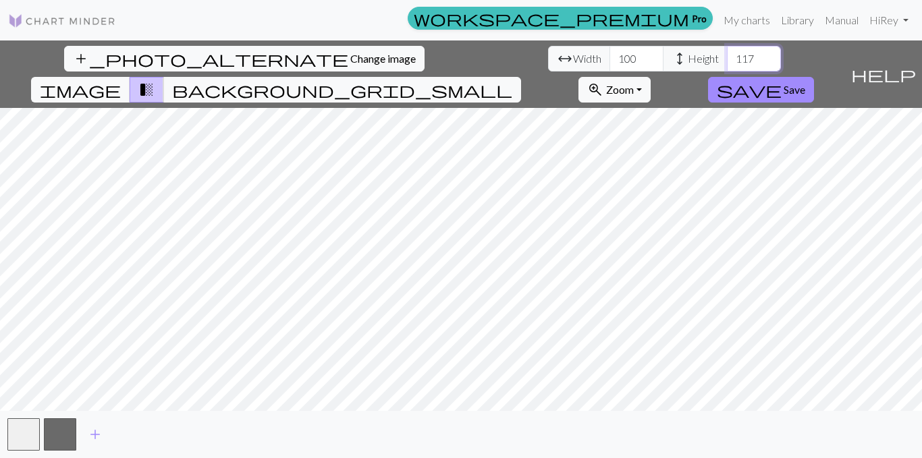
click at [727, 51] on input "118" at bounding box center [754, 59] width 54 height 26
click at [727, 51] on input "119" at bounding box center [754, 59] width 54 height 26
click at [727, 63] on input "118" at bounding box center [754, 59] width 54 height 26
click at [727, 63] on input "117" at bounding box center [754, 59] width 54 height 26
click at [727, 63] on input "116" at bounding box center [754, 59] width 54 height 26
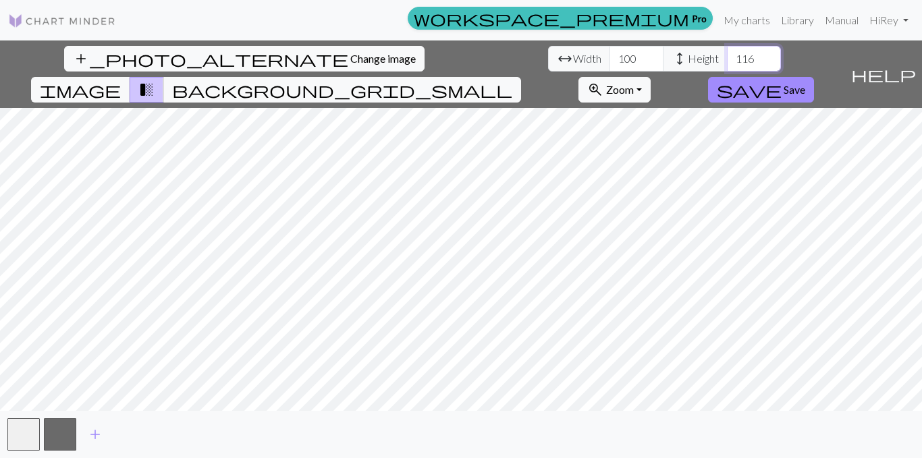
click at [727, 63] on input "115" at bounding box center [754, 59] width 54 height 26
click at [727, 63] on input "114" at bounding box center [754, 59] width 54 height 26
click at [727, 63] on input "113" at bounding box center [754, 59] width 54 height 26
click at [727, 63] on input "112" at bounding box center [754, 59] width 54 height 26
click at [727, 63] on input "111" at bounding box center [754, 59] width 54 height 26
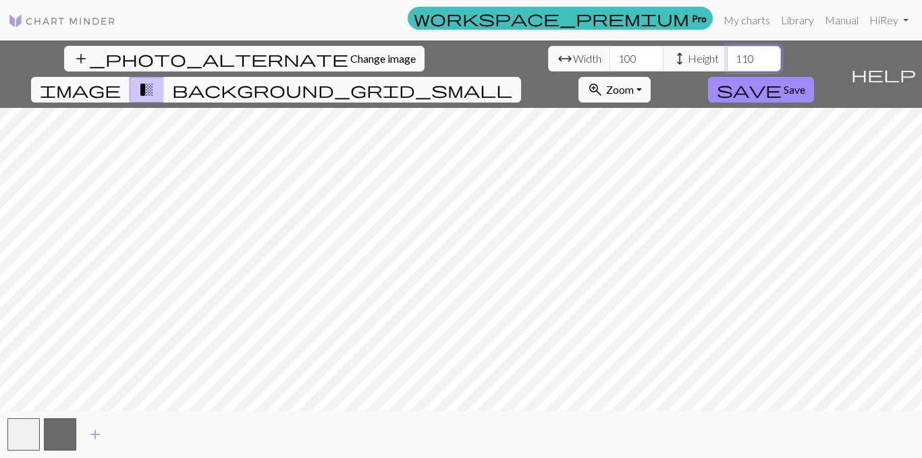
click at [727, 63] on input "110" at bounding box center [754, 59] width 54 height 26
click at [727, 63] on input "109" at bounding box center [754, 59] width 54 height 26
click at [727, 63] on input "108" at bounding box center [754, 59] width 54 height 26
click at [727, 63] on input "107" at bounding box center [754, 59] width 54 height 26
click at [727, 63] on input "106" at bounding box center [754, 59] width 54 height 26
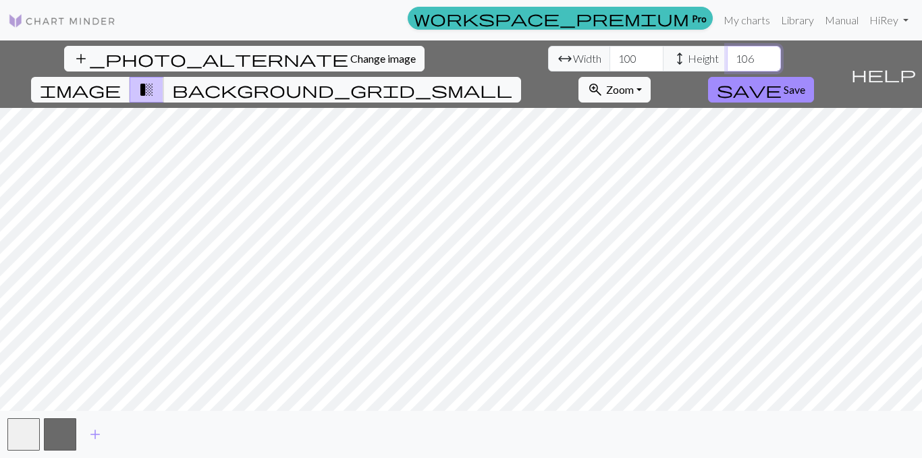
click at [727, 63] on input "105" at bounding box center [754, 59] width 54 height 26
click at [727, 63] on input "104" at bounding box center [754, 59] width 54 height 26
click at [727, 63] on input "103" at bounding box center [754, 59] width 54 height 26
click at [727, 63] on input "102" at bounding box center [754, 59] width 54 height 26
click at [727, 63] on input "101" at bounding box center [754, 59] width 54 height 26
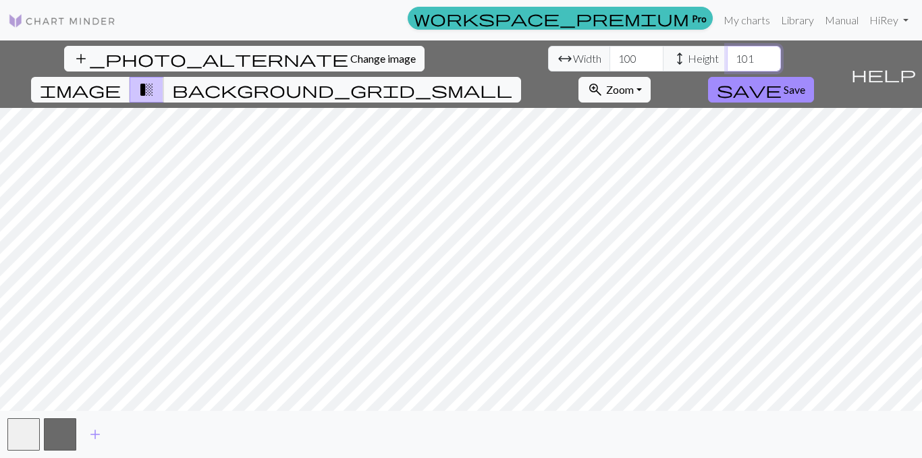
click at [727, 63] on input "100" at bounding box center [754, 59] width 54 height 26
click at [521, 77] on button "background_grid_small" at bounding box center [342, 90] width 358 height 26
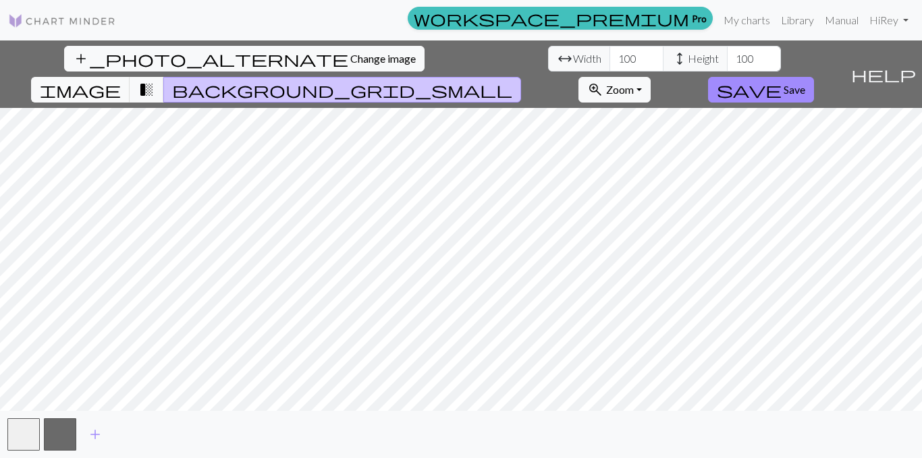
click at [512, 80] on span "background_grid_small" at bounding box center [342, 89] width 340 height 19
click at [727, 57] on input "100" at bounding box center [754, 59] width 54 height 26
click at [727, 63] on input "99" at bounding box center [754, 59] width 54 height 26
click at [727, 63] on input "98" at bounding box center [754, 59] width 54 height 26
click at [727, 63] on input "97" at bounding box center [754, 59] width 54 height 26
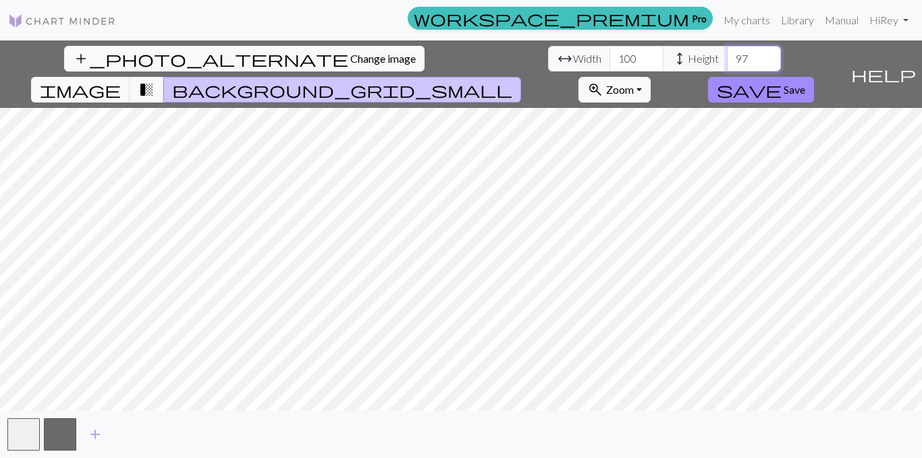
click at [727, 63] on input "96" at bounding box center [754, 59] width 54 height 26
click at [727, 54] on input "97" at bounding box center [754, 59] width 54 height 26
click at [727, 54] on input "98" at bounding box center [754, 59] width 54 height 26
click at [727, 54] on input "99" at bounding box center [754, 59] width 54 height 26
click at [727, 54] on input "100" at bounding box center [754, 59] width 54 height 26
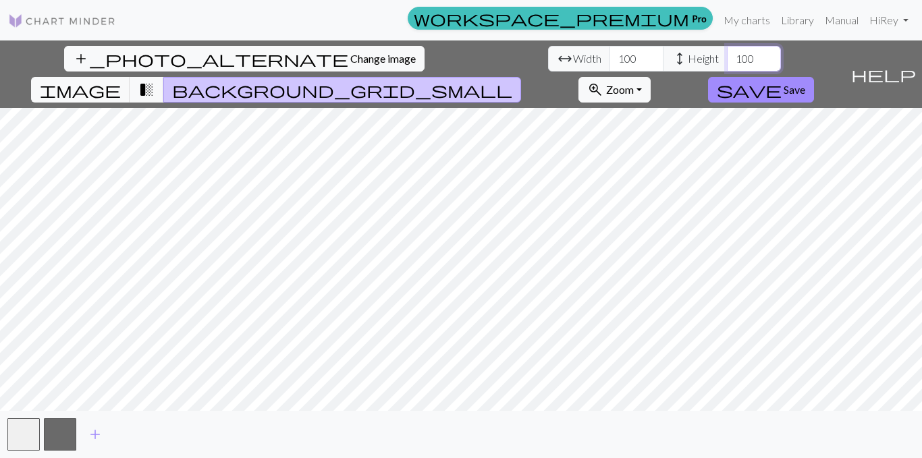
click at [727, 54] on input "101" at bounding box center [754, 59] width 54 height 26
click at [727, 54] on input "102" at bounding box center [754, 59] width 54 height 26
click at [727, 54] on input "103" at bounding box center [754, 59] width 54 height 26
click at [727, 54] on input "104" at bounding box center [754, 59] width 54 height 26
click at [727, 54] on input "105" at bounding box center [754, 59] width 54 height 26
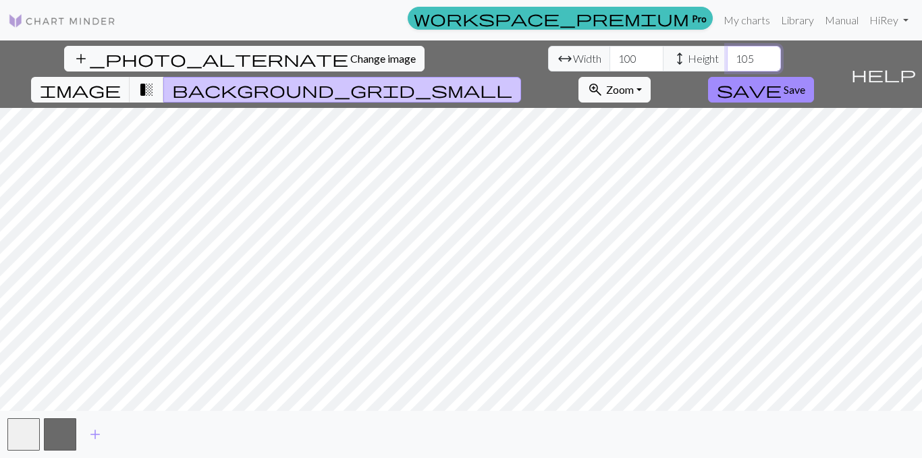
click at [727, 54] on input "106" at bounding box center [754, 59] width 54 height 26
click at [727, 54] on input "107" at bounding box center [754, 59] width 54 height 26
click at [727, 54] on input "108" at bounding box center [754, 59] width 54 height 26
click at [727, 54] on input "109" at bounding box center [754, 59] width 54 height 26
type input "110"
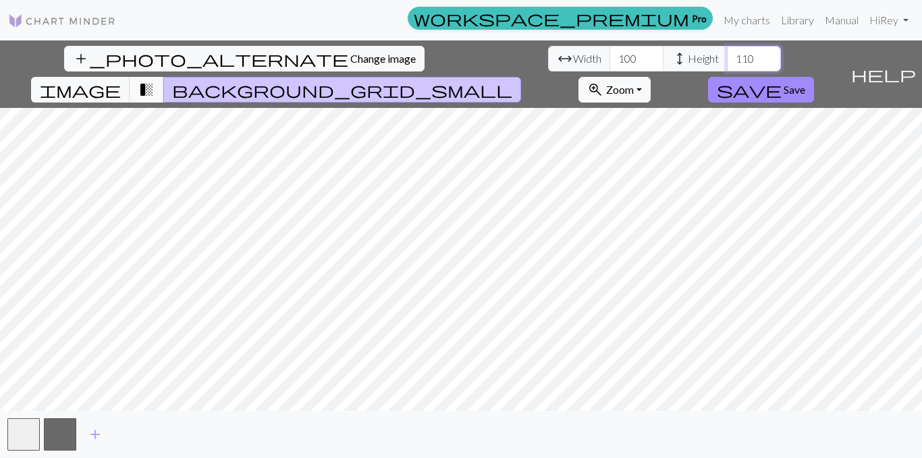
click at [727, 54] on input "110" at bounding box center [754, 59] width 54 height 26
click at [121, 80] on span "image" at bounding box center [80, 89] width 81 height 19
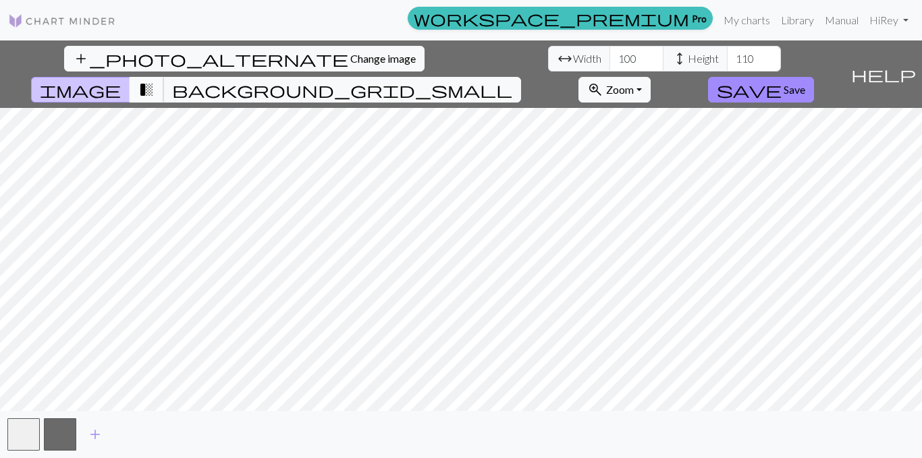
click at [155, 80] on span "transition_fade" at bounding box center [146, 89] width 16 height 19
click at [512, 80] on span "background_grid_small" at bounding box center [342, 89] width 340 height 19
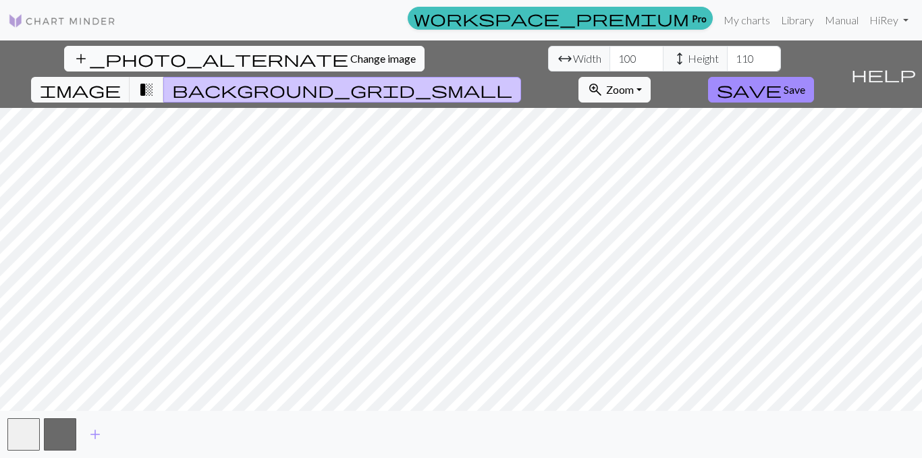
click at [73, 61] on span "add_photo_alternate" at bounding box center [210, 58] width 275 height 19
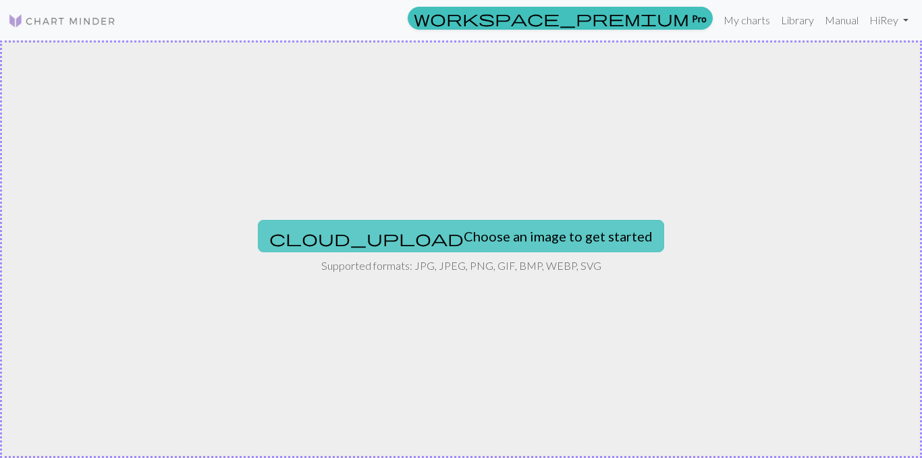
click at [424, 238] on button "cloud_upload Choose an image to get started" at bounding box center [461, 236] width 406 height 32
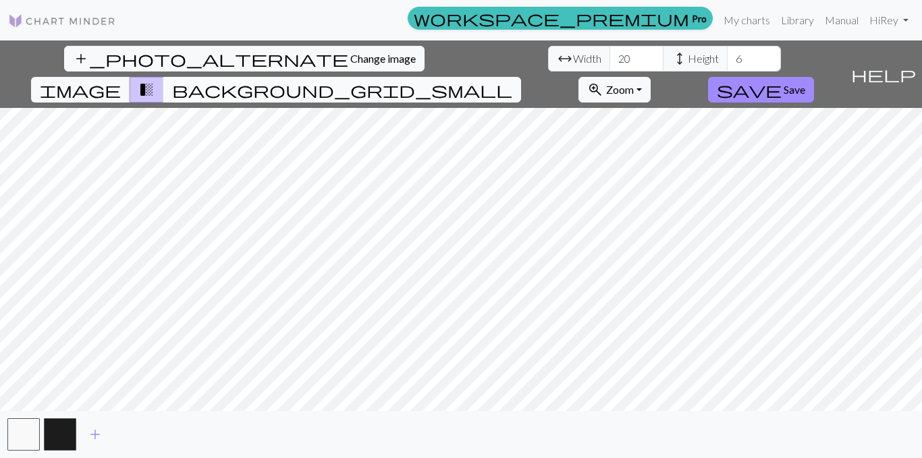
click at [521, 77] on button "background_grid_small" at bounding box center [342, 90] width 358 height 26
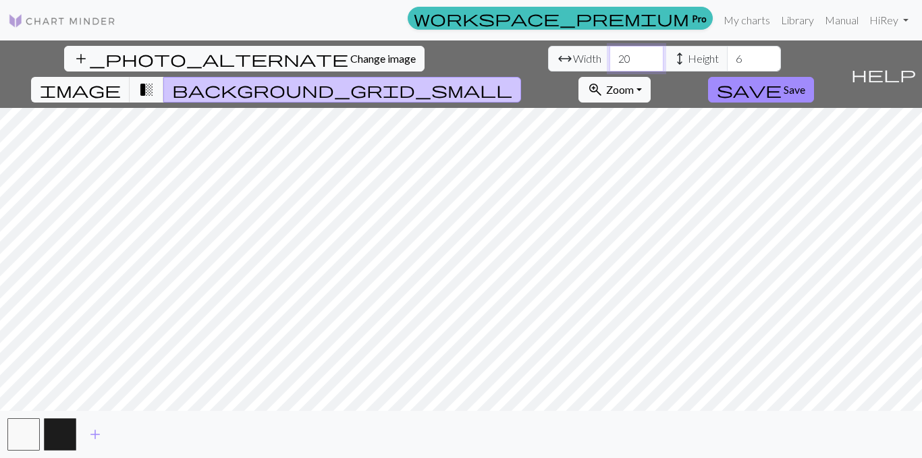
click at [609, 55] on input "20" at bounding box center [636, 59] width 54 height 26
type input "2"
type input "1"
type input "50"
click at [727, 57] on input "6" at bounding box center [754, 59] width 54 height 26
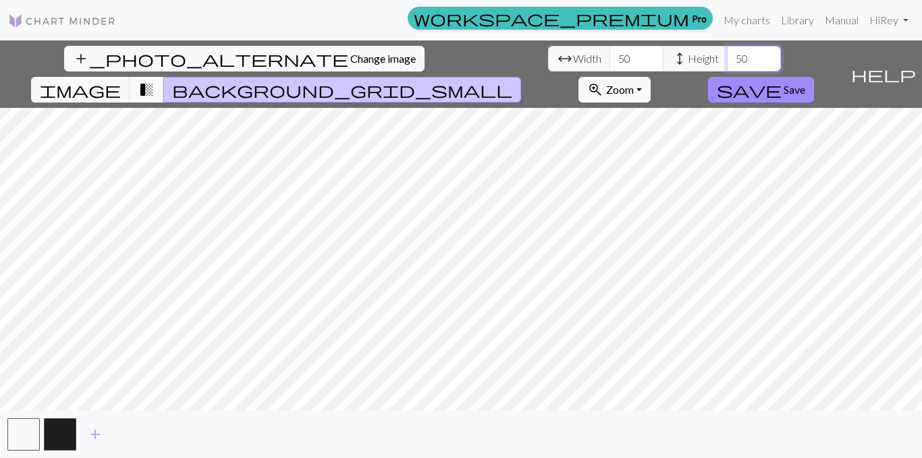
type input "50"
click at [609, 61] on input "50" at bounding box center [636, 59] width 54 height 26
type input "100"
click at [727, 59] on input "50" at bounding box center [754, 59] width 54 height 26
type input "100"
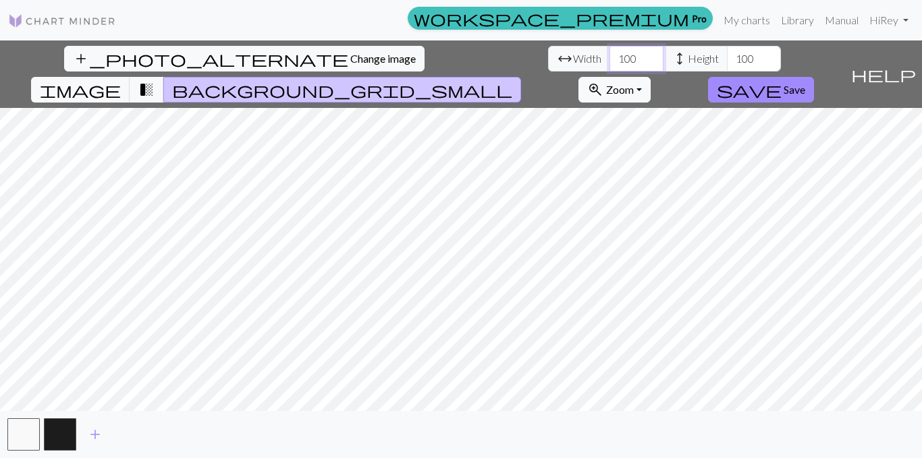
click at [609, 57] on input "100" at bounding box center [636, 59] width 54 height 26
click at [727, 61] on input "100" at bounding box center [754, 59] width 54 height 26
click at [609, 59] on input "100" at bounding box center [636, 59] width 54 height 26
type input "1"
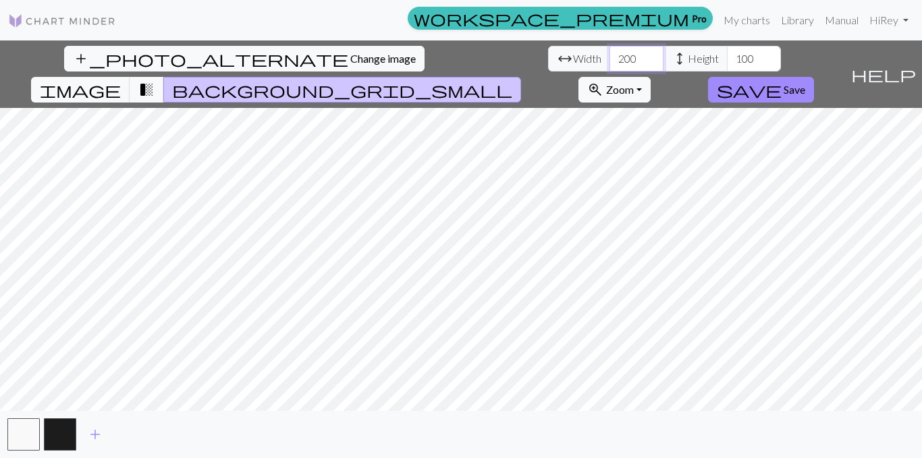
type input "200"
click at [727, 59] on input "100" at bounding box center [754, 59] width 54 height 26
click at [727, 63] on input "100" at bounding box center [754, 59] width 54 height 26
type input "200"
click at [459, 76] on div "add_photo_alternate Change image arrow_range Width 200 height Height 200 image …" at bounding box center [422, 73] width 845 height 67
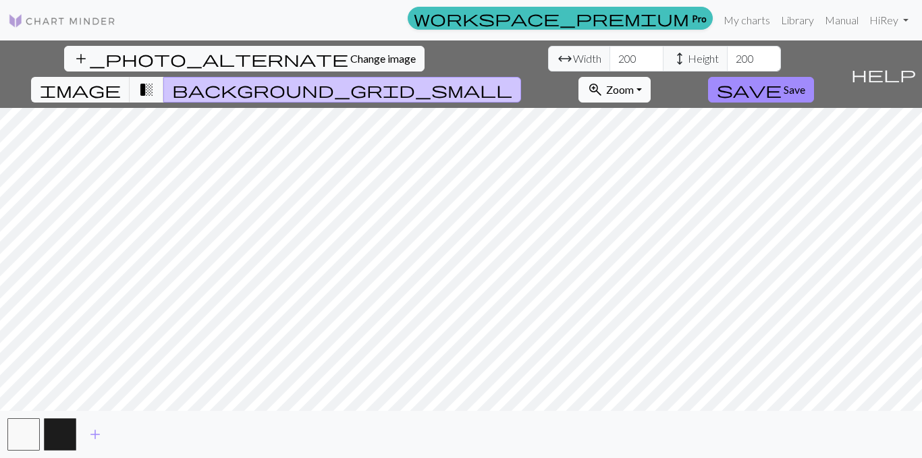
click at [634, 83] on span "Zoom" at bounding box center [620, 89] width 28 height 13
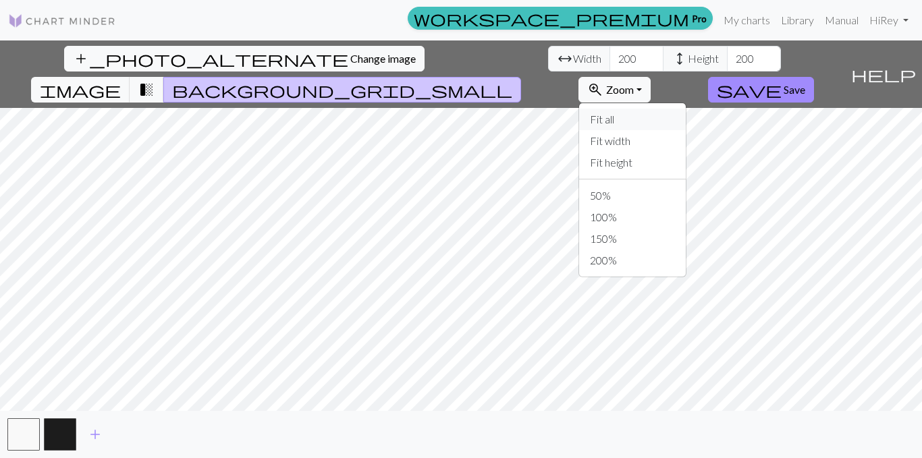
click at [686, 109] on button "Fit all" at bounding box center [632, 120] width 107 height 22
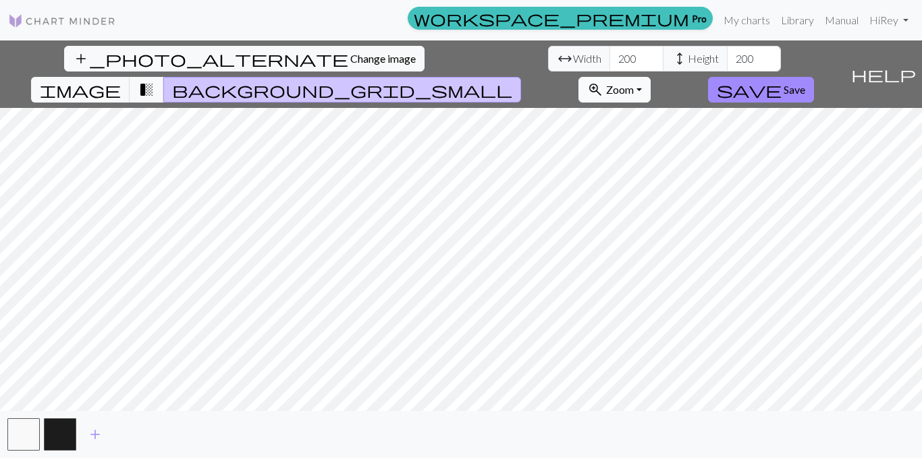
click at [651, 77] on button "zoom_in Zoom Zoom" at bounding box center [614, 90] width 72 height 26
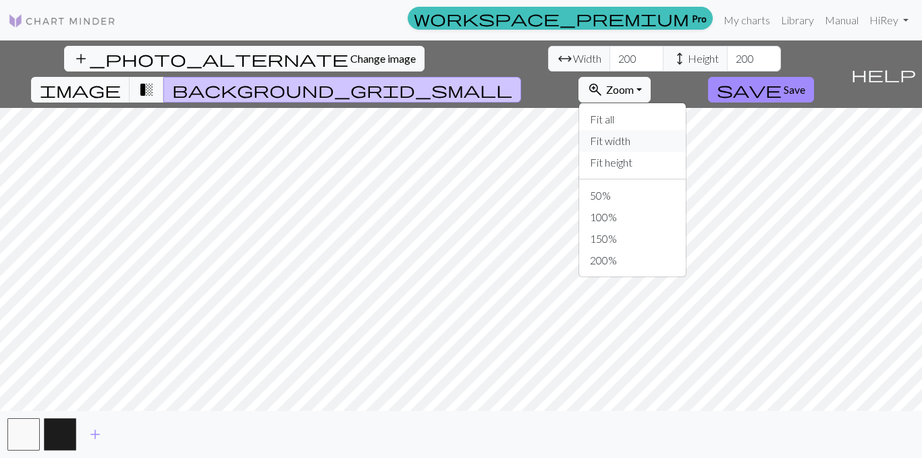
click at [686, 130] on button "Fit width" at bounding box center [632, 141] width 107 height 22
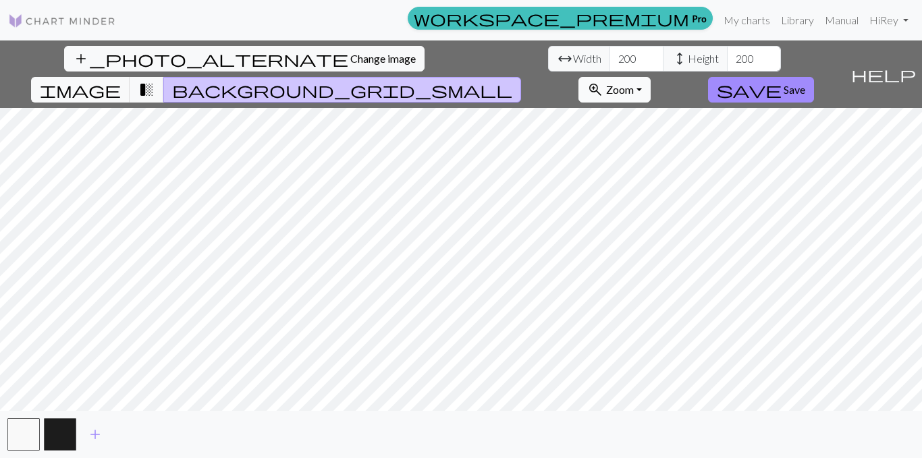
click at [634, 83] on span "Zoom" at bounding box center [620, 89] width 28 height 13
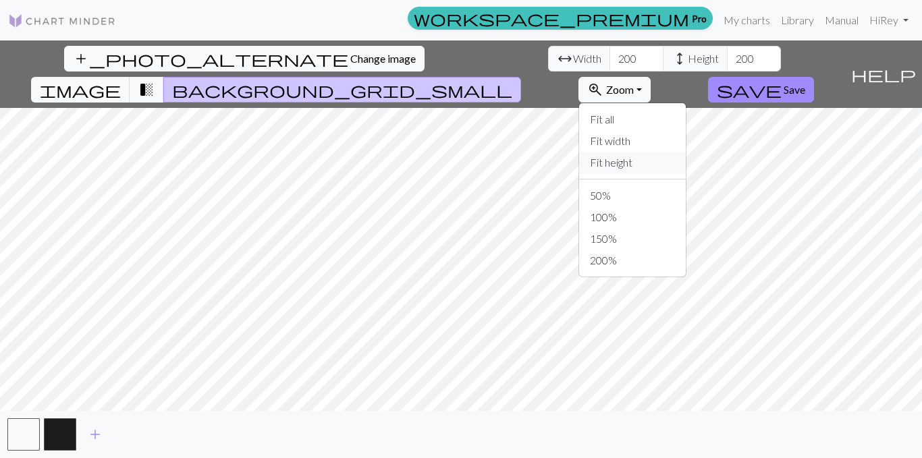
click at [686, 152] on button "Fit height" at bounding box center [632, 163] width 107 height 22
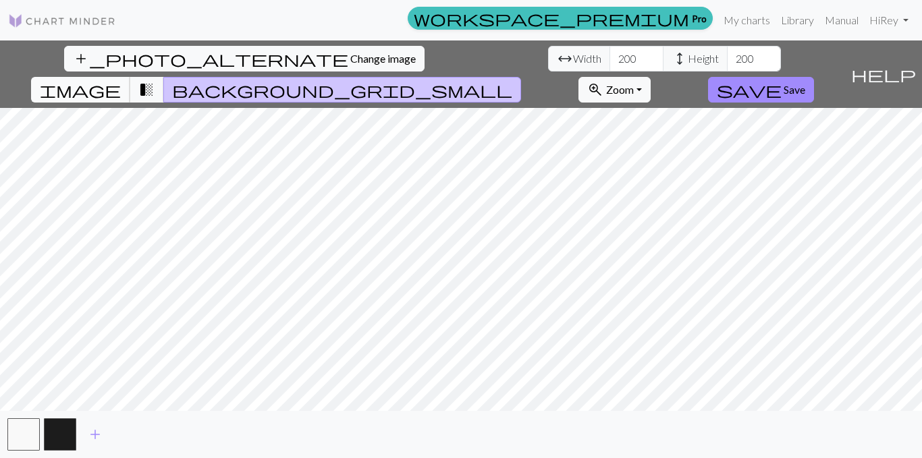
click at [121, 80] on span "image" at bounding box center [80, 89] width 81 height 19
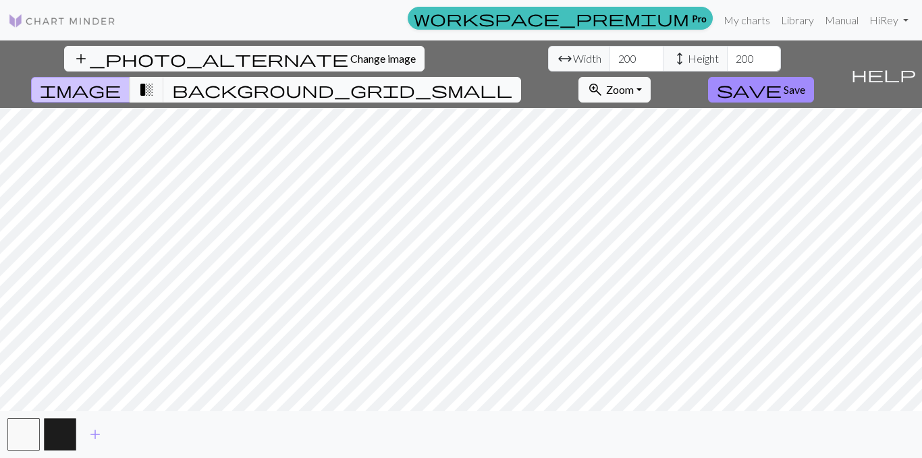
click at [512, 80] on span "background_grid_small" at bounding box center [342, 89] width 340 height 19
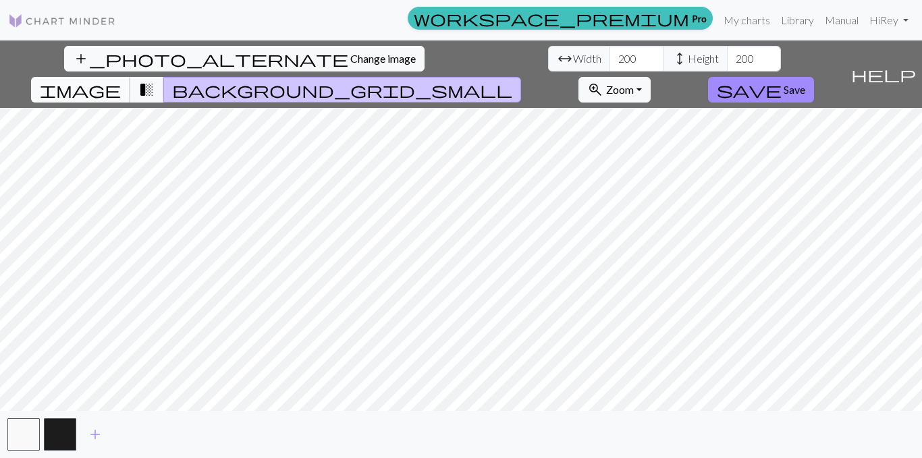
click at [130, 77] on button "image" at bounding box center [80, 90] width 99 height 26
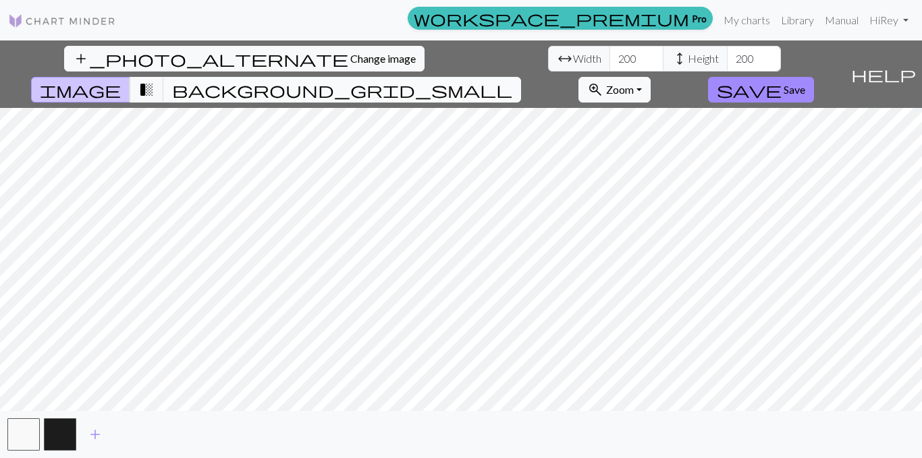
click at [512, 80] on span "background_grid_small" at bounding box center [342, 89] width 340 height 19
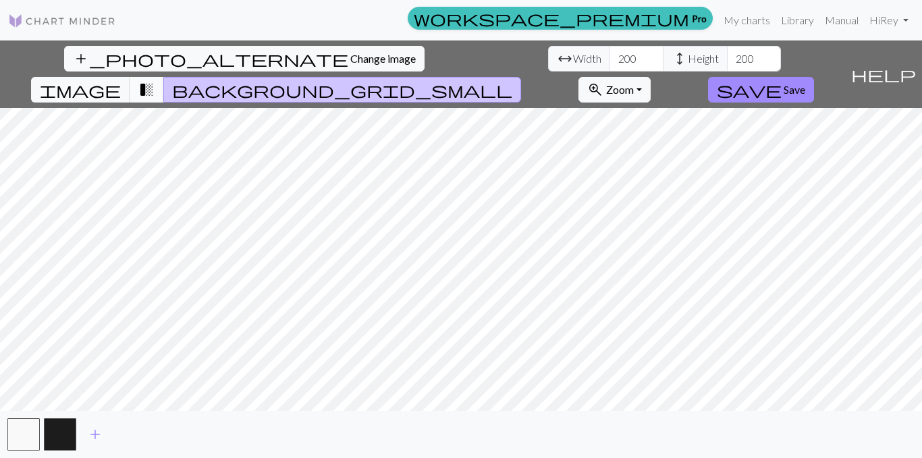
click at [155, 80] on span "transition_fade" at bounding box center [146, 89] width 16 height 19
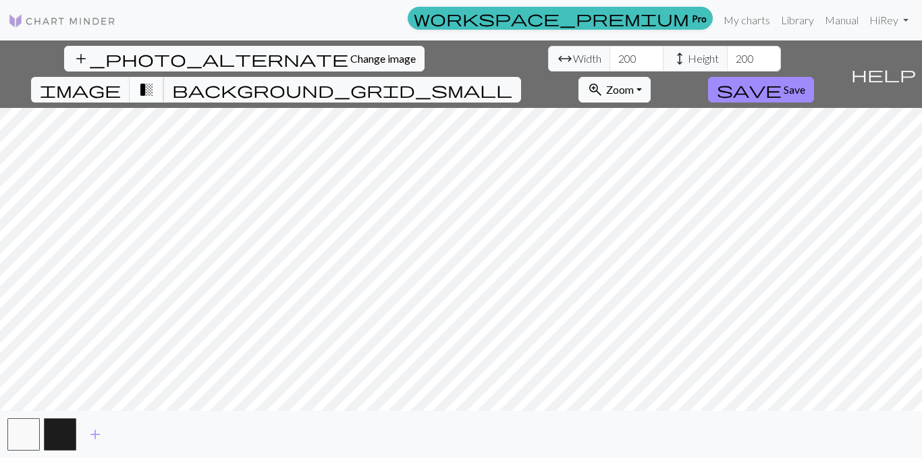
click at [155, 80] on span "transition_fade" at bounding box center [146, 89] width 16 height 19
click at [521, 77] on button "background_grid_small" at bounding box center [342, 90] width 358 height 26
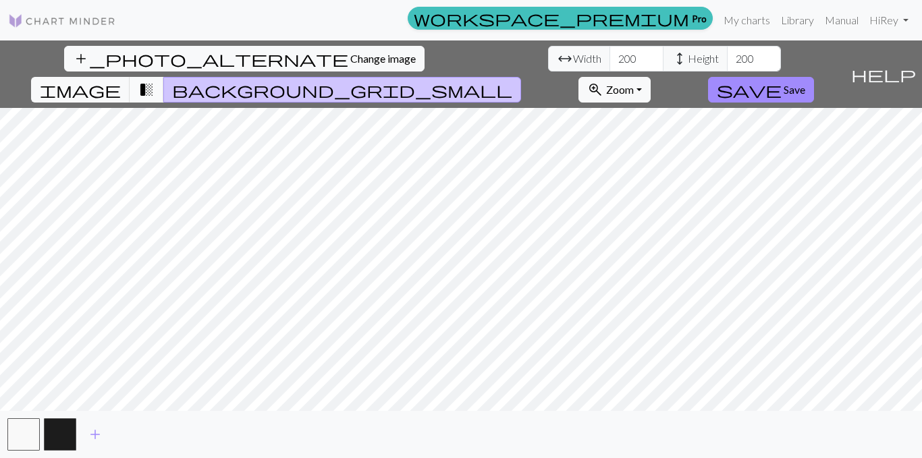
click at [155, 80] on span "transition_fade" at bounding box center [146, 89] width 16 height 19
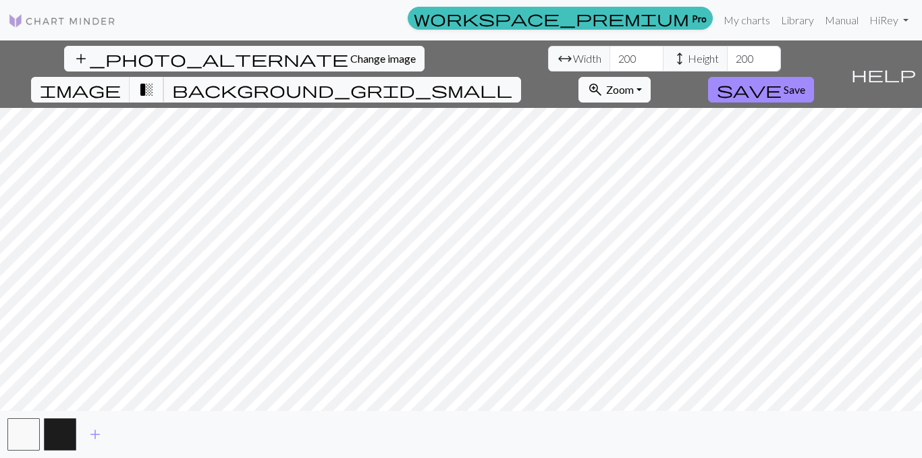
click at [155, 80] on span "transition_fade" at bounding box center [146, 89] width 16 height 19
click at [512, 80] on span "background_grid_small" at bounding box center [342, 89] width 340 height 19
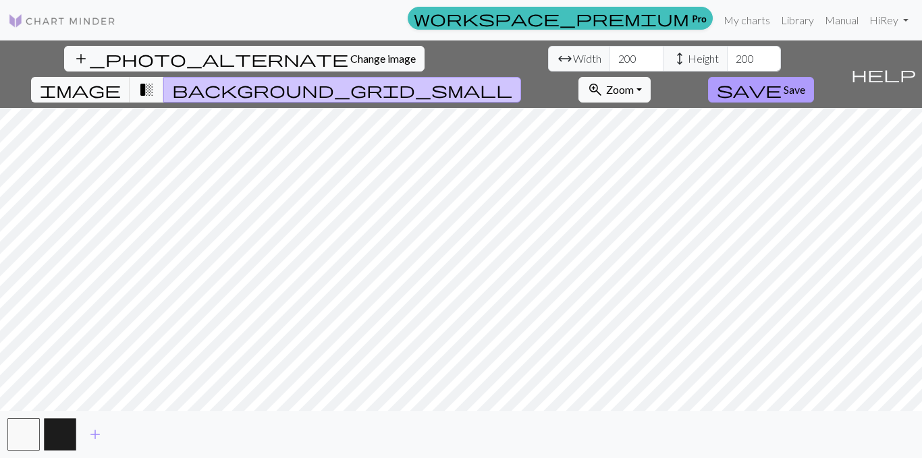
click at [805, 83] on span "Save" at bounding box center [795, 89] width 22 height 13
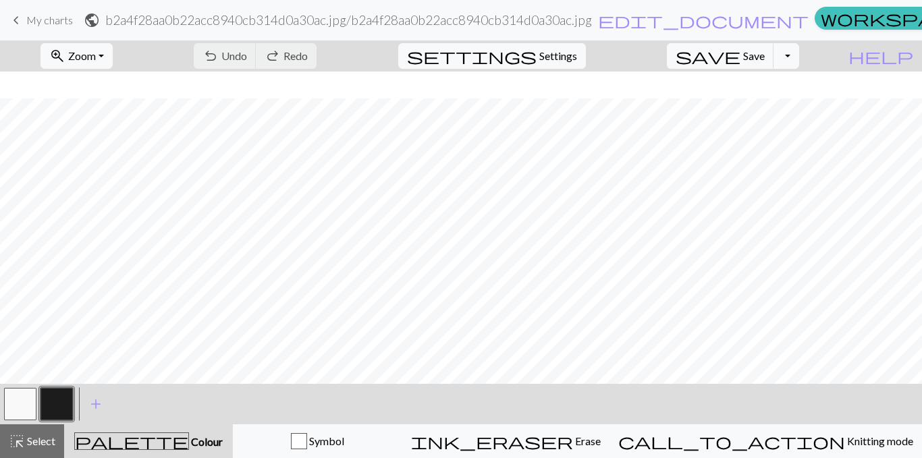
scroll to position [67, 0]
click at [799, 59] on button "Toggle Dropdown" at bounding box center [786, 56] width 26 height 26
click at [647, 57] on div "zoom_in Zoom Zoom Fit all Fit width Fit height 50% 100% 150% 200% undo Undo Und…" at bounding box center [420, 55] width 840 height 31
click at [113, 51] on button "zoom_in Zoom Zoom" at bounding box center [76, 56] width 72 height 26
click at [128, 109] on button "Fit width" at bounding box center [94, 108] width 107 height 22
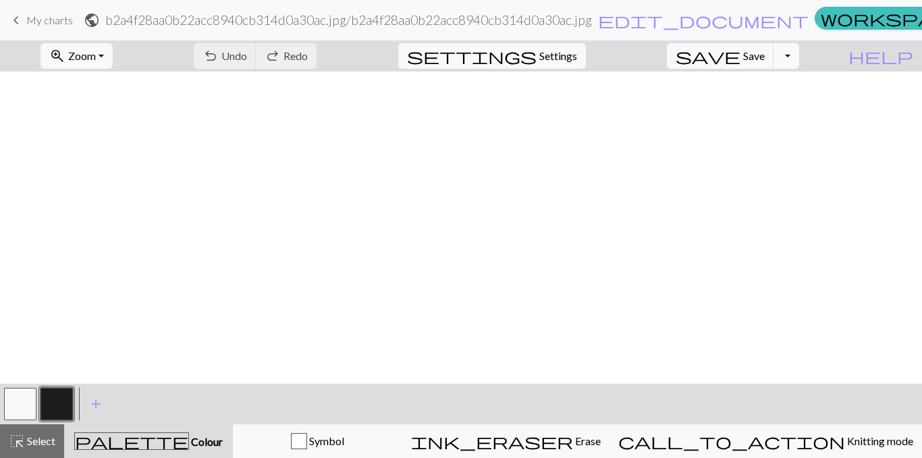
scroll to position [0, 1353]
click at [14, 13] on span "keyboard_arrow_left" at bounding box center [16, 20] width 16 height 19
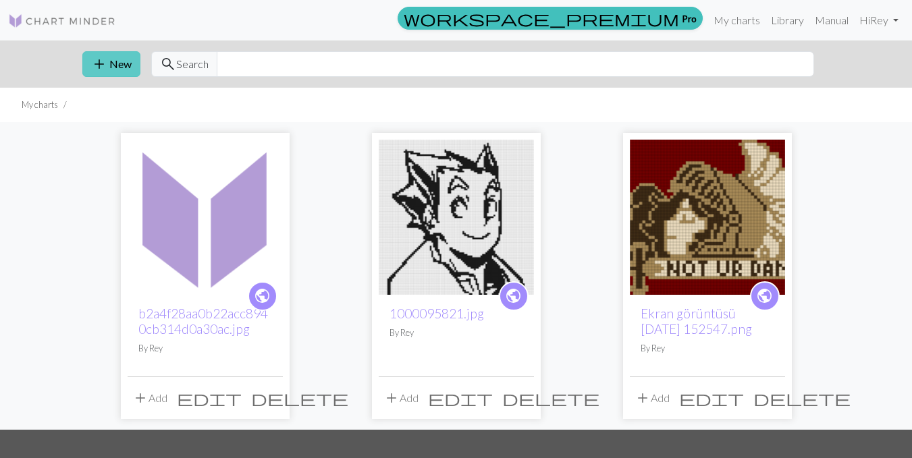
click at [103, 62] on span "add" at bounding box center [99, 64] width 16 height 19
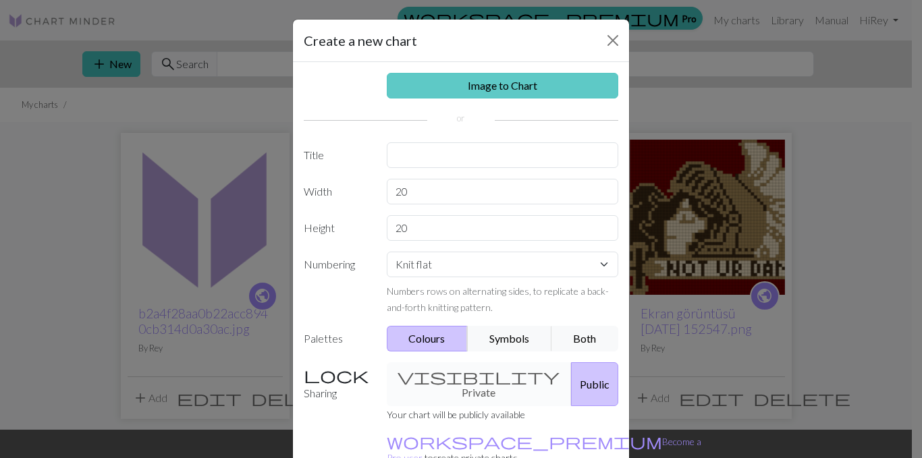
click at [460, 87] on link "Image to Chart" at bounding box center [503, 86] width 232 height 26
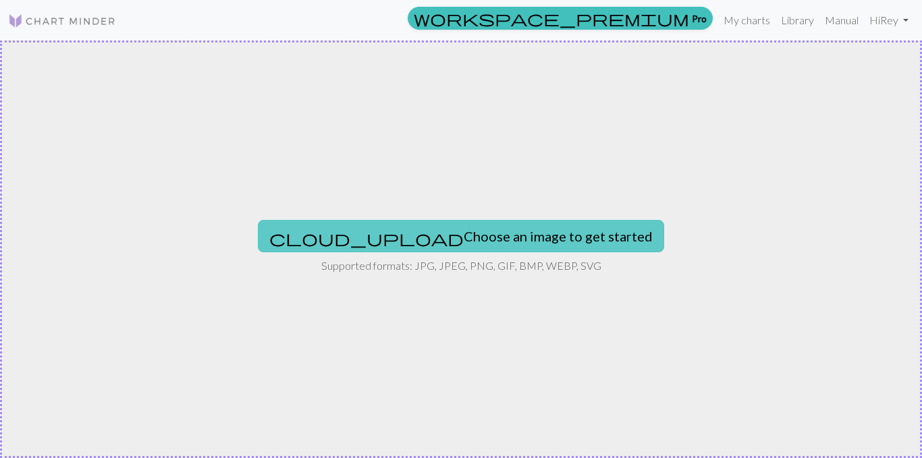
click at [435, 239] on button "cloud_upload Choose an image to get started" at bounding box center [461, 236] width 406 height 32
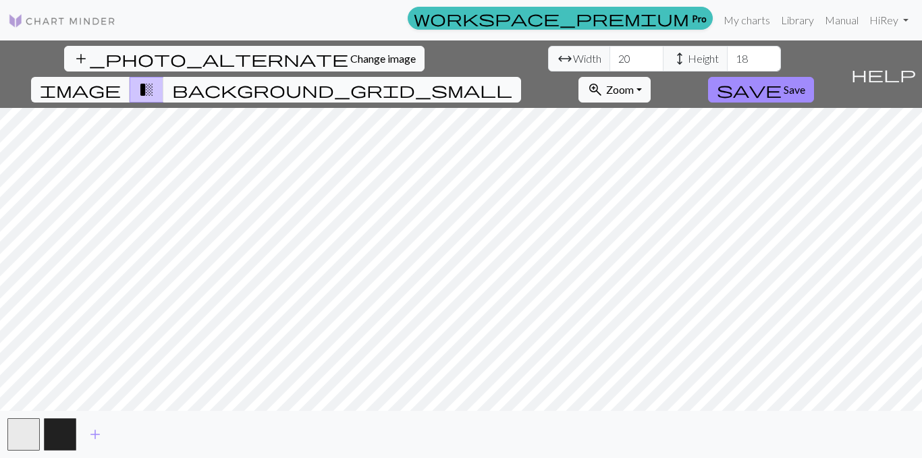
click at [521, 77] on button "background_grid_small" at bounding box center [342, 90] width 358 height 26
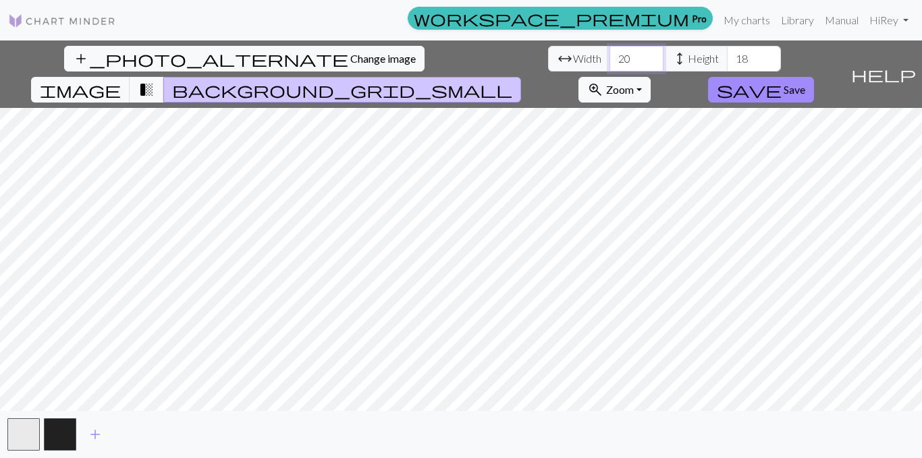
click at [609, 61] on input "20" at bounding box center [636, 59] width 54 height 26
type input "2"
type input "100"
click at [727, 61] on input "18" at bounding box center [754, 59] width 54 height 26
type input "100"
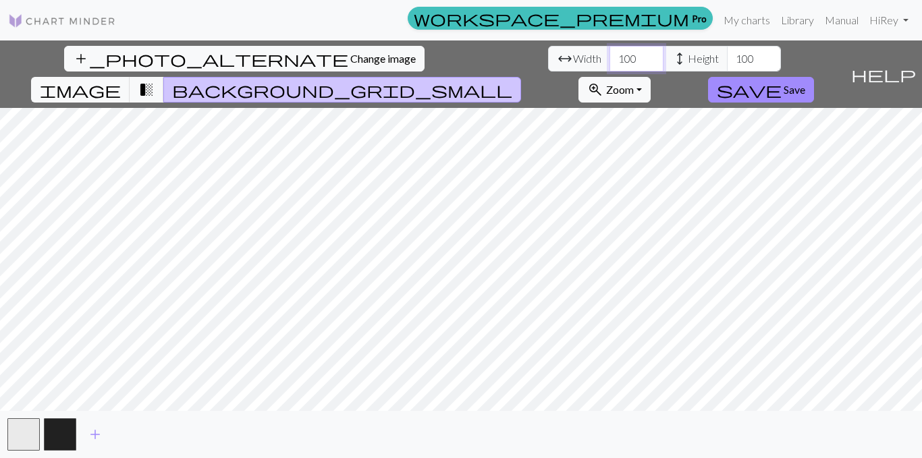
click at [609, 57] on input "100" at bounding box center [636, 59] width 54 height 26
type input "200"
click at [727, 59] on input "100" at bounding box center [754, 59] width 54 height 26
type input "200"
click at [460, 55] on div "add_photo_alternate Change image arrow_range Width 200 height Height 200 image …" at bounding box center [422, 73] width 845 height 67
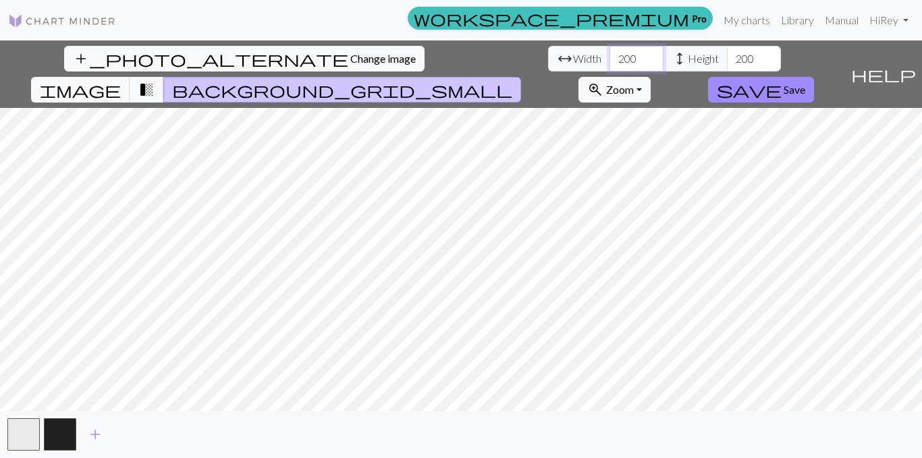
click at [609, 61] on input "200" at bounding box center [636, 59] width 54 height 26
type input "300"
click at [727, 59] on input "200" at bounding box center [754, 59] width 54 height 26
click at [727, 58] on input "200" at bounding box center [754, 59] width 54 height 26
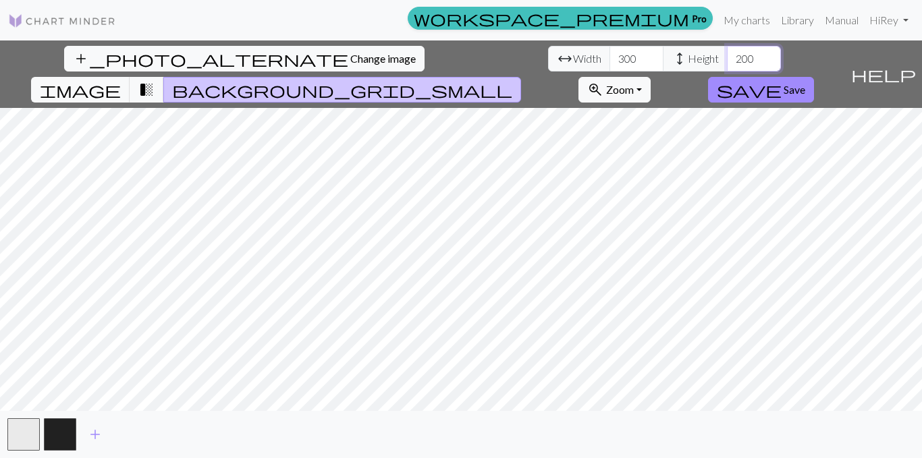
click at [727, 59] on input "200" at bounding box center [754, 59] width 54 height 26
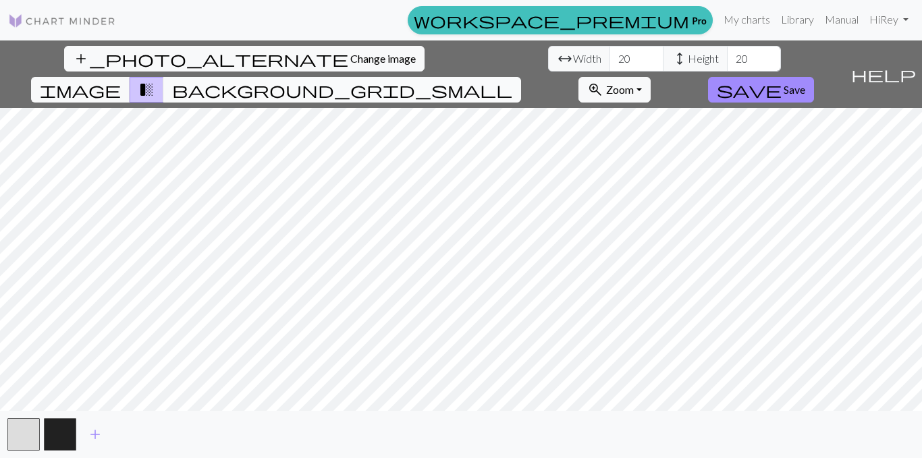
click at [512, 80] on span "background_grid_small" at bounding box center [342, 89] width 340 height 19
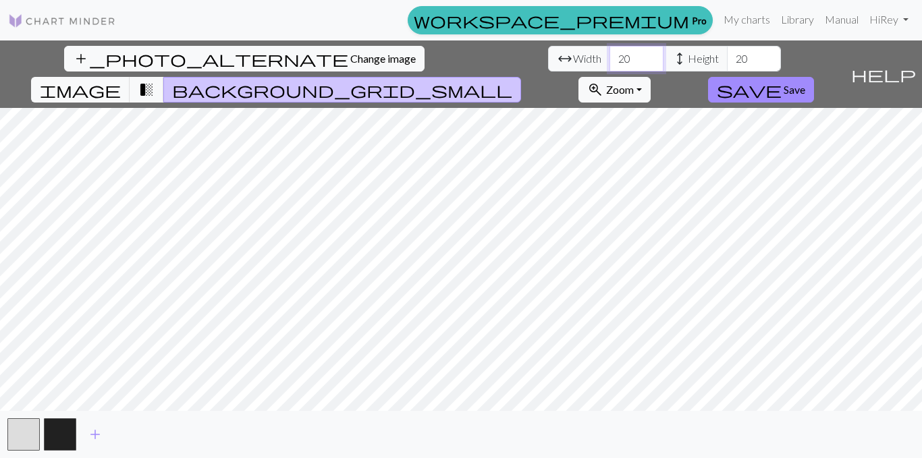
click at [609, 52] on input "20" at bounding box center [636, 59] width 54 height 26
type input "2"
type input "300"
click at [727, 61] on input "20" at bounding box center [754, 59] width 54 height 26
type input "2"
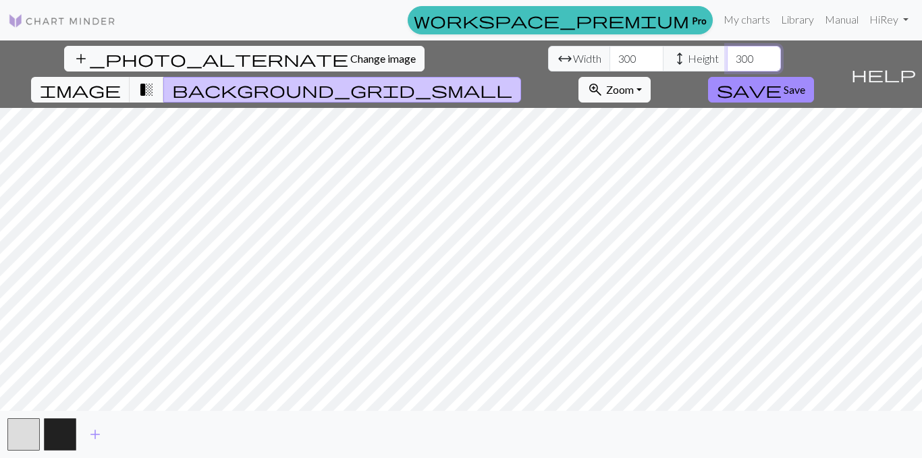
type input "300"
click at [465, 61] on div "add_photo_alternate Change image arrow_range Width 300 height Height 300 image …" at bounding box center [422, 73] width 845 height 67
click at [470, 47] on div "add_photo_alternate Change image arrow_range Width 300 height Height 300 image …" at bounding box center [422, 73] width 845 height 67
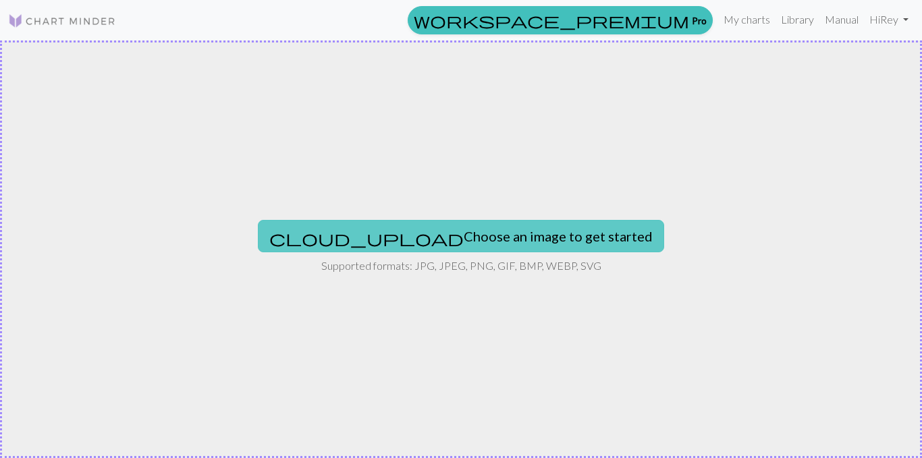
click at [456, 242] on button "cloud_upload Choose an image to get started" at bounding box center [461, 236] width 406 height 32
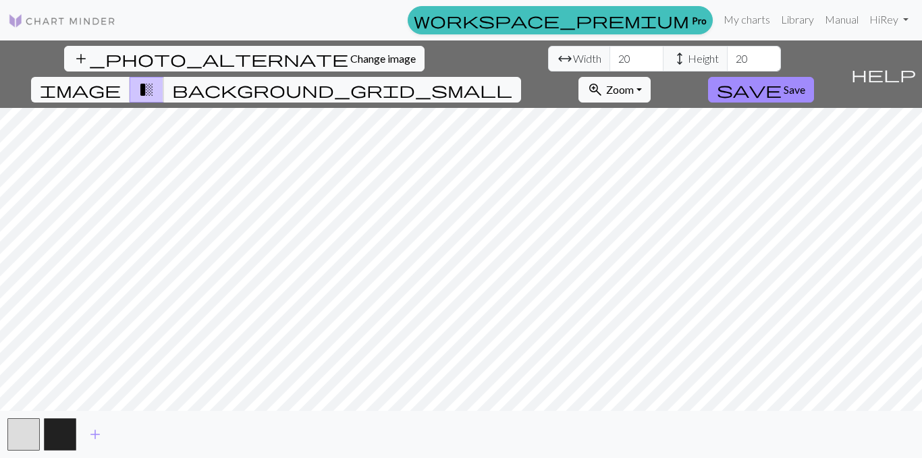
click at [290, 415] on div "add_photo_alternate Change image arrow_range Width 20 height Height 20 image tr…" at bounding box center [461, 249] width 922 height 418
click at [521, 77] on button "background_grid_small" at bounding box center [342, 90] width 358 height 26
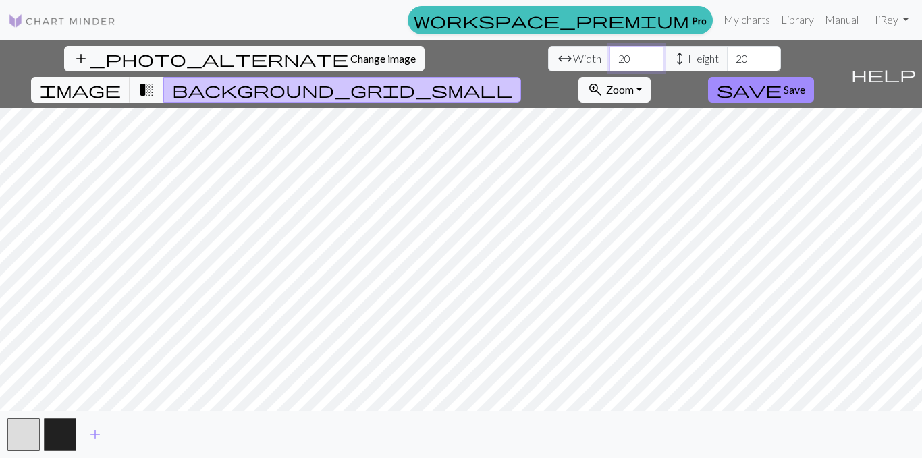
click at [609, 57] on input "20" at bounding box center [636, 59] width 54 height 26
type input "2"
type input "300"
click at [727, 61] on input "20" at bounding box center [754, 59] width 54 height 26
type input "2"
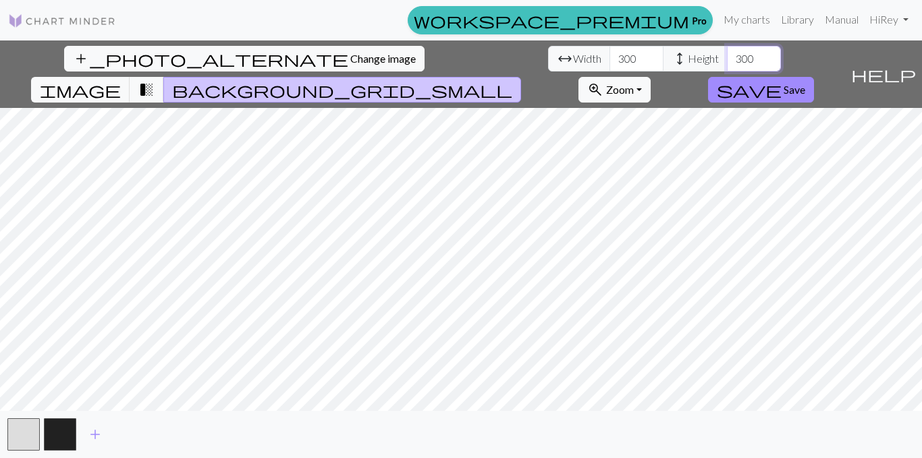
type input "300"
click at [468, 55] on div "add_photo_alternate Change image arrow_range Width 300 height Height 300 image …" at bounding box center [422, 73] width 845 height 67
click at [782, 80] on span "save" at bounding box center [749, 89] width 65 height 19
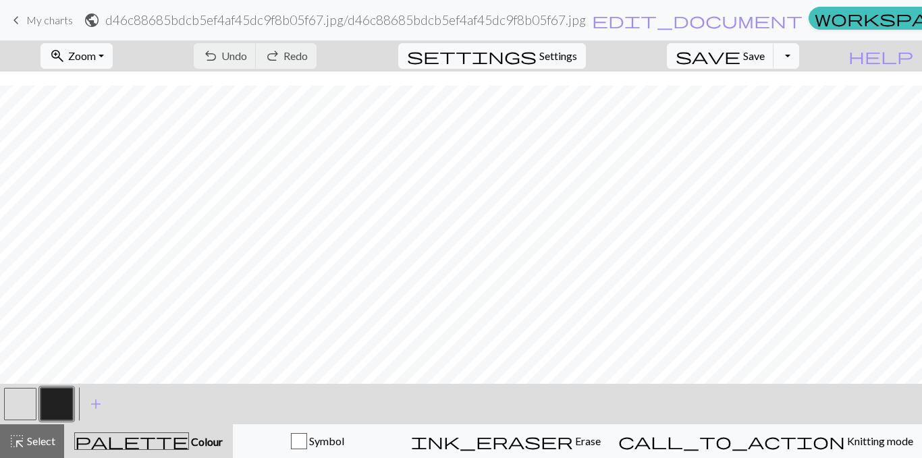
scroll to position [3808, 0]
click at [84, 38] on nav "keyboard_arrow_left My charts public d46c88685bdcb5ef4af45dc9f8b05f67.jpg / d46…" at bounding box center [461, 20] width 922 height 40
click at [65, 49] on span "zoom_in" at bounding box center [57, 56] width 16 height 19
click at [121, 89] on button "Fit all" at bounding box center [94, 86] width 107 height 22
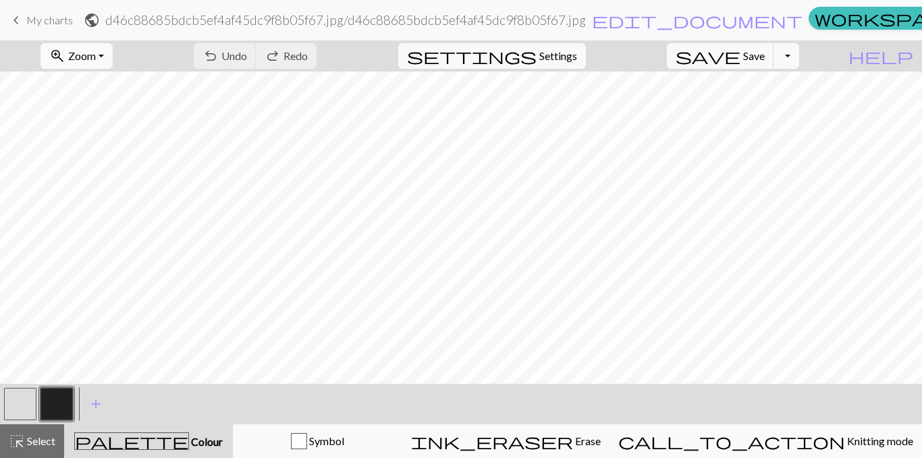
click at [96, 60] on span "Zoom" at bounding box center [82, 55] width 28 height 13
click at [128, 132] on button "Fit height" at bounding box center [94, 129] width 107 height 22
click at [113, 56] on button "zoom_in Zoom Zoom" at bounding box center [76, 56] width 72 height 26
click at [132, 109] on button "Fit width" at bounding box center [94, 108] width 107 height 22
click at [96, 59] on span "Zoom" at bounding box center [82, 55] width 28 height 13
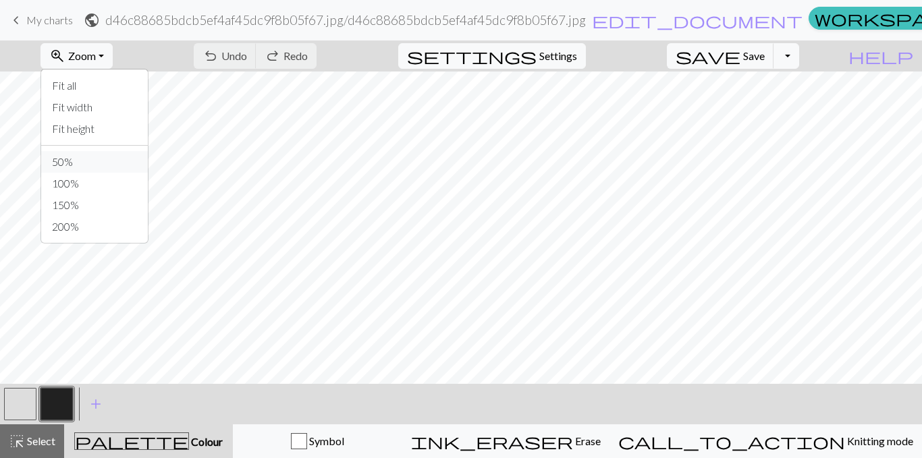
click at [106, 163] on button "50%" at bounding box center [94, 162] width 107 height 22
click at [113, 57] on button "zoom_in Zoom Zoom" at bounding box center [76, 56] width 72 height 26
click at [109, 161] on button "50%" at bounding box center [94, 162] width 107 height 22
click at [96, 51] on span "Zoom" at bounding box center [82, 55] width 28 height 13
click at [193, 59] on div "zoom_in Zoom Zoom Fit all Fit width Fit height 50% 100% 150% 200% undo Undo Und…" at bounding box center [420, 55] width 840 height 31
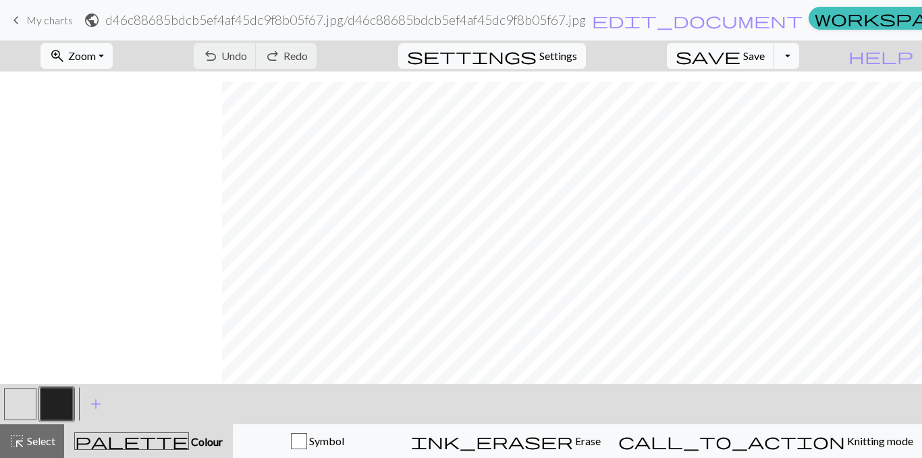
scroll to position [1770, 1280]
click at [799, 55] on button "Toggle Dropdown" at bounding box center [786, 56] width 26 height 26
click at [760, 111] on button "save_alt Download" at bounding box center [687, 108] width 223 height 22
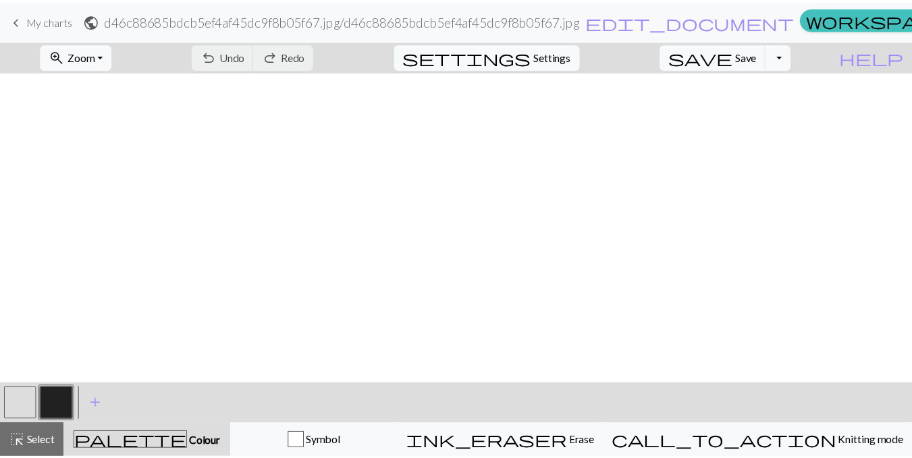
scroll to position [892, 1280]
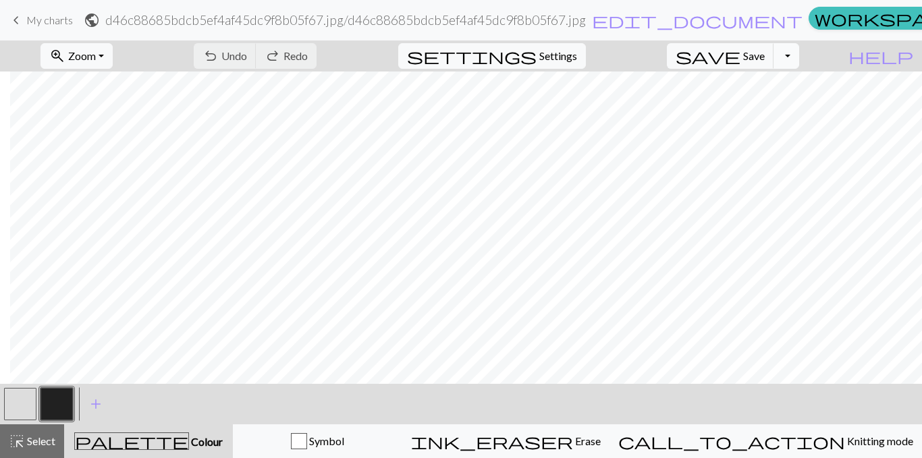
click at [799, 57] on button "Toggle Dropdown" at bounding box center [786, 56] width 26 height 26
click at [765, 113] on button "save_alt Download" at bounding box center [687, 108] width 223 height 22
click at [799, 60] on button "Toggle Dropdown" at bounding box center [786, 56] width 26 height 26
click at [775, 111] on button "save_alt Download" at bounding box center [687, 108] width 223 height 22
click at [11, 18] on span "keyboard_arrow_left" at bounding box center [16, 20] width 16 height 19
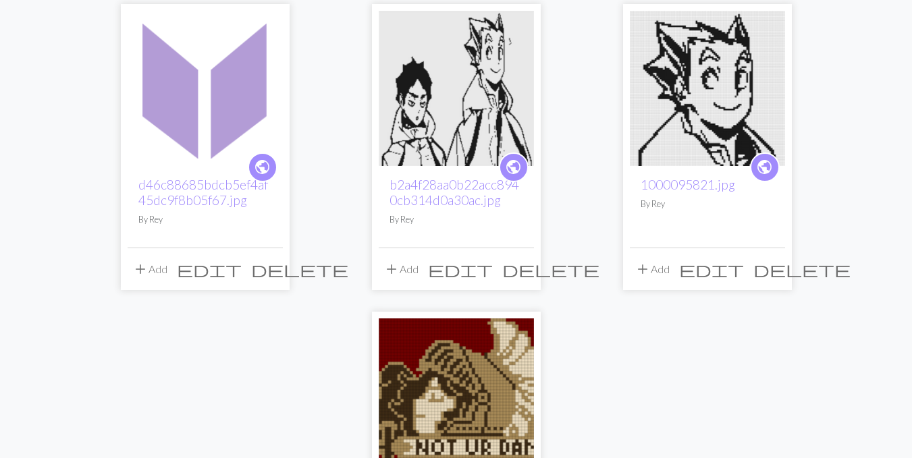
scroll to position [135, 0]
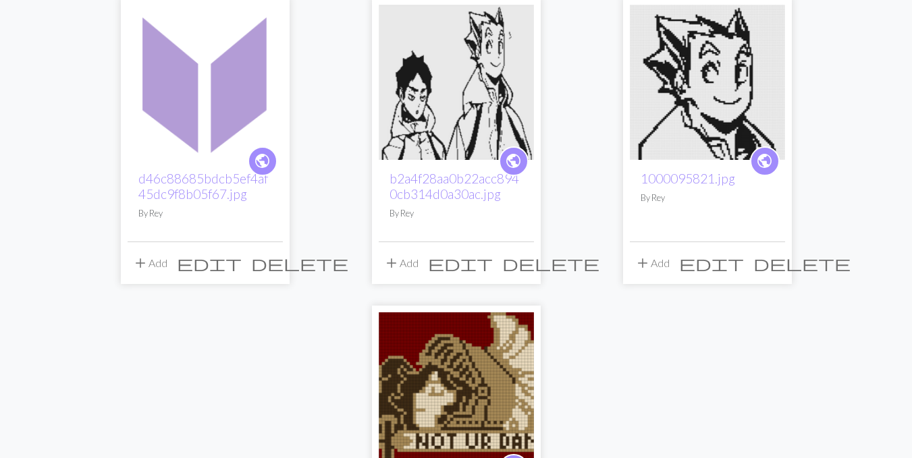
click at [263, 160] on span "public" at bounding box center [262, 161] width 17 height 21
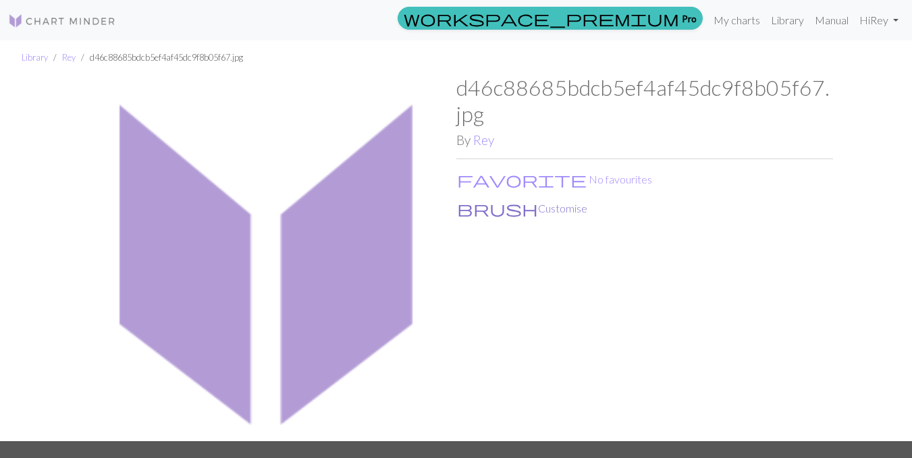
click at [489, 212] on button "brush Customise" at bounding box center [522, 209] width 132 height 18
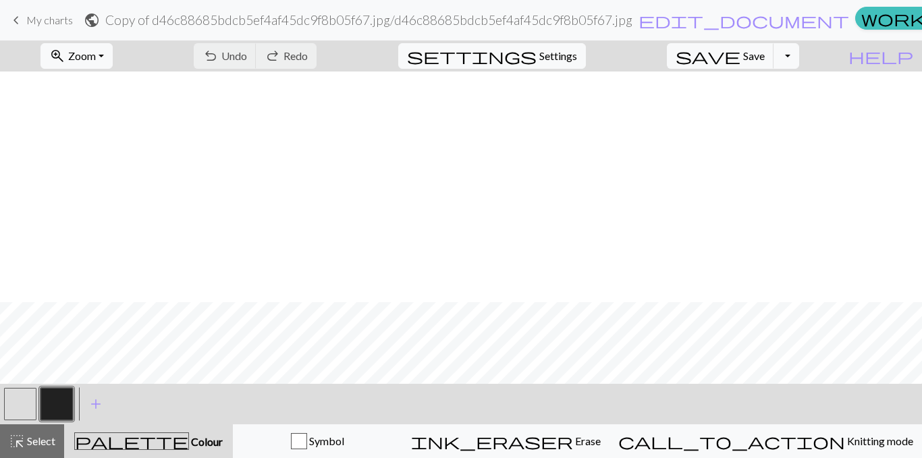
scroll to position [3808, 0]
click at [113, 65] on button "zoom_in Zoom Zoom" at bounding box center [76, 56] width 72 height 26
click at [128, 85] on button "Fit all" at bounding box center [94, 86] width 107 height 22
click at [799, 54] on button "Toggle Dropdown" at bounding box center [786, 56] width 26 height 26
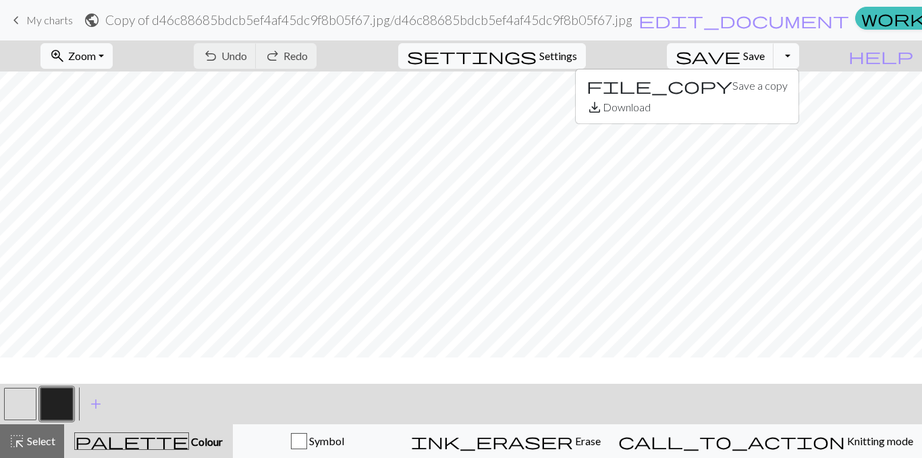
scroll to position [1500, 0]
click at [454, 59] on div "zoom_in Zoom Zoom Fit all Fit width Fit height 50% 100% 150% 200% undo Undo Und…" at bounding box center [420, 55] width 840 height 31
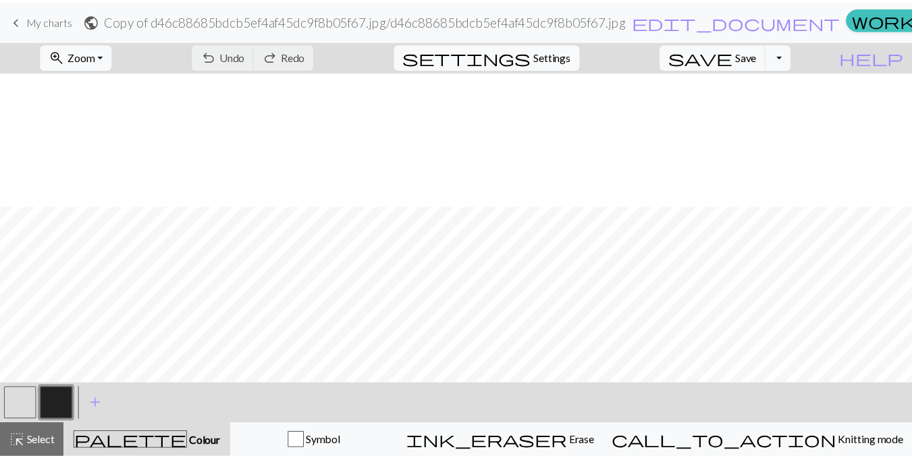
scroll to position [1635, 0]
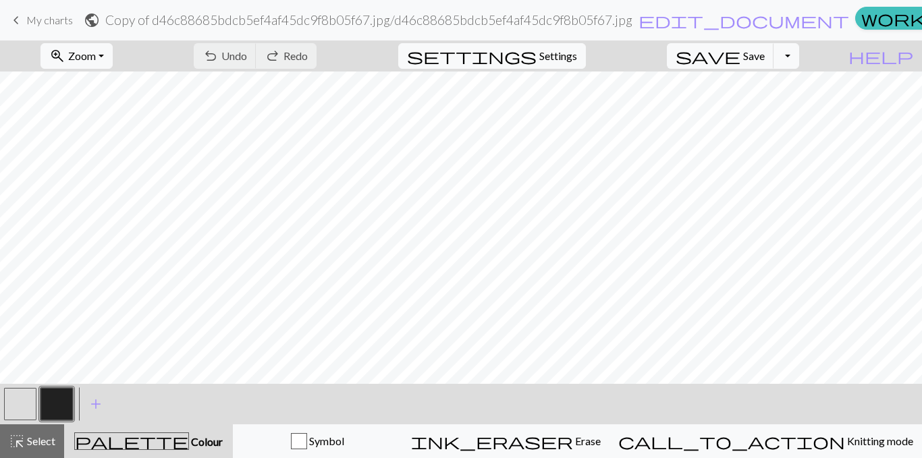
click at [27, 11] on link "keyboard_arrow_left My charts" at bounding box center [40, 20] width 65 height 23
